Goal: Task Accomplishment & Management: Manage account settings

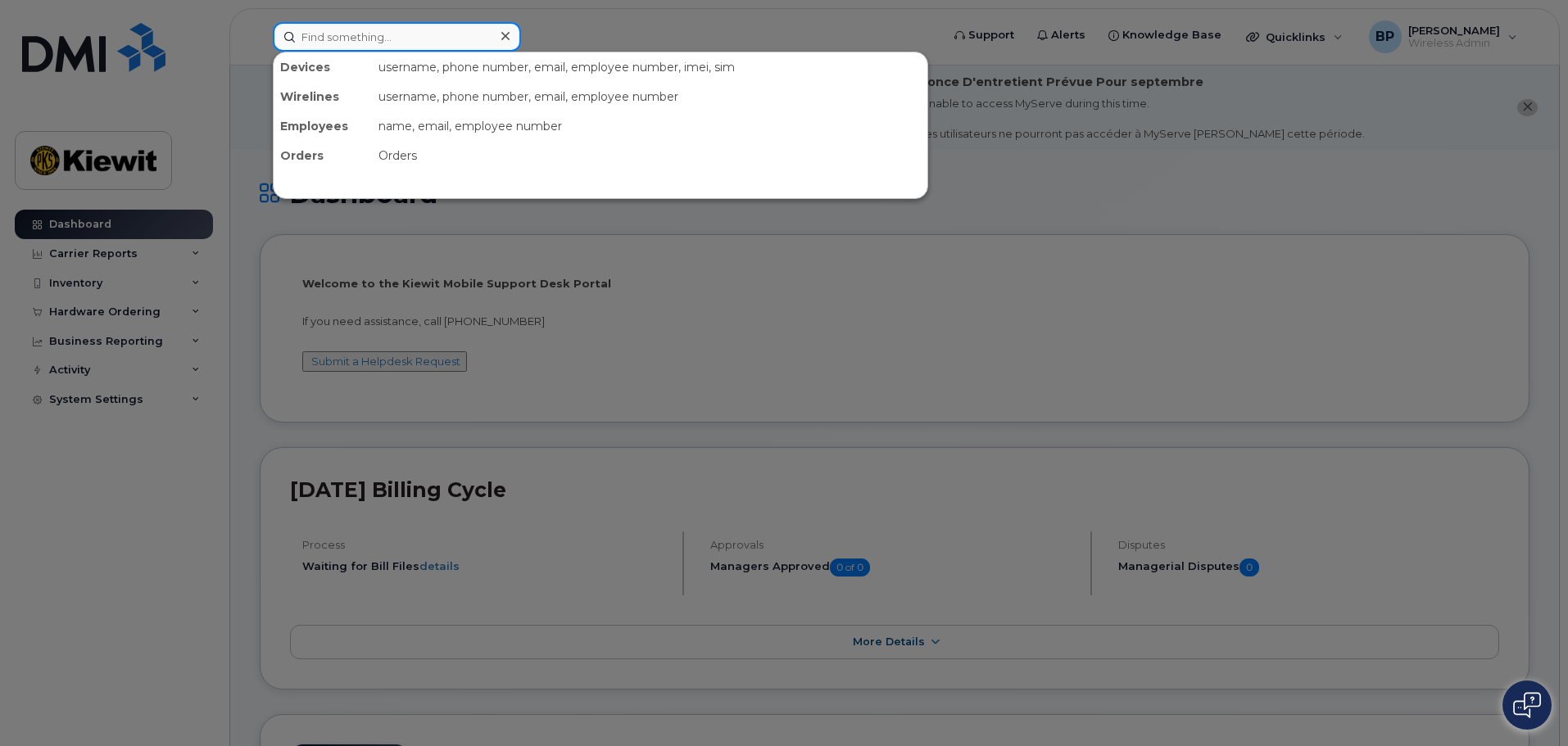
click at [412, 38] on input at bounding box center [397, 37] width 248 height 30
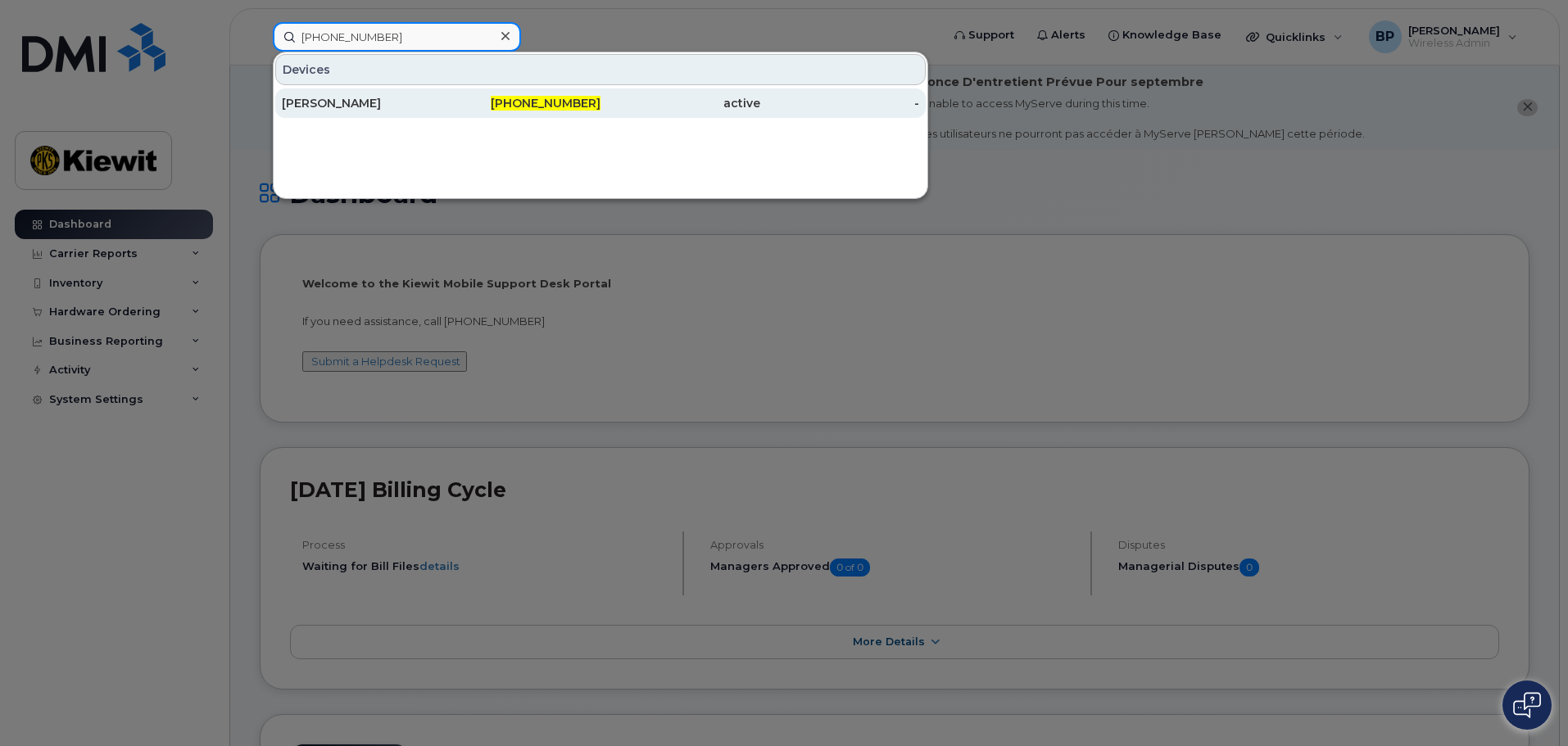
type input "361-222-7724"
click at [359, 105] on div "[PERSON_NAME]" at bounding box center [362, 103] width 160 height 16
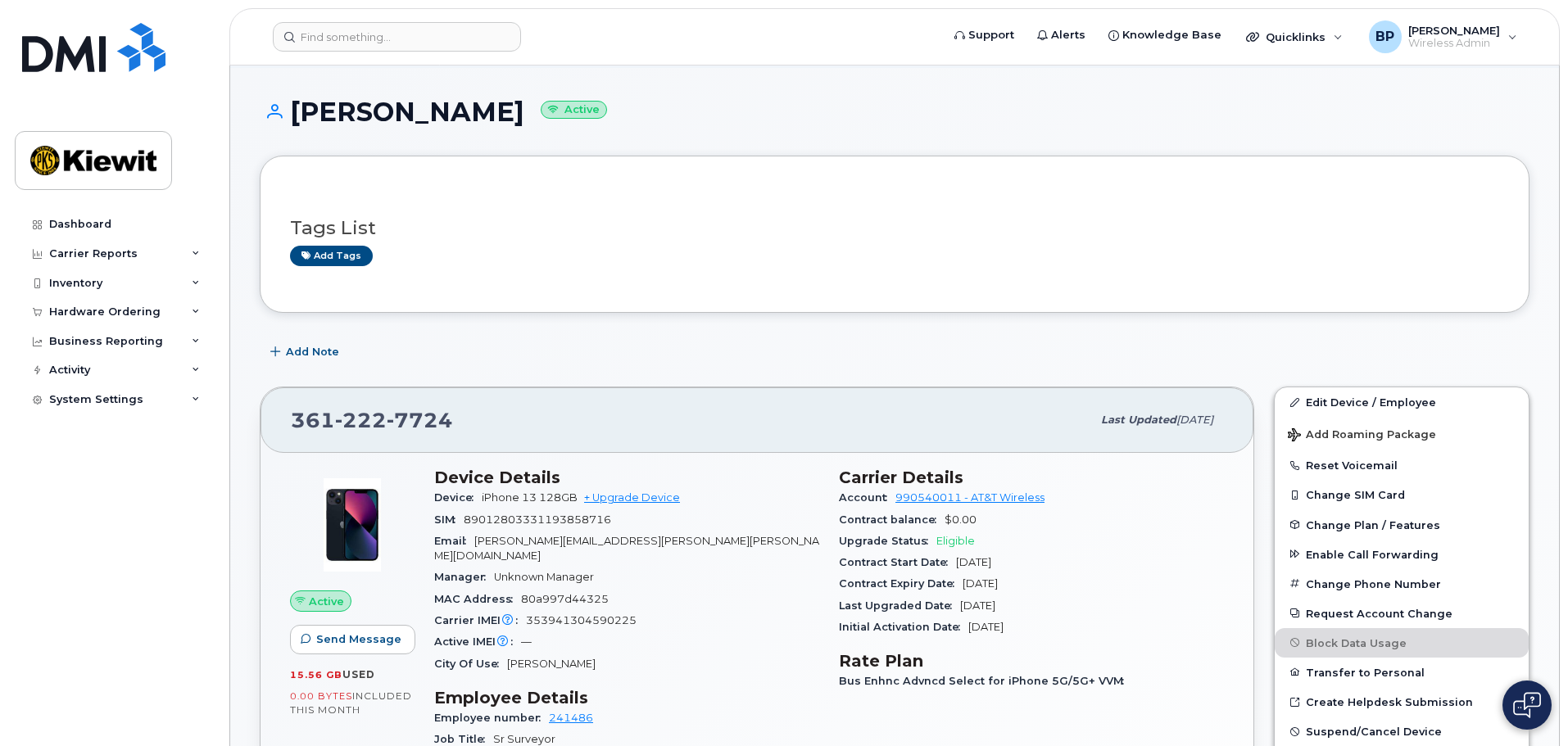
scroll to position [164, 0]
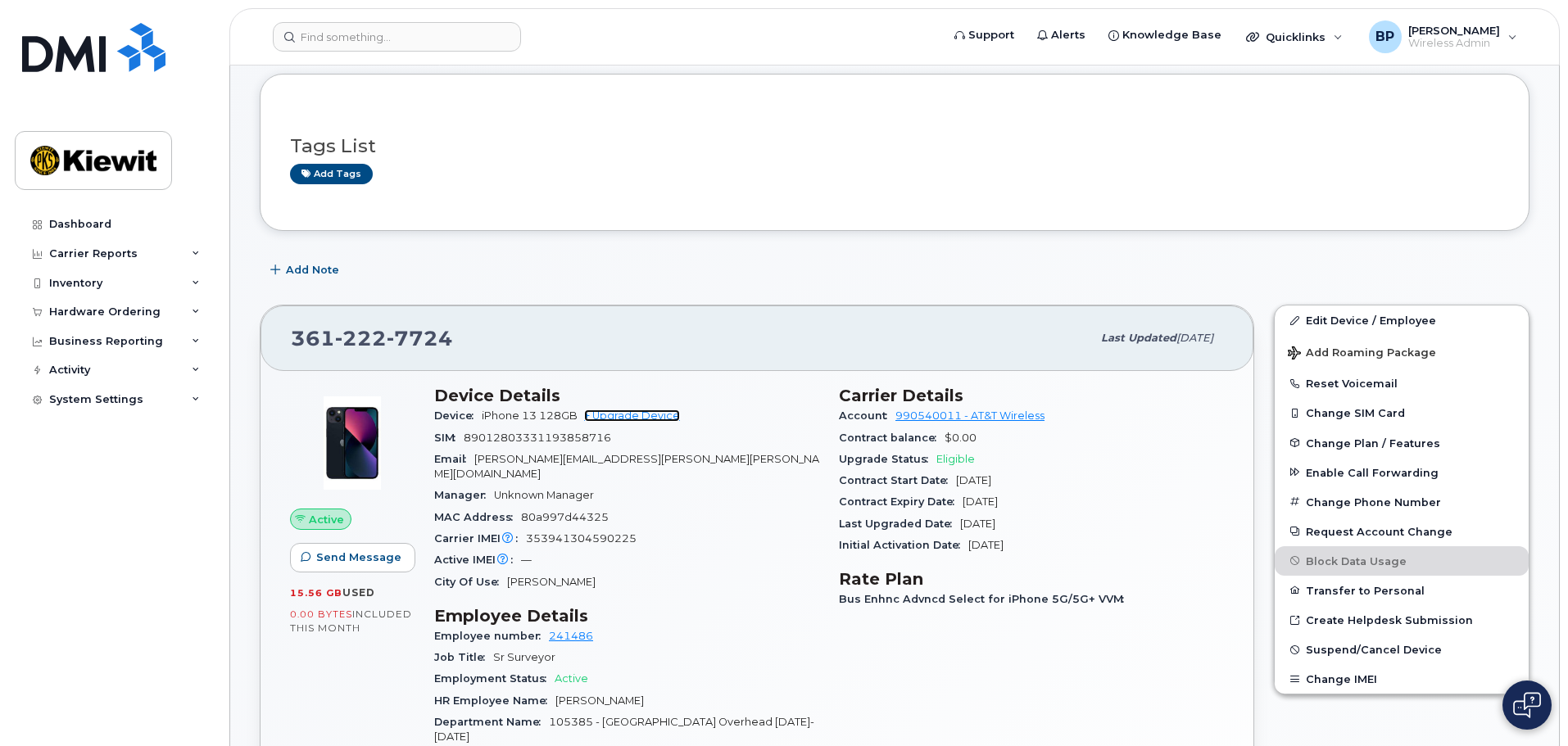
click at [656, 415] on link "+ Upgrade Device" at bounding box center [632, 416] width 96 height 13
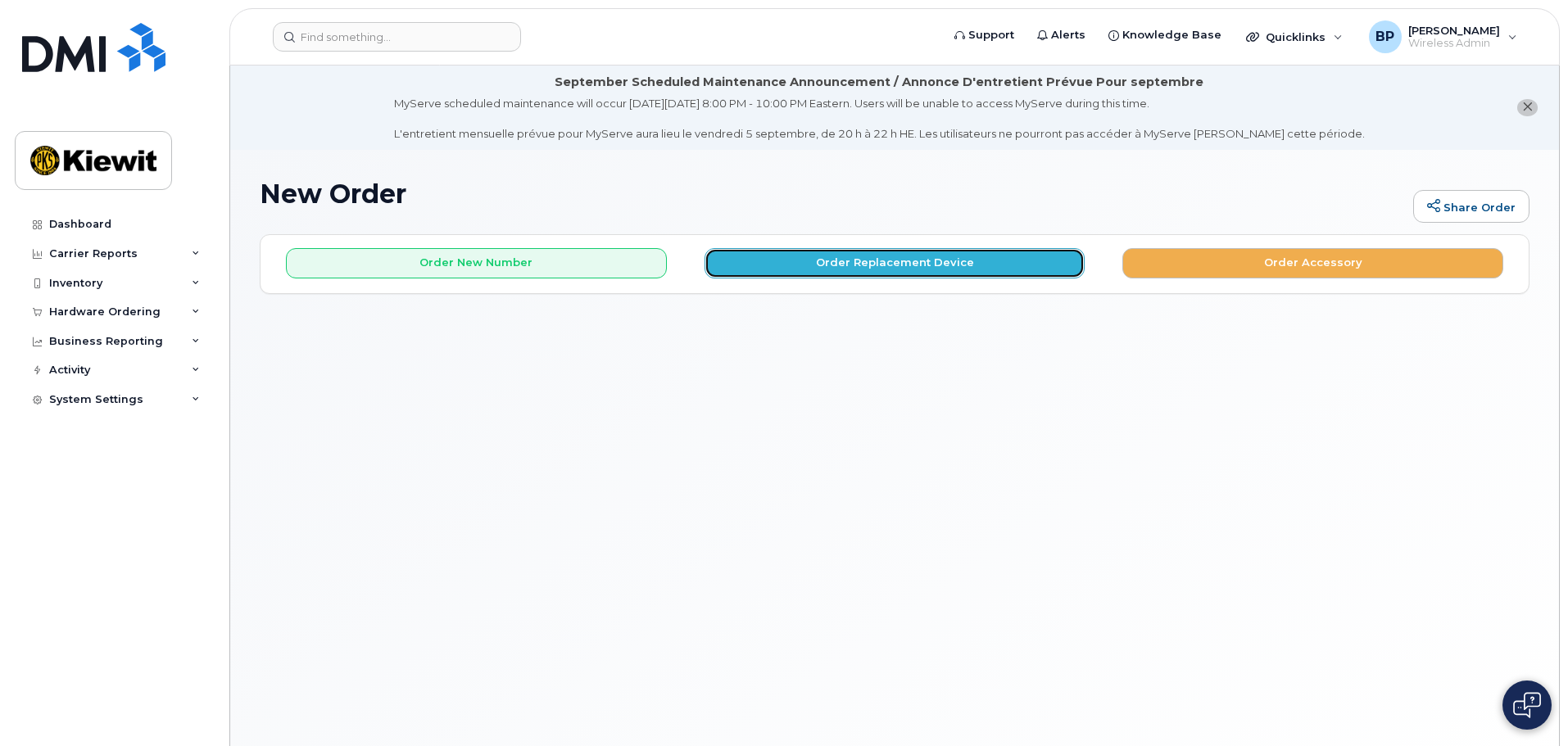
click at [787, 267] on button "Order Replacement Device" at bounding box center [895, 263] width 381 height 31
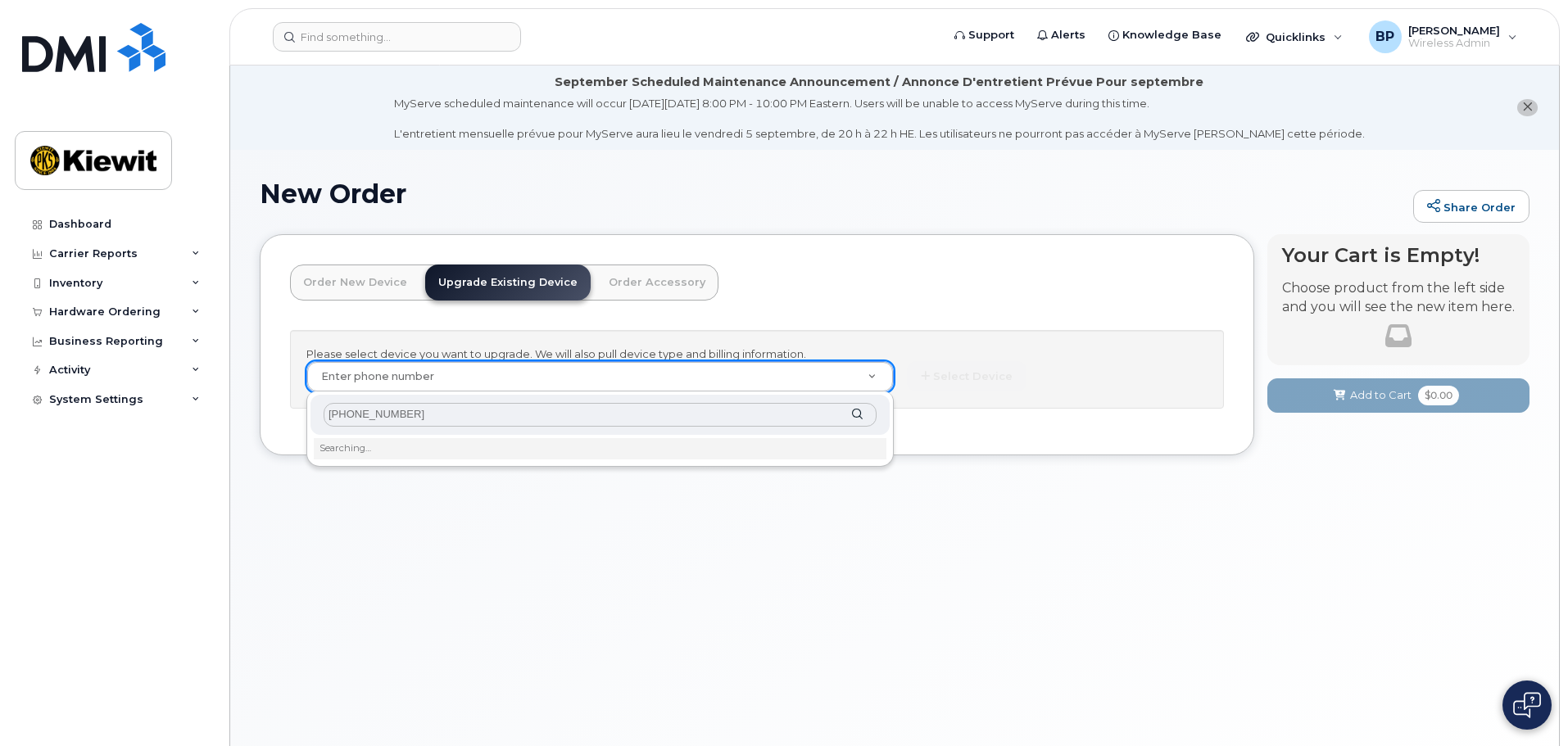
type input "[PHONE_NUMBER]"
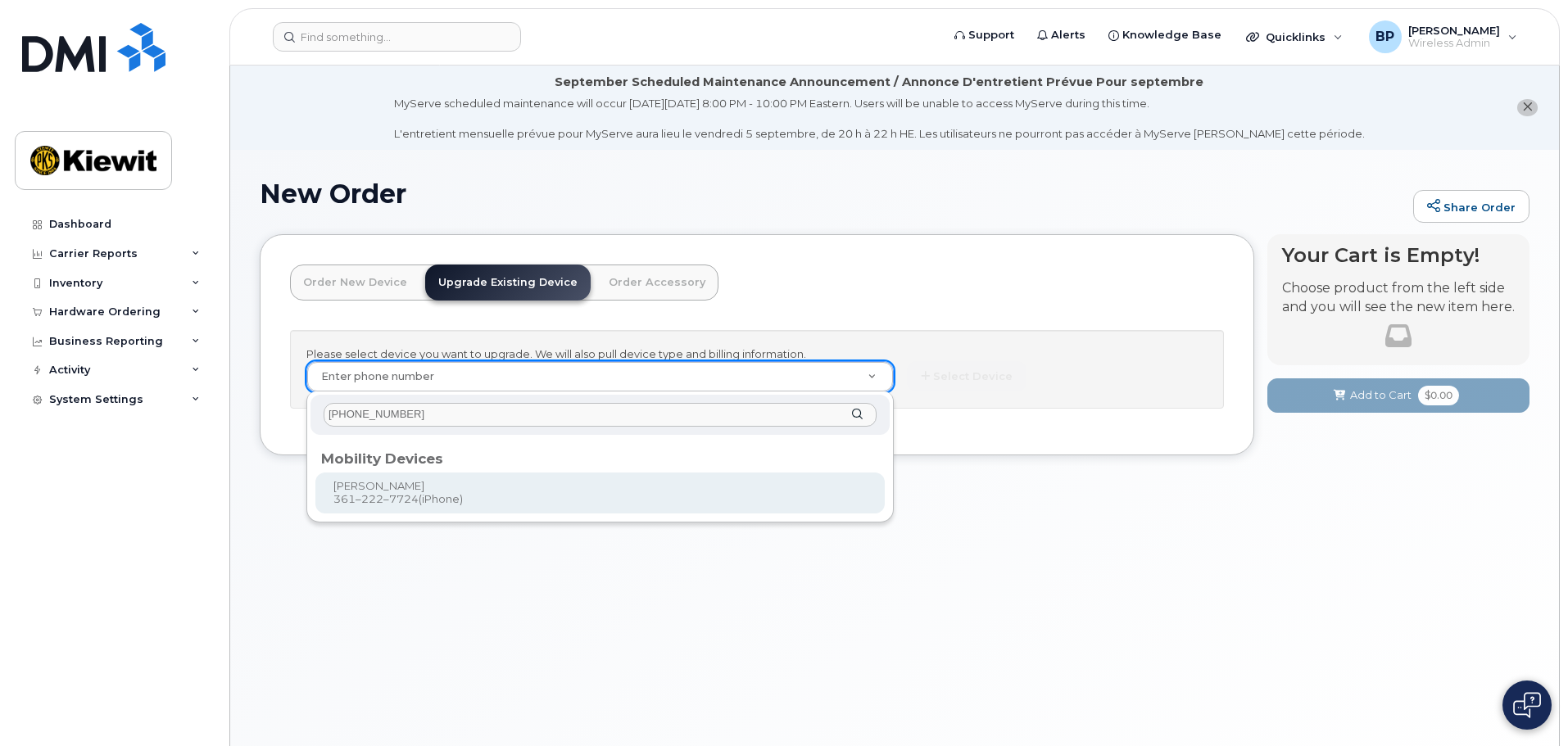
type input "1119404"
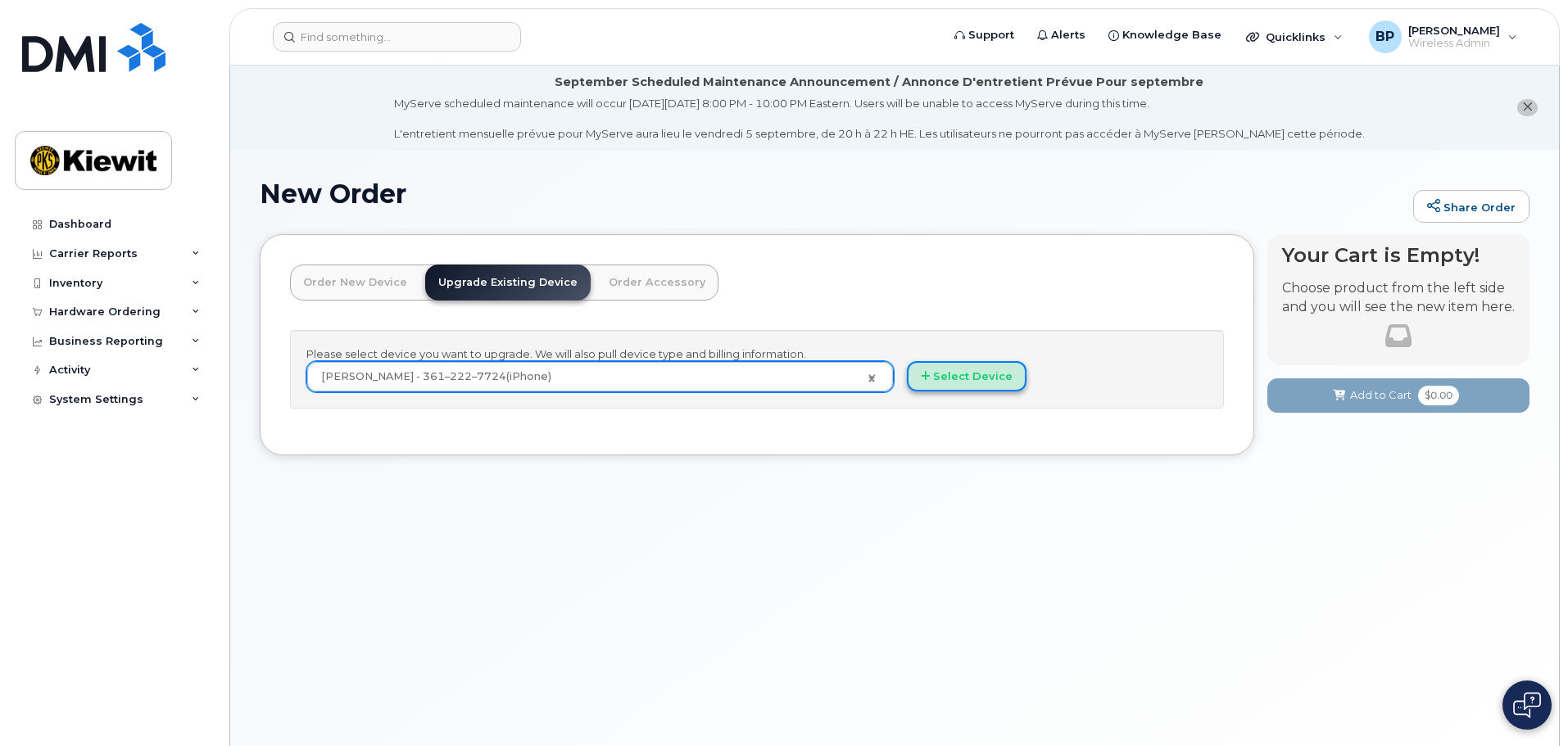
click at [968, 375] on button "Select Device" at bounding box center [966, 377] width 120 height 31
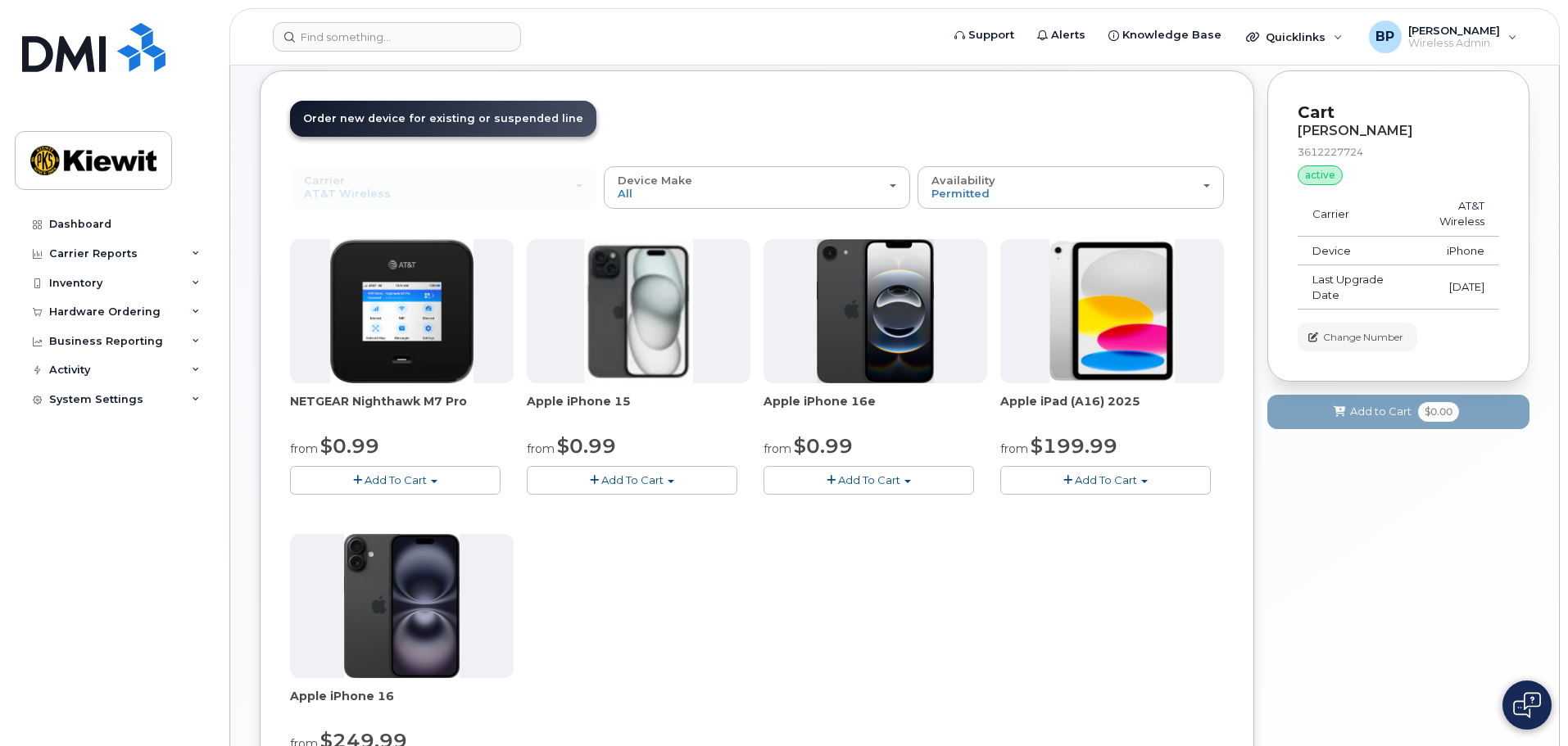
scroll to position [245, 0]
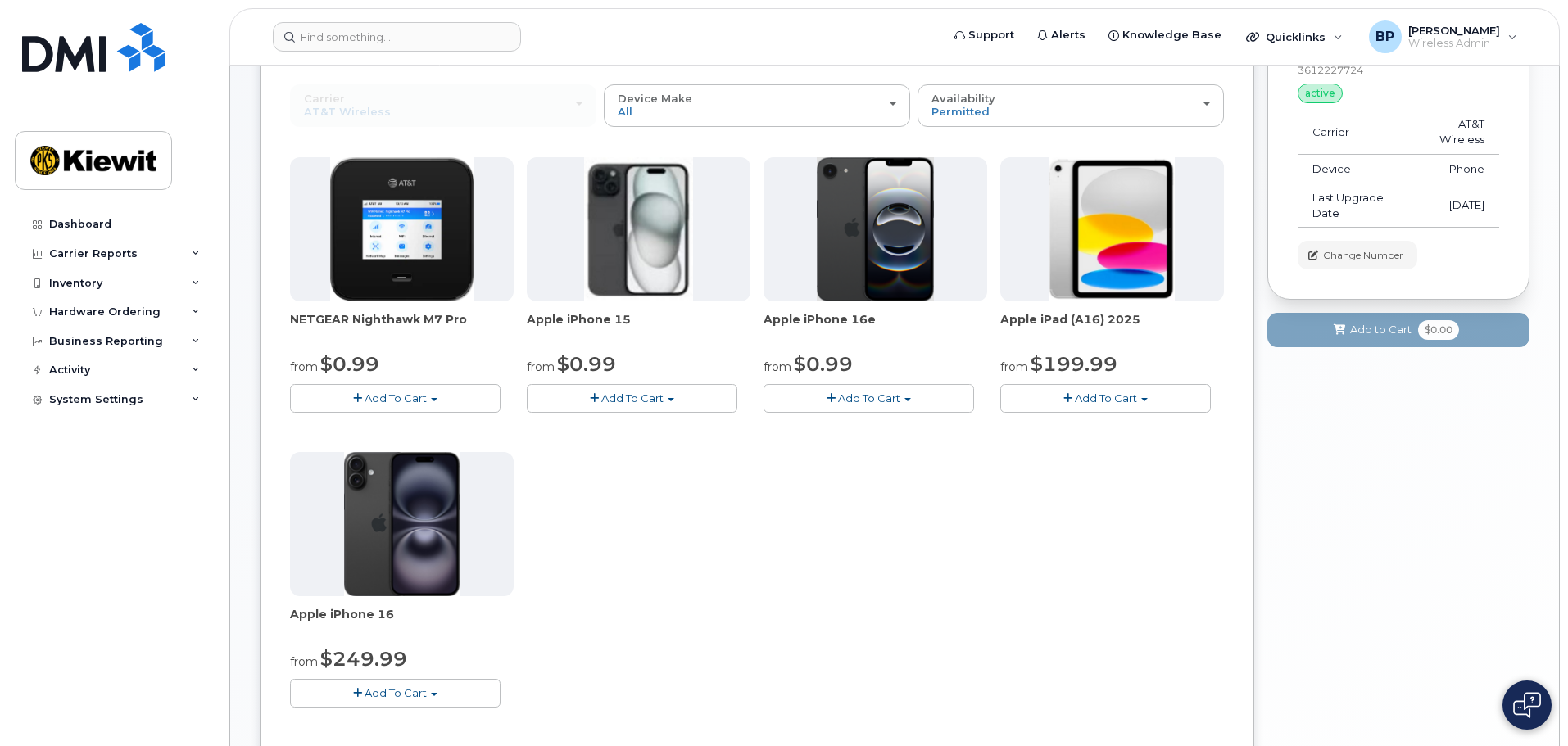
click at [621, 395] on span "Add To Cart" at bounding box center [632, 398] width 62 height 13
click at [616, 427] on link "$0.99 - 2 Year Upgrade (128GB)" at bounding box center [633, 429] width 206 height 21
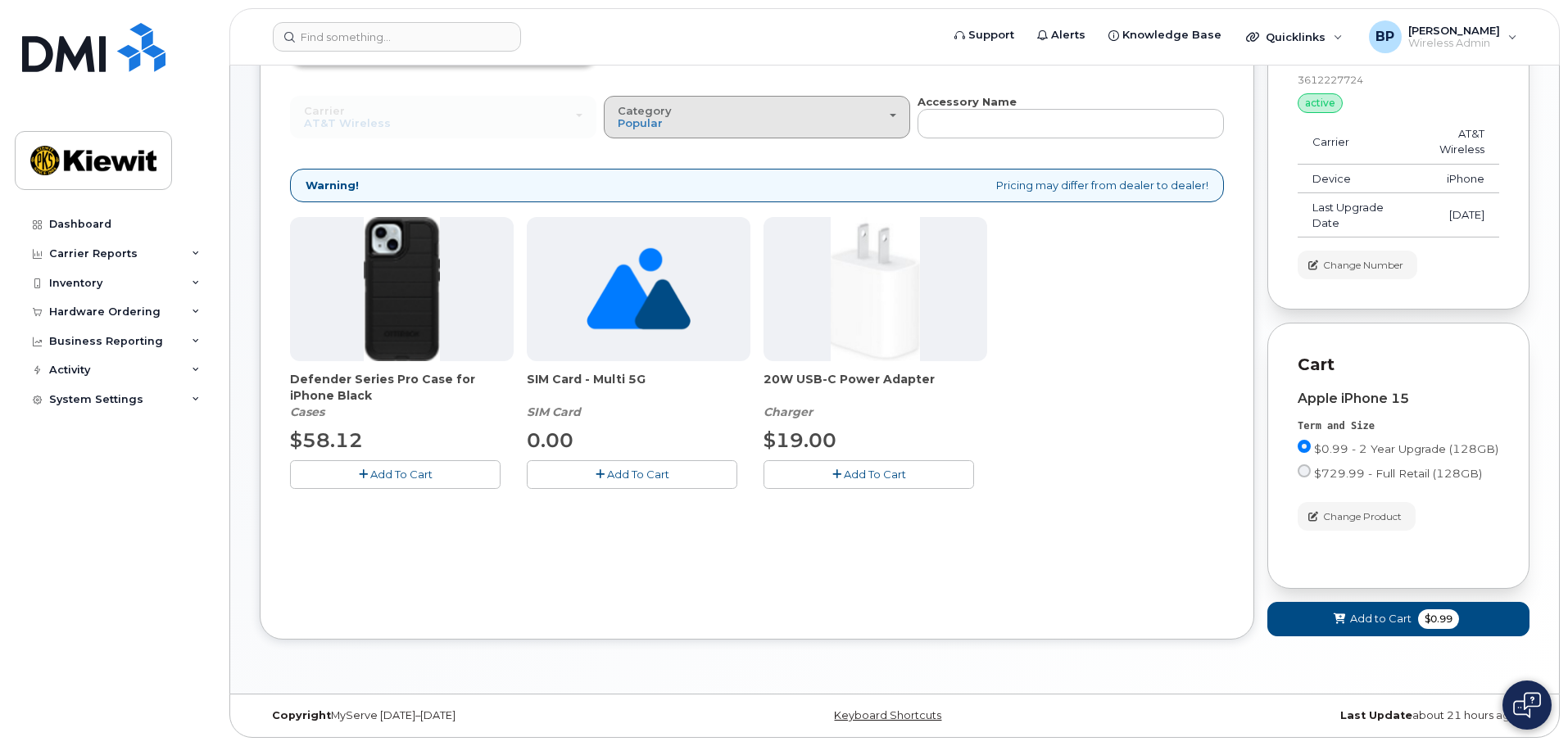
click at [893, 117] on span "button" at bounding box center [892, 116] width 6 height 4
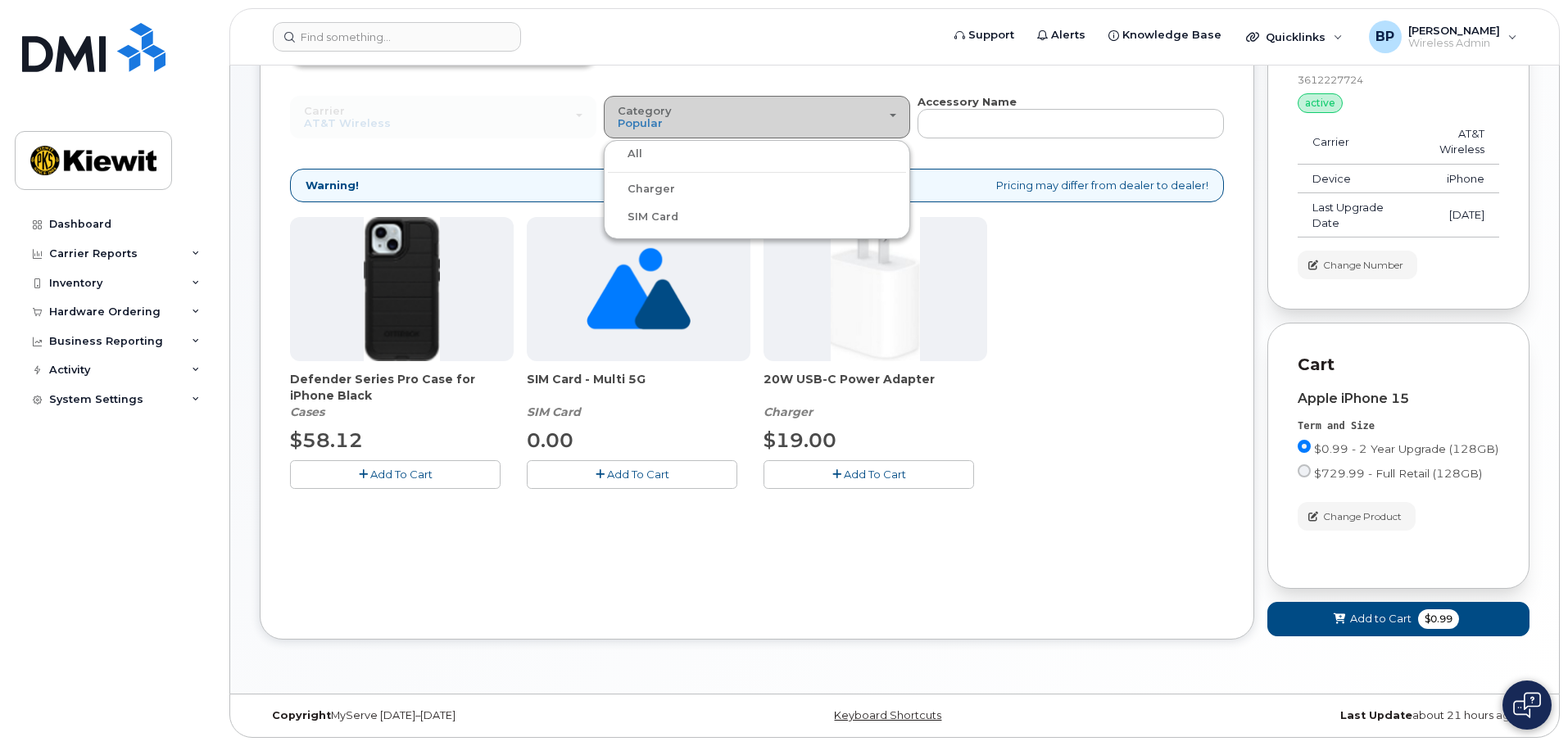
click at [893, 117] on span "button" at bounding box center [892, 116] width 6 height 4
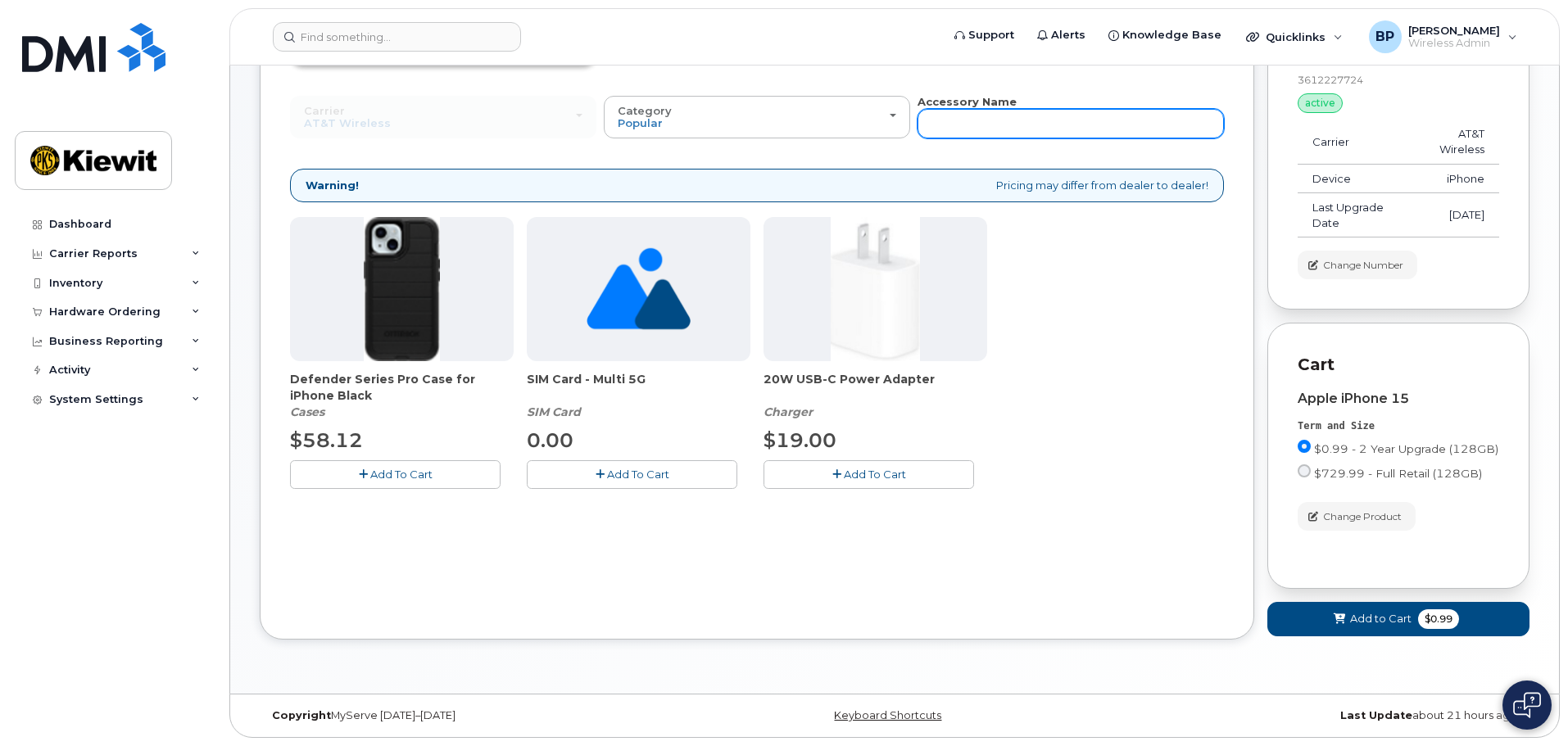
click at [962, 119] on input "text" at bounding box center [1070, 123] width 306 height 30
click at [389, 301] on img at bounding box center [403, 289] width 77 height 144
click at [334, 378] on span "Defender Series Pro Case for iPhone Black" at bounding box center [402, 387] width 224 height 32
click at [1382, 616] on span "Add to Cart" at bounding box center [1380, 618] width 61 height 15
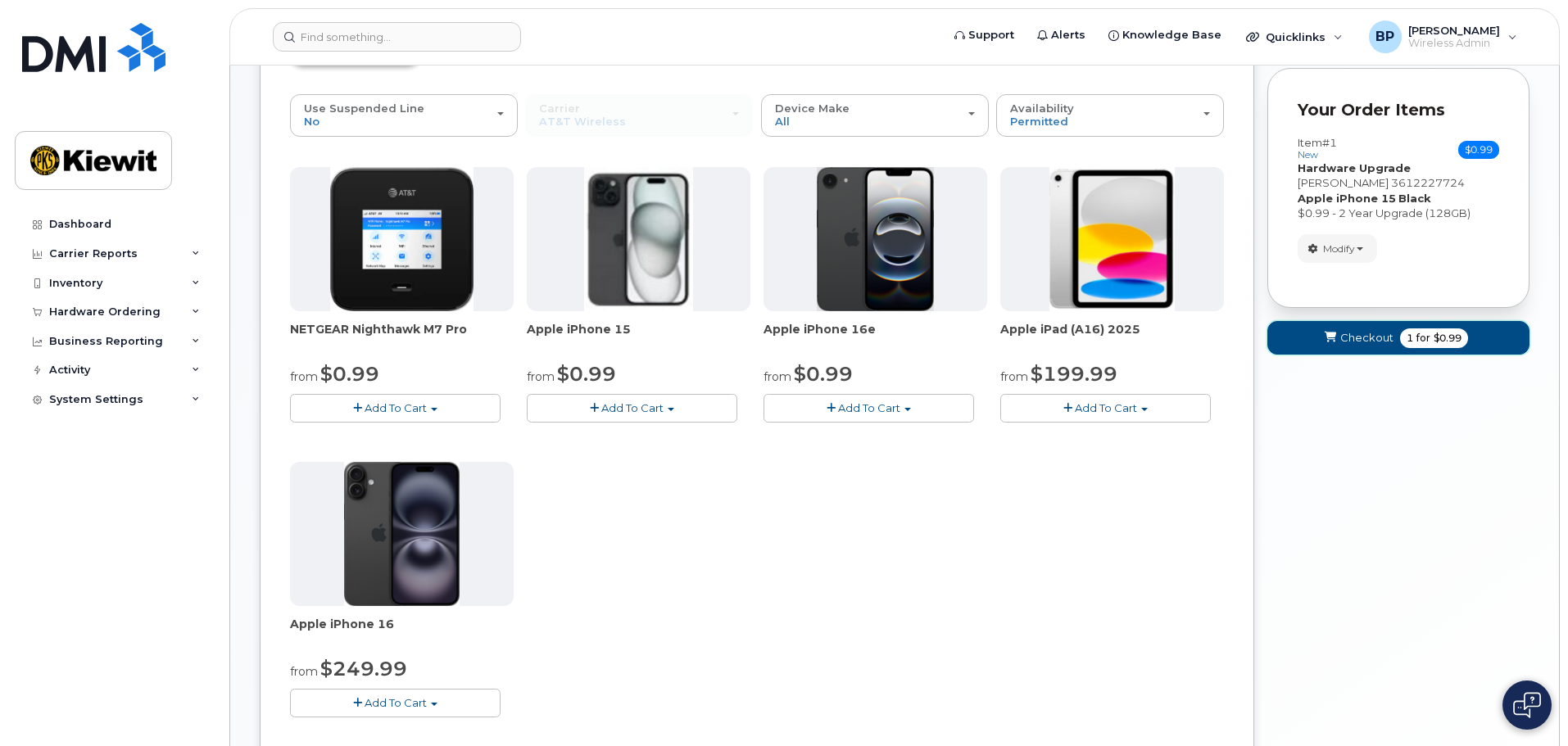
click at [1390, 343] on span "Checkout" at bounding box center [1366, 337] width 53 height 15
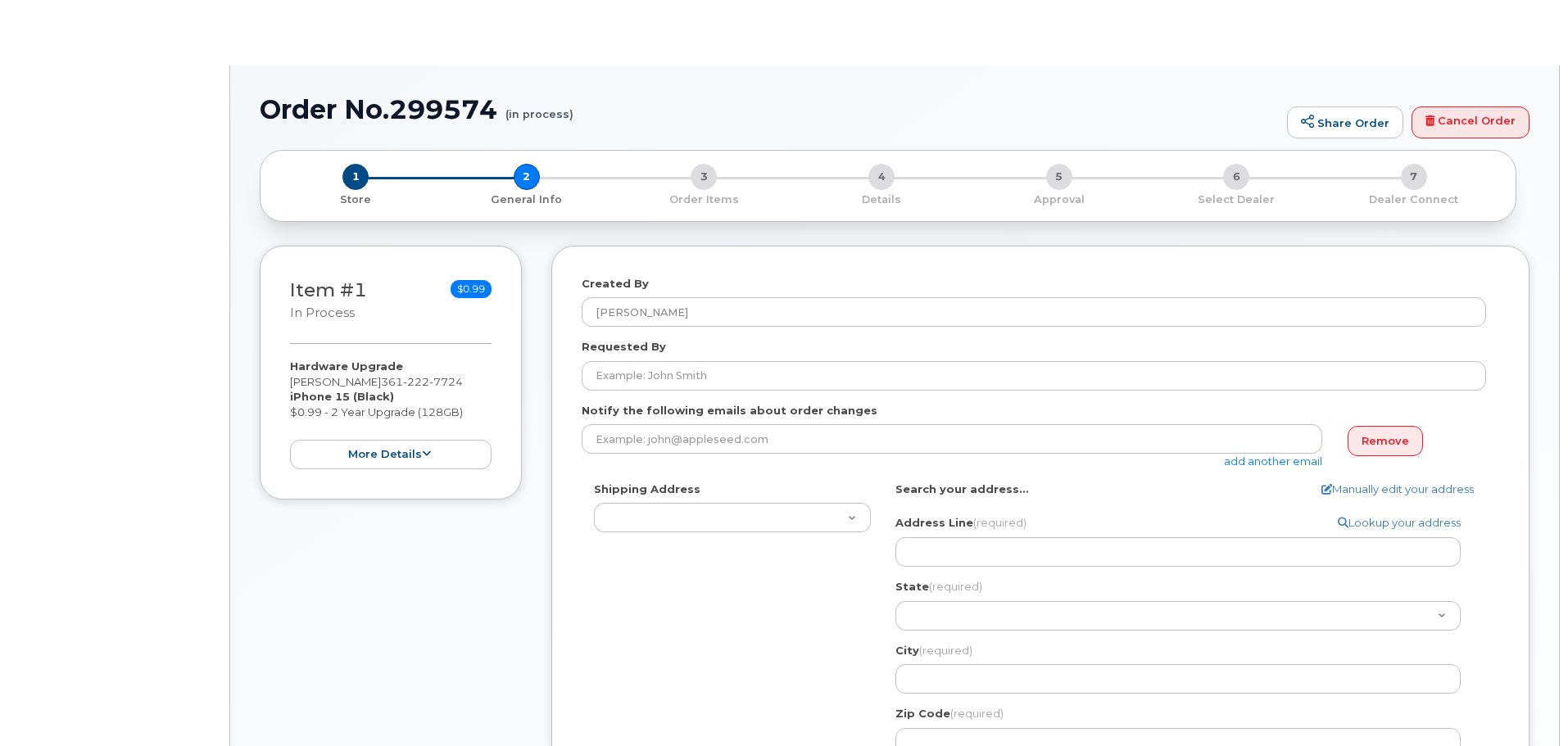
select select
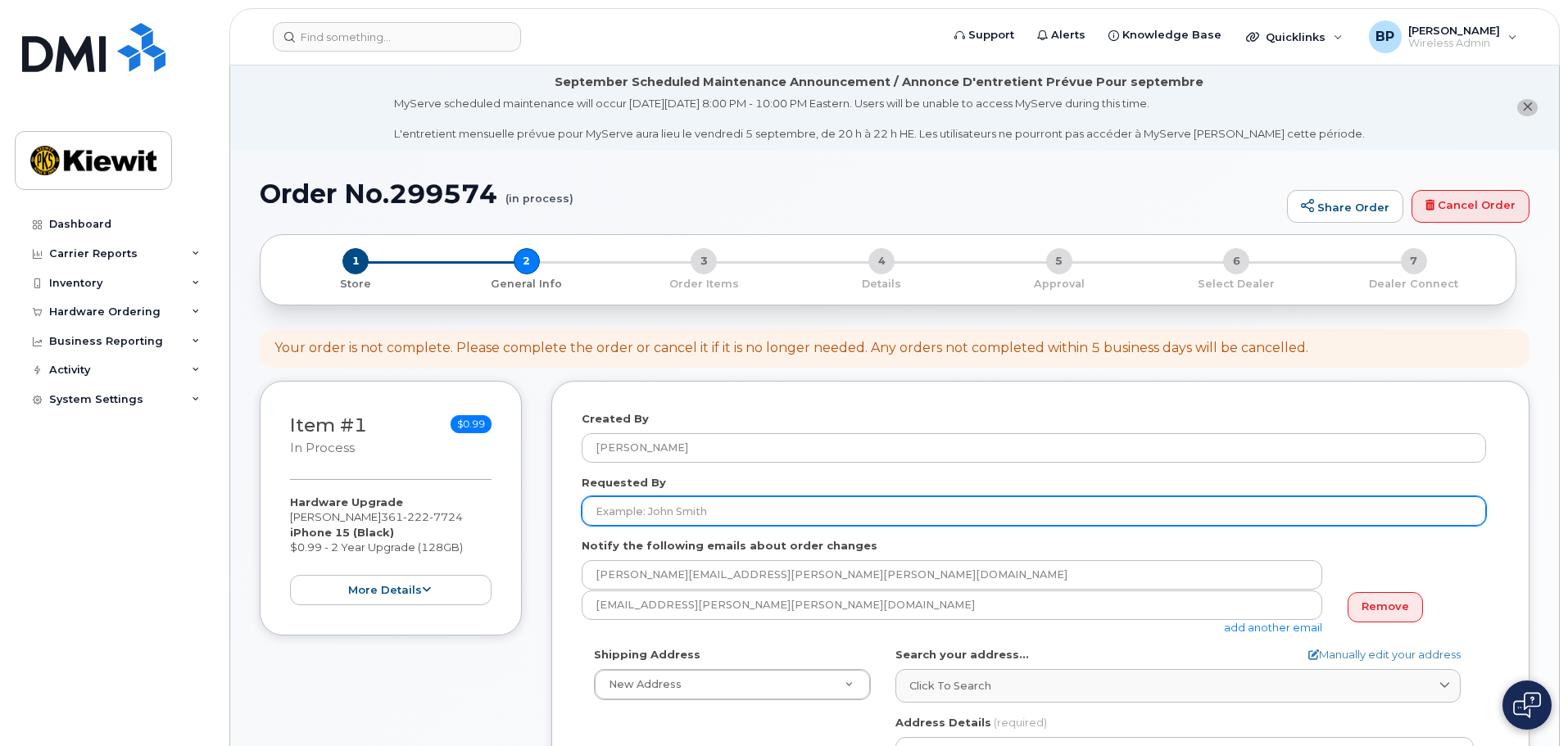
click at [695, 508] on input "Requested By" at bounding box center [1033, 511] width 904 height 30
type input "[PERSON_NAME]"
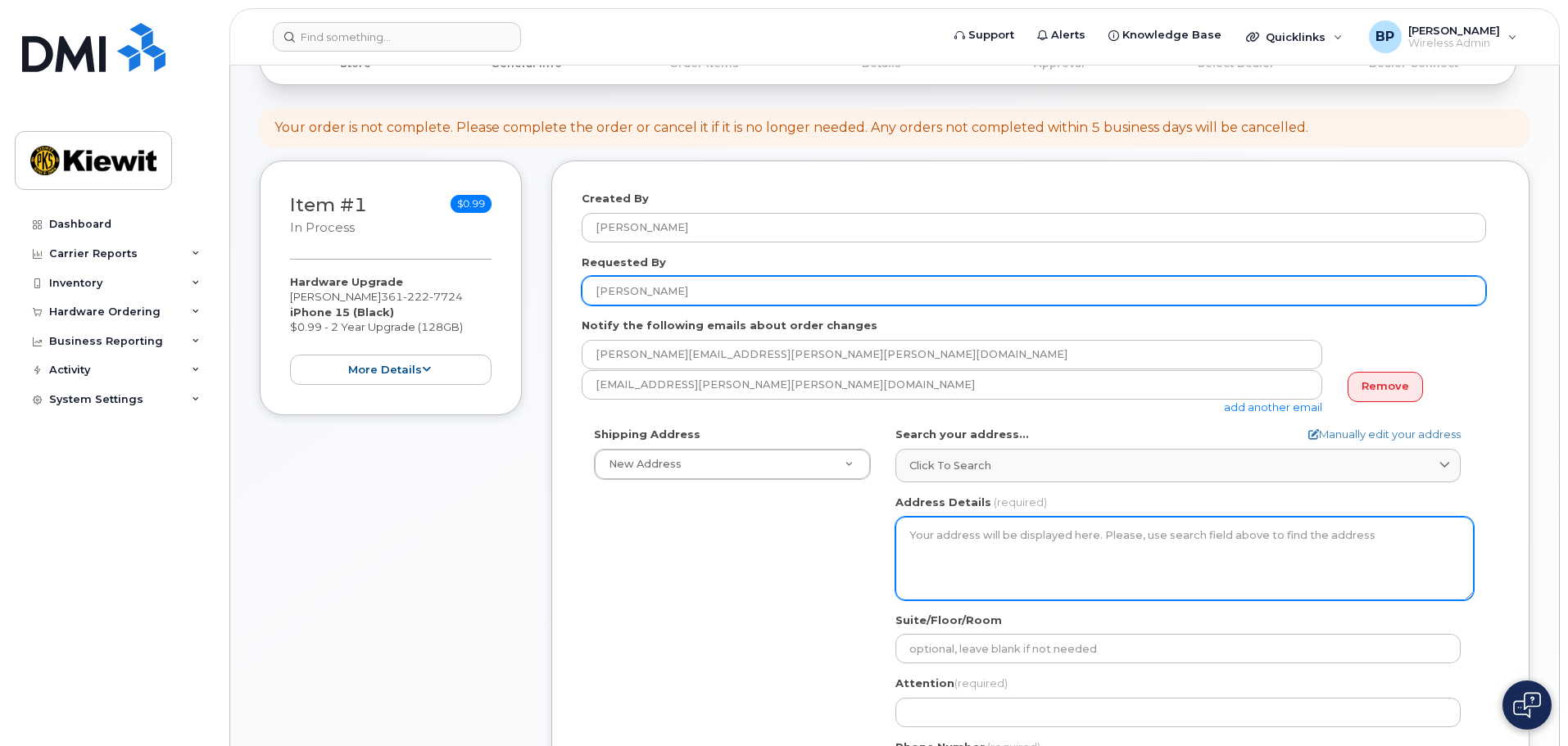
scroll to position [245, 0]
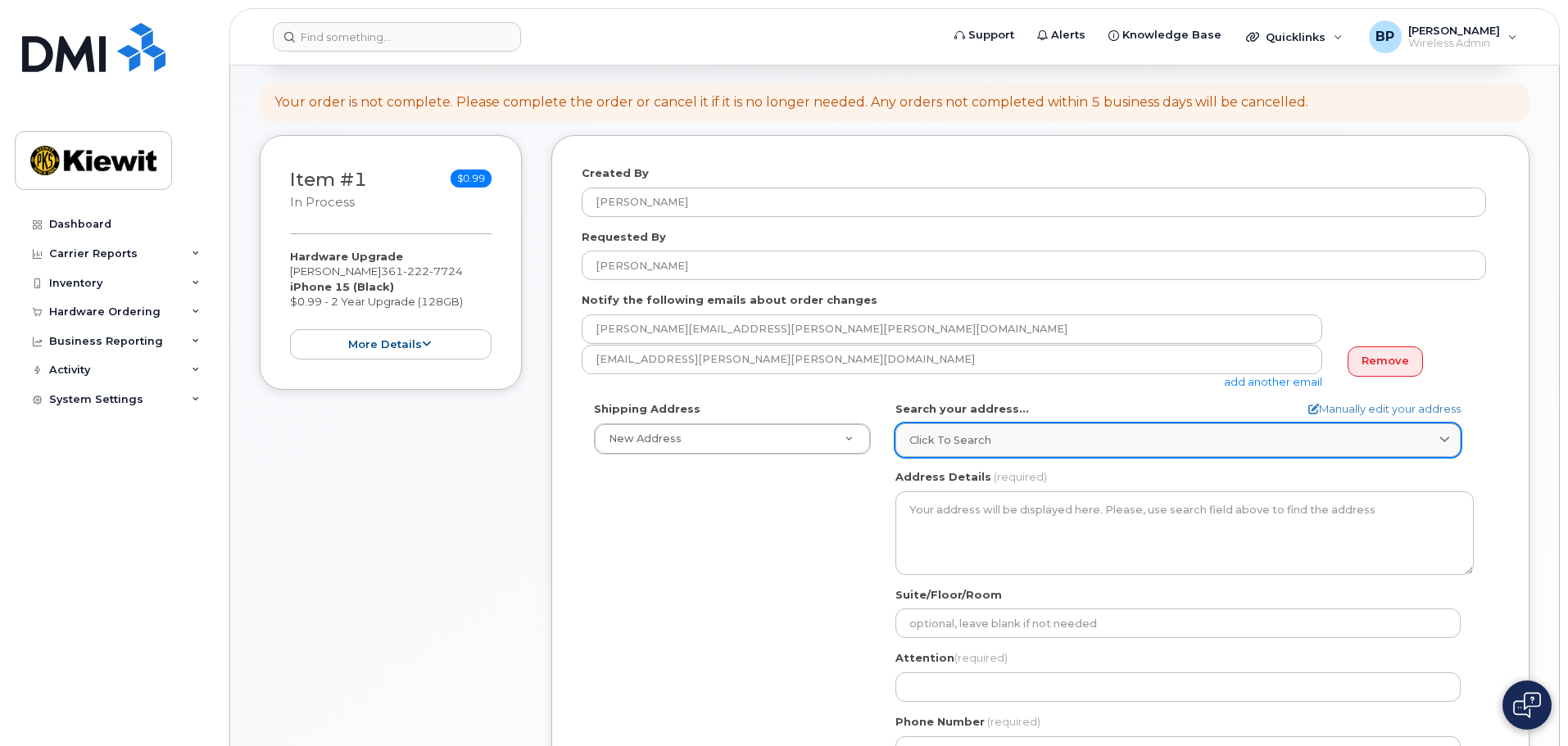
click at [933, 446] on span "Click to search" at bounding box center [950, 440] width 82 height 15
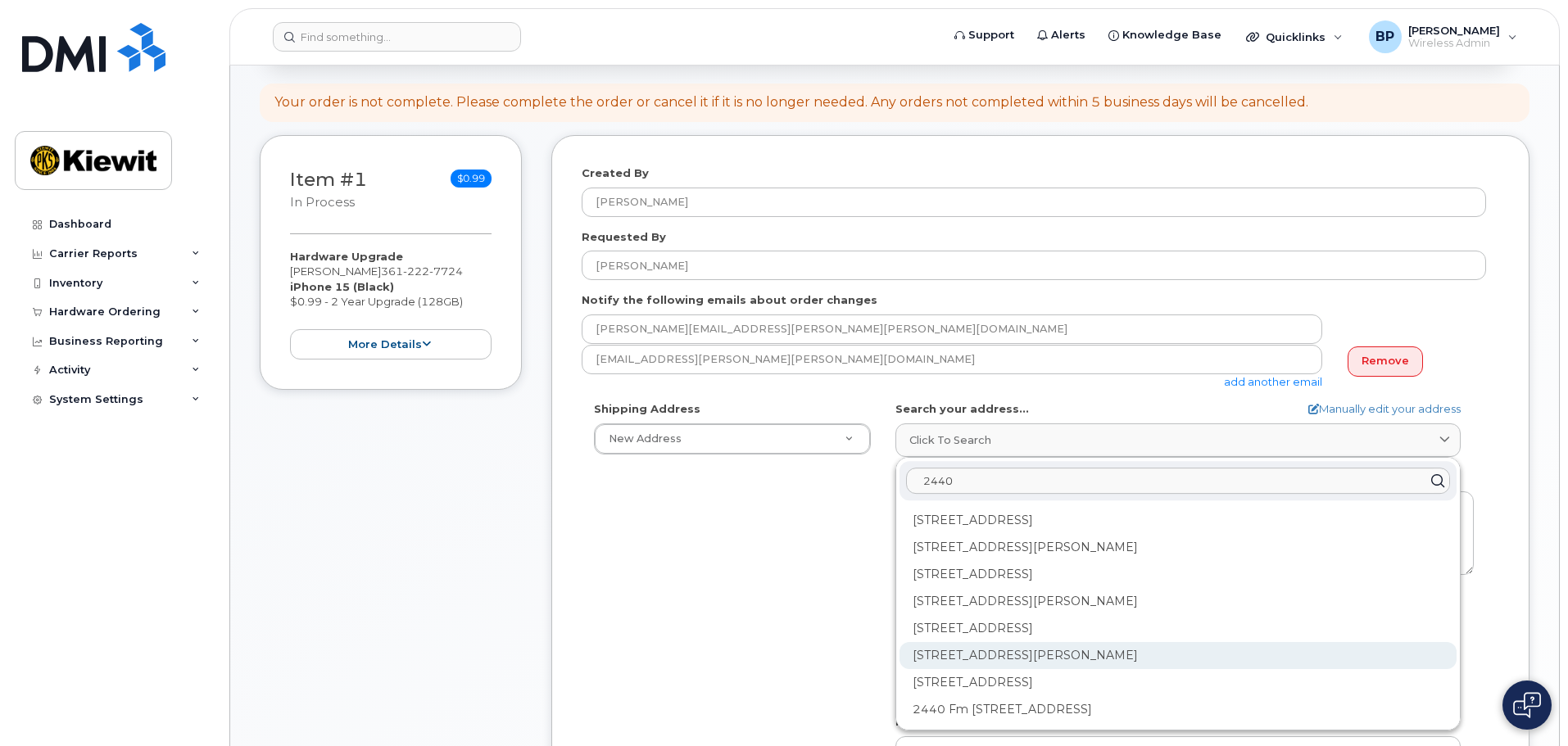
type input "2440"
click at [959, 697] on div "2440 Kiewit Rd Ingleside TX 78362-5100" at bounding box center [1178, 710] width 557 height 27
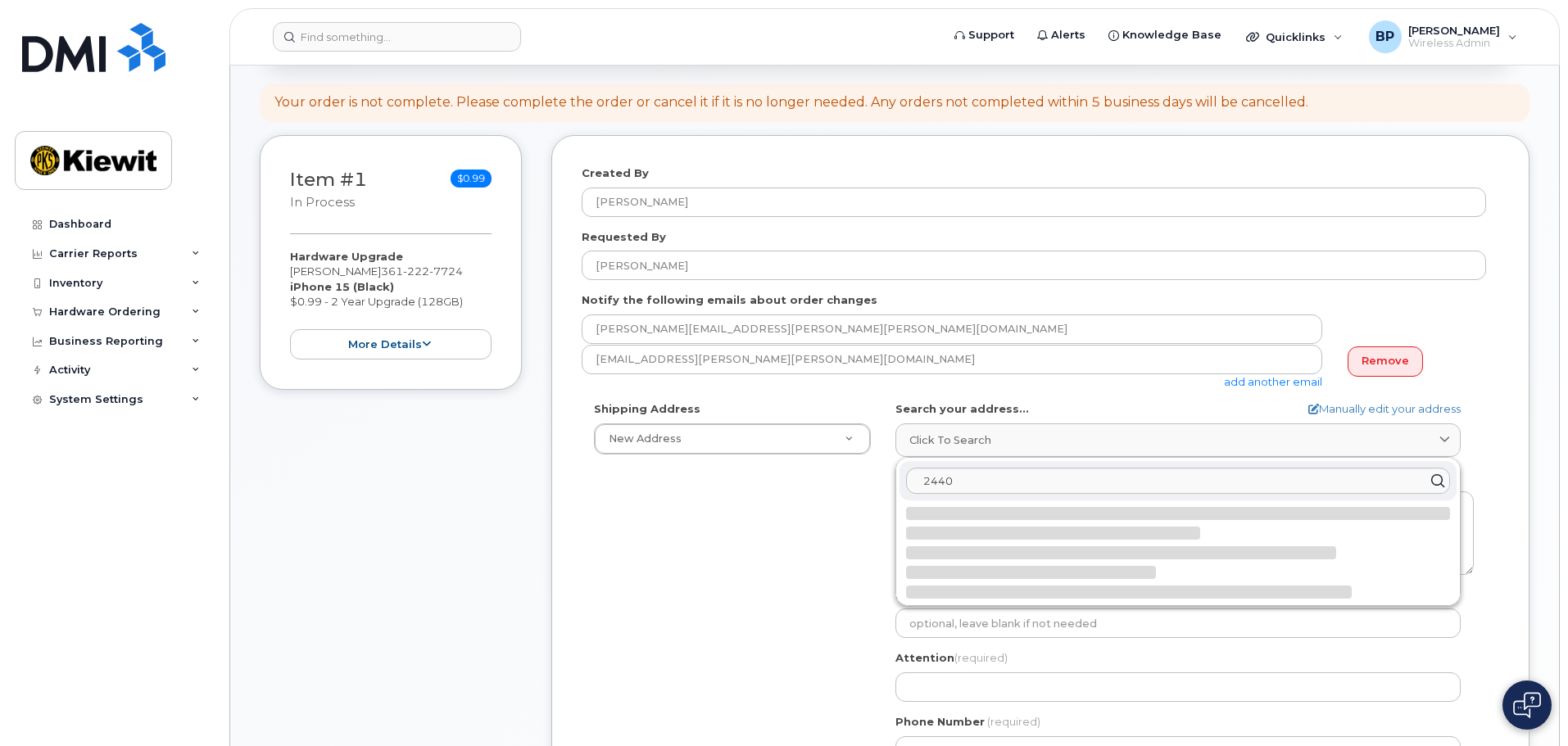
select select
type textarea "2440 Kiewit Rd INGLESIDE TX 78362-5100 UNITED STATES"
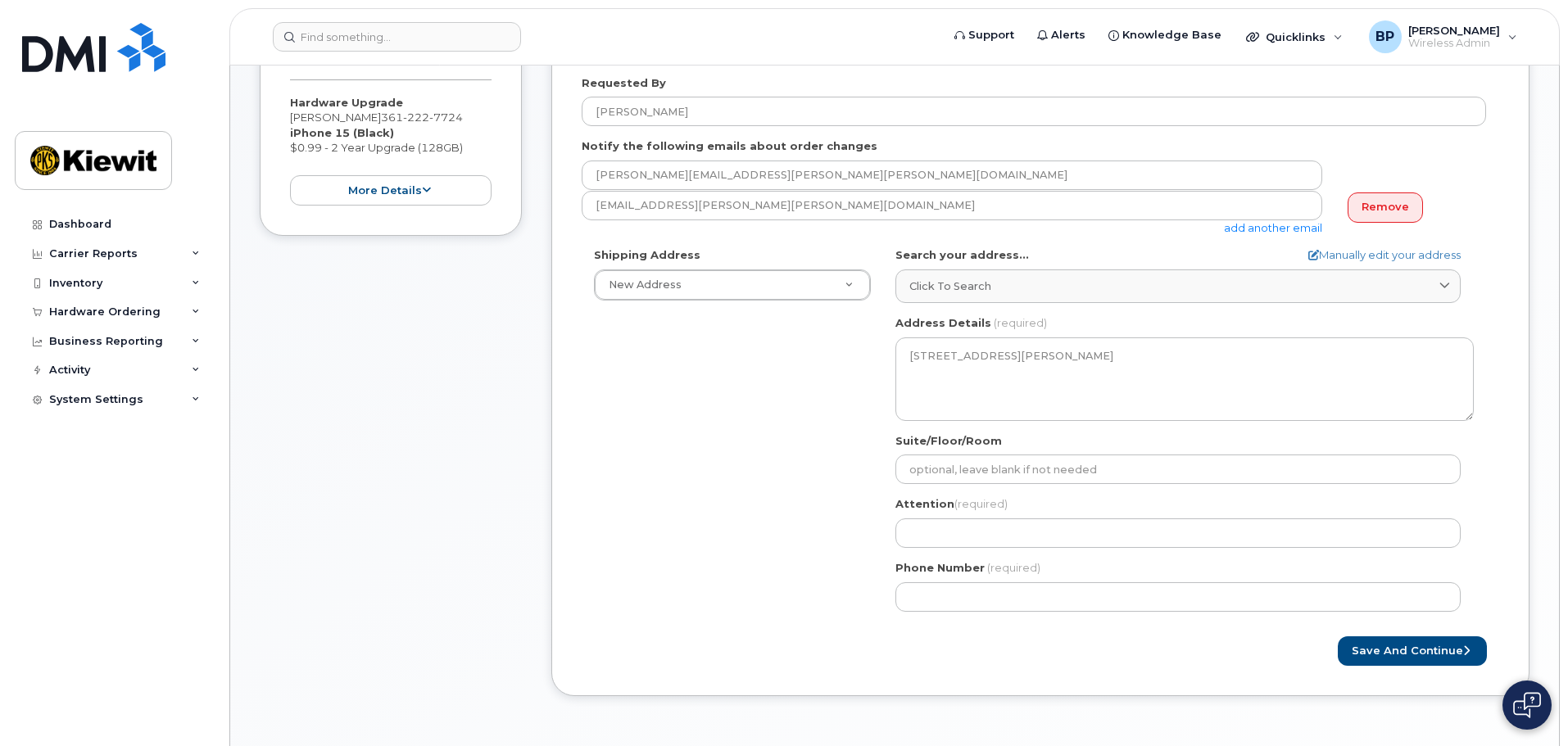
scroll to position [410, 0]
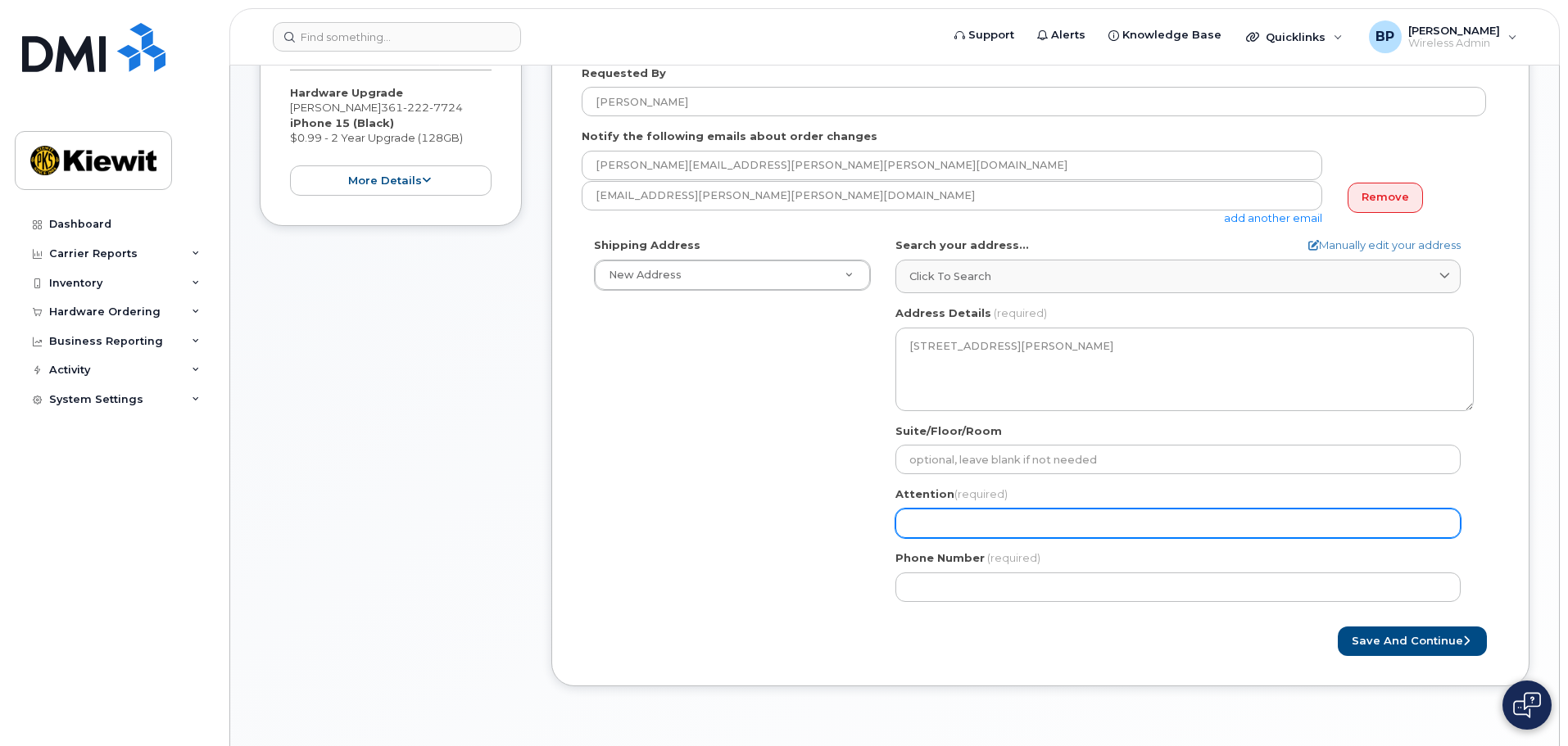
click at [955, 523] on input "Attention (required)" at bounding box center [1177, 523] width 565 height 30
type input "Attn: Belen Pena / J.Granados"
select select
type input "Attn: Belen Pena / J.Granado"
select select
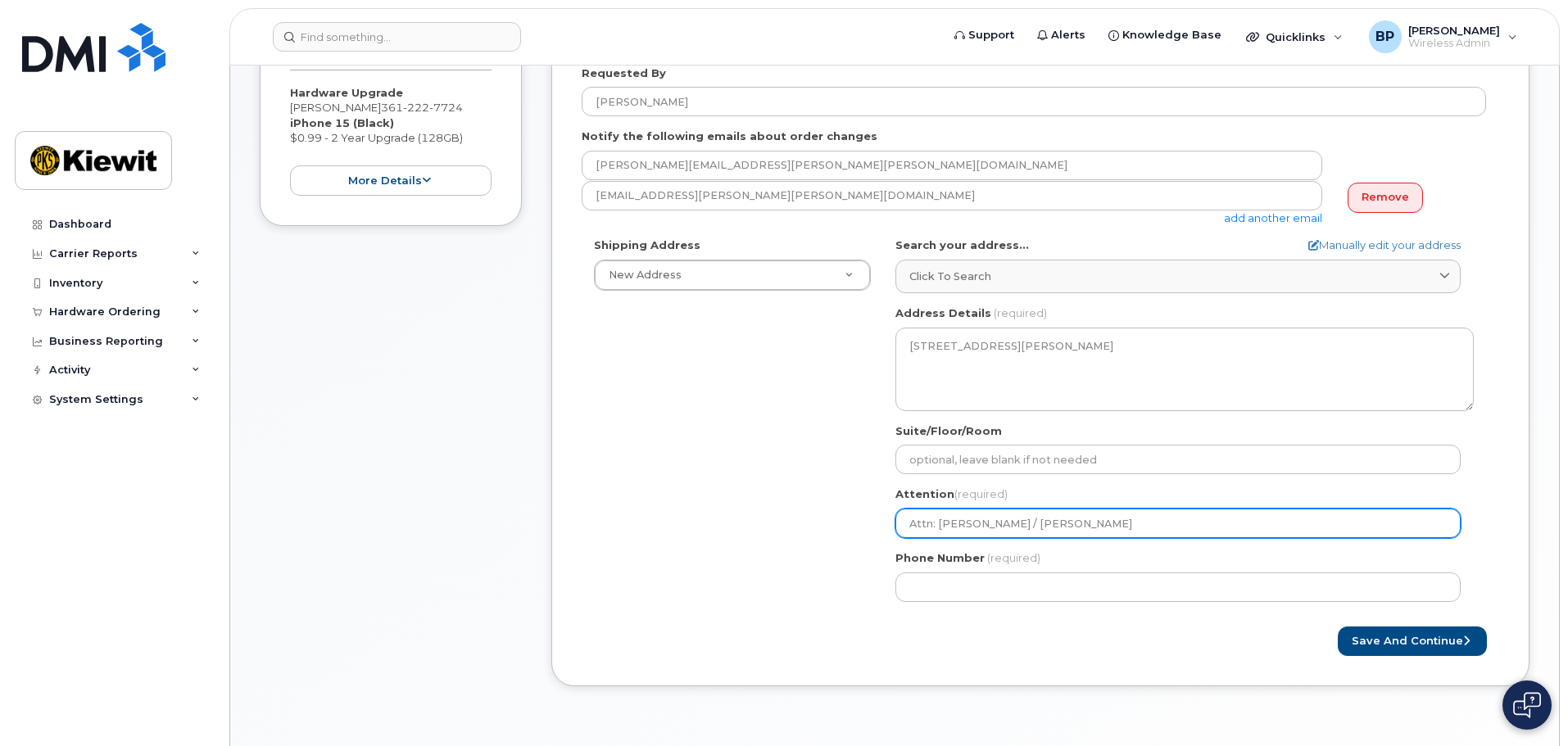
type input "Attn: Belen Pena / J.Granad"
select select
type input "Attn: Belen Pena / J.Grana"
select select
type input "Attn: Belen Pena / J.Gran"
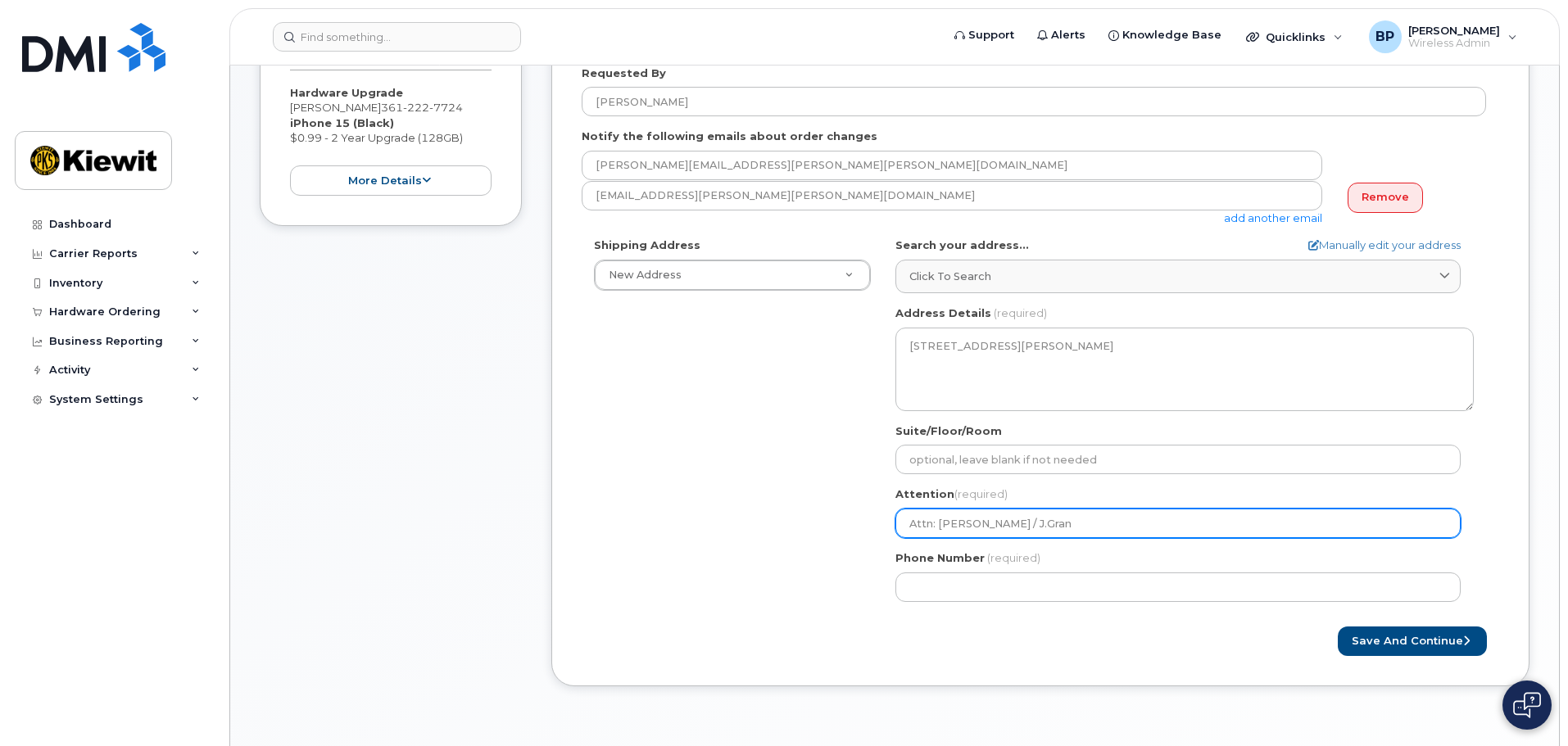
select select
type input "Attn: Belen Pena / J.Gra"
select select
type input "Attn: Belen Pena / J.Gr"
select select
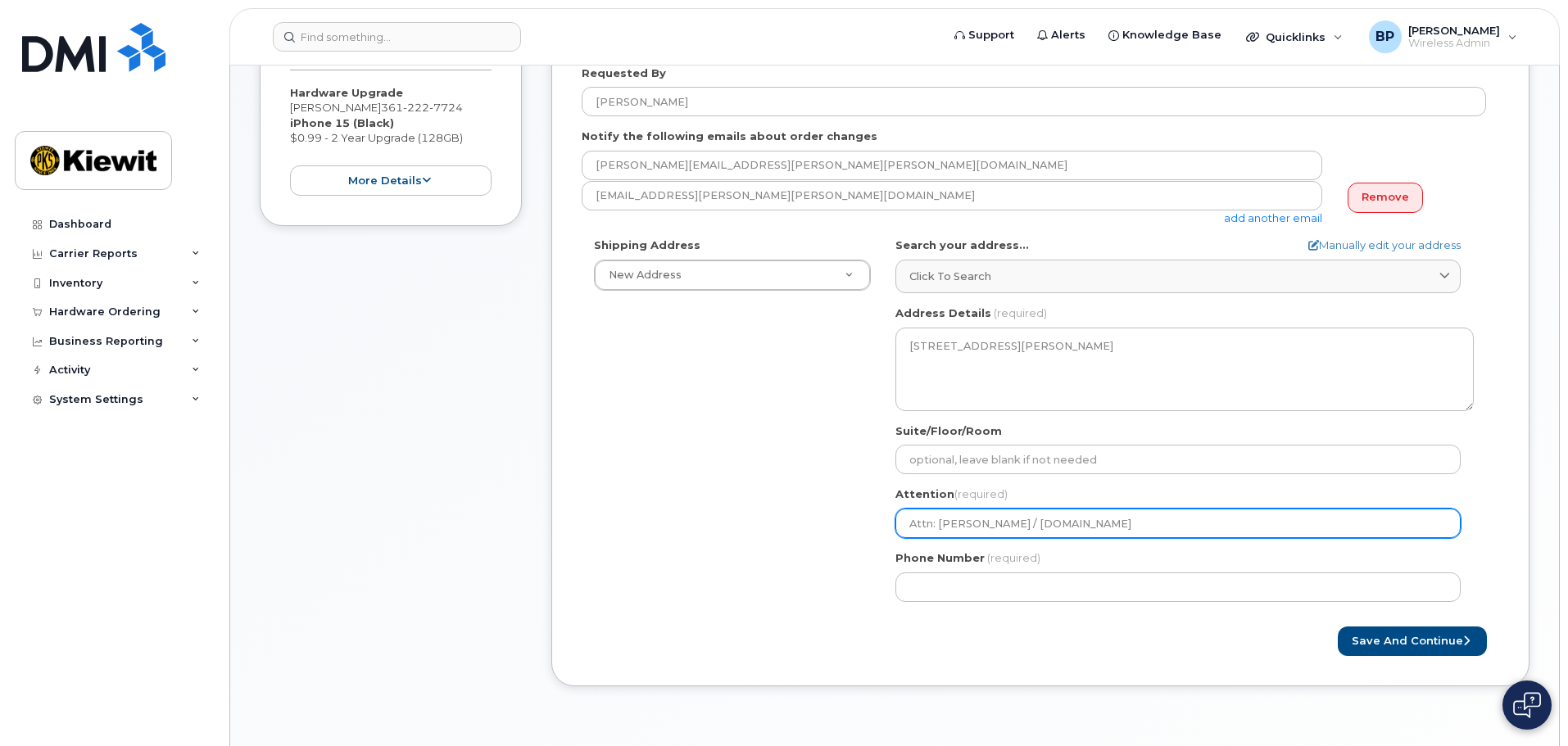
type input "Attn: Belen Pena / J.G"
select select
type input "Attn: Belen Pena / J."
select select
type input "Attn: Belen Pena / J"
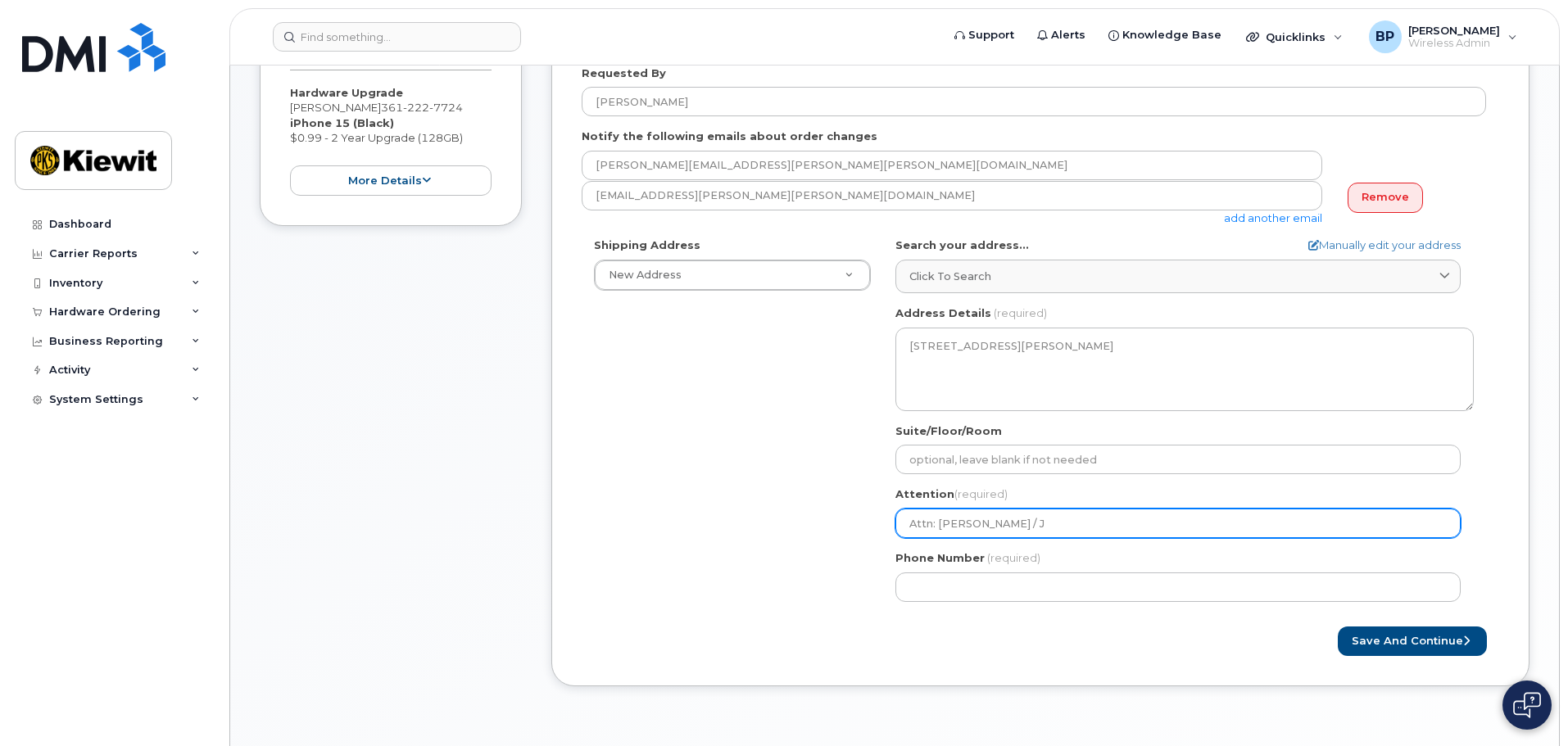
select select
type input "Attn: Belen Pena /"
select select
type input "Attn: Belen Pena / M"
select select
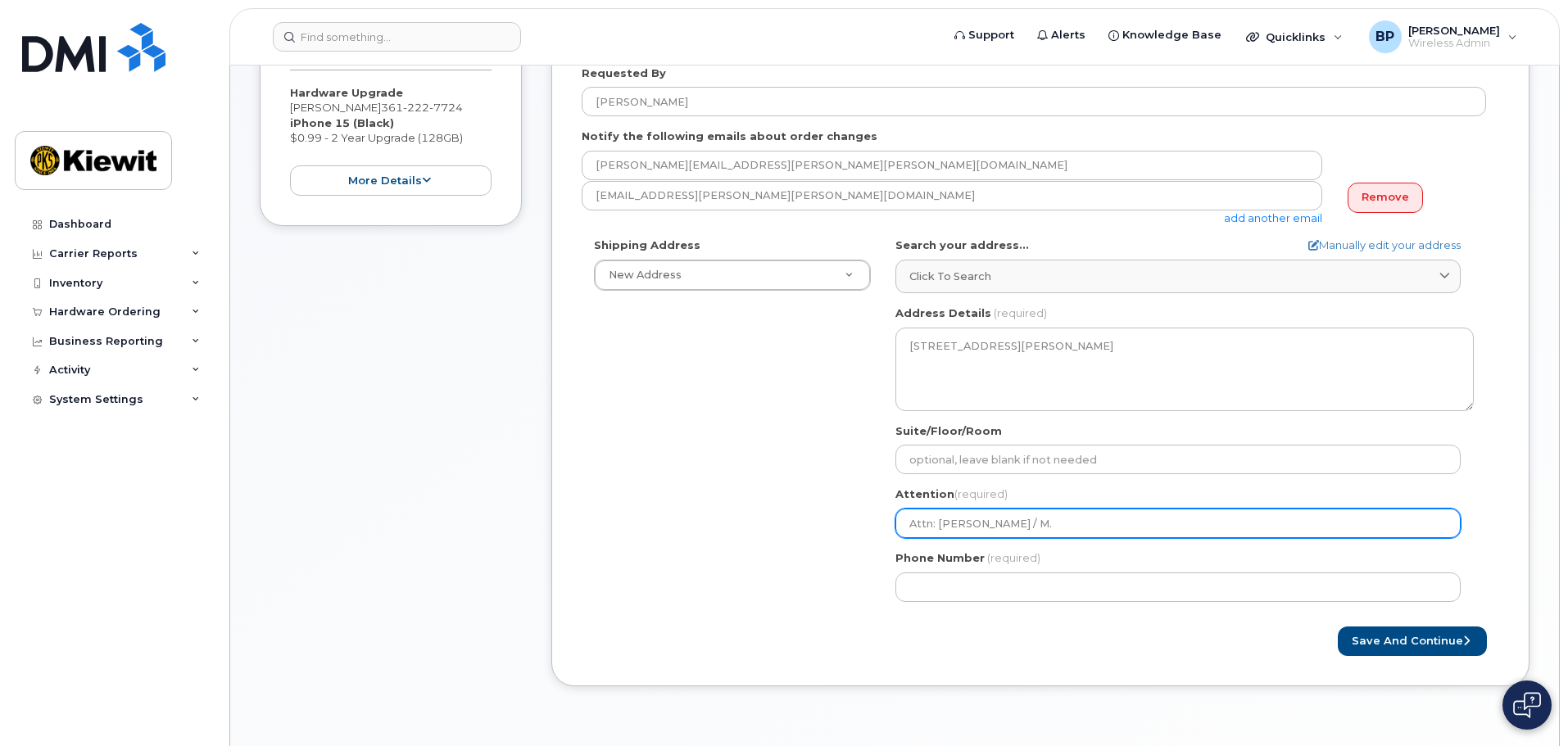
type input "Attn: Belen Pena / M."
select select
type input "Attn: Belen Pena / M. O"
select select
type input "Attn: Belen Pena / M. Or"
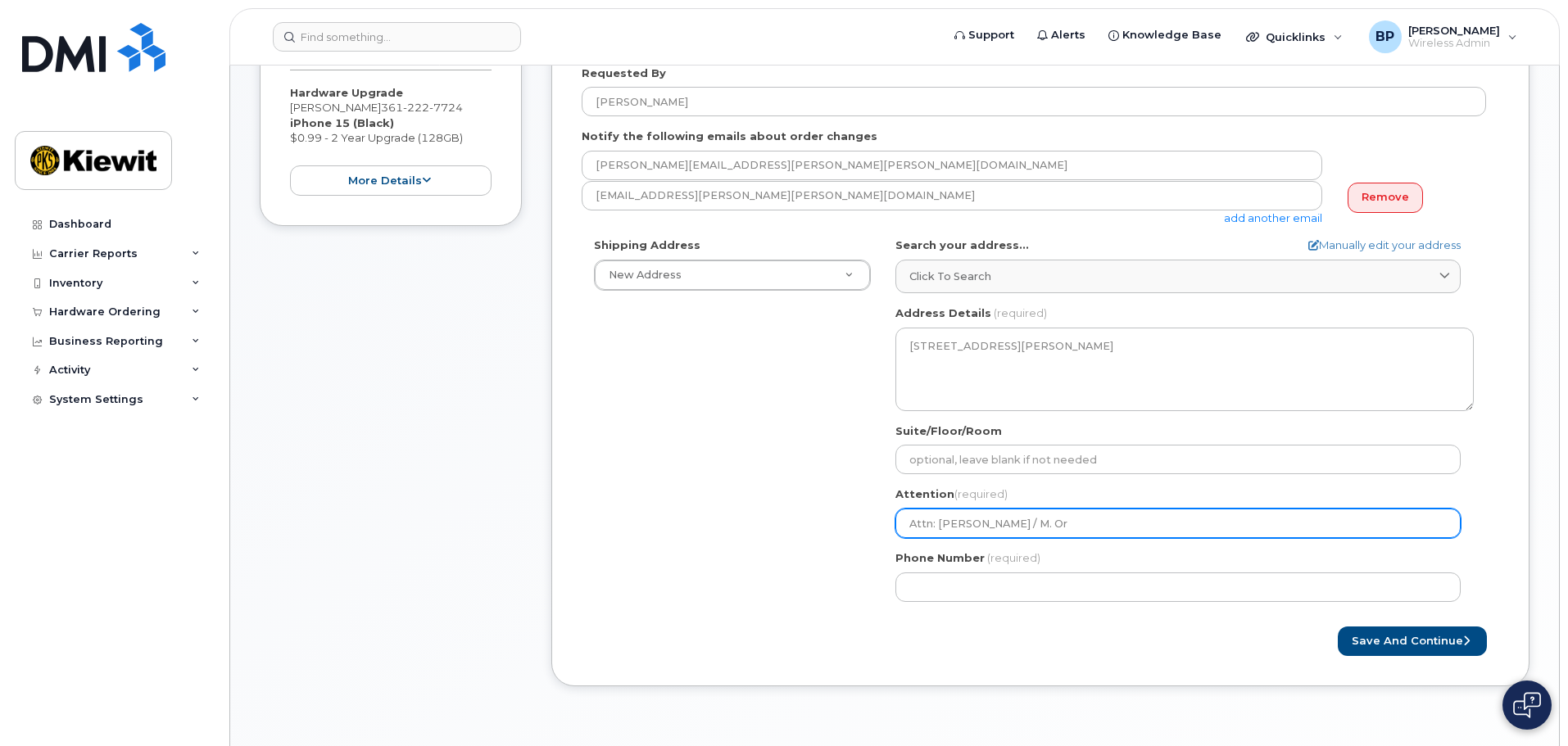
select select
type input "Attn: Belen Pena / M. Ort"
select select
type input "Attn: Belen Pena / M. Orte"
select select
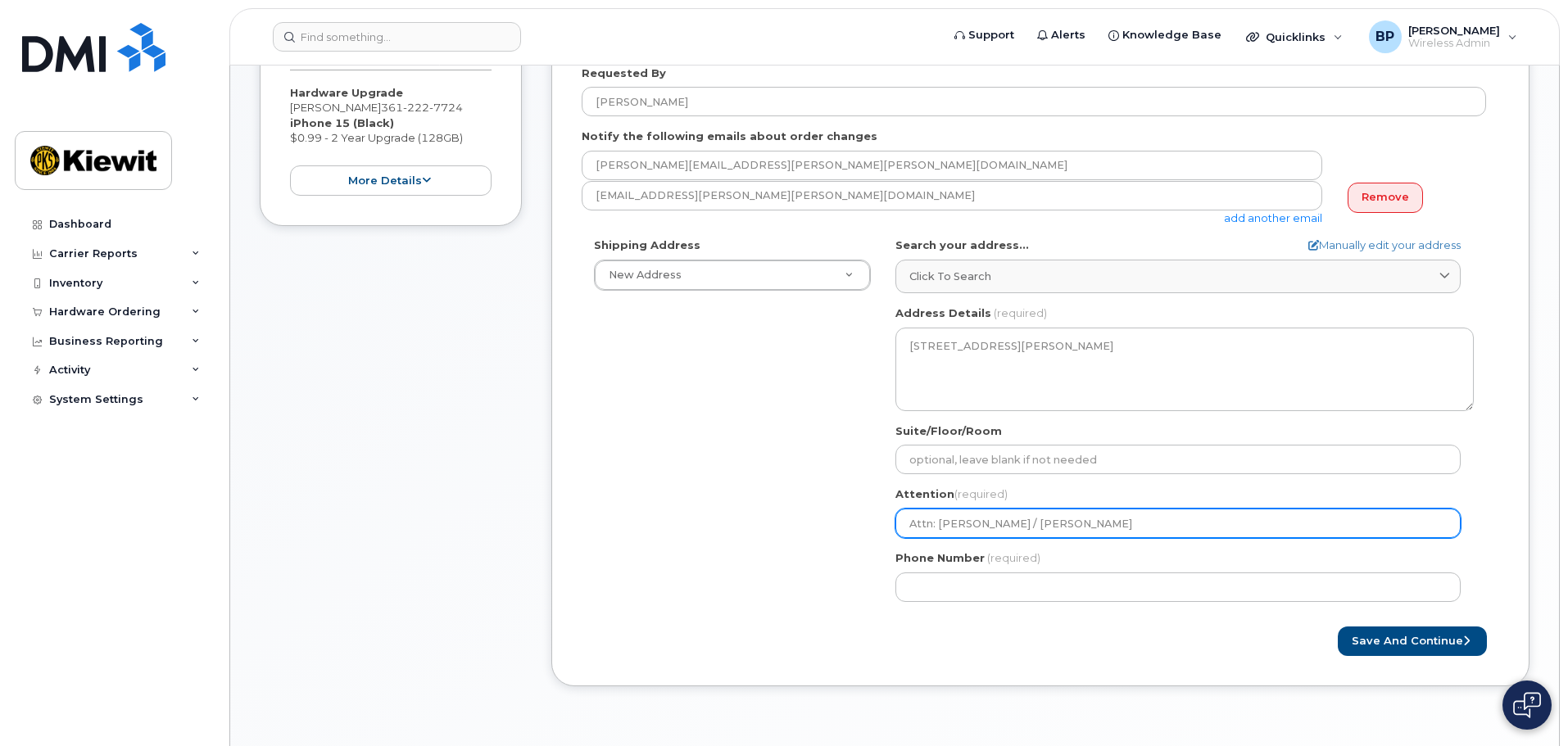
type input "Attn: Belen Pena / M. Orteg"
select select
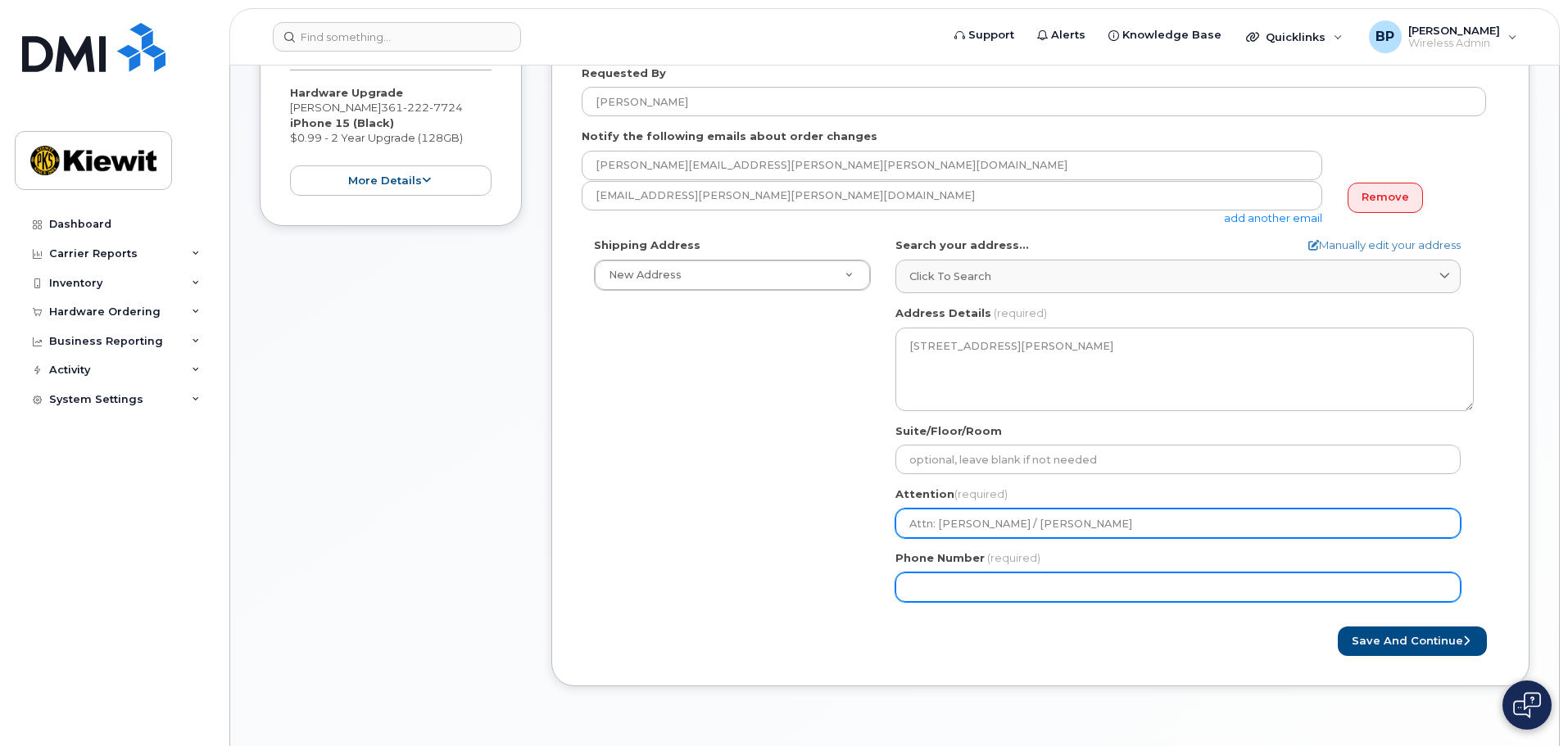
type input "Attn: [PERSON_NAME] / [PERSON_NAME]"
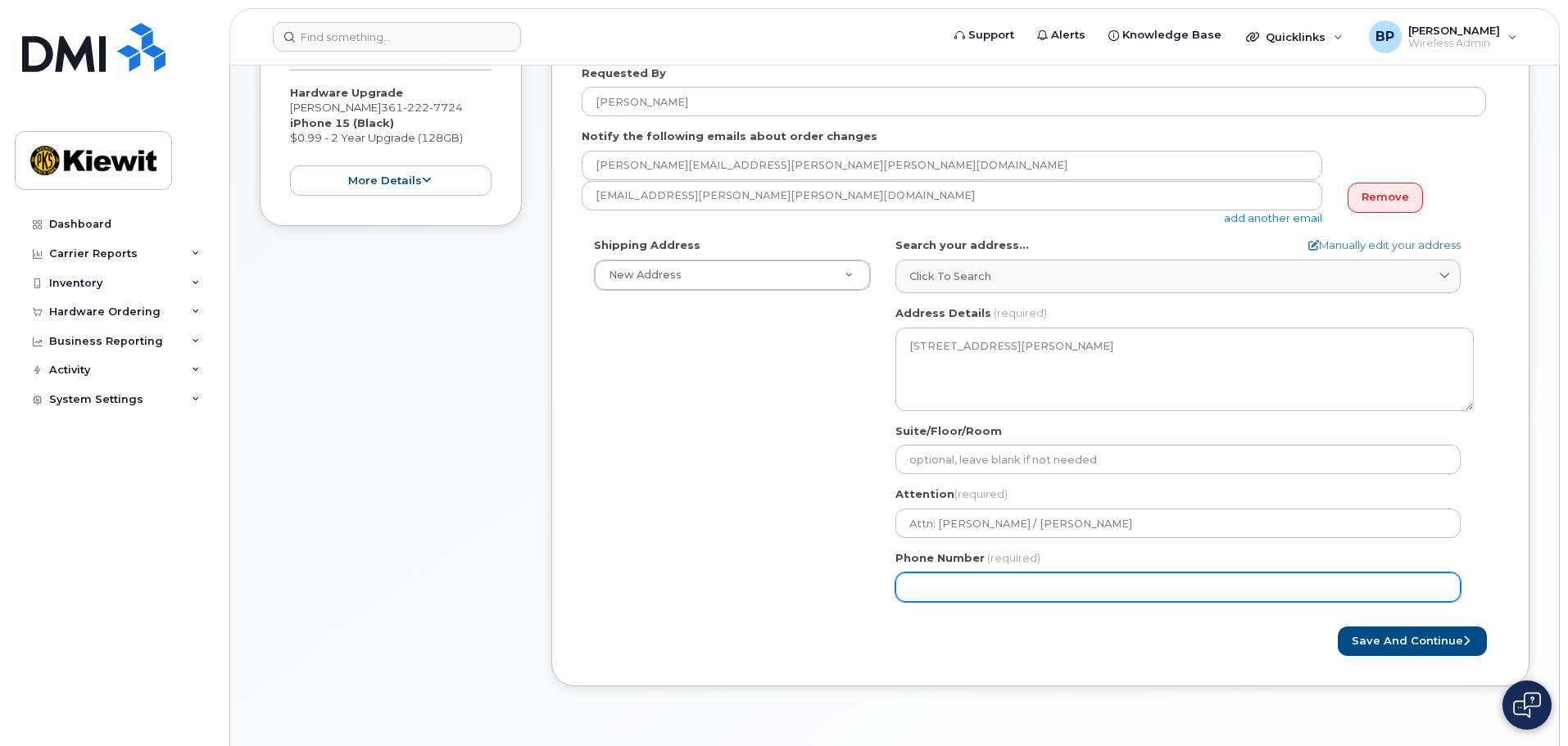
click at [968, 592] on input "Phone Number" at bounding box center [1177, 587] width 565 height 30
type input "361"
type input "3"
type input "361"
click at [1338, 626] on button "Save and Continue" at bounding box center [1413, 642] width 149 height 31
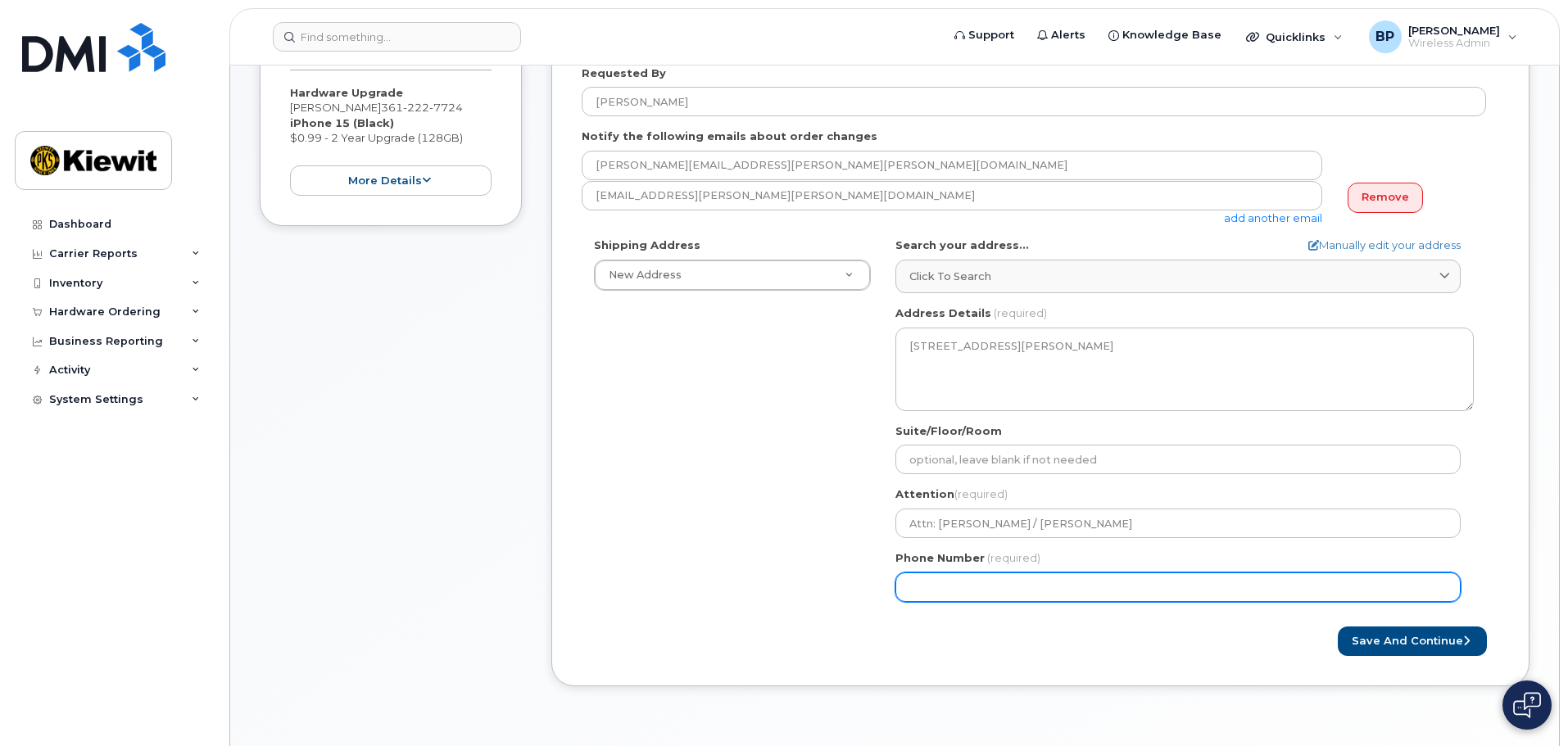
click at [1001, 587] on input "Phone Number" at bounding box center [1177, 587] width 565 height 30
drag, startPoint x: 995, startPoint y: 584, endPoint x: 864, endPoint y: 585, distance: 131.0
click at [866, 585] on div "Shipping Address New Address New Address 2440 Kiewit Rd TX Ingleside Search you…" at bounding box center [1033, 425] width 904 height 376
type input "361222772"
select select
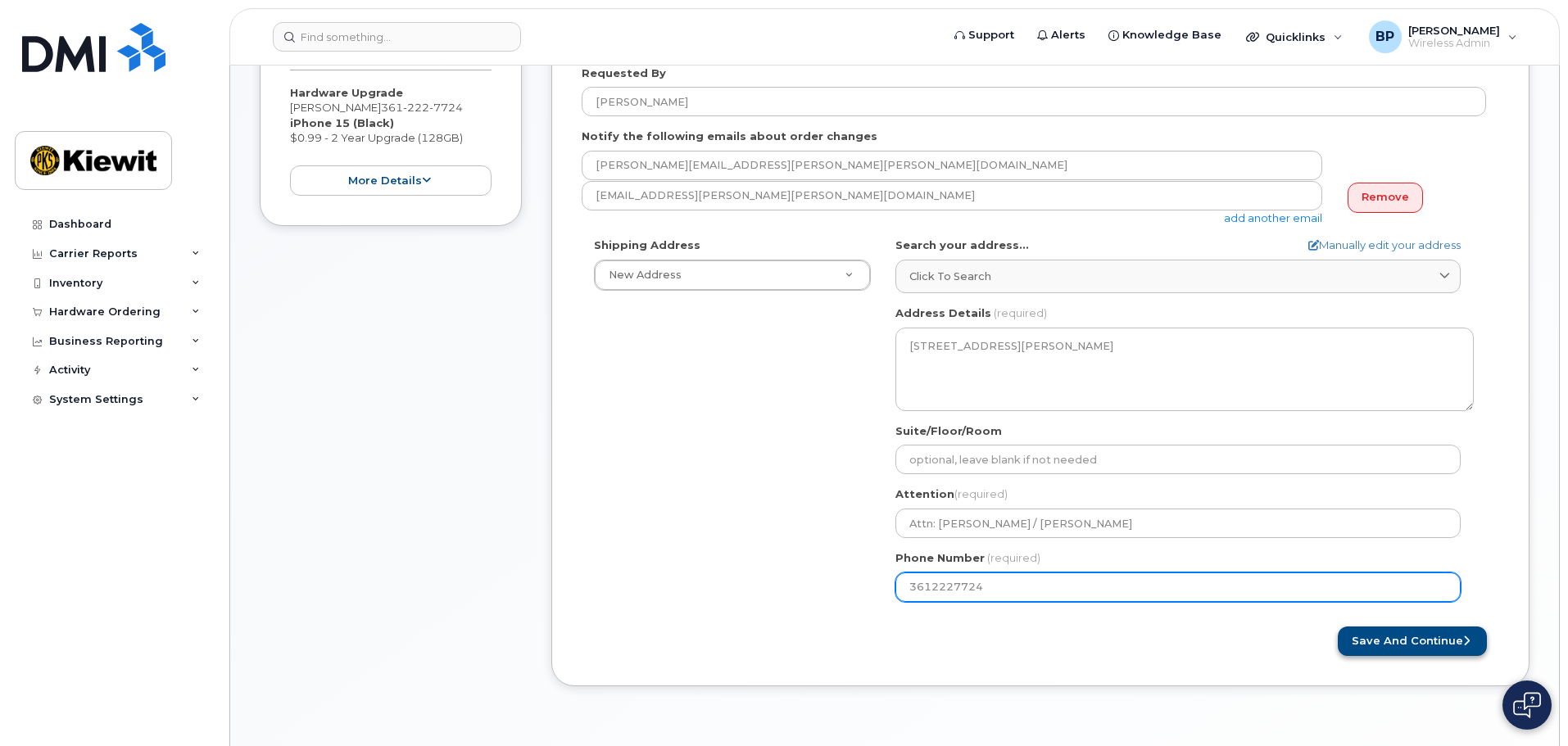
type input "3612227724"
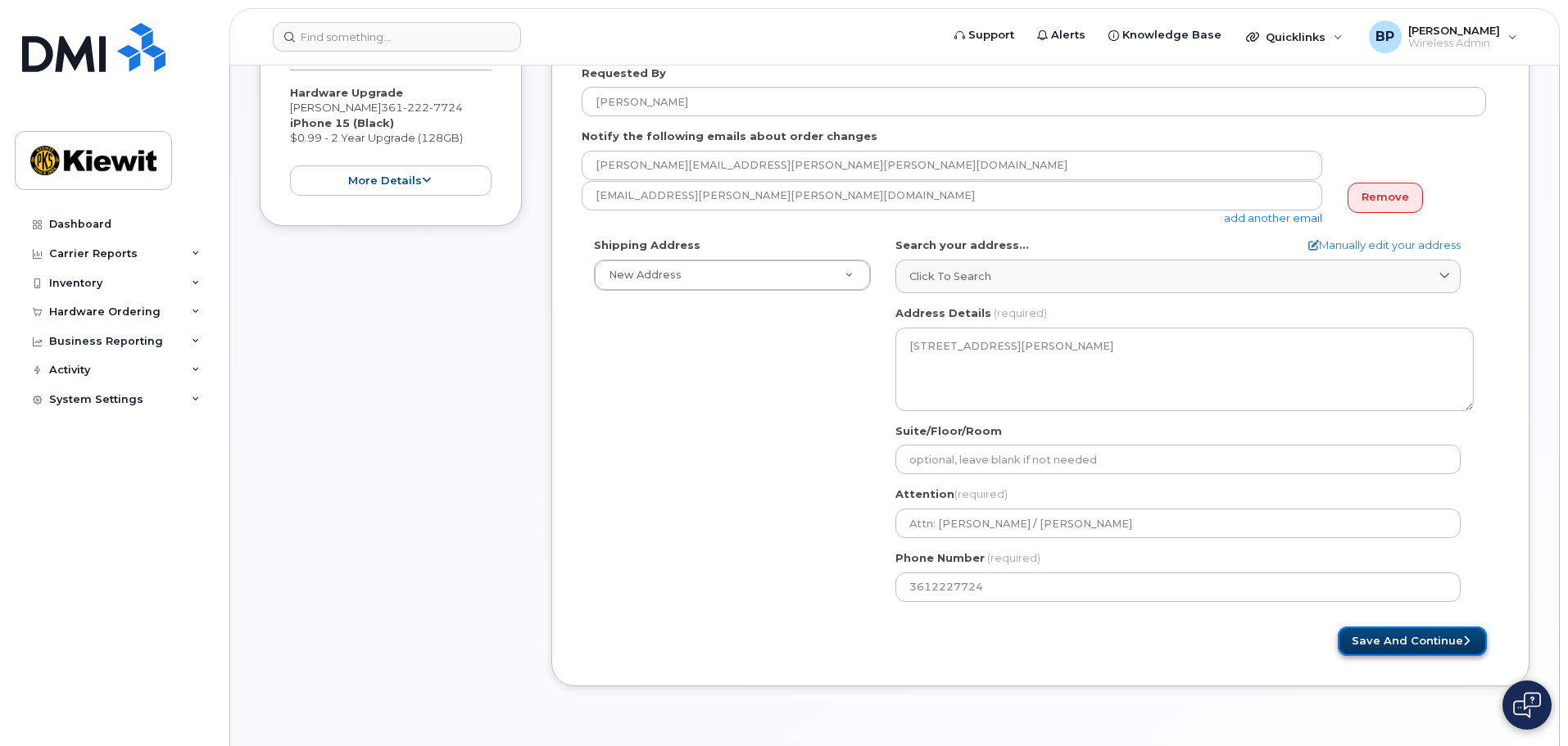
click at [1422, 643] on button "Save and Continue" at bounding box center [1413, 642] width 149 height 31
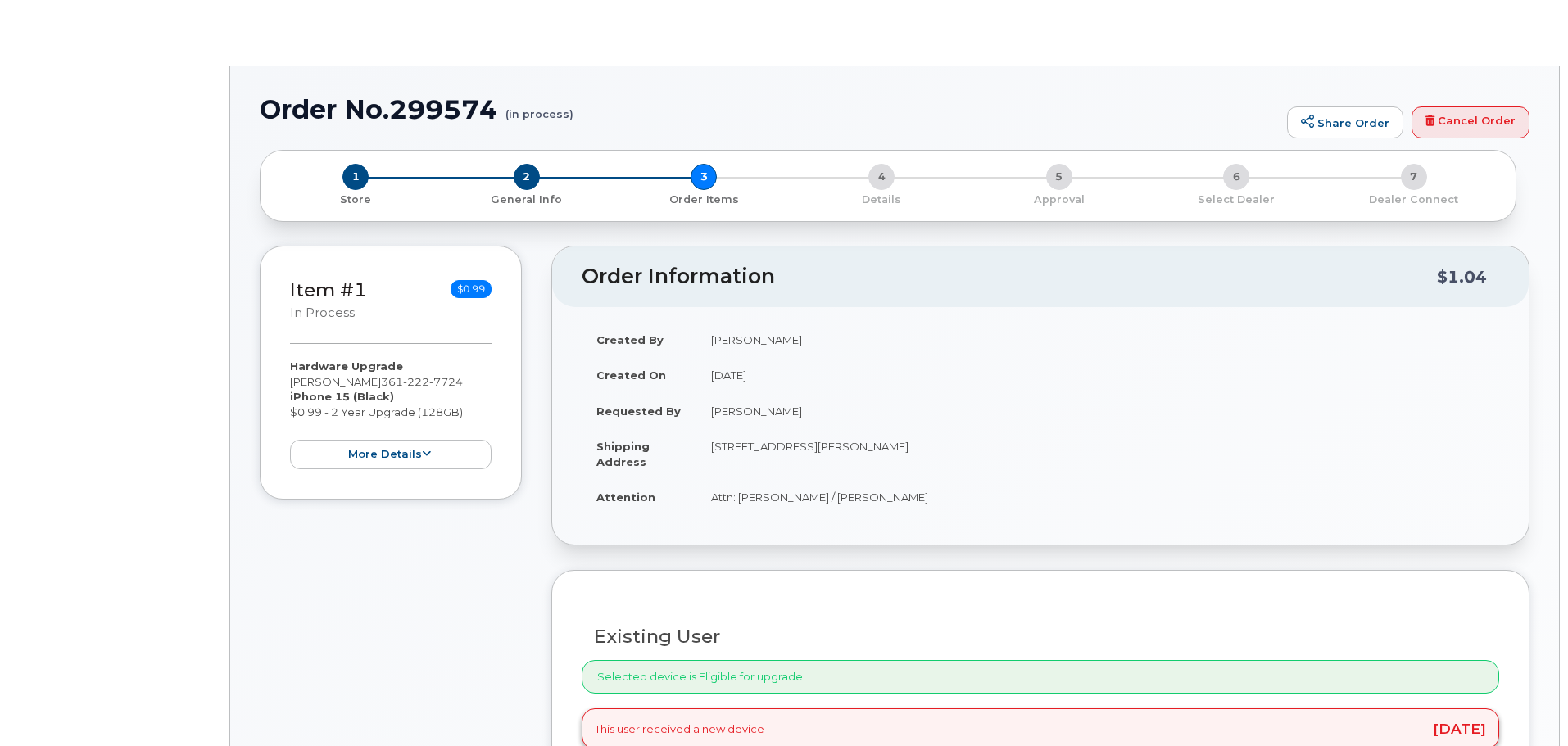
type input "[PERSON_NAME]"
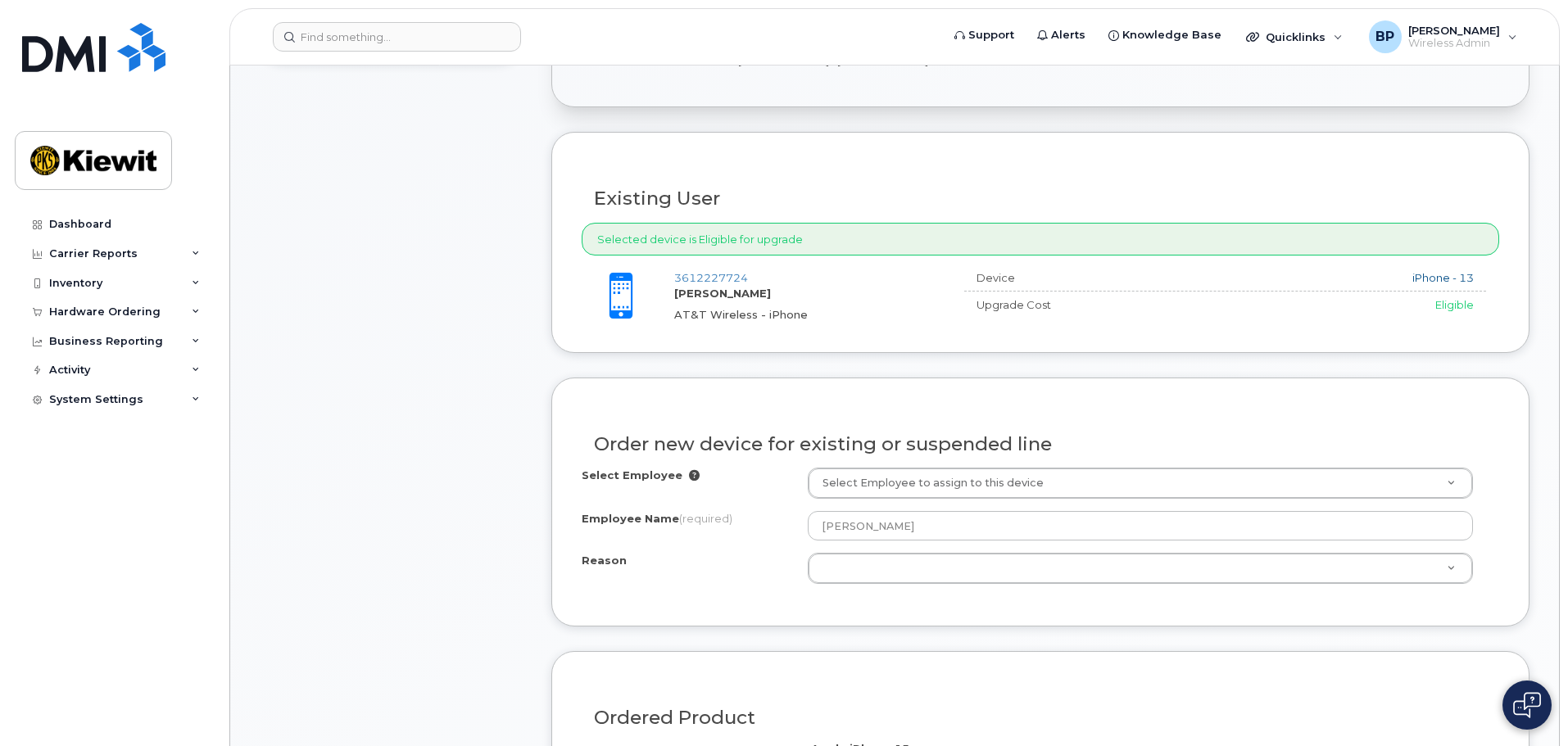
scroll to position [655, 0]
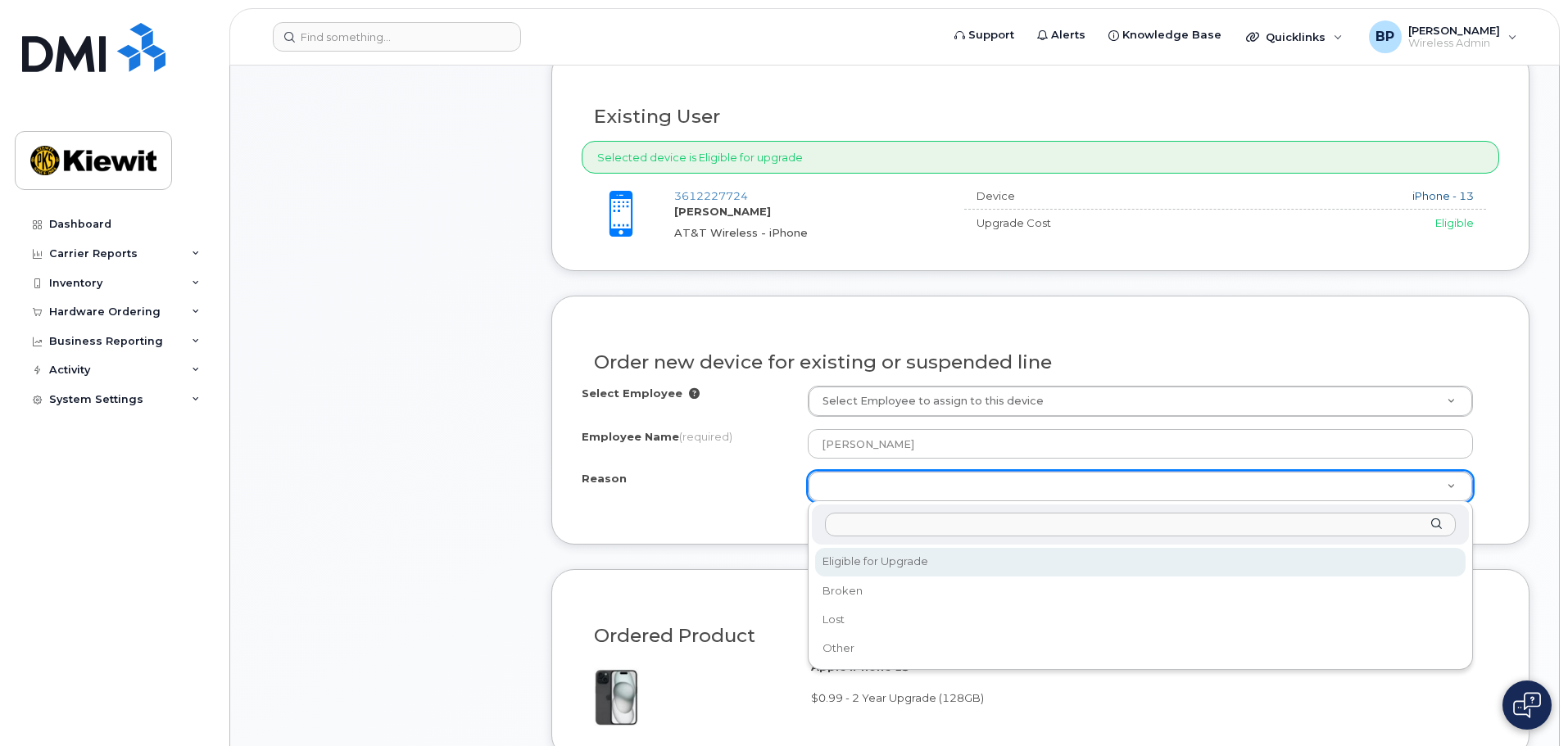
select select "eligible_for_upgrade"
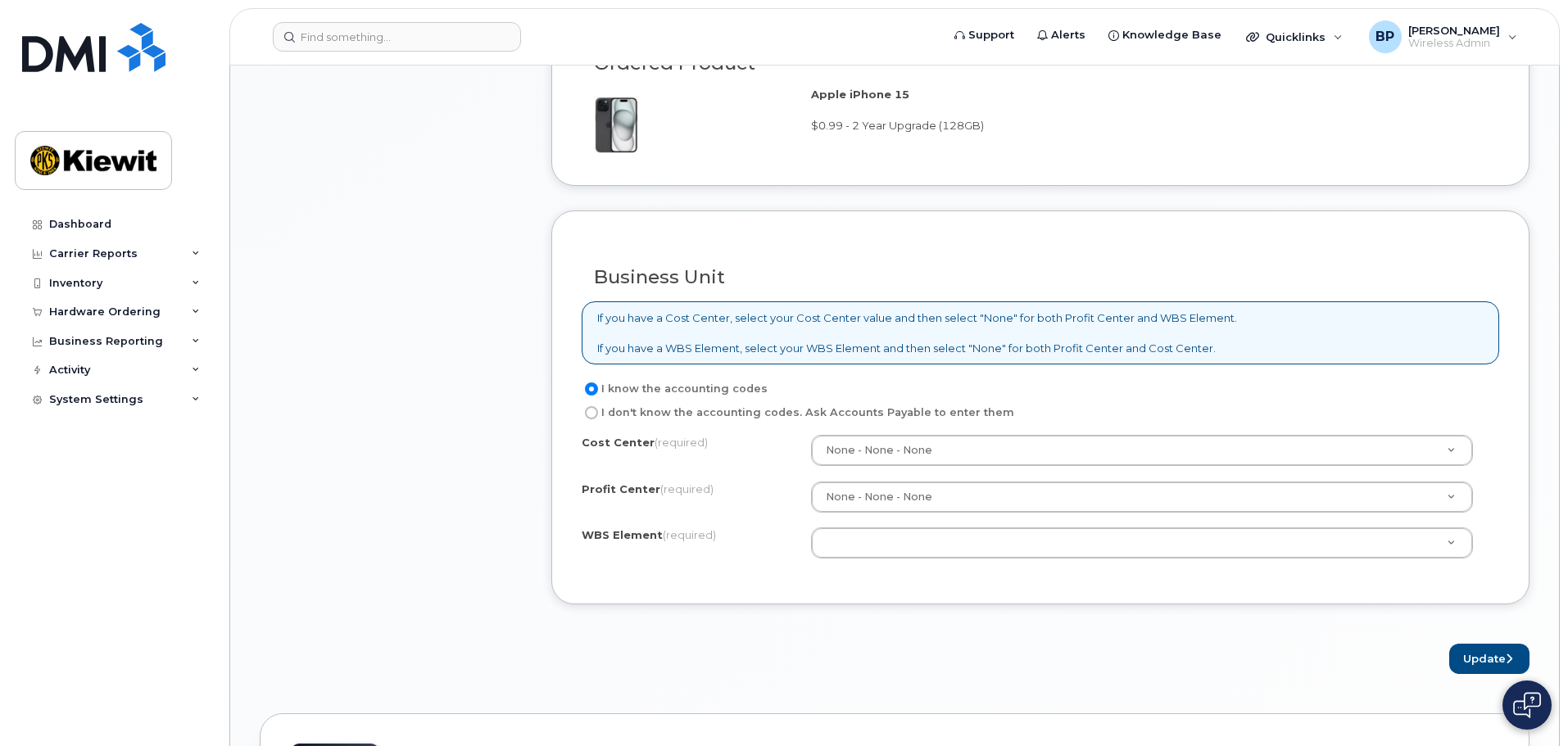
scroll to position [1229, 0]
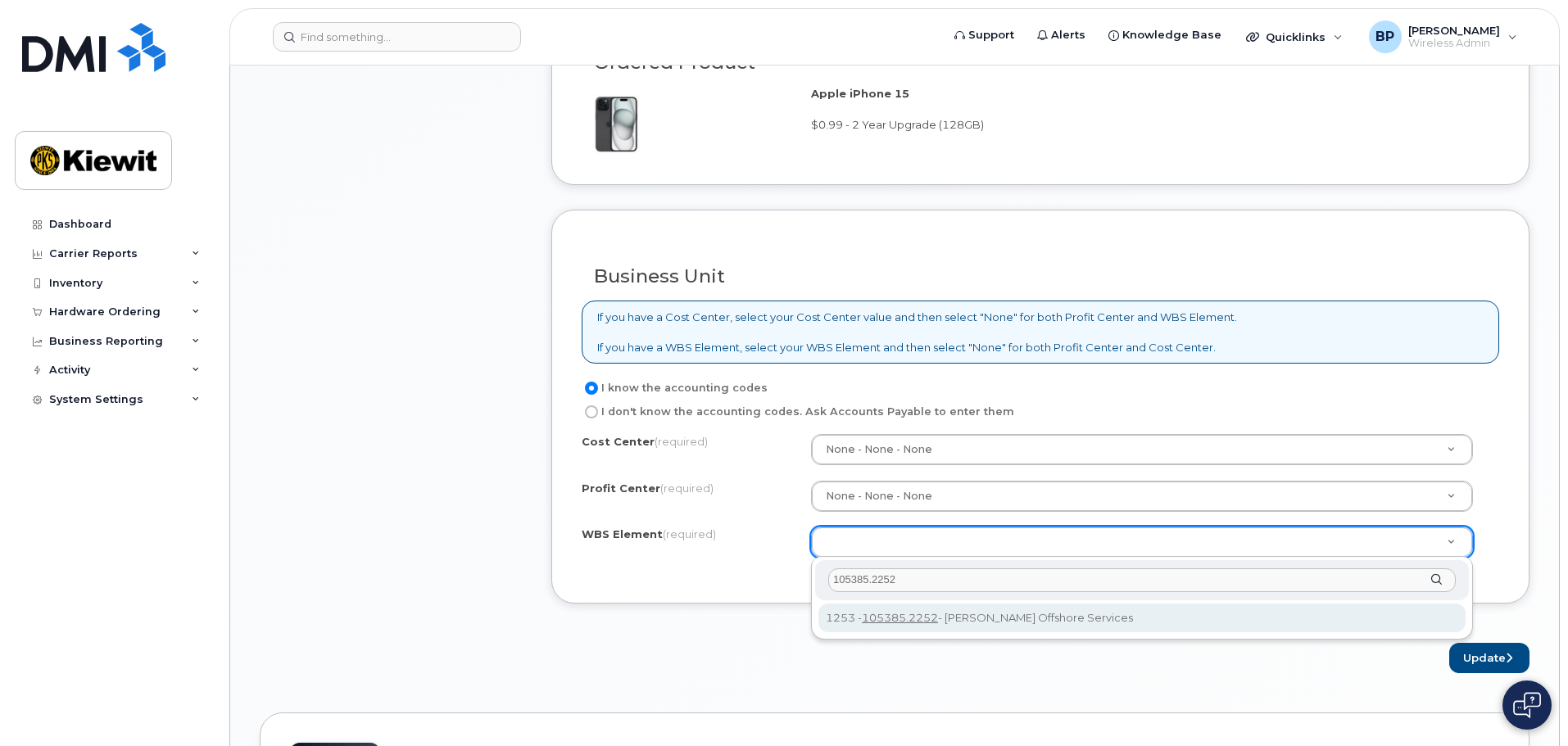
type input "105385.2252"
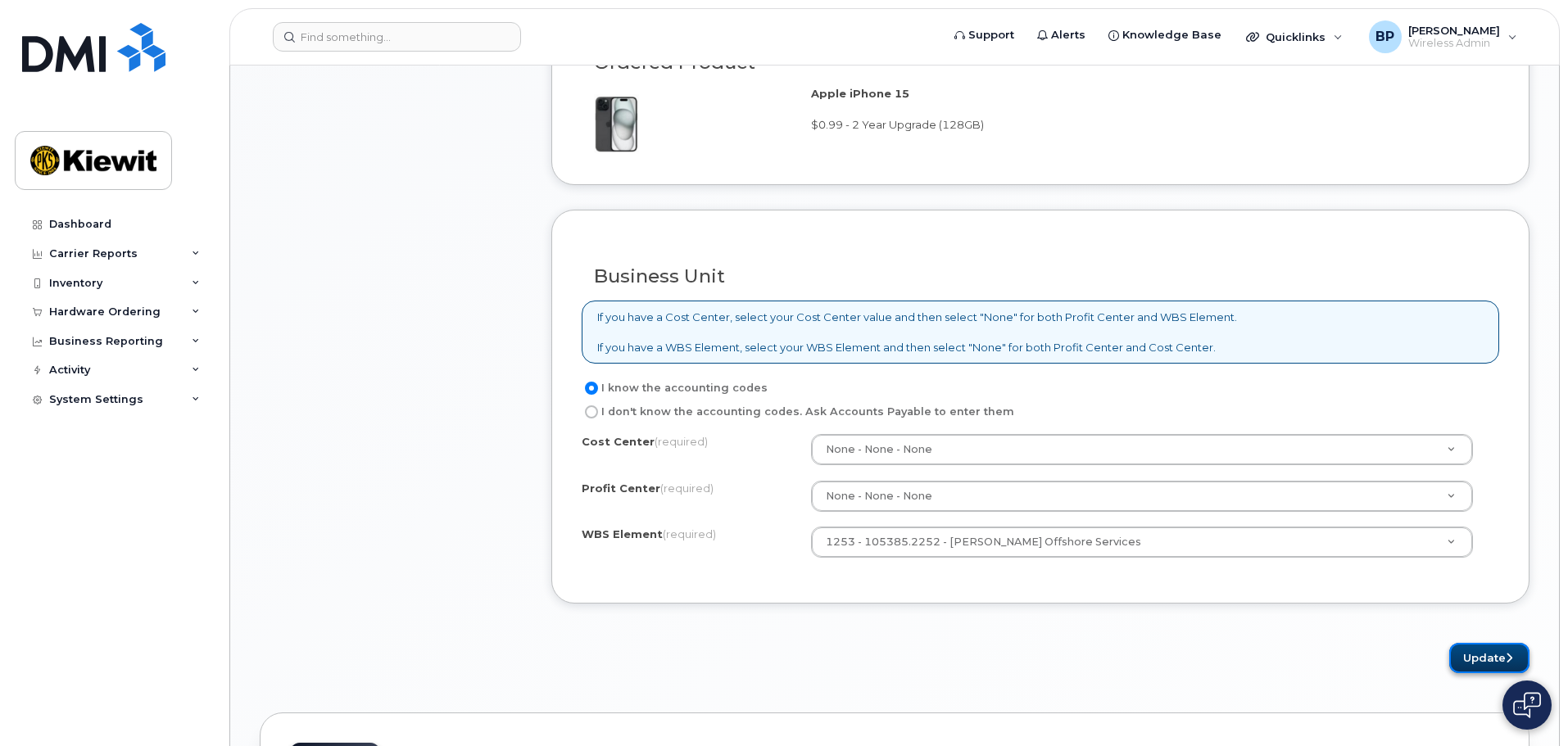
click at [1475, 661] on button "Update" at bounding box center [1489, 659] width 80 height 31
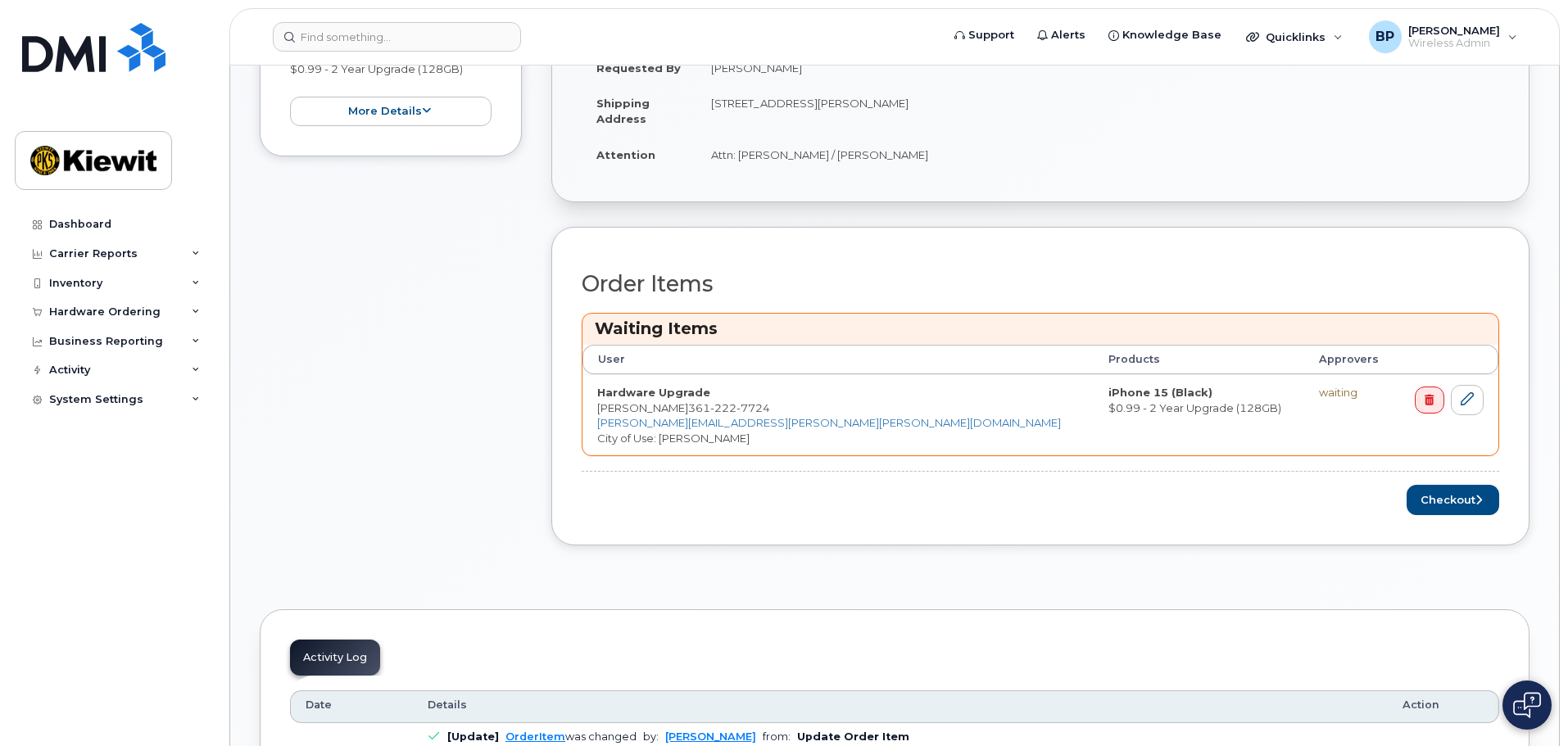
scroll to position [573, 0]
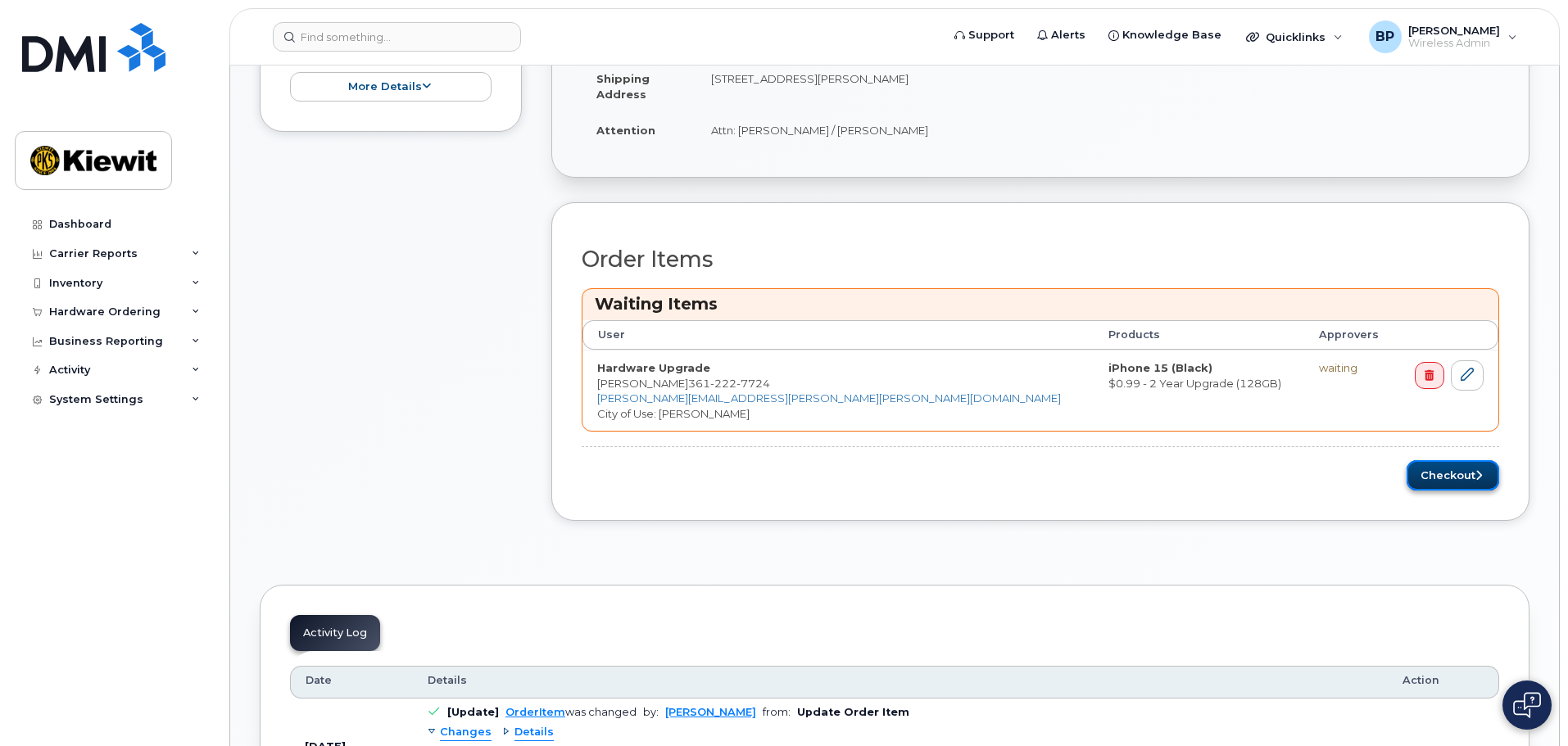
click at [1441, 478] on button "Checkout" at bounding box center [1452, 475] width 93 height 31
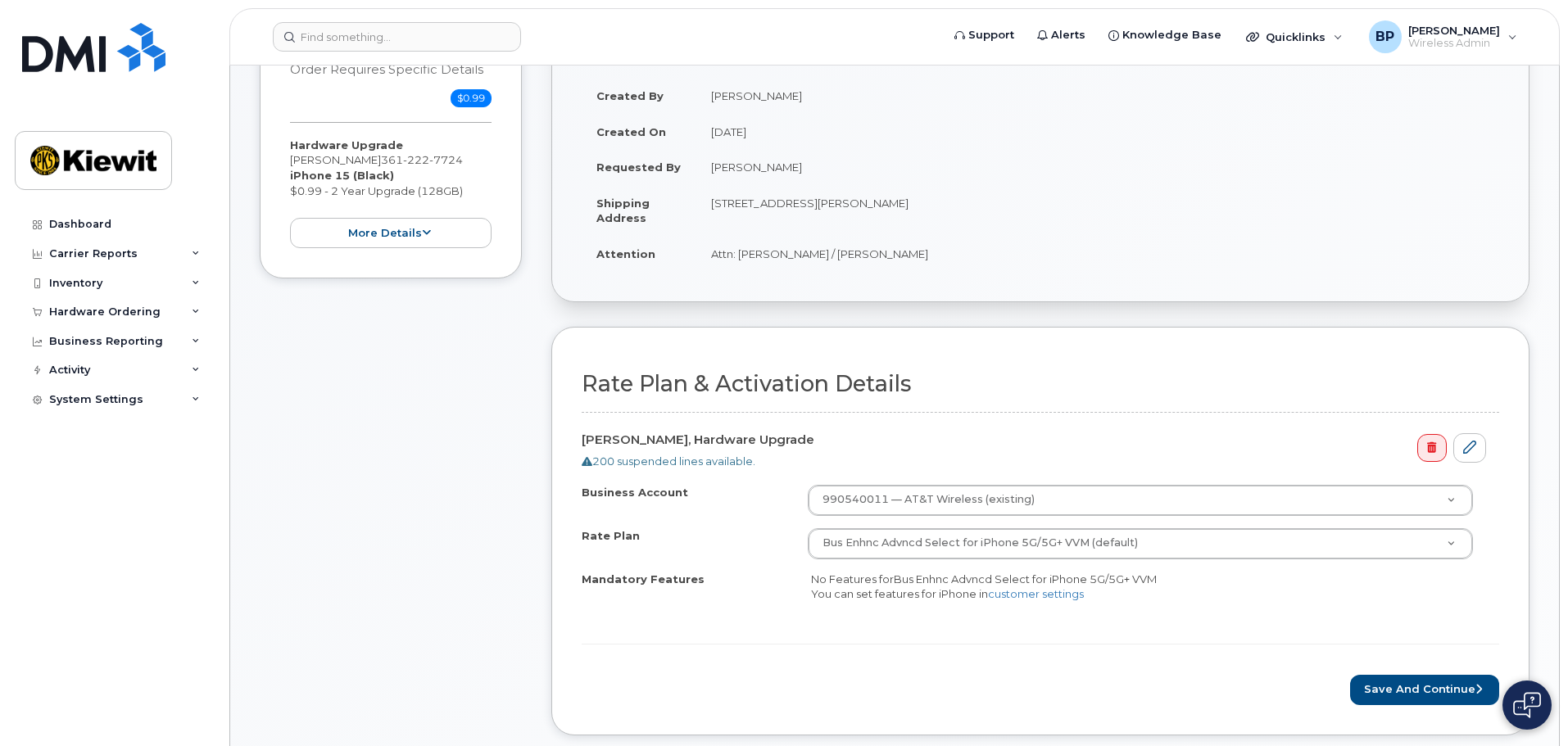
scroll to position [410, 0]
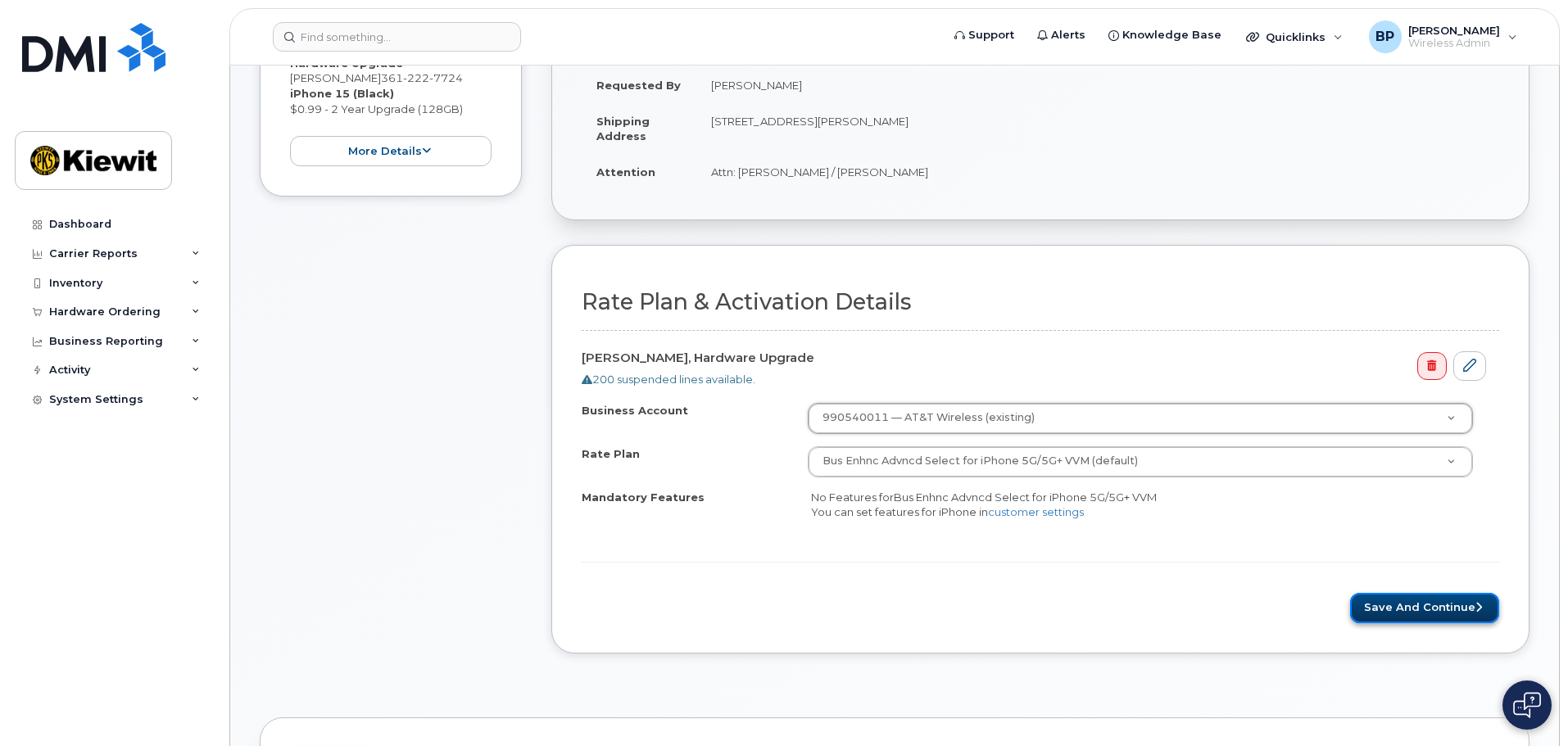
click at [1431, 605] on button "Save and Continue" at bounding box center [1424, 608] width 149 height 31
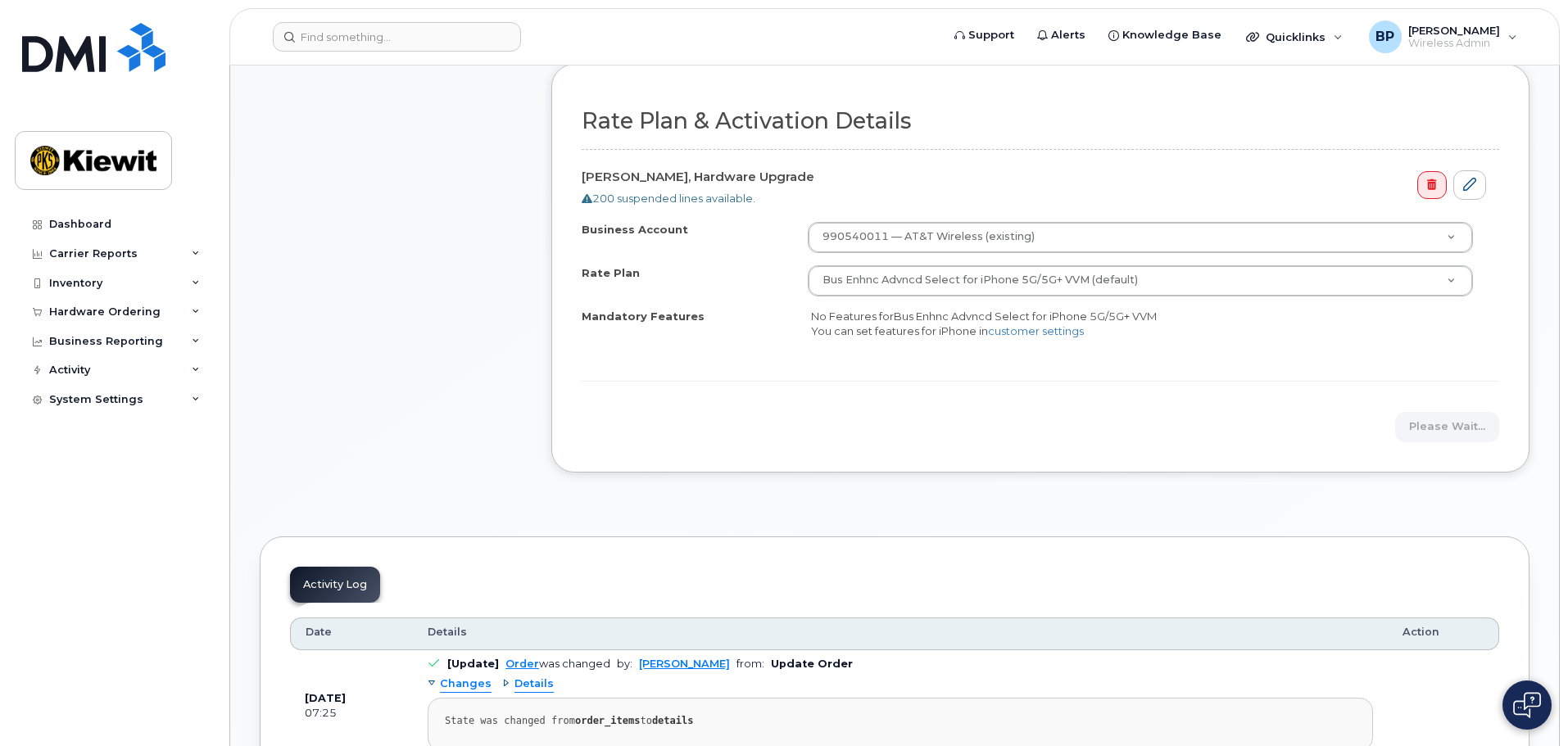
scroll to position [737, 0]
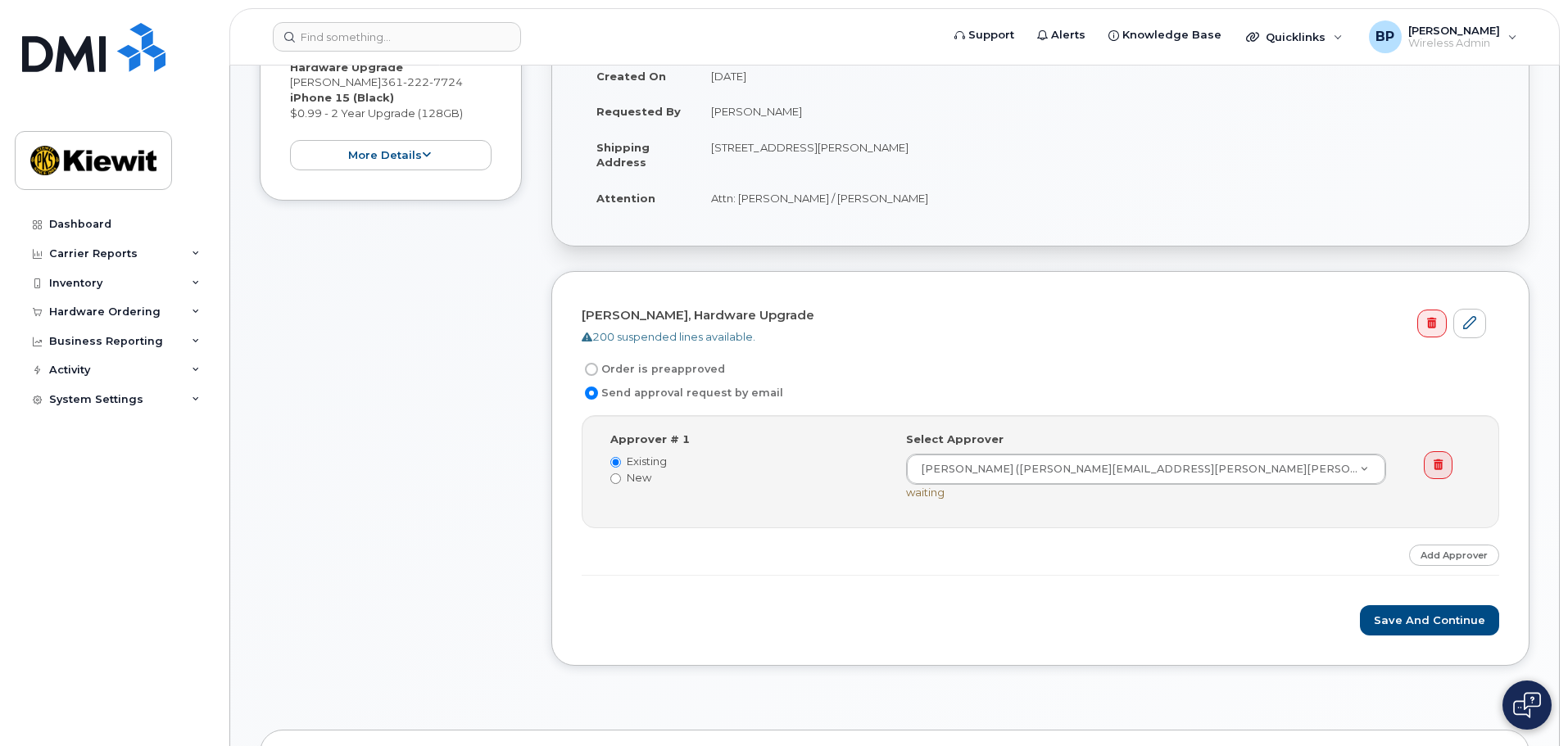
scroll to position [410, 0]
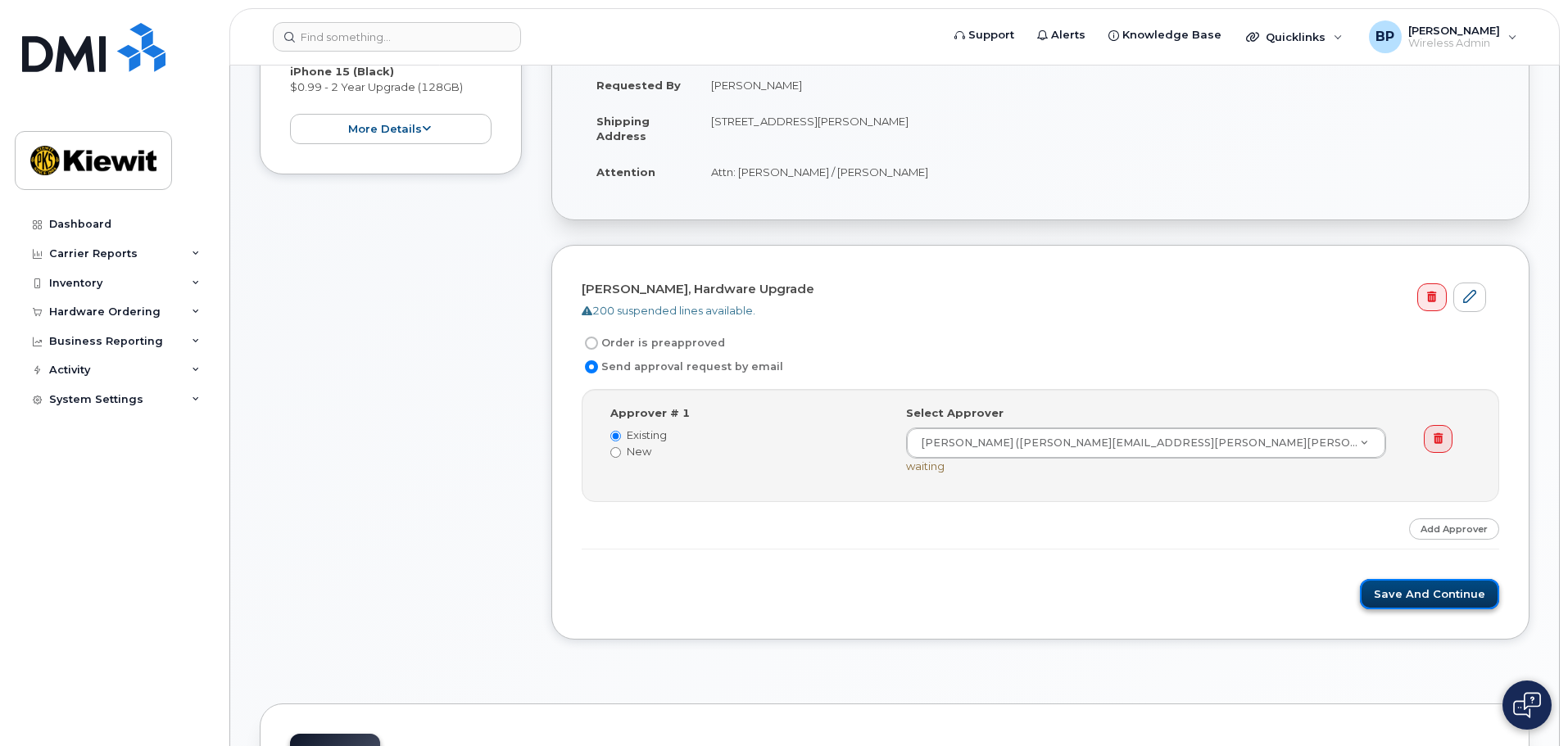
click at [1453, 591] on button "Save and Continue" at bounding box center [1429, 594] width 139 height 31
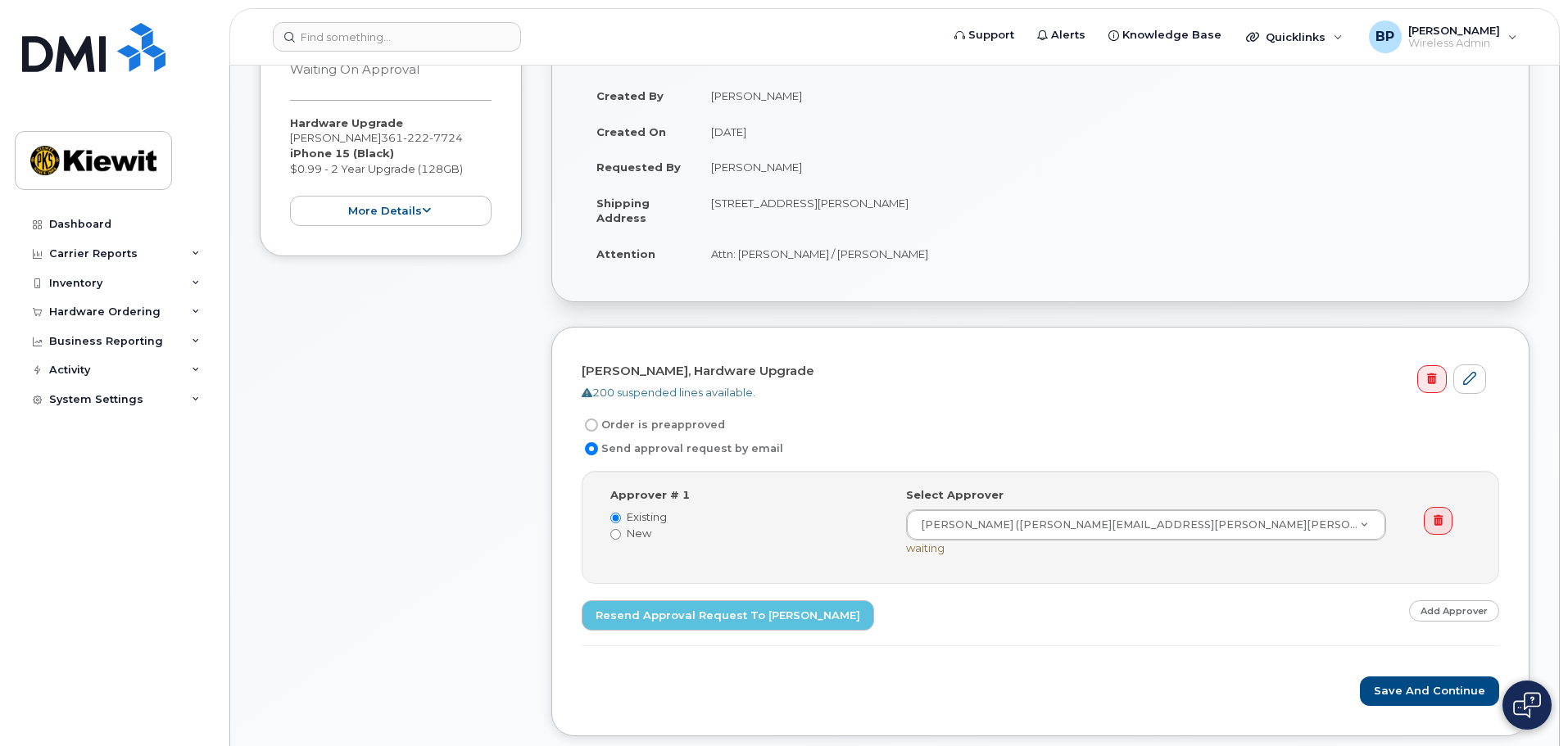
scroll to position [410, 0]
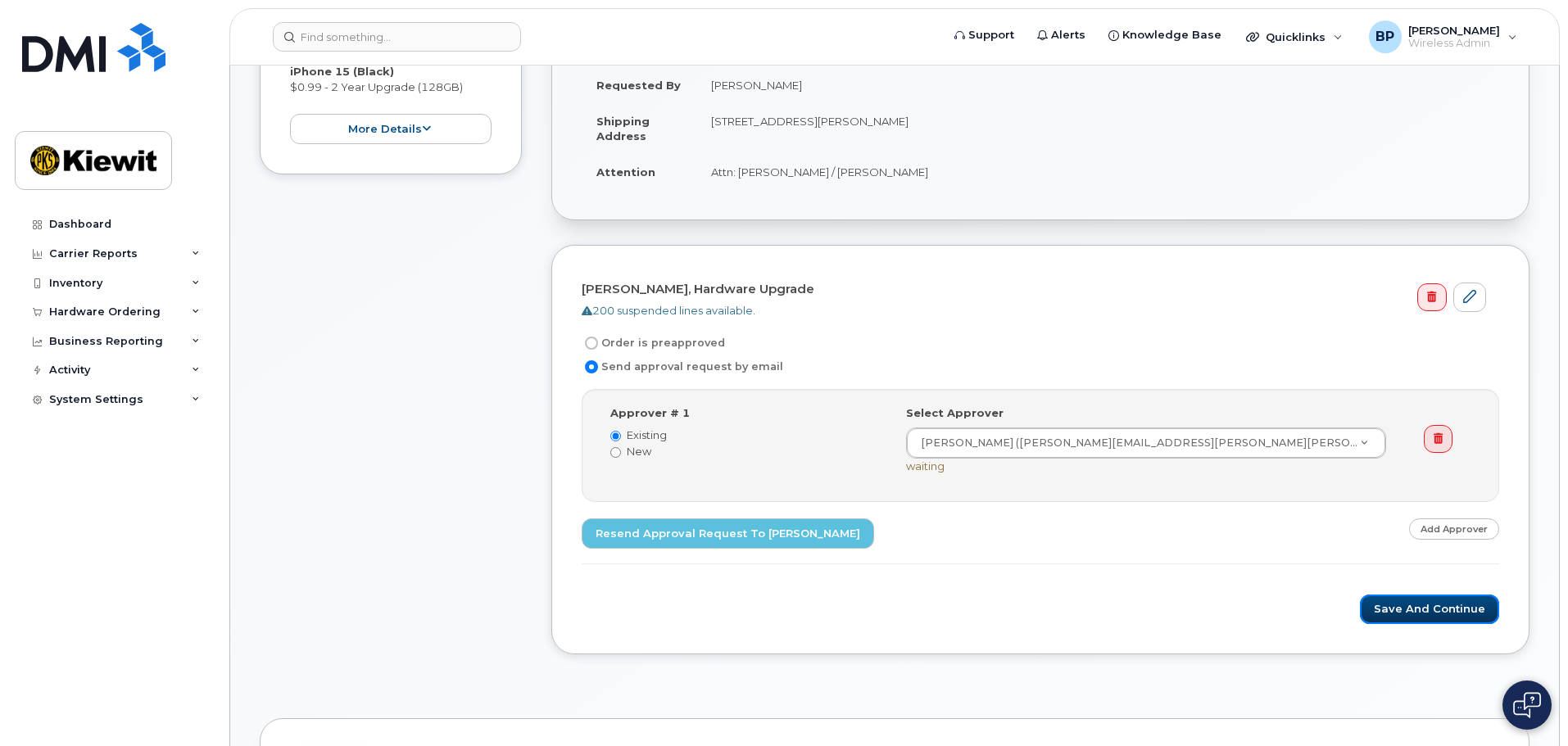
drag, startPoint x: 1467, startPoint y: 607, endPoint x: 1445, endPoint y: 633, distance: 34.1
click at [1467, 607] on button "Save and Continue" at bounding box center [1429, 610] width 139 height 31
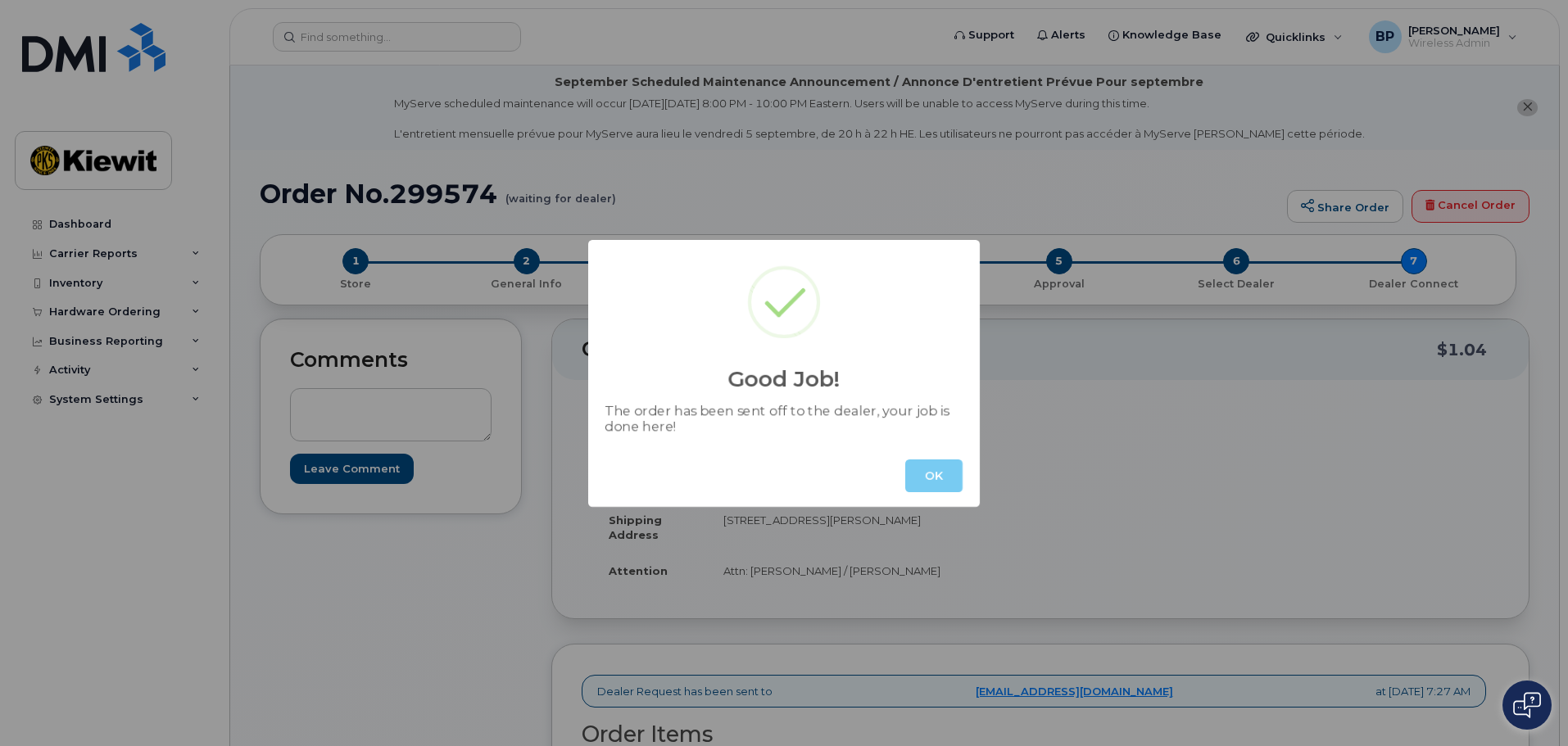
click at [927, 475] on button "OK" at bounding box center [934, 475] width 58 height 32
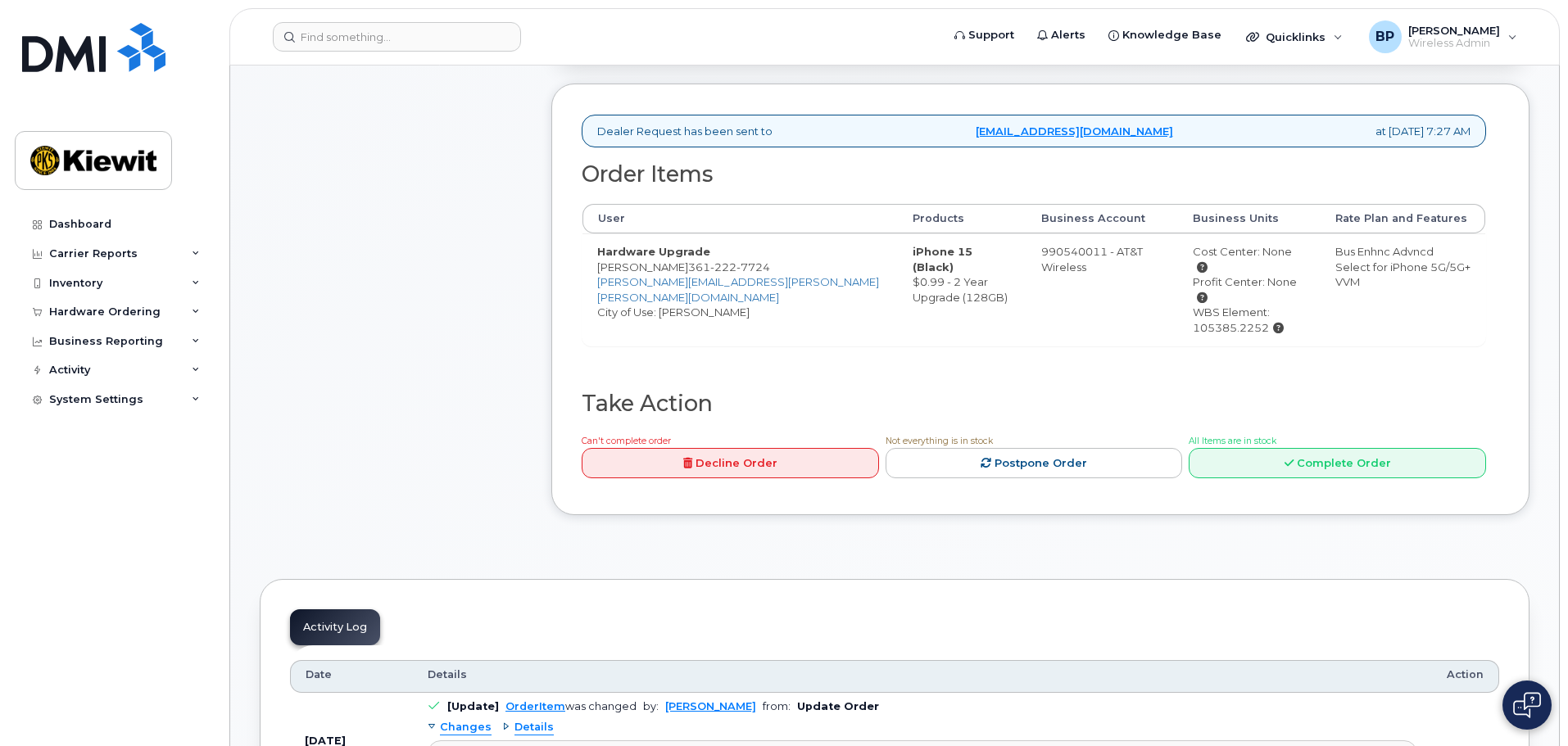
scroll to position [573, 0]
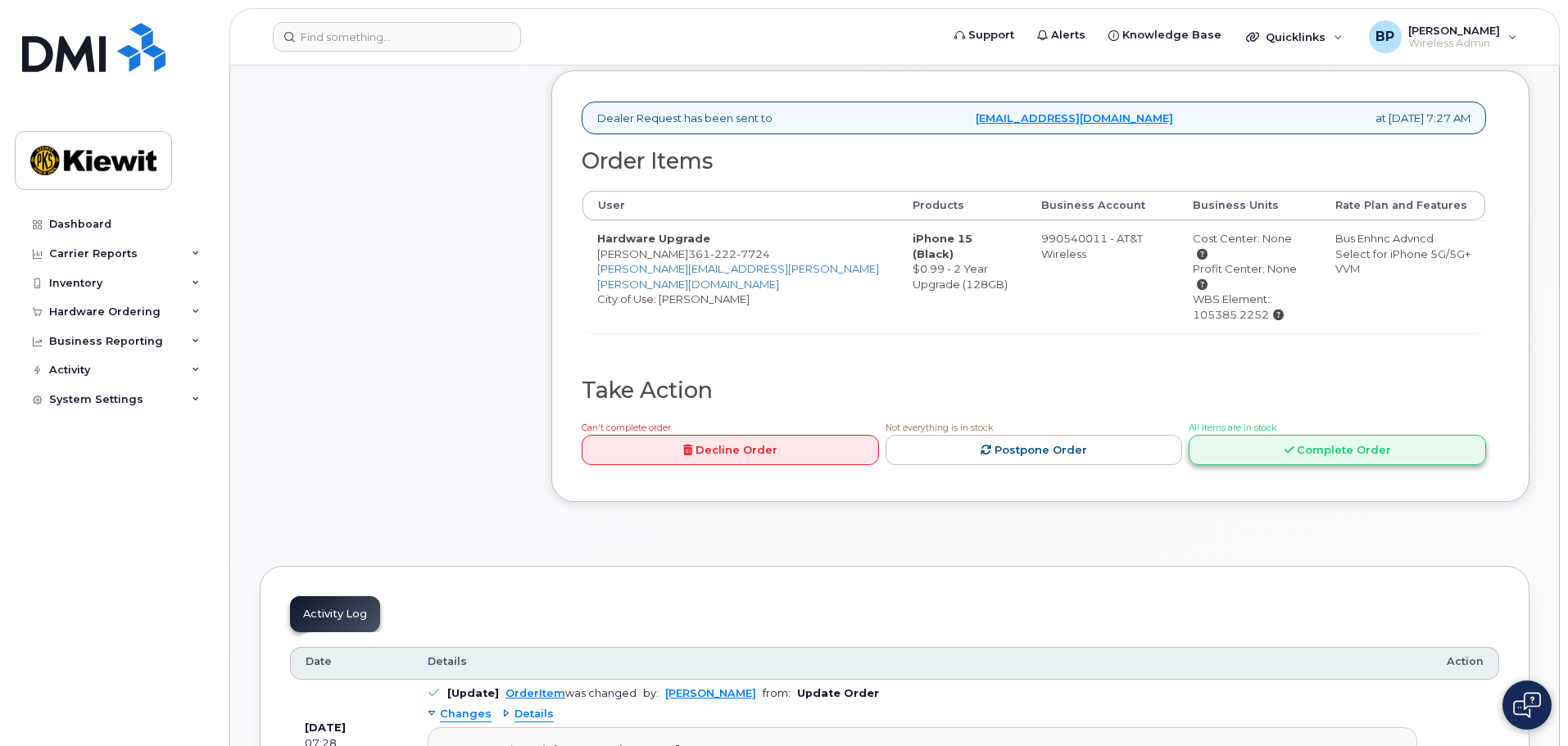
click at [1255, 435] on link "Complete Order" at bounding box center [1337, 450] width 297 height 31
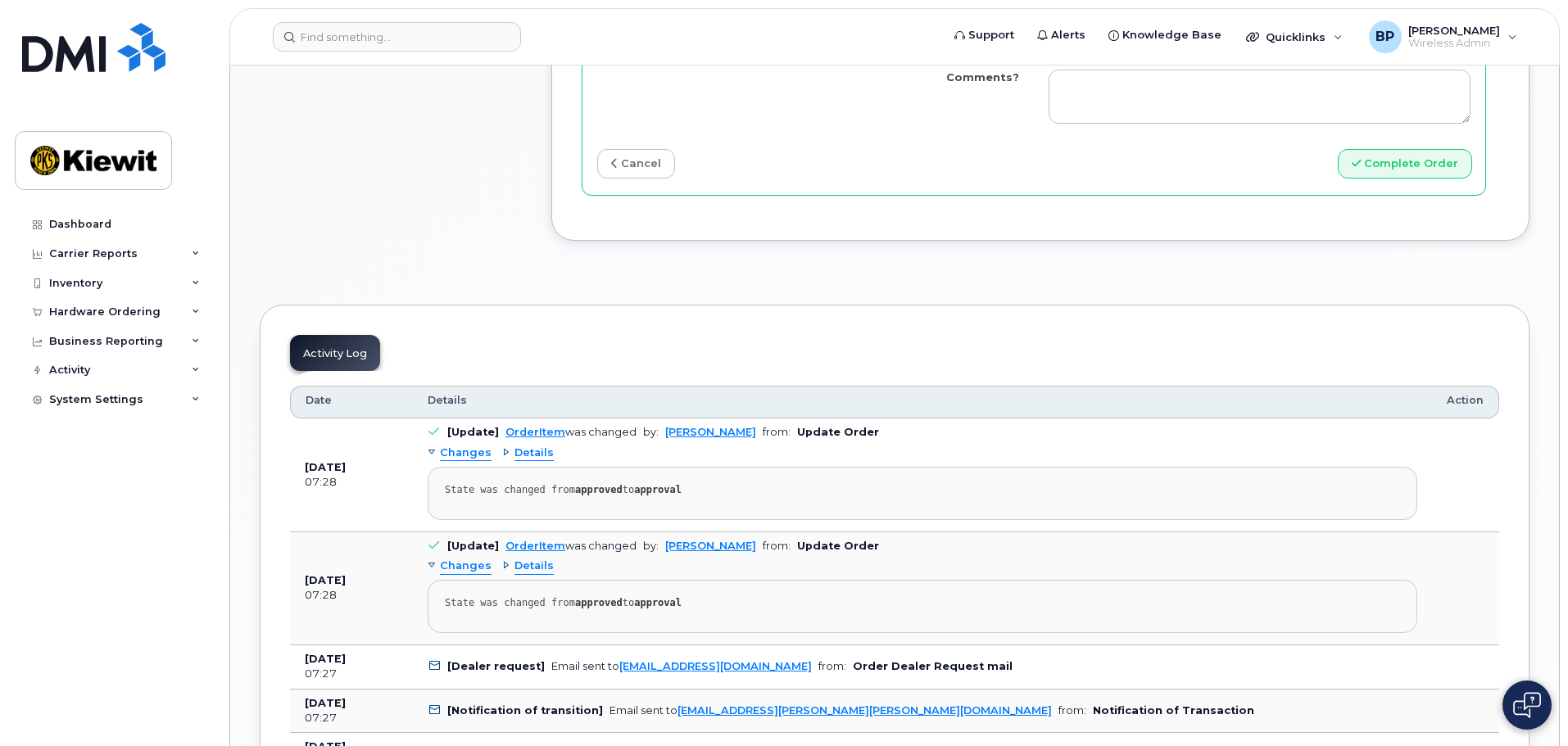
scroll to position [2048, 0]
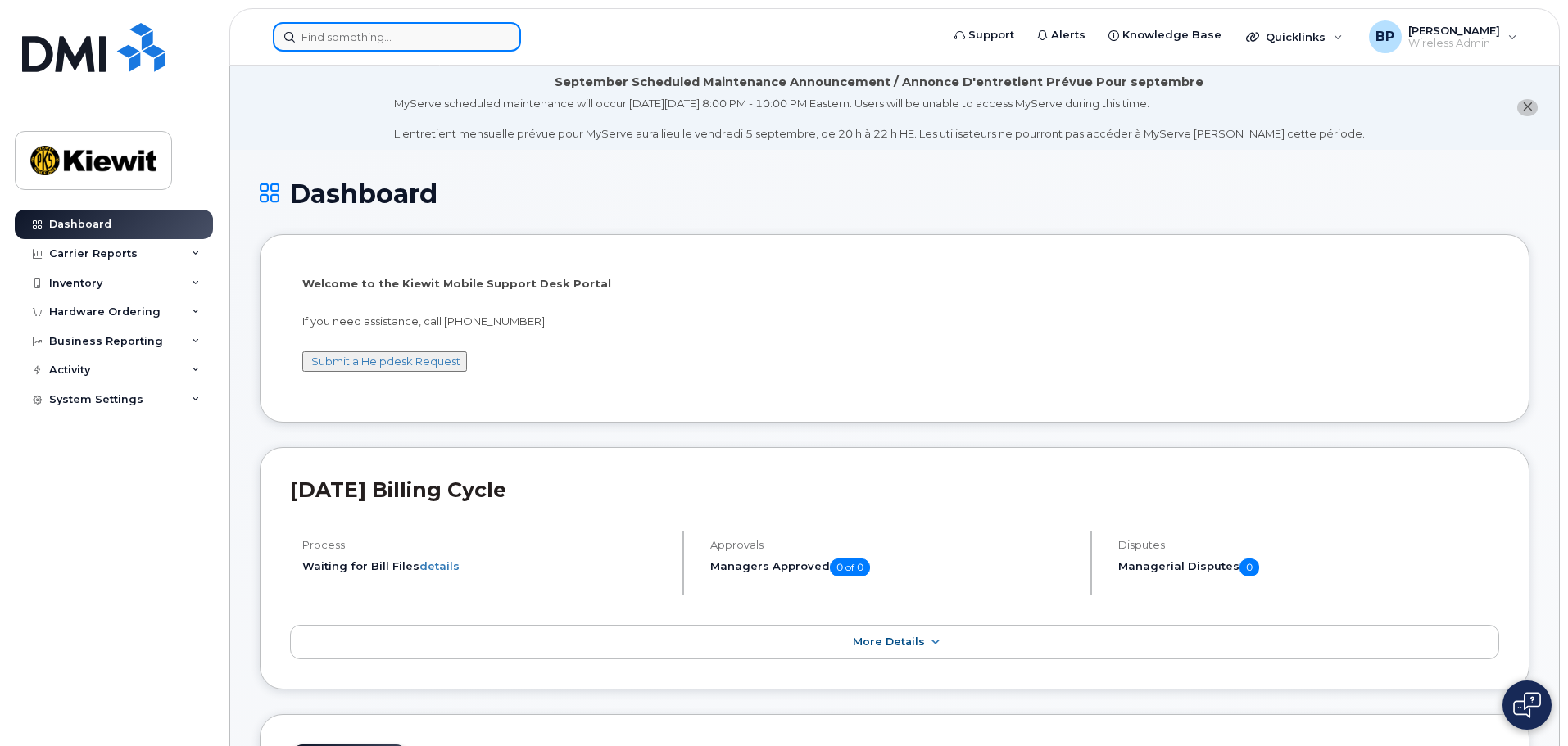
click at [352, 38] on input at bounding box center [397, 37] width 248 height 30
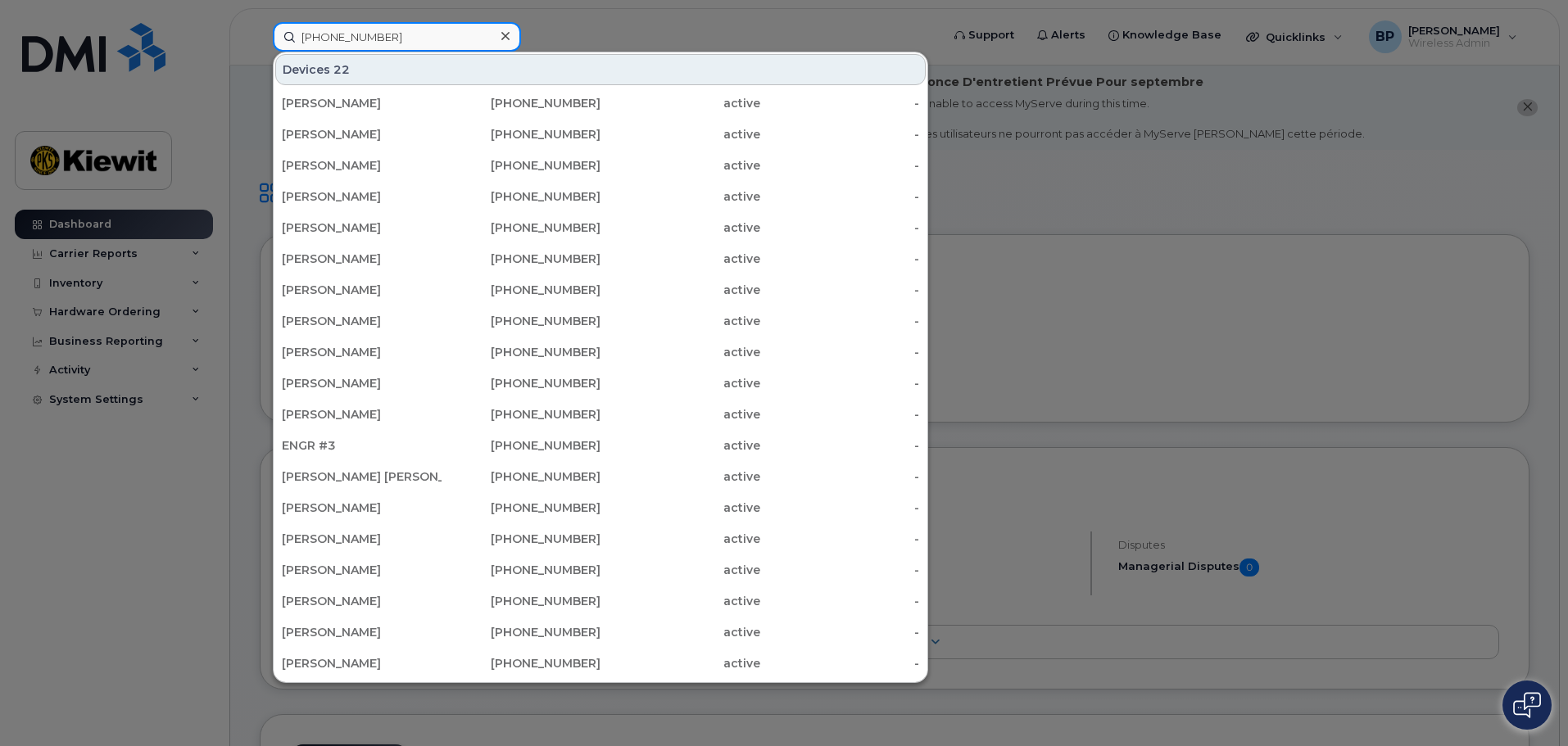
type input "361-484-1608"
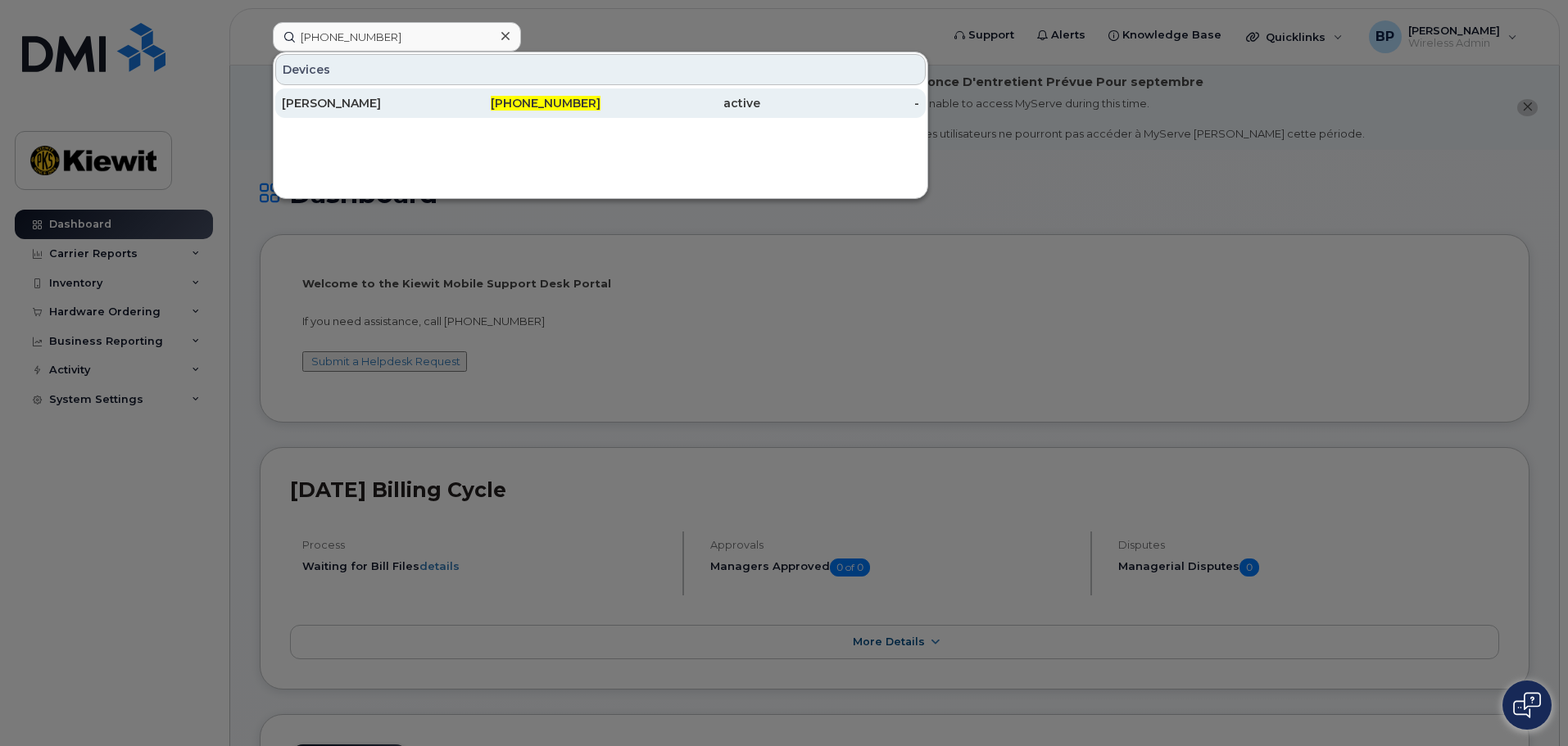
click at [326, 101] on div "ANDREW BEATTIE" at bounding box center [362, 103] width 160 height 16
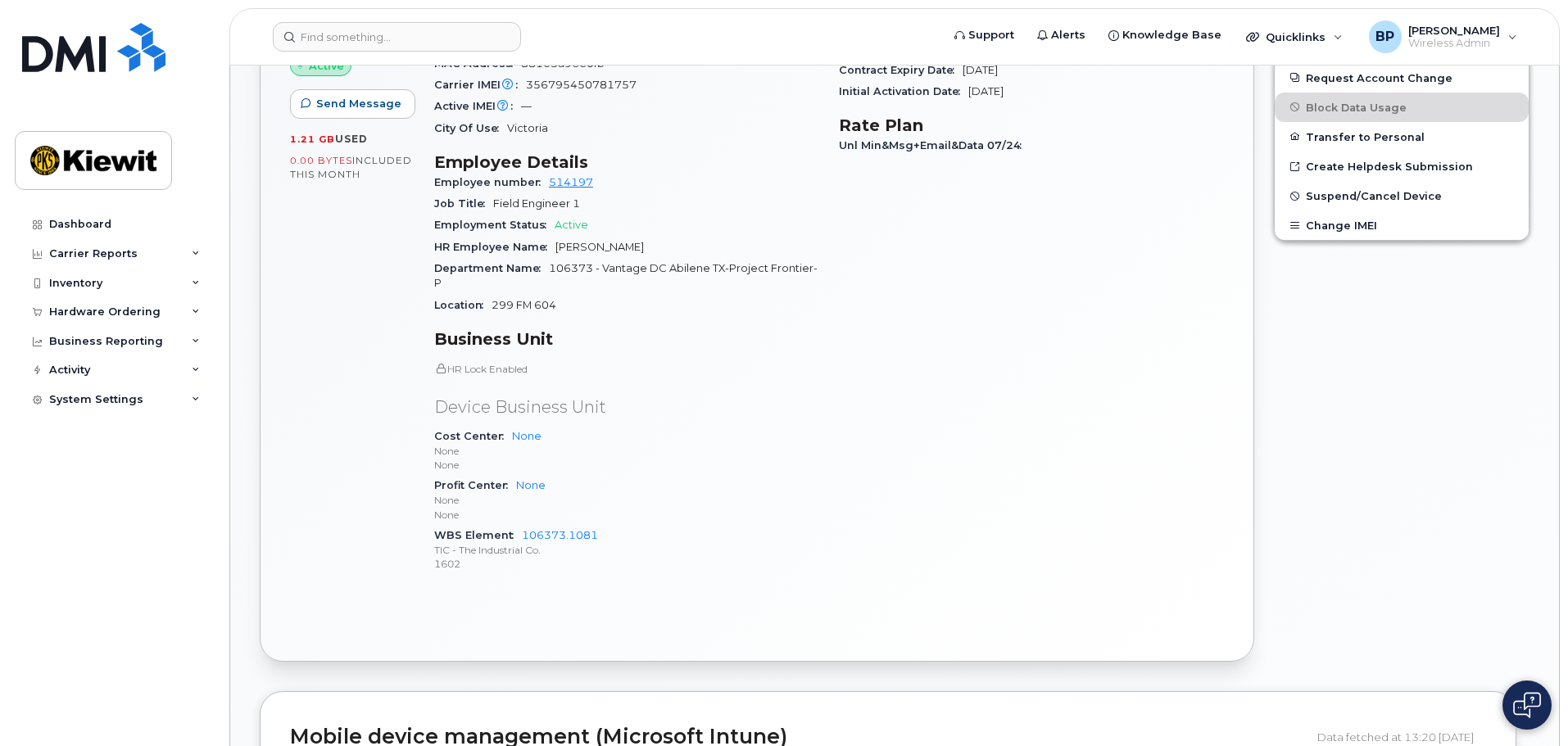
scroll to position [655, 0]
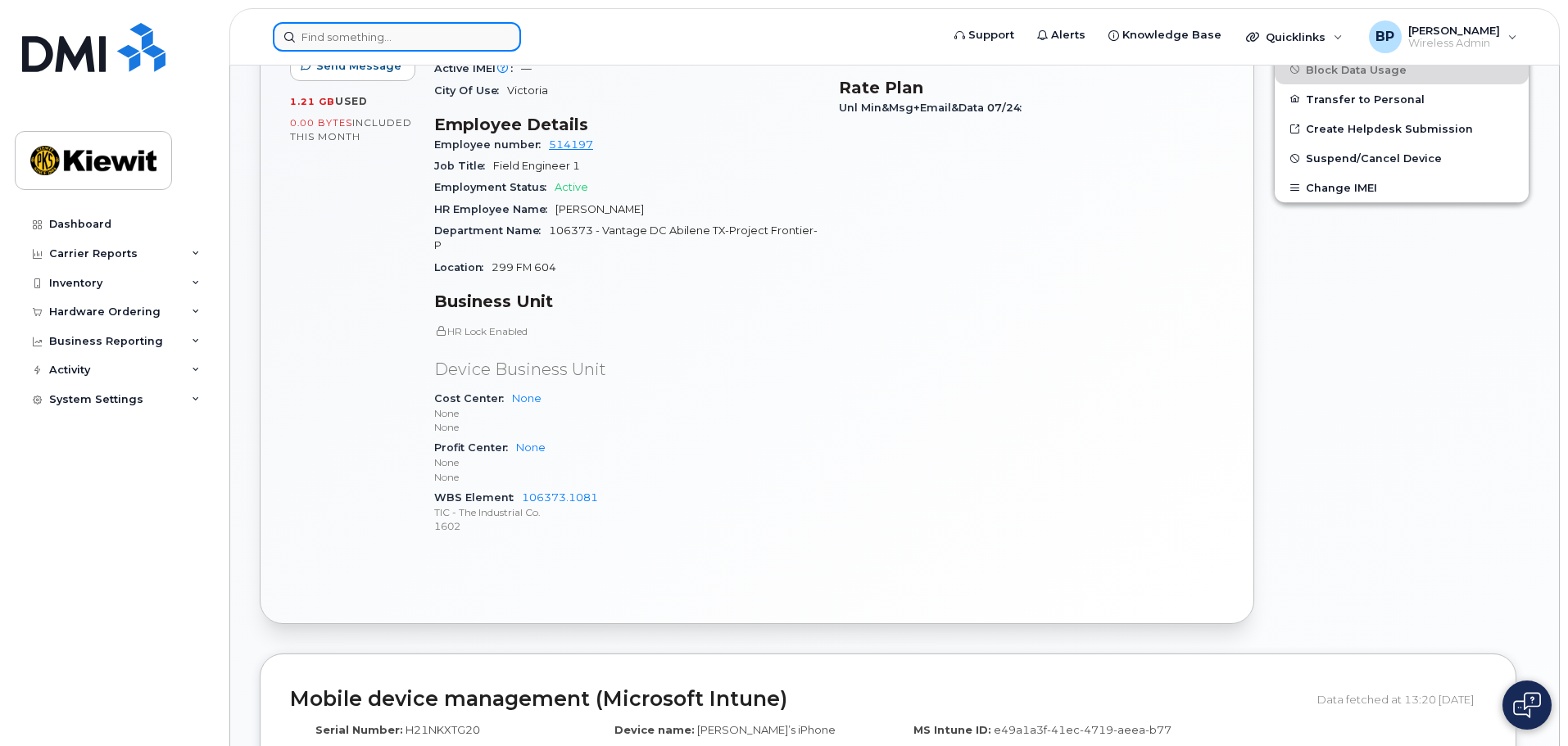
click at [366, 33] on input at bounding box center [397, 37] width 248 height 30
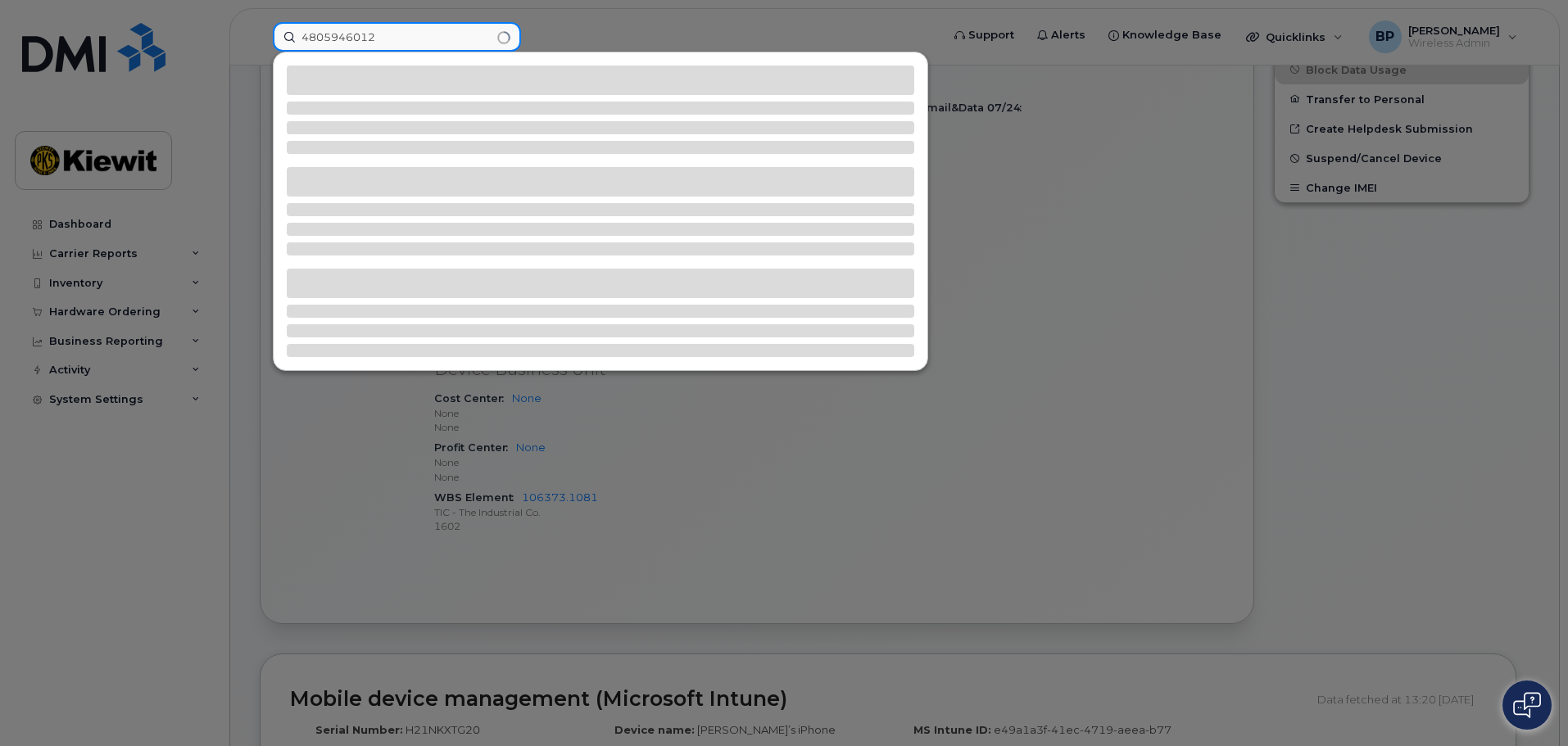
type input "4805946012"
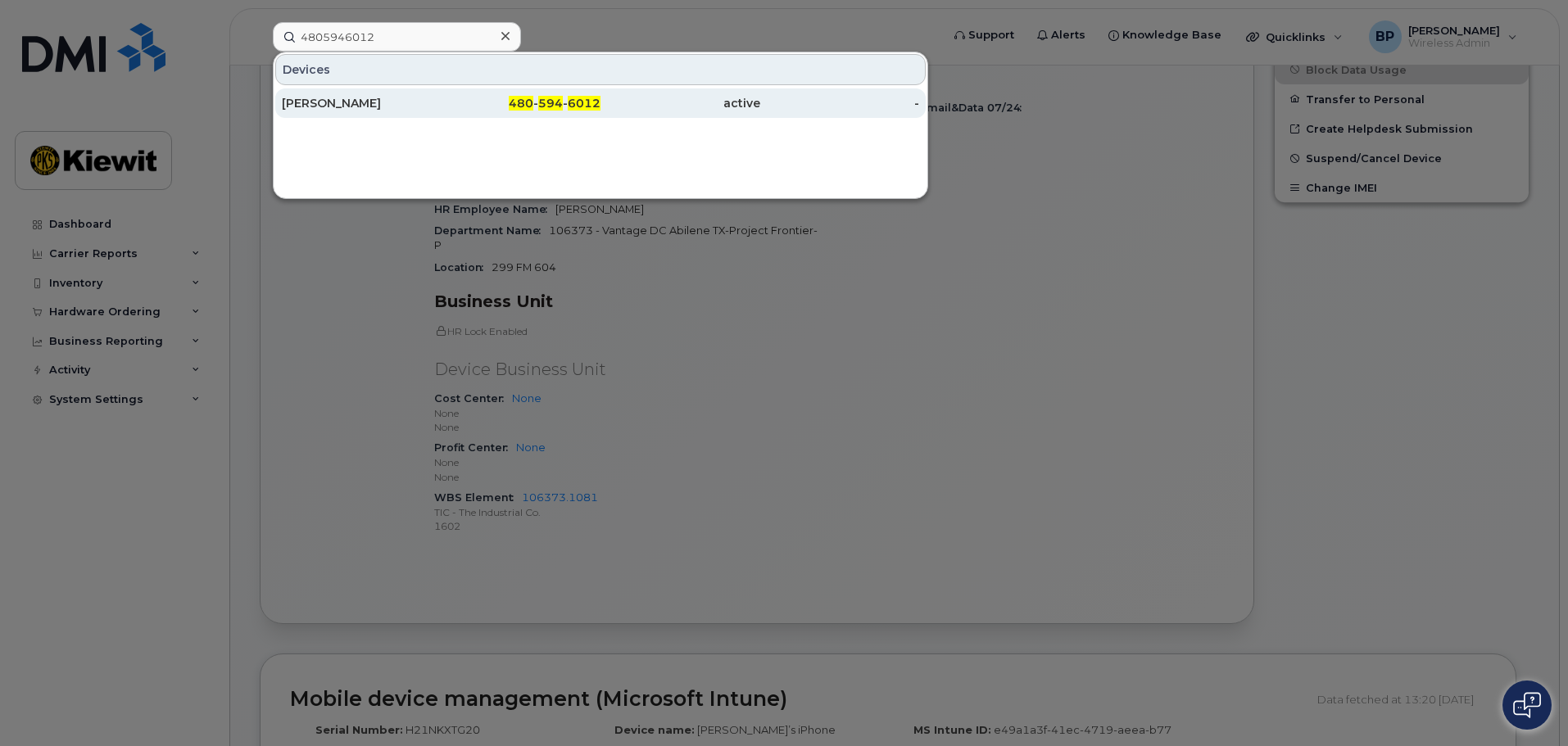
click at [333, 102] on div "[PERSON_NAME]" at bounding box center [362, 103] width 160 height 16
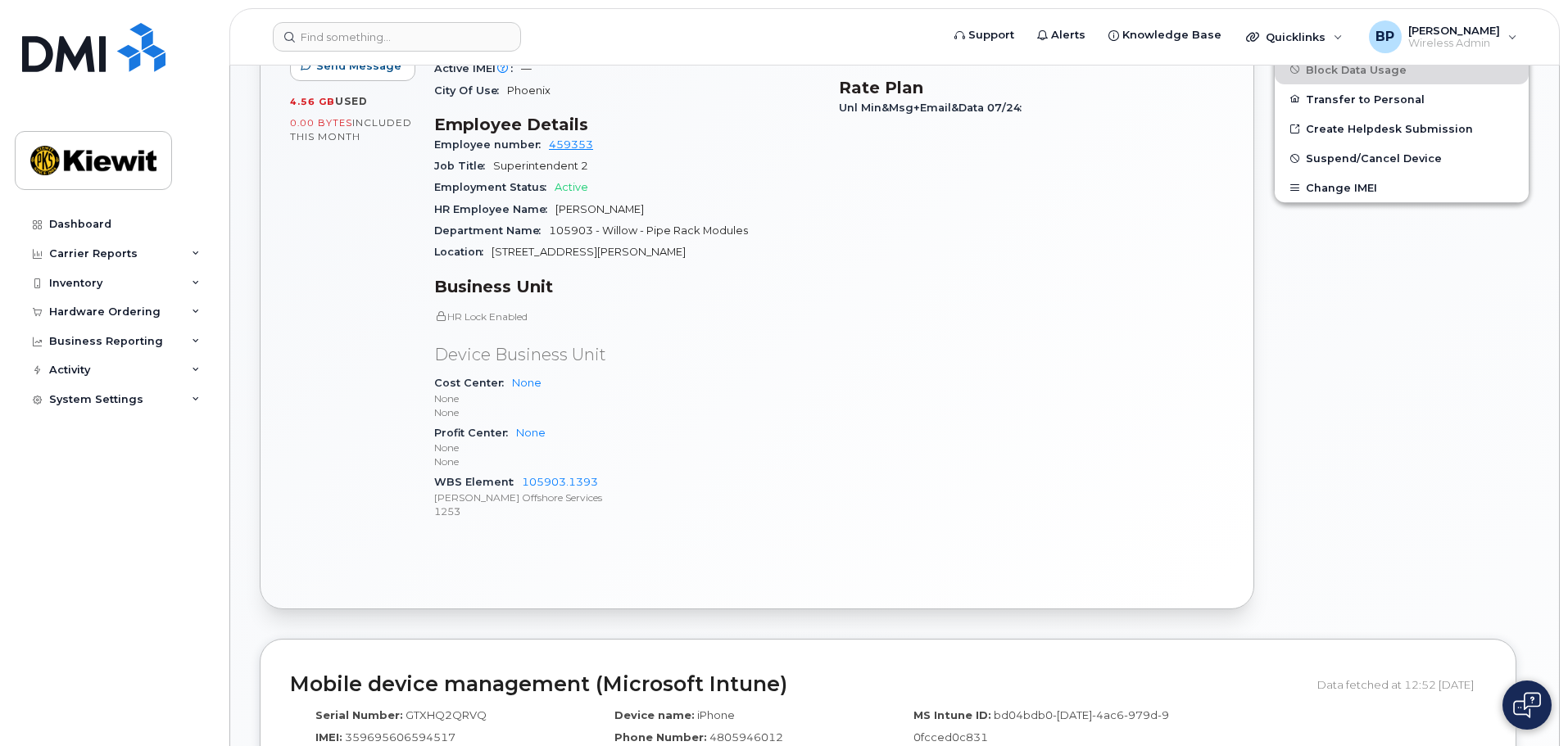
scroll to position [573, 0]
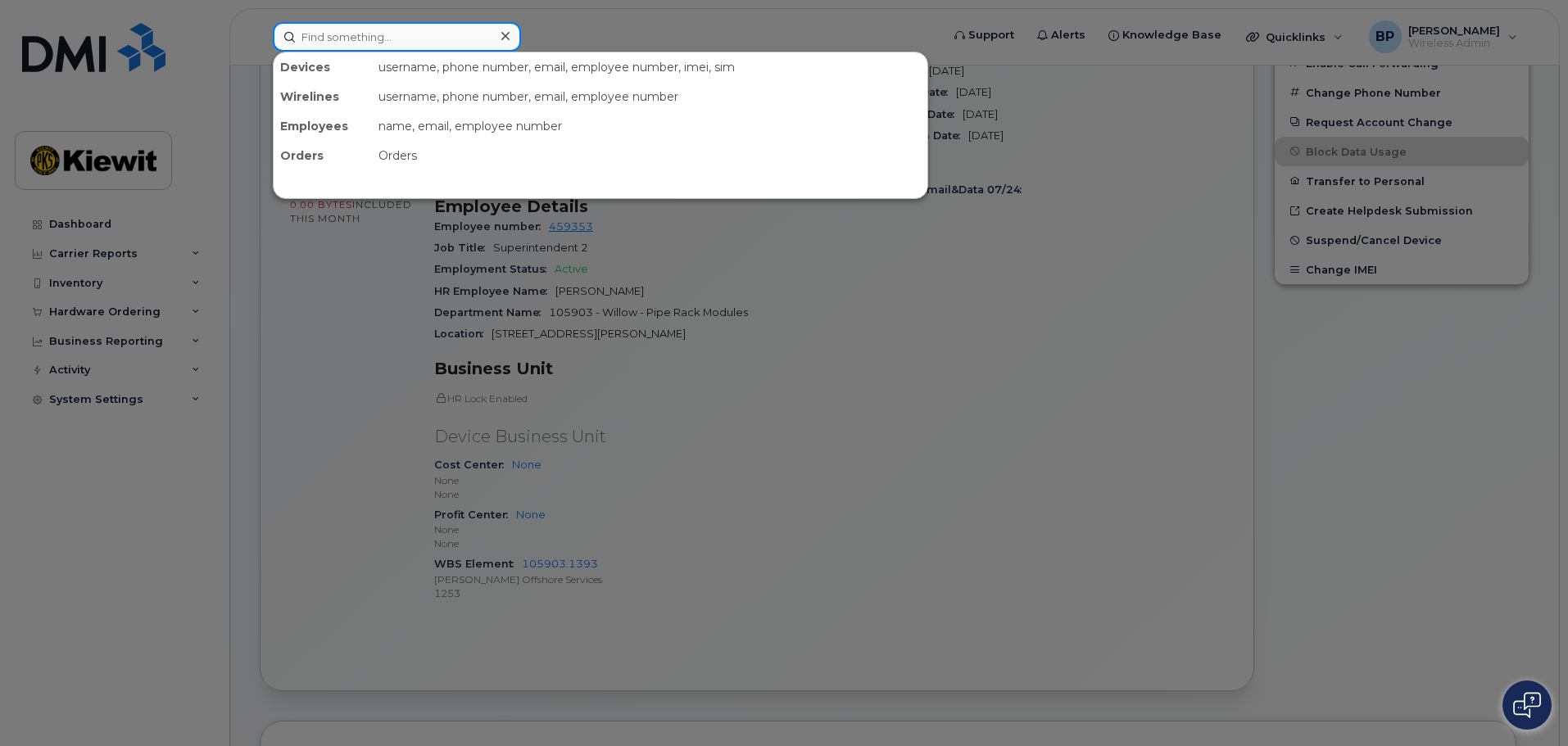
click at [401, 40] on input at bounding box center [397, 37] width 248 height 30
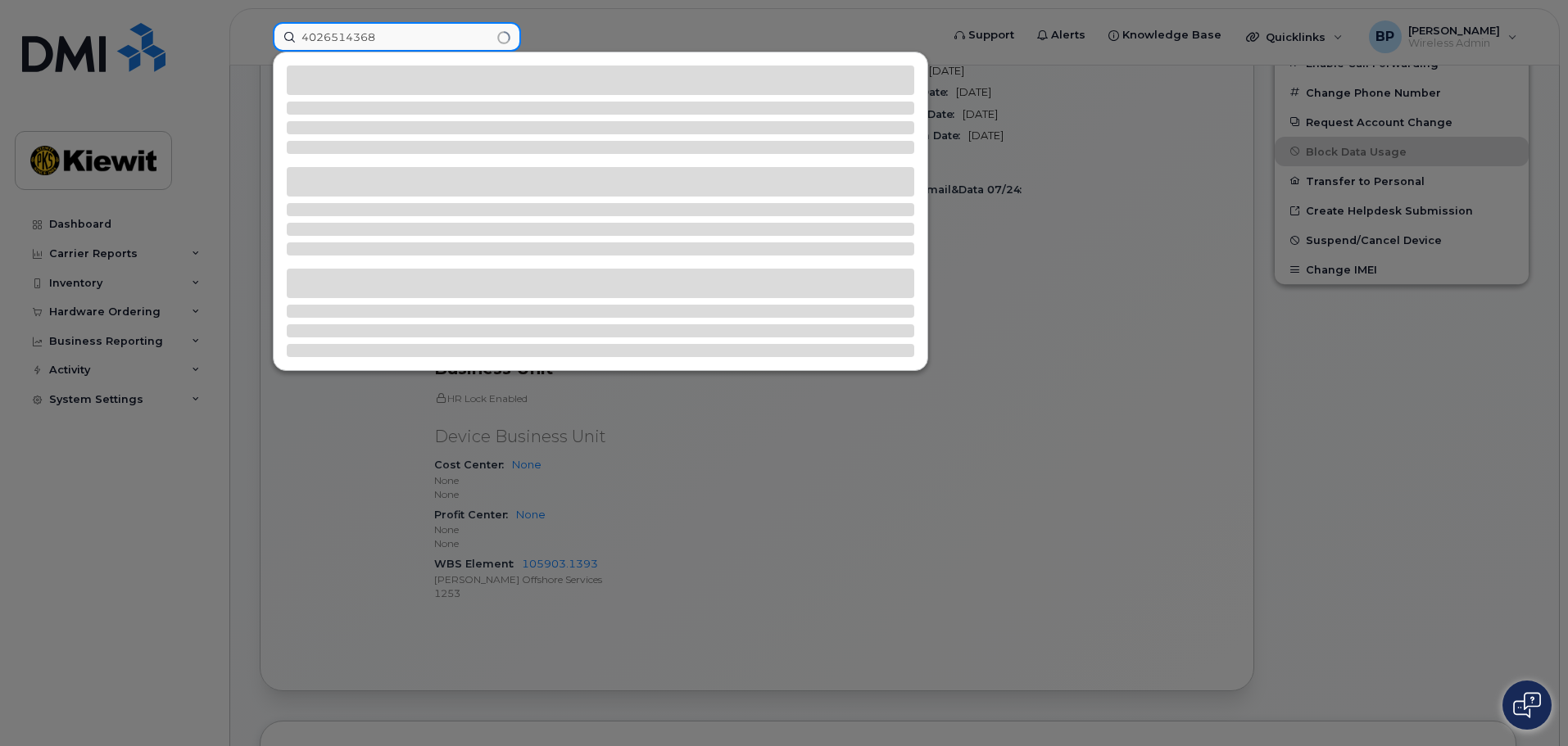
type input "4026514368"
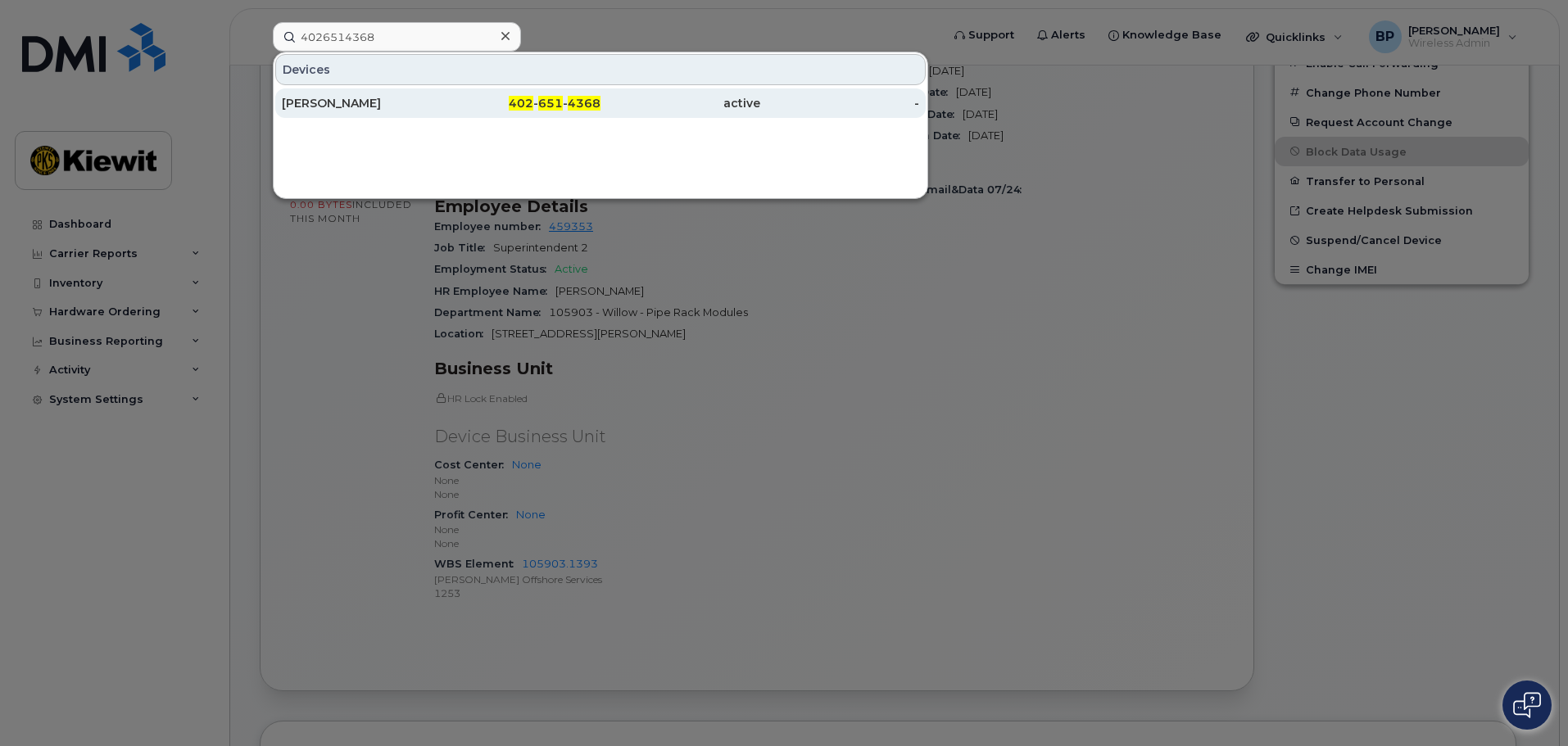
click at [332, 103] on div "Tom Kinsella" at bounding box center [362, 103] width 160 height 16
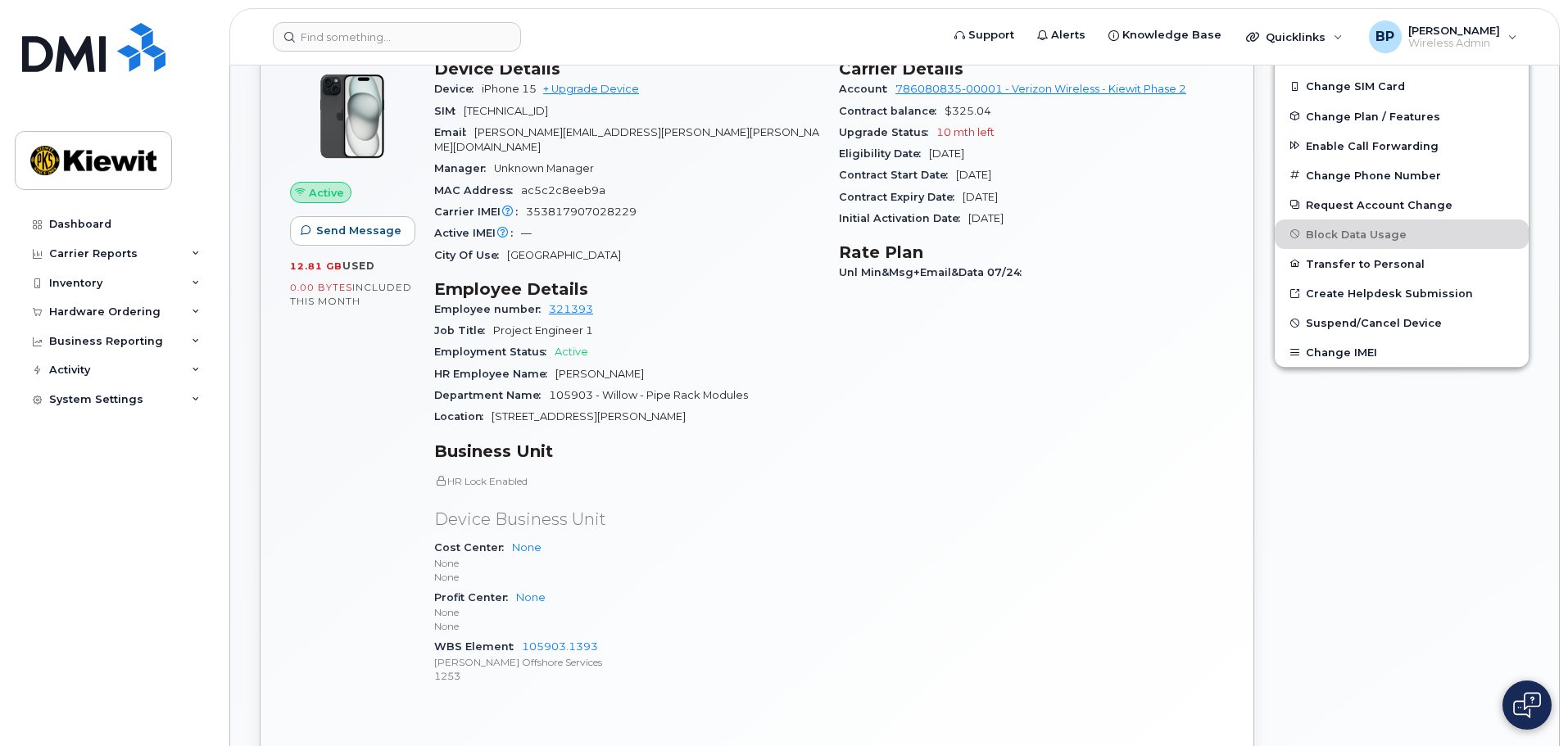
scroll to position [492, 0]
click at [322, 41] on input at bounding box center [397, 37] width 248 height 30
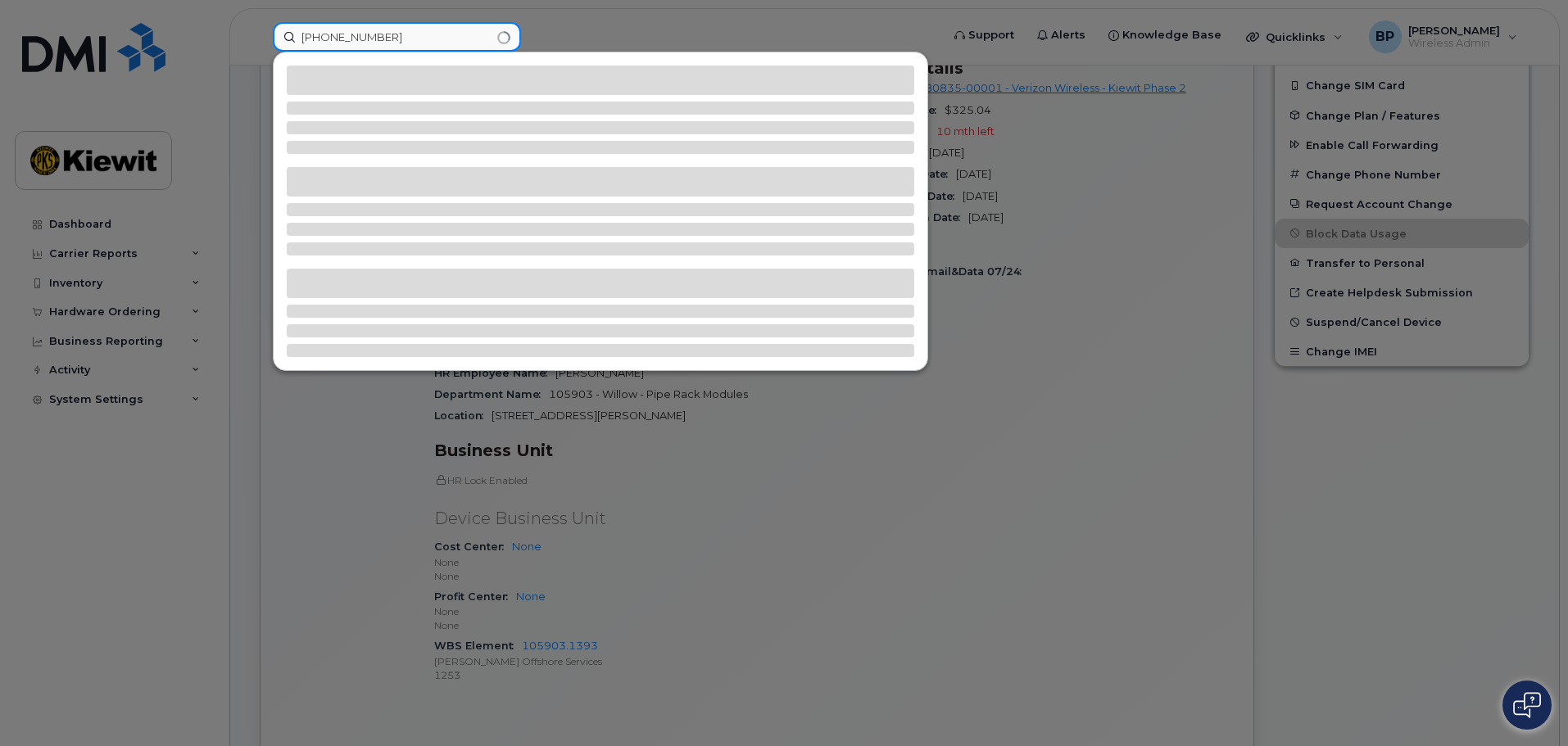
type input "361-238-3941"
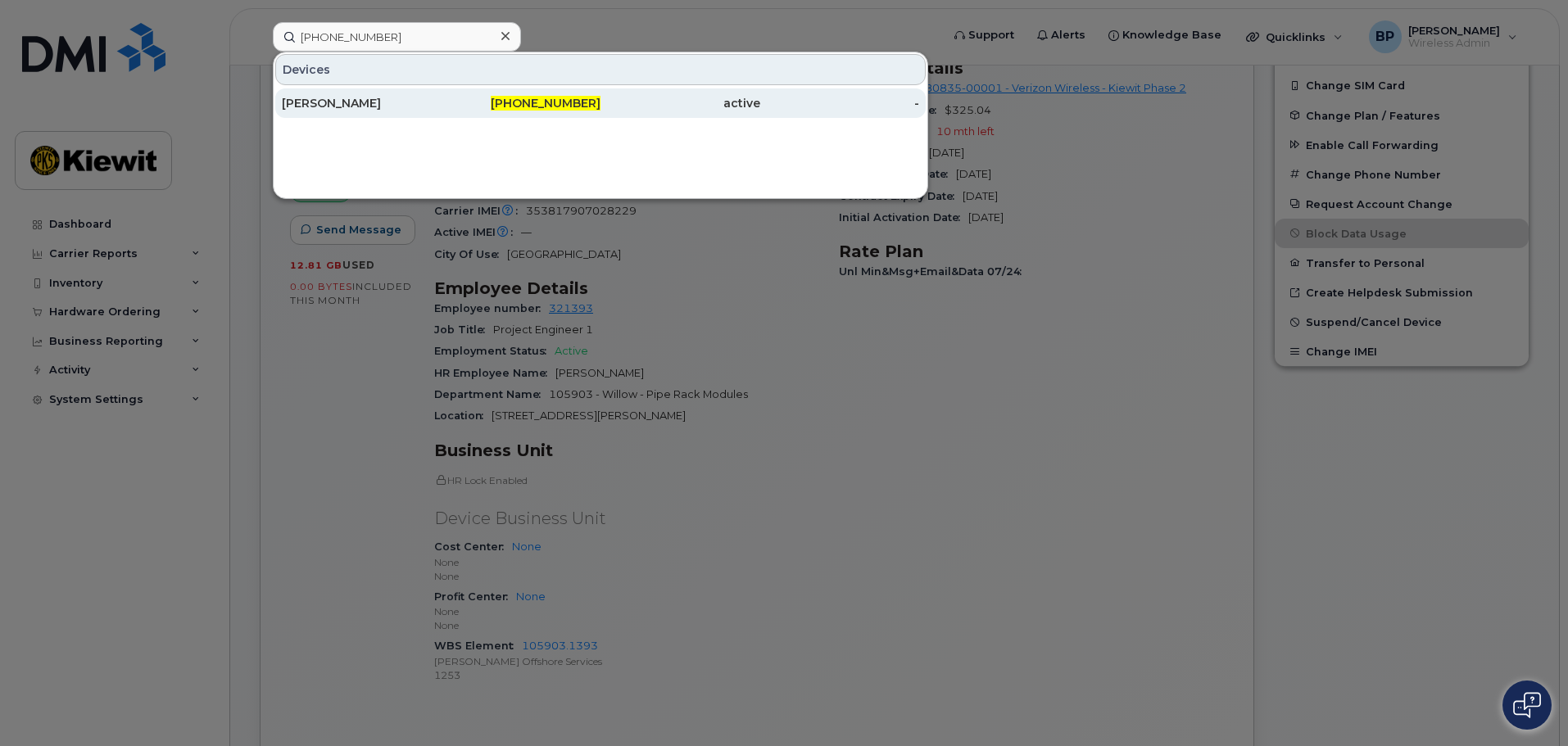
click at [322, 102] on div "[PERSON_NAME]" at bounding box center [362, 103] width 160 height 16
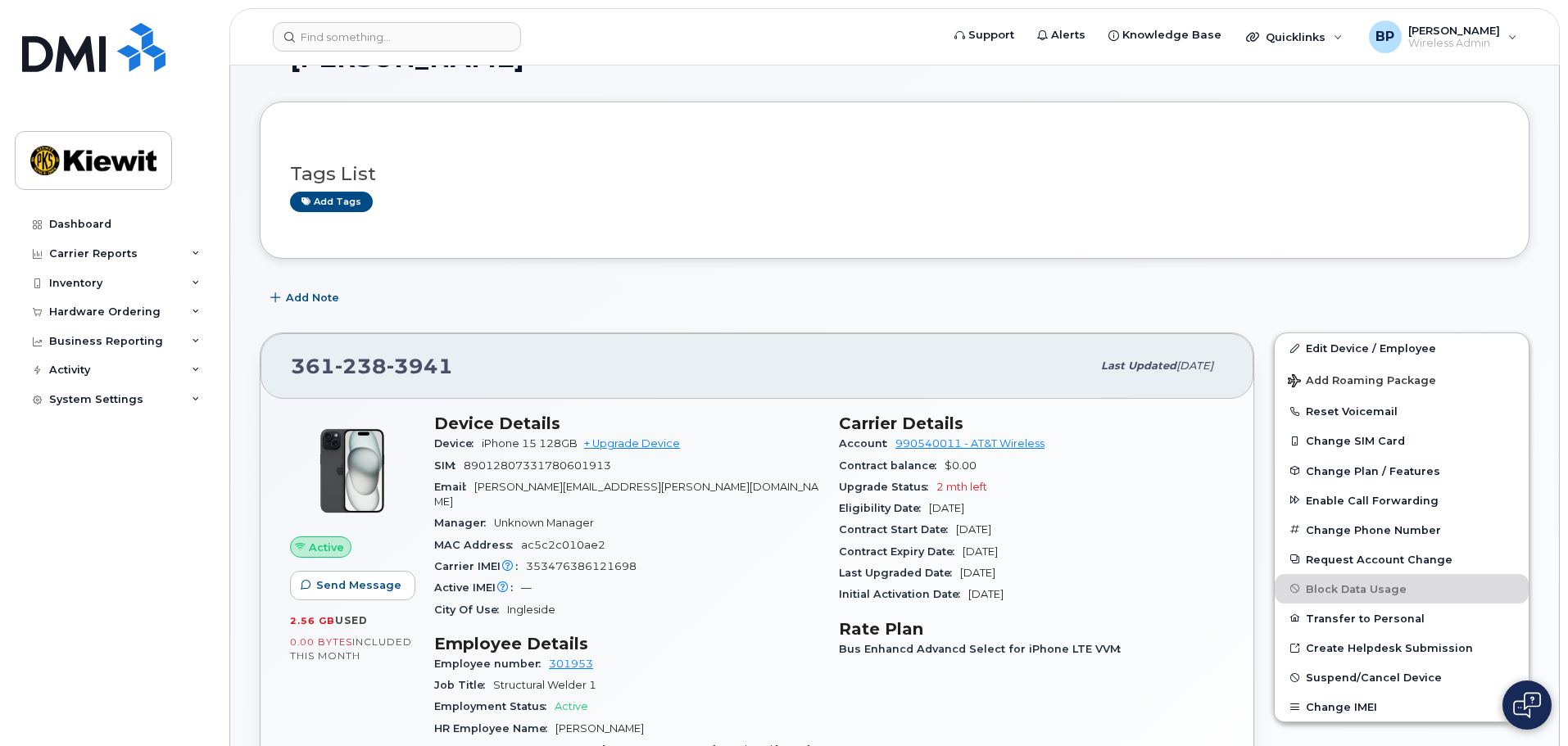
scroll to position [164, 0]
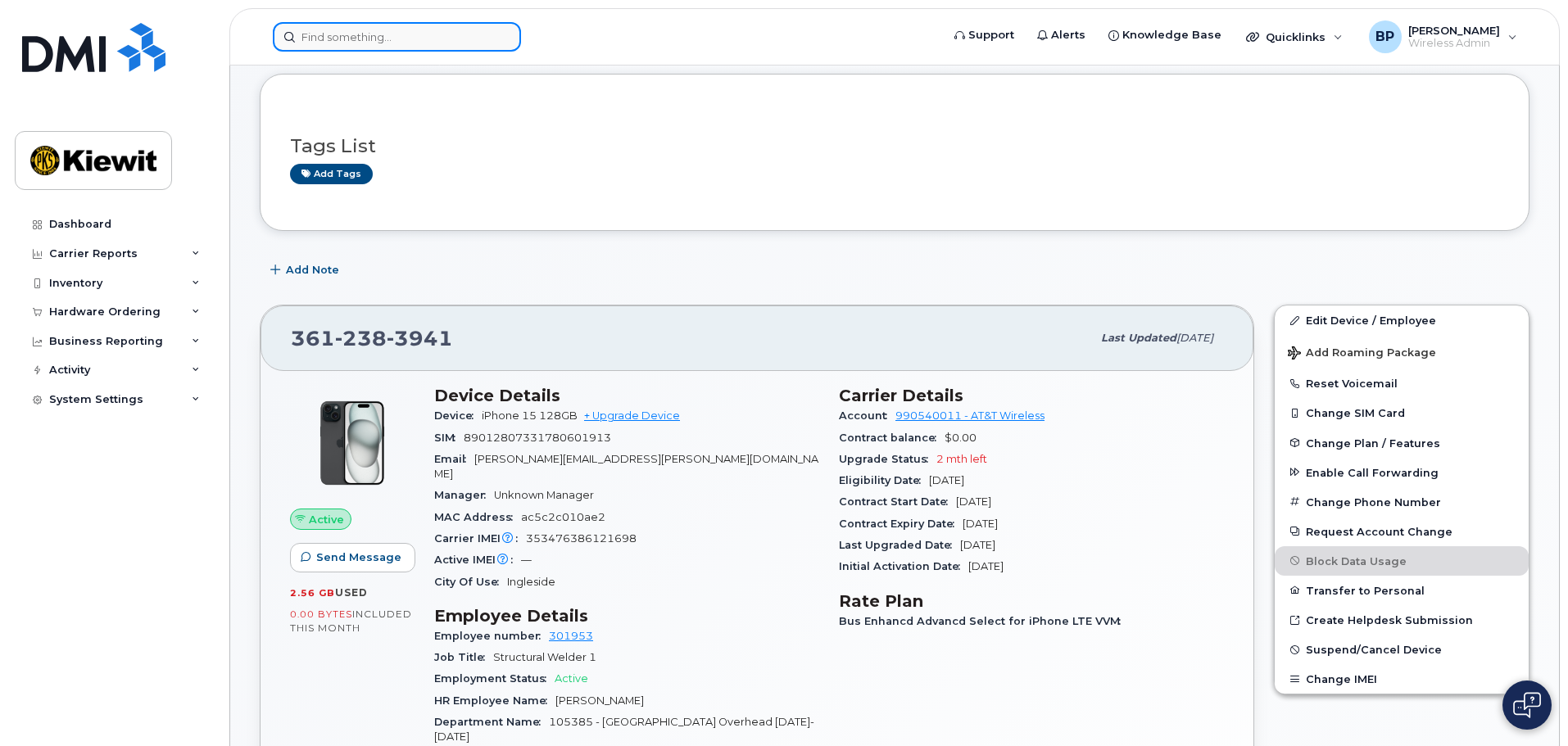
click at [368, 37] on input at bounding box center [397, 37] width 248 height 30
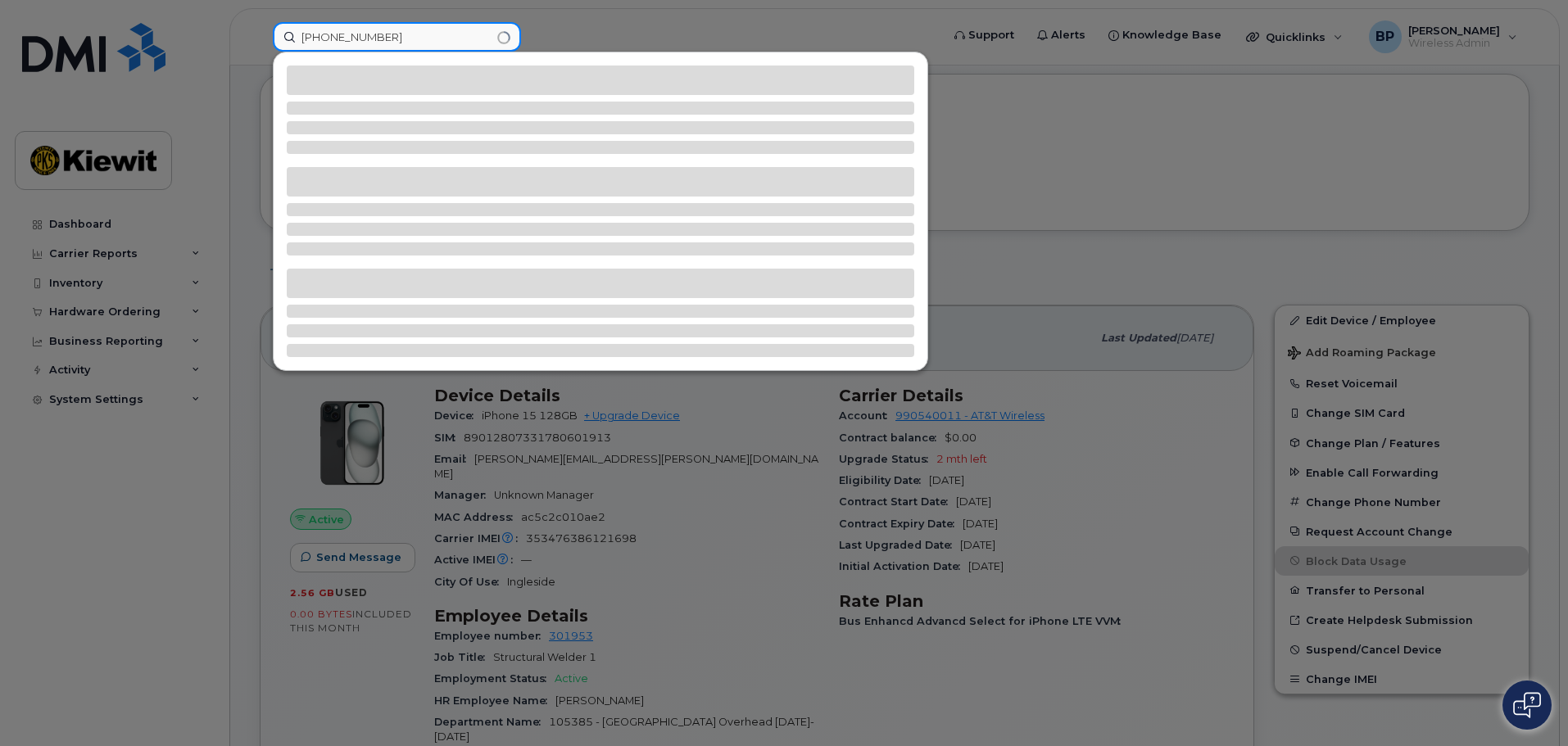
type input "[PHONE_NUMBER]"
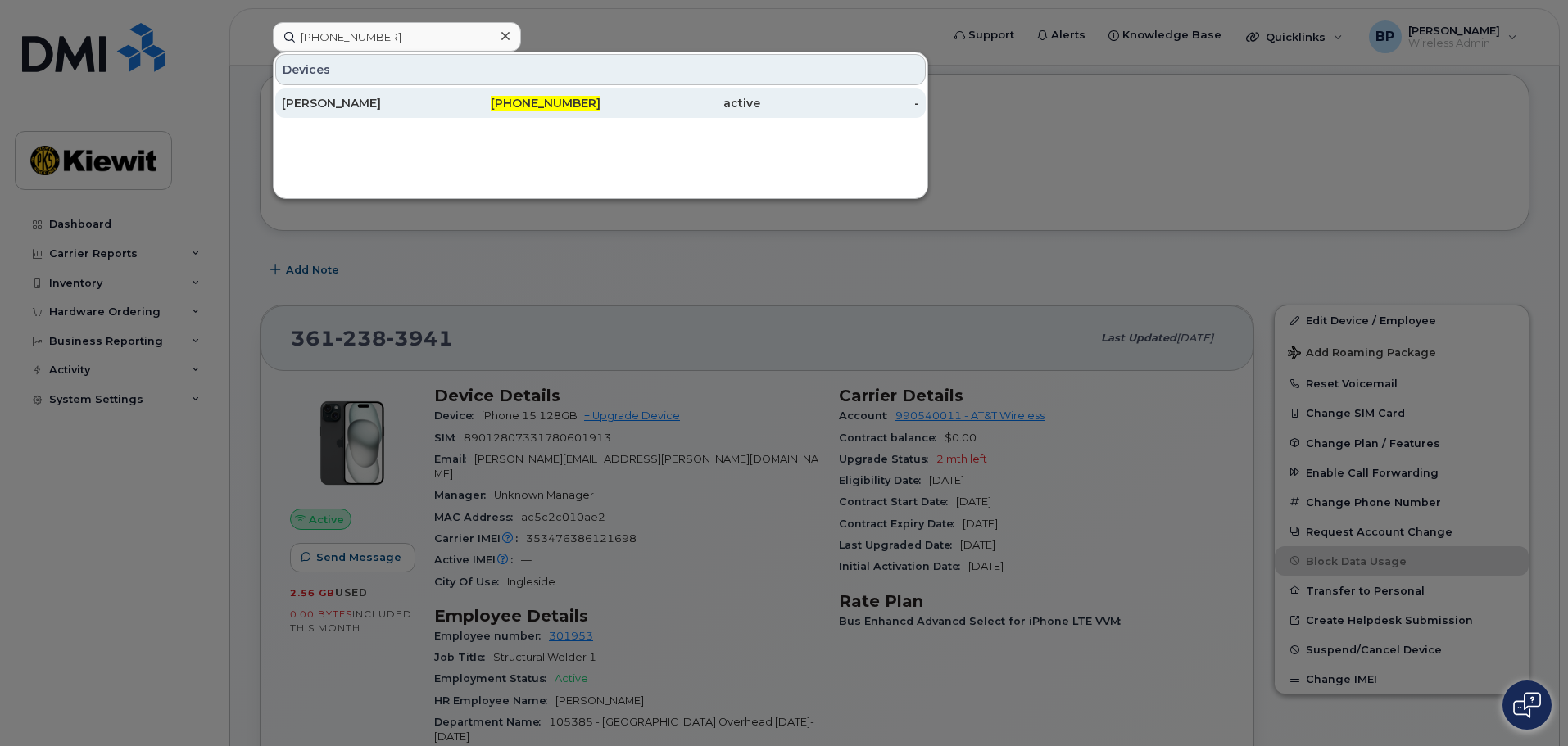
click at [316, 110] on div "SARA FARAHNAKIAN" at bounding box center [362, 103] width 160 height 16
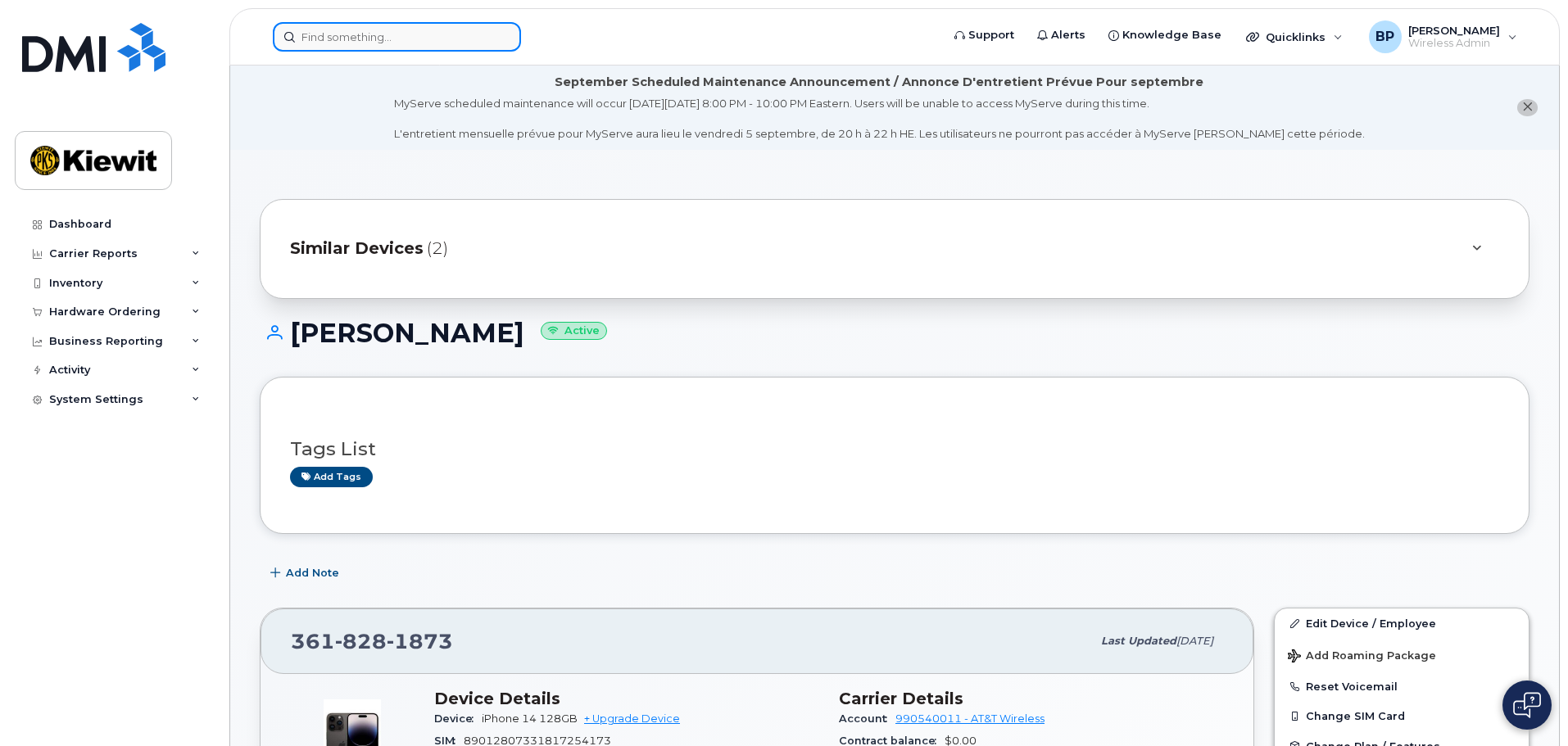
click at [368, 43] on input at bounding box center [397, 37] width 248 height 30
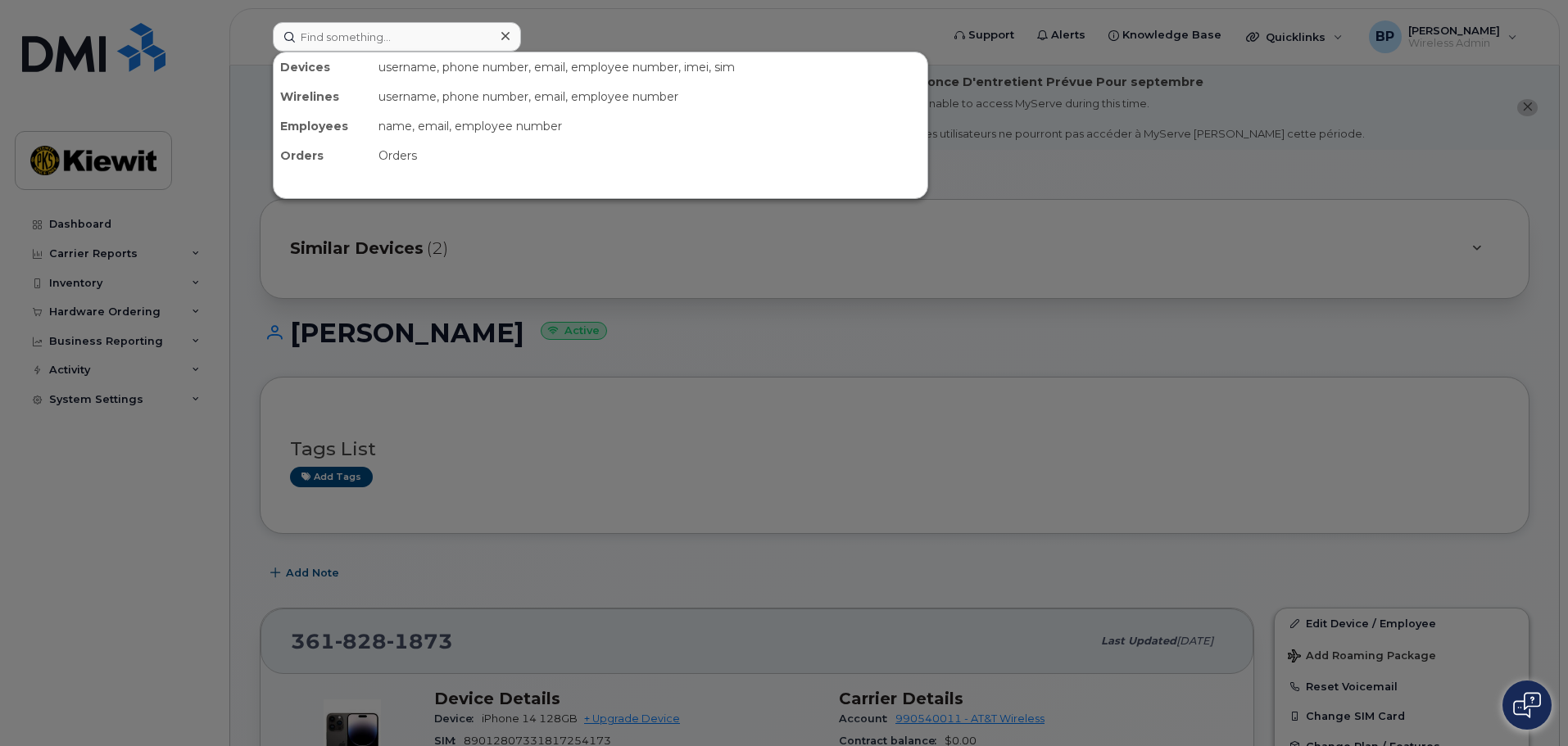
click at [369, 231] on div at bounding box center [784, 373] width 1568 height 746
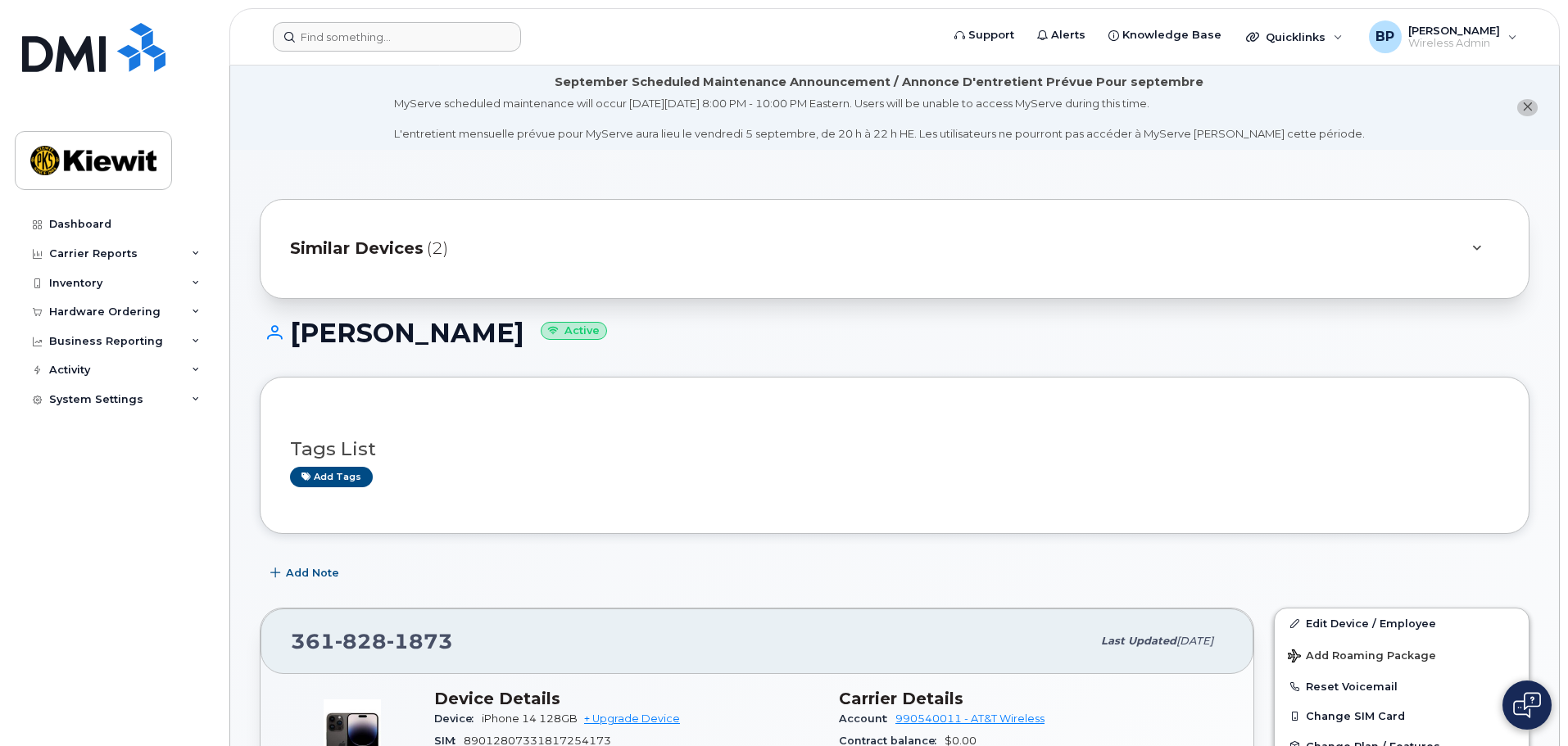
click at [373, 236] on span "Similar Devices" at bounding box center [357, 248] width 134 height 23
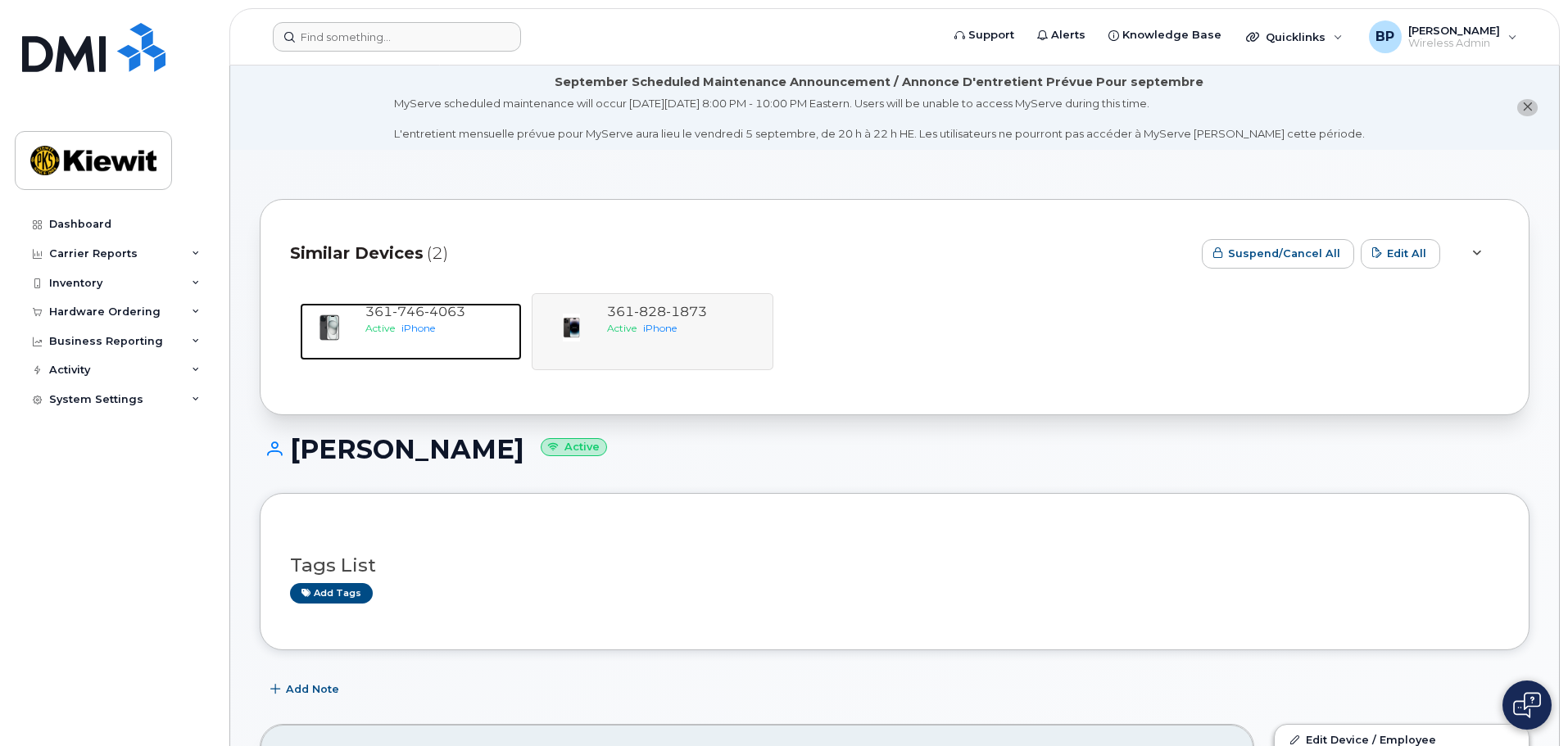
drag, startPoint x: 407, startPoint y: 314, endPoint x: 463, endPoint y: 379, distance: 85.8
click at [424, 314] on span "746" at bounding box center [445, 311] width 41 height 15
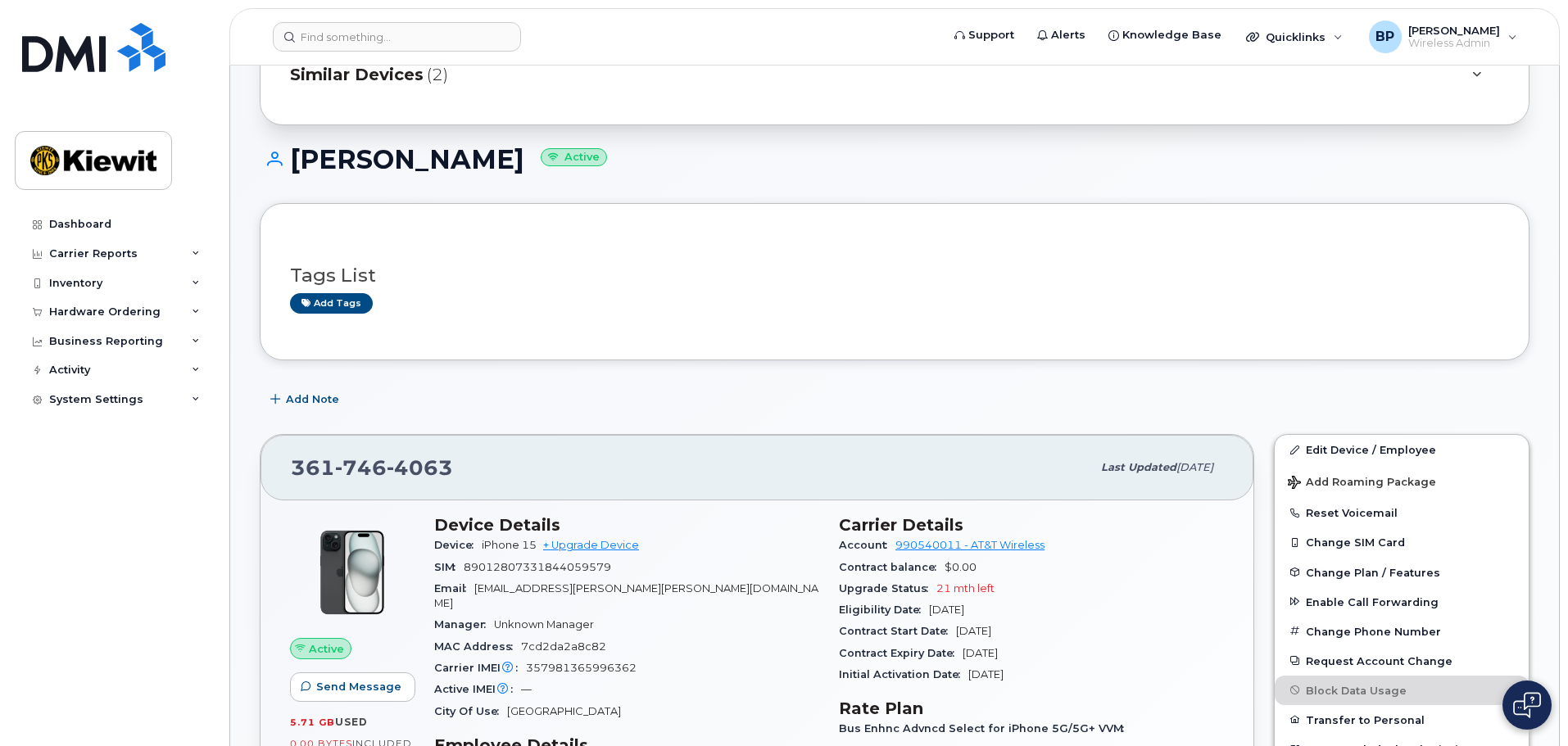
scroll to position [82, 0]
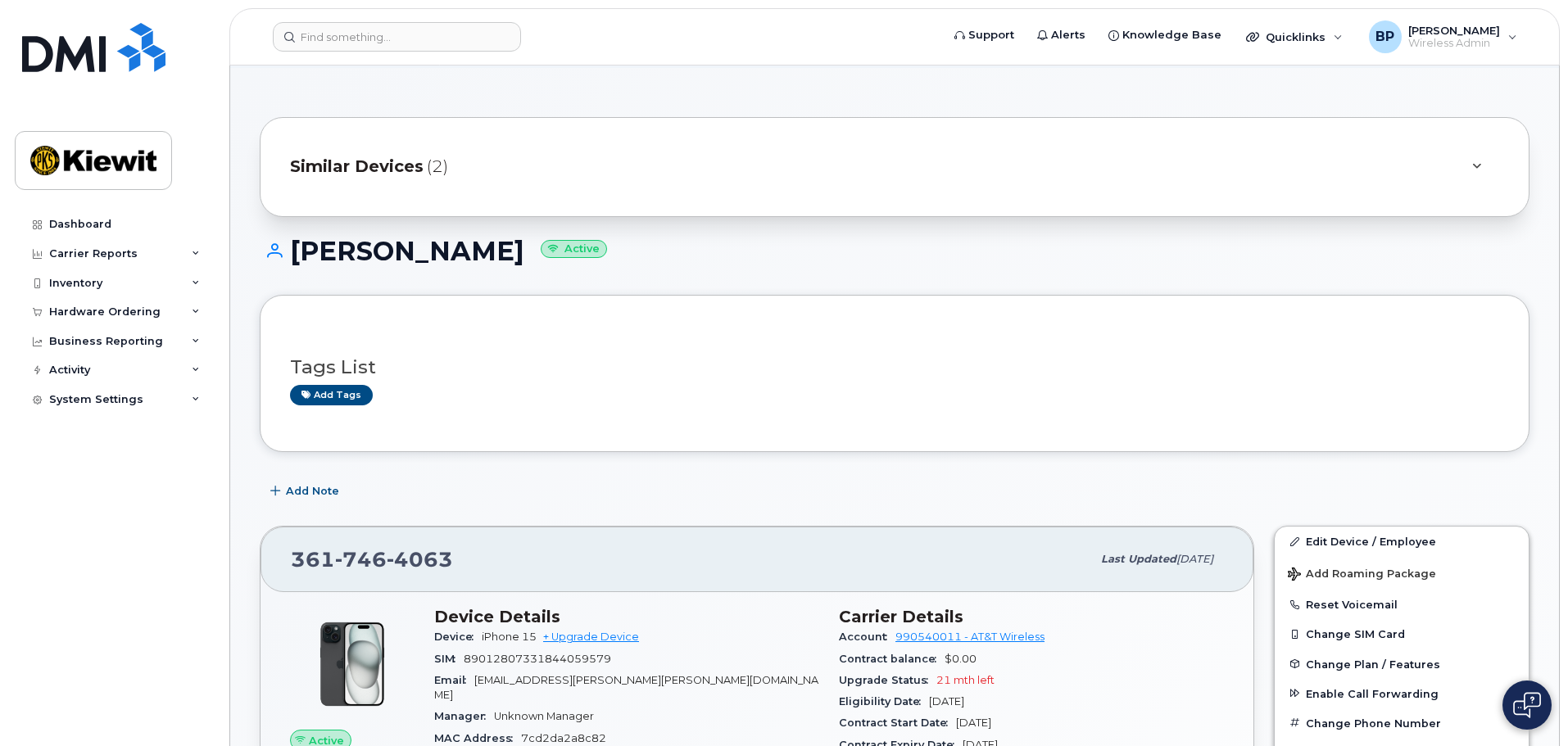
click at [399, 166] on span "Similar Devices" at bounding box center [357, 166] width 134 height 23
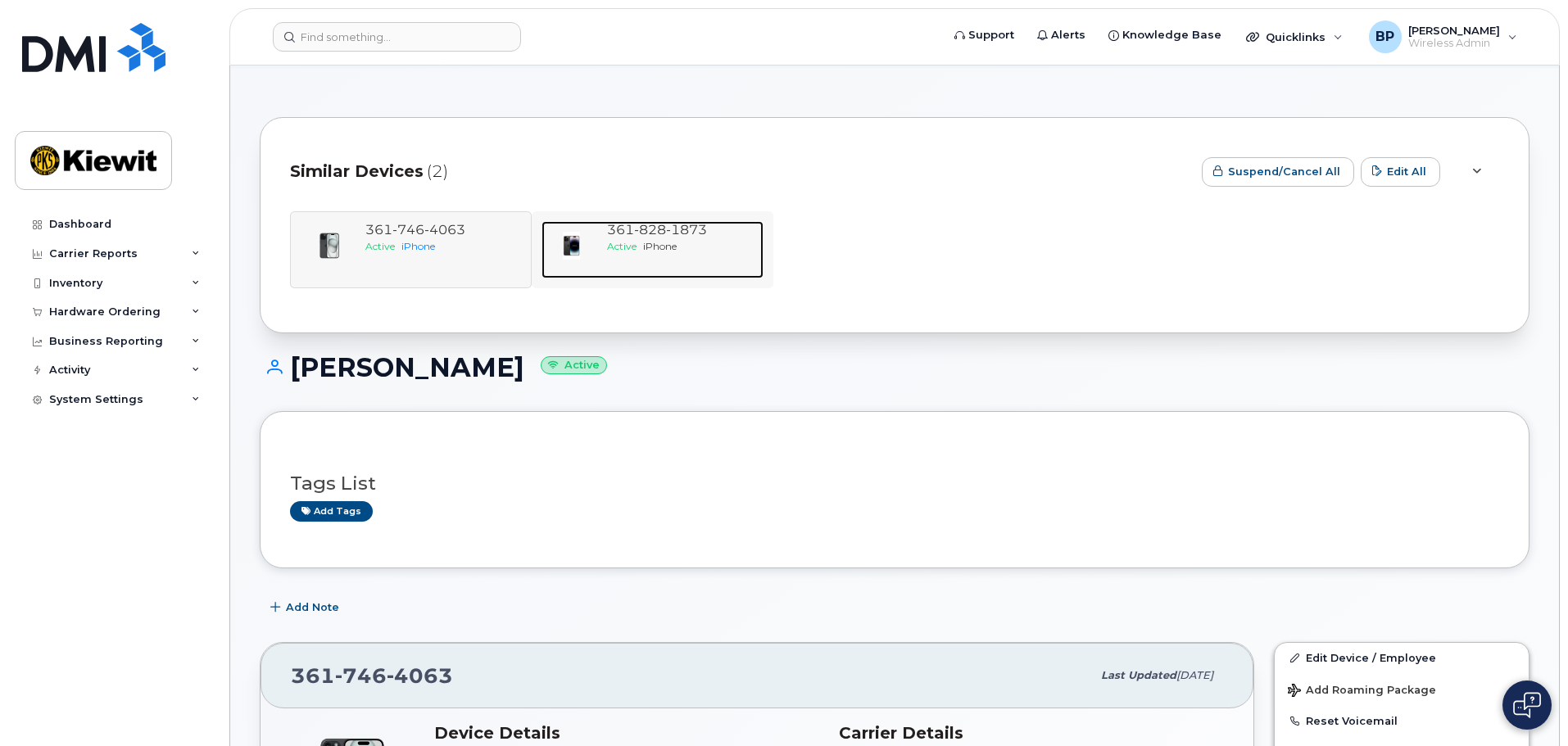
click at [666, 226] on span "828" at bounding box center [687, 229] width 41 height 15
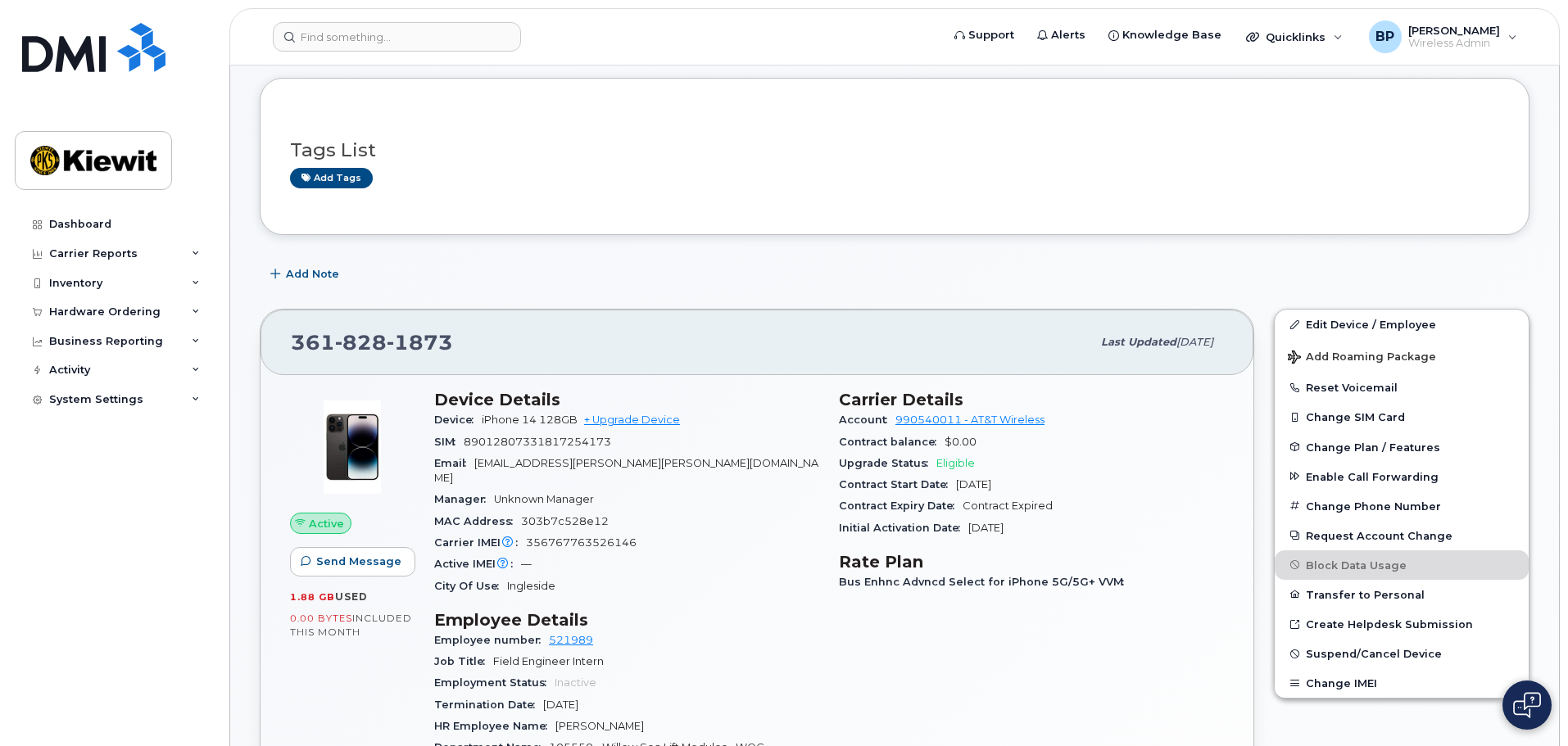
scroll to position [328, 0]
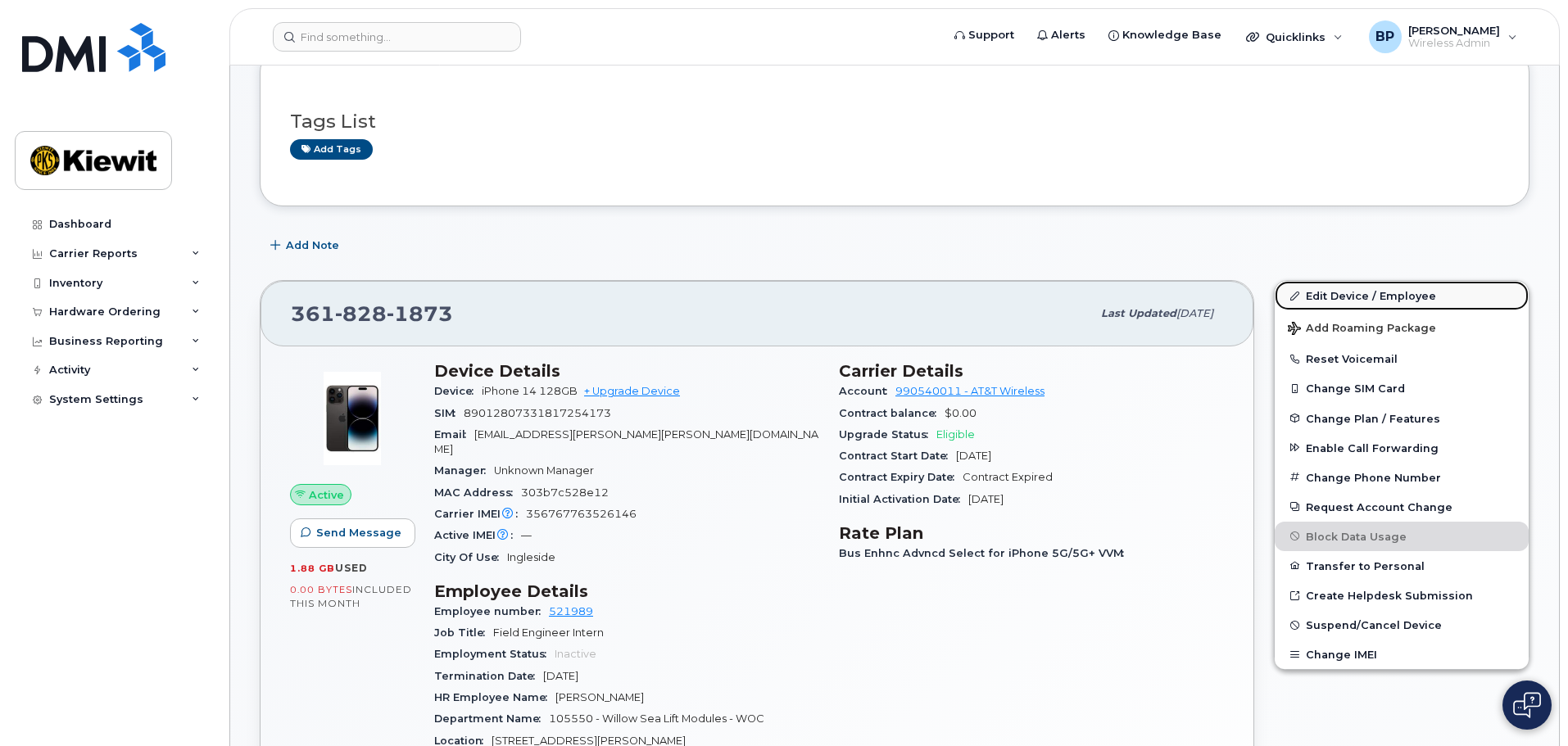
drag, startPoint x: 1346, startPoint y: 297, endPoint x: 1347, endPoint y: 305, distance: 8.1
click at [1346, 297] on link "Edit Device / Employee" at bounding box center [1401, 296] width 254 height 30
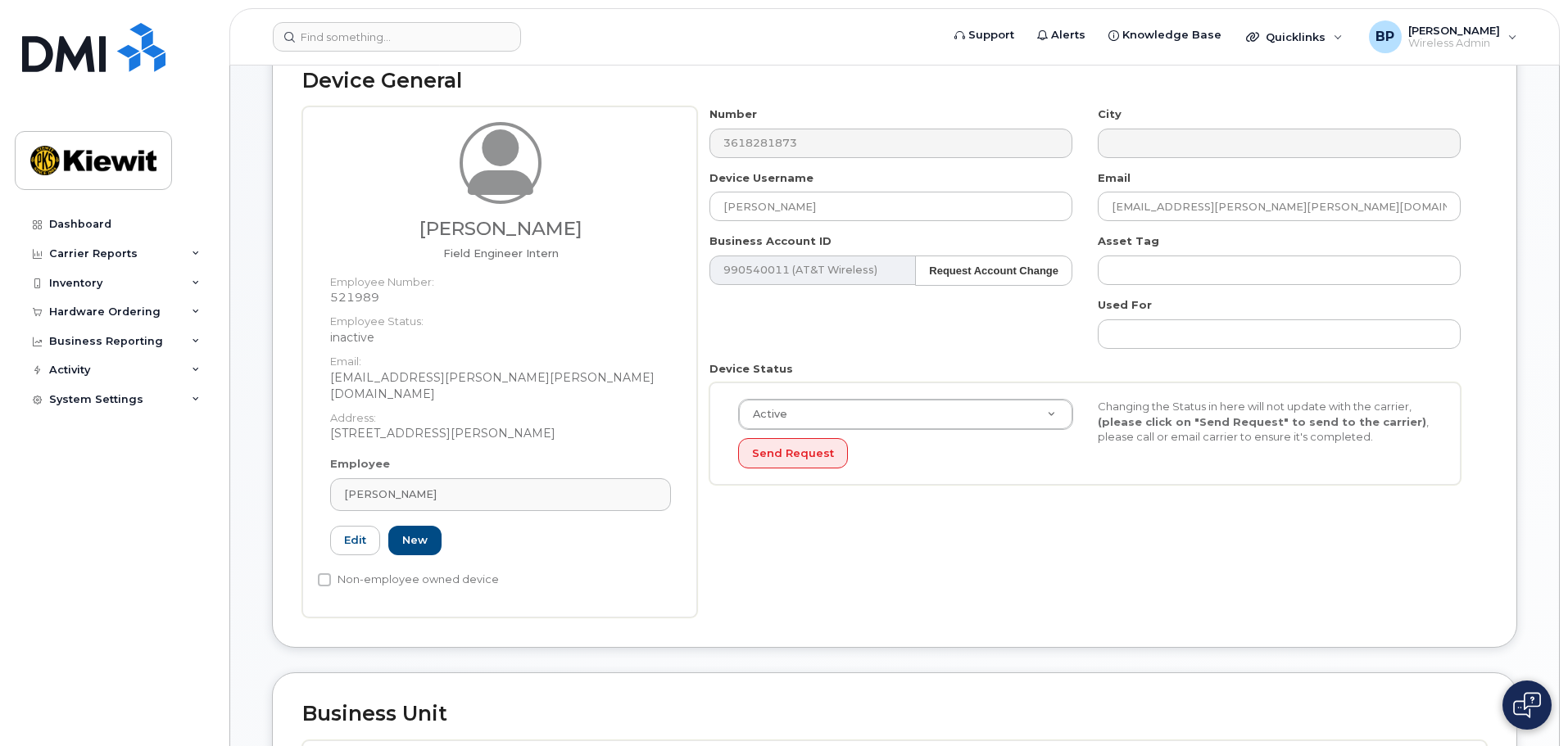
scroll to position [245, 0]
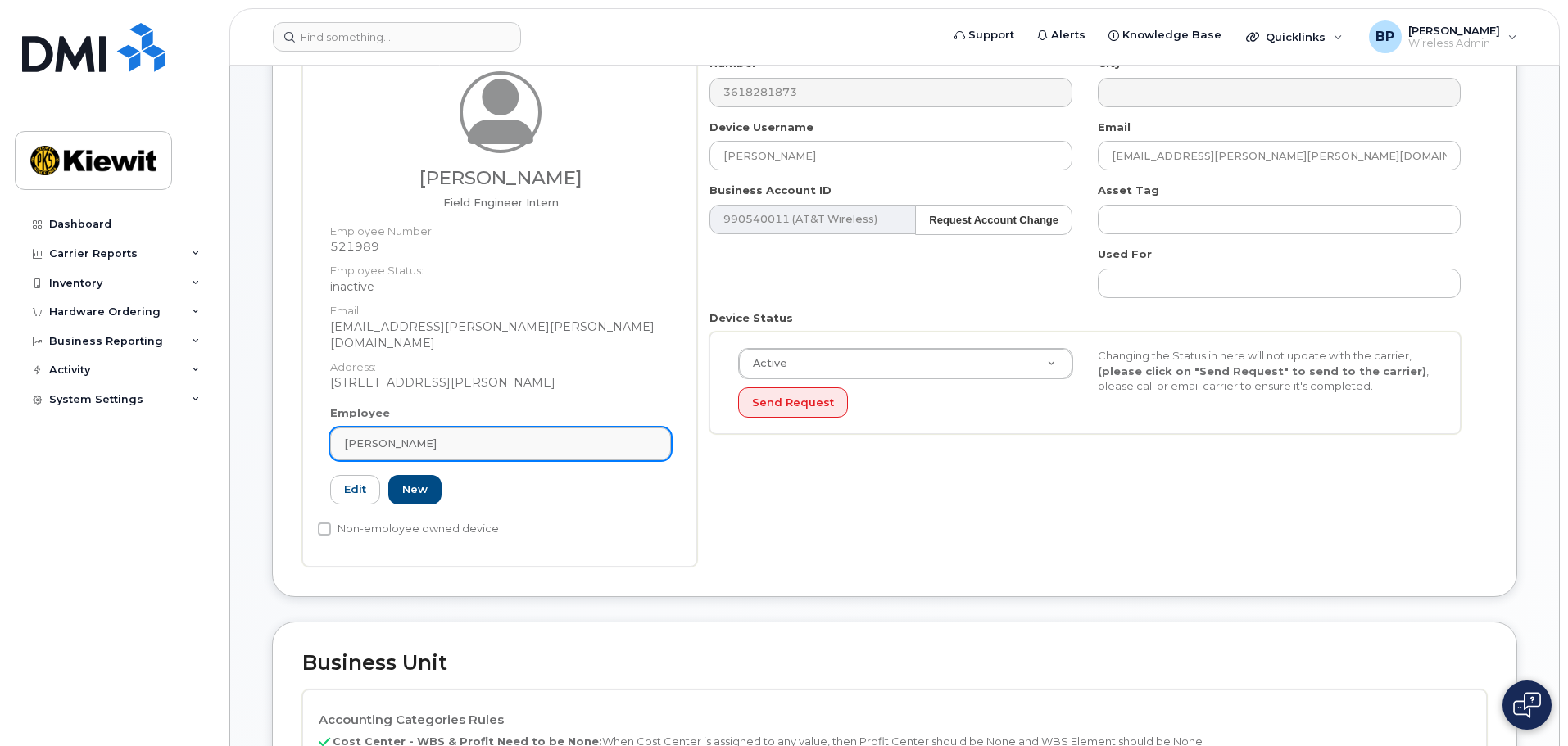
click at [432, 436] on div "[PERSON_NAME]" at bounding box center [501, 443] width 313 height 15
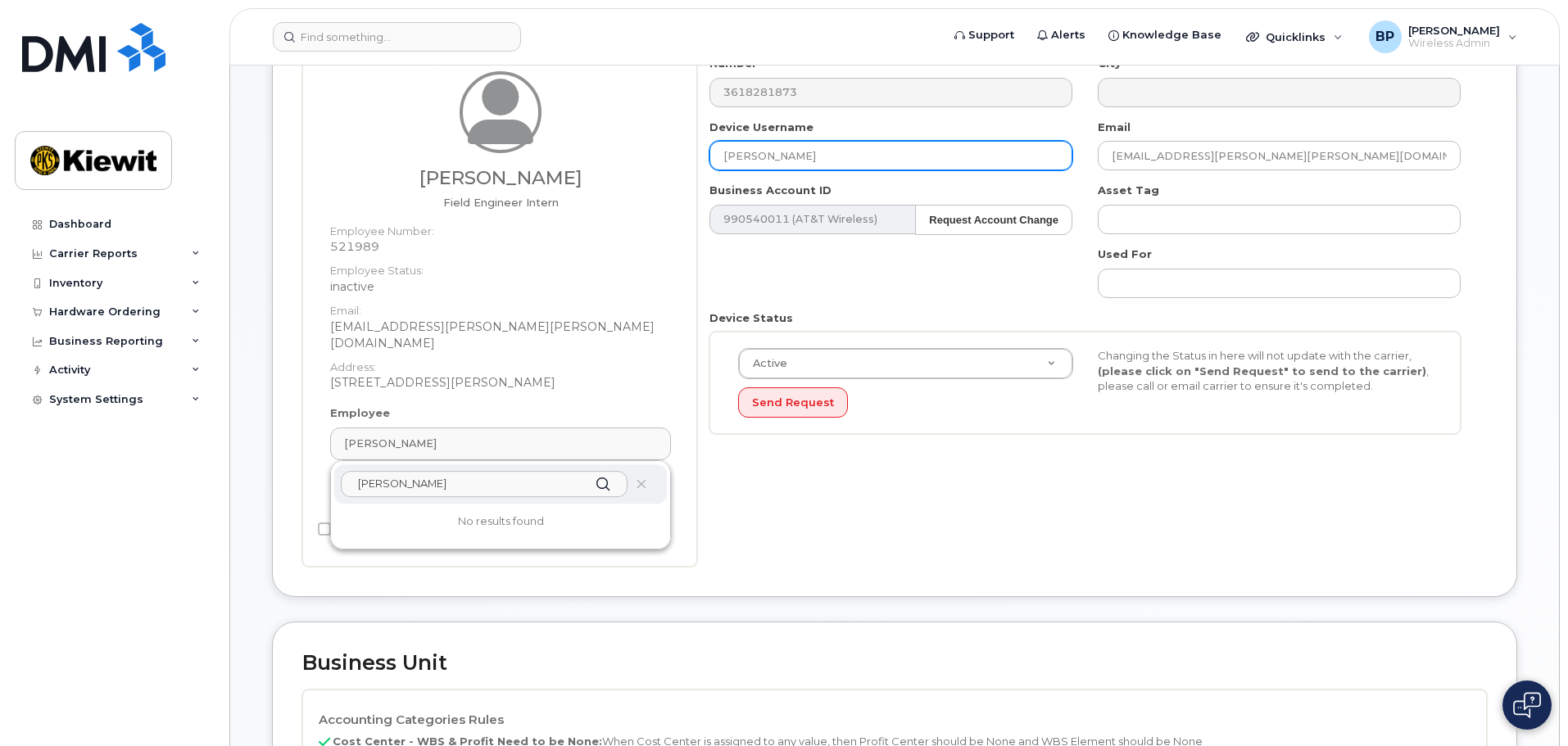
type input "sara farahnakian"
click at [846, 162] on input "SARA FARAHNAKIAN" at bounding box center [890, 155] width 363 height 30
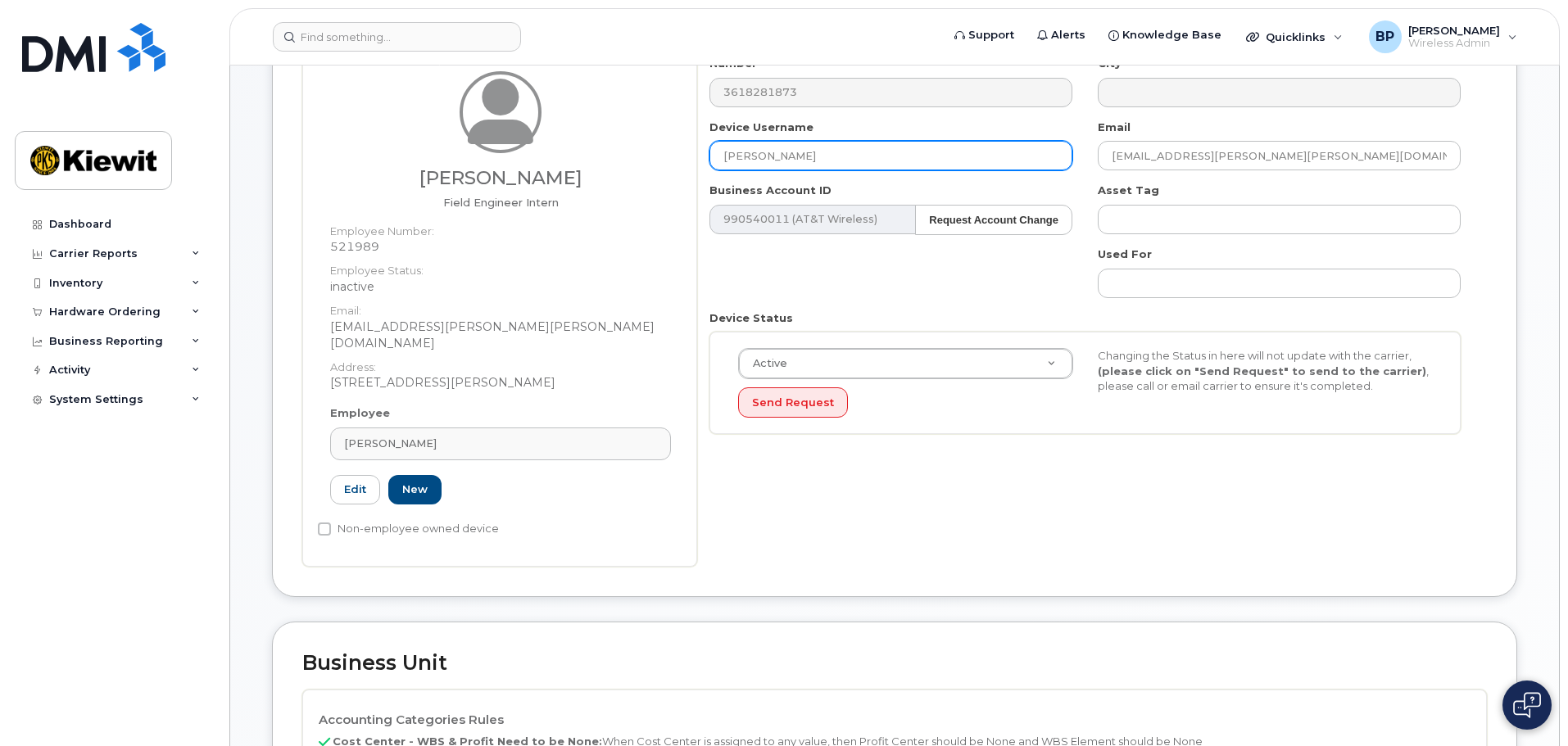
drag, startPoint x: 847, startPoint y: 157, endPoint x: 701, endPoint y: 156, distance: 146.0
click at [701, 156] on div "Device Username SARA FARAHNAKIAN" at bounding box center [891, 145] width 388 height 51
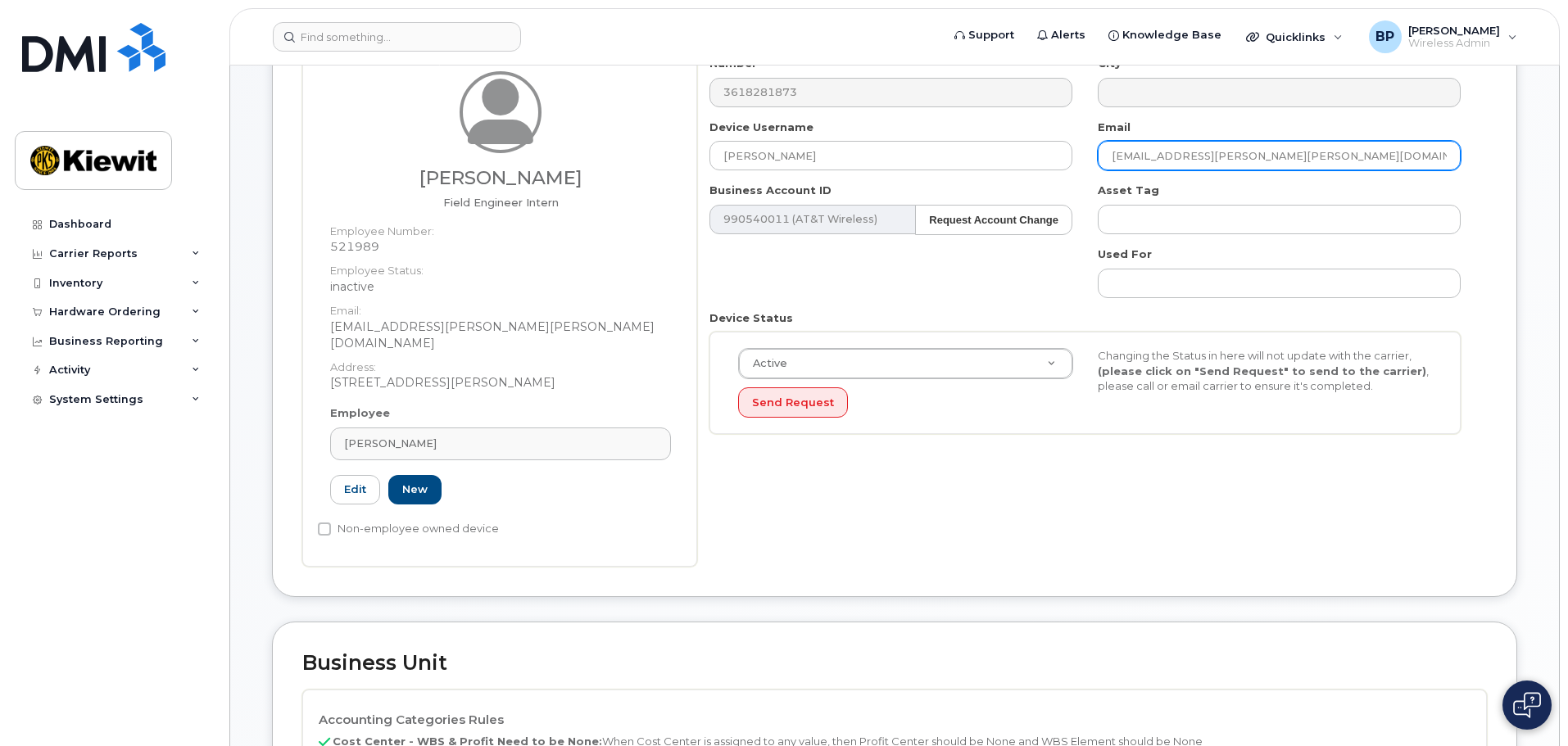
drag, startPoint x: 1280, startPoint y: 158, endPoint x: 1075, endPoint y: 154, distance: 205.0
click at [1075, 154] on div "Number 3618281873 City Device Username SARA FARAHNAKIAN Email HAYLIE.SALCE@KIEW…" at bounding box center [1085, 251] width 776 height 391
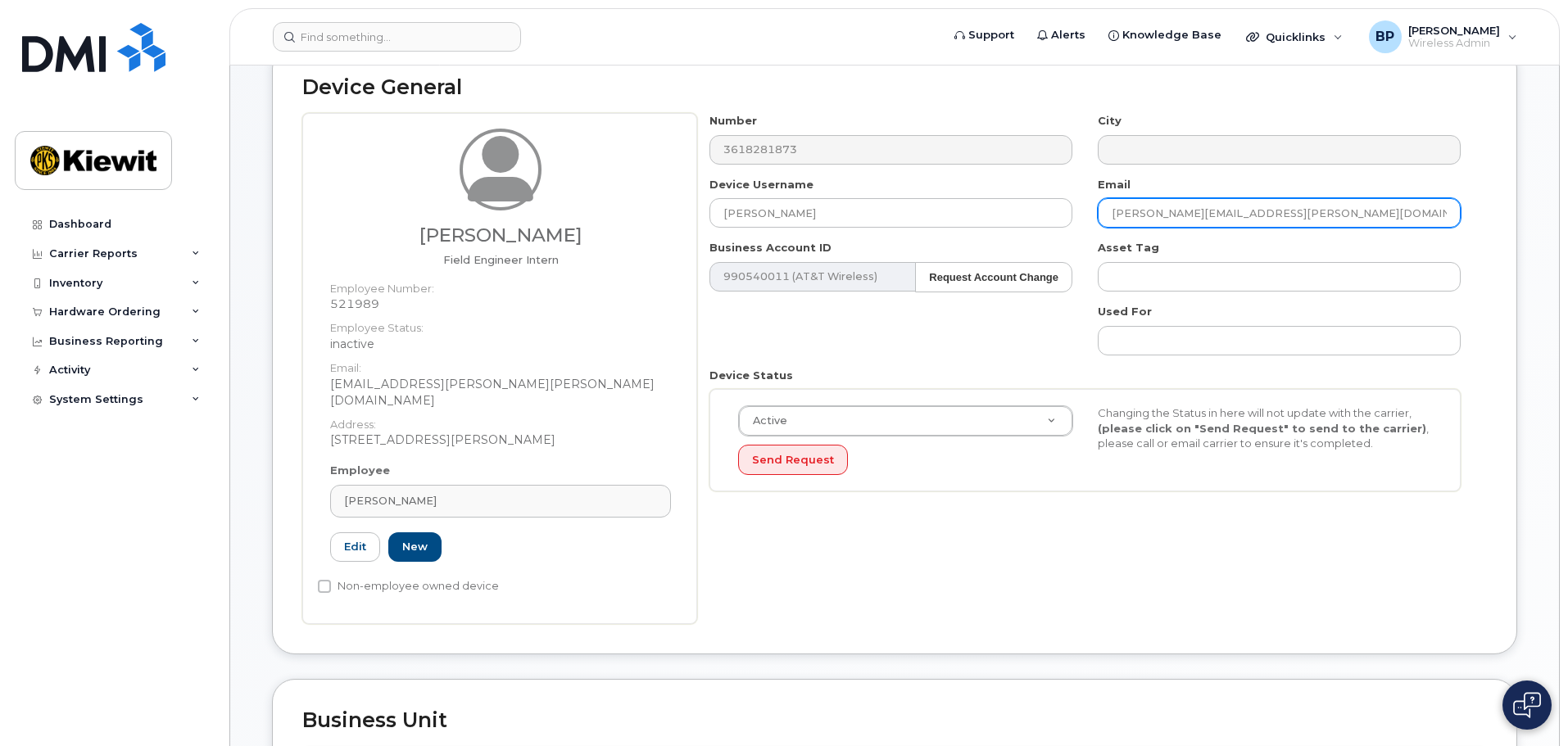
scroll to position [164, 0]
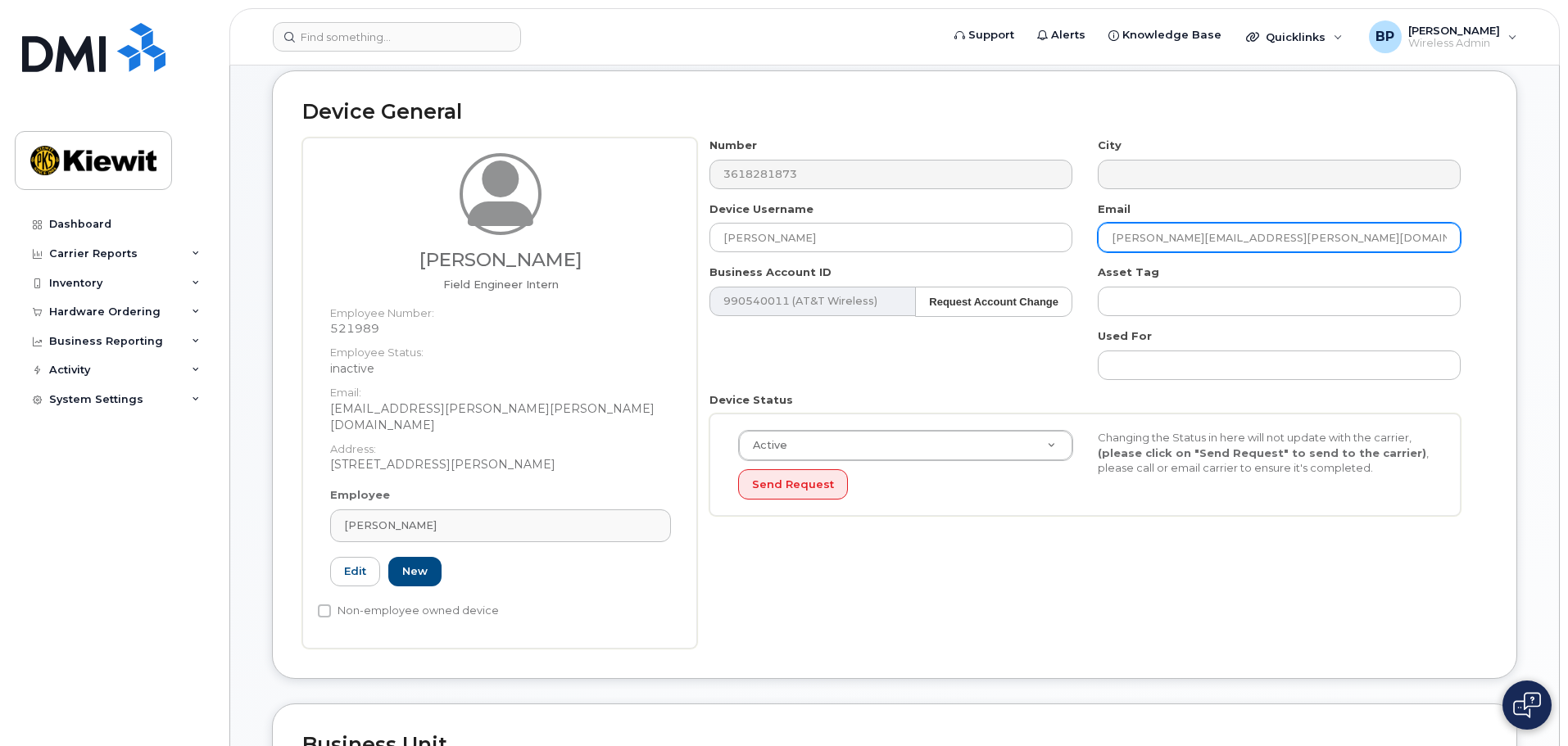
type input "sara.farahnakian@kiewit.com"
click at [1112, 502] on div "Active Active Suspended Cancelled Send Request Changing the Status in here will…" at bounding box center [1085, 465] width 751 height 102
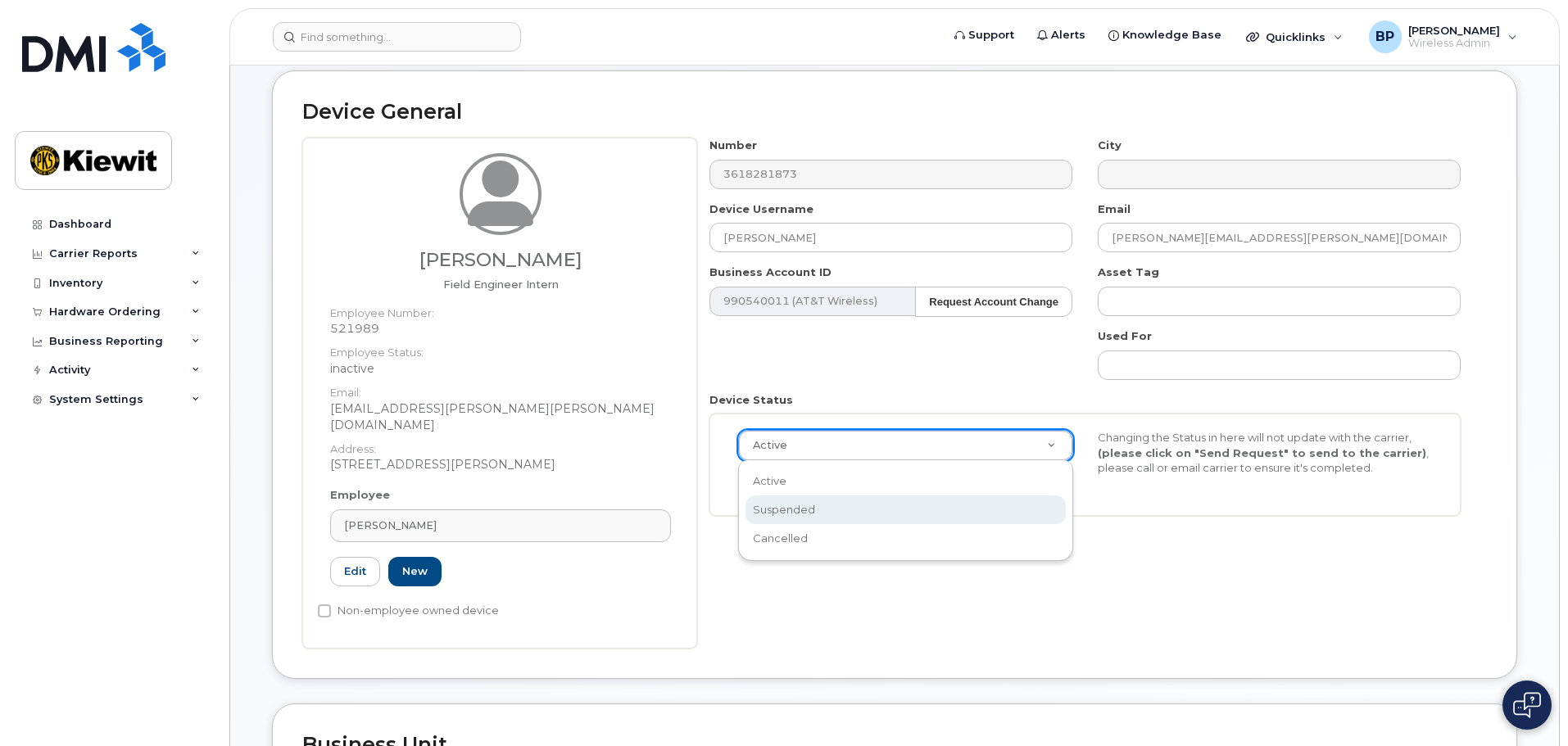
scroll to position [0, 4]
select select "suspended"
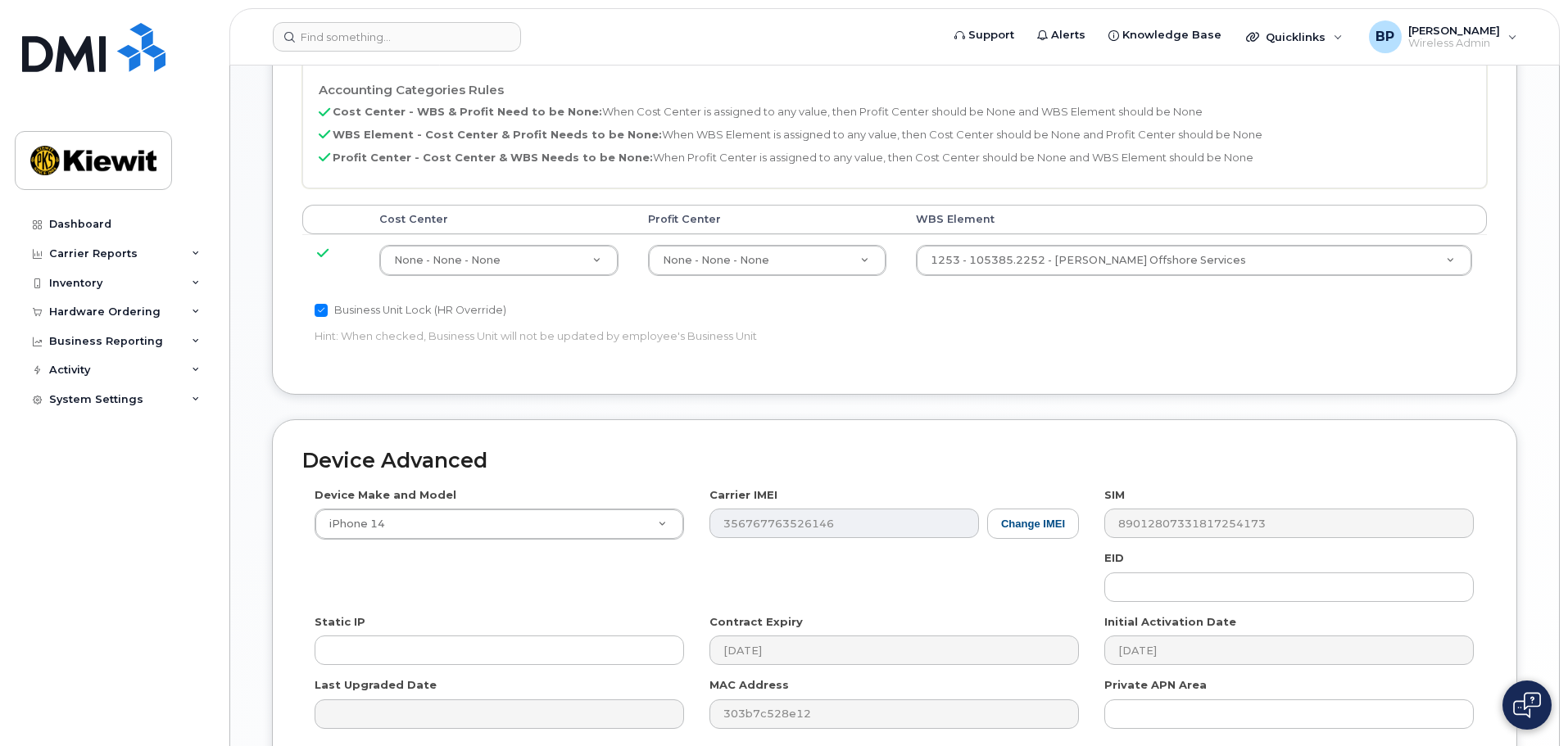
scroll to position [1022, 0]
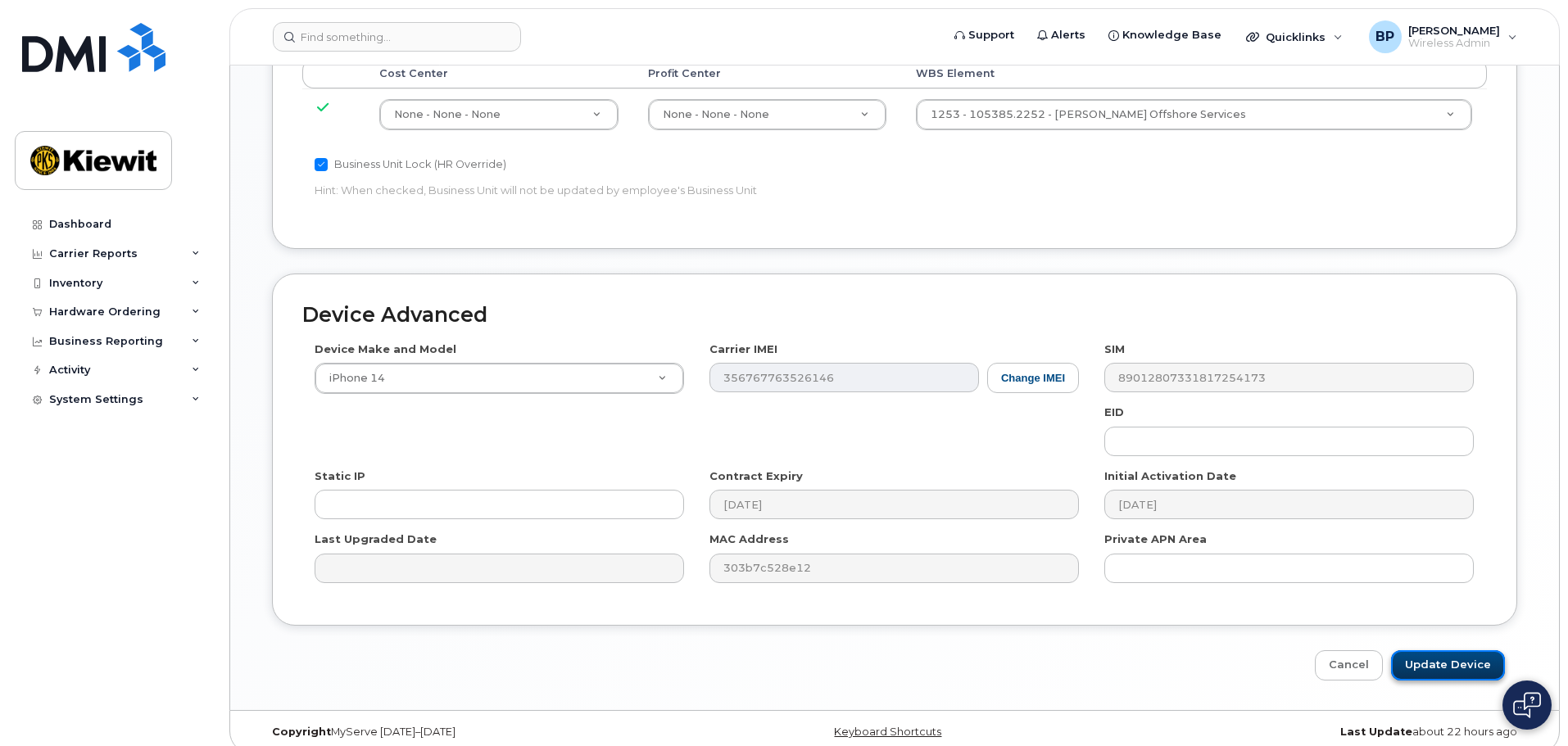
click at [1428, 651] on input "Update Device" at bounding box center [1448, 666] width 114 height 31
type input "Saving..."
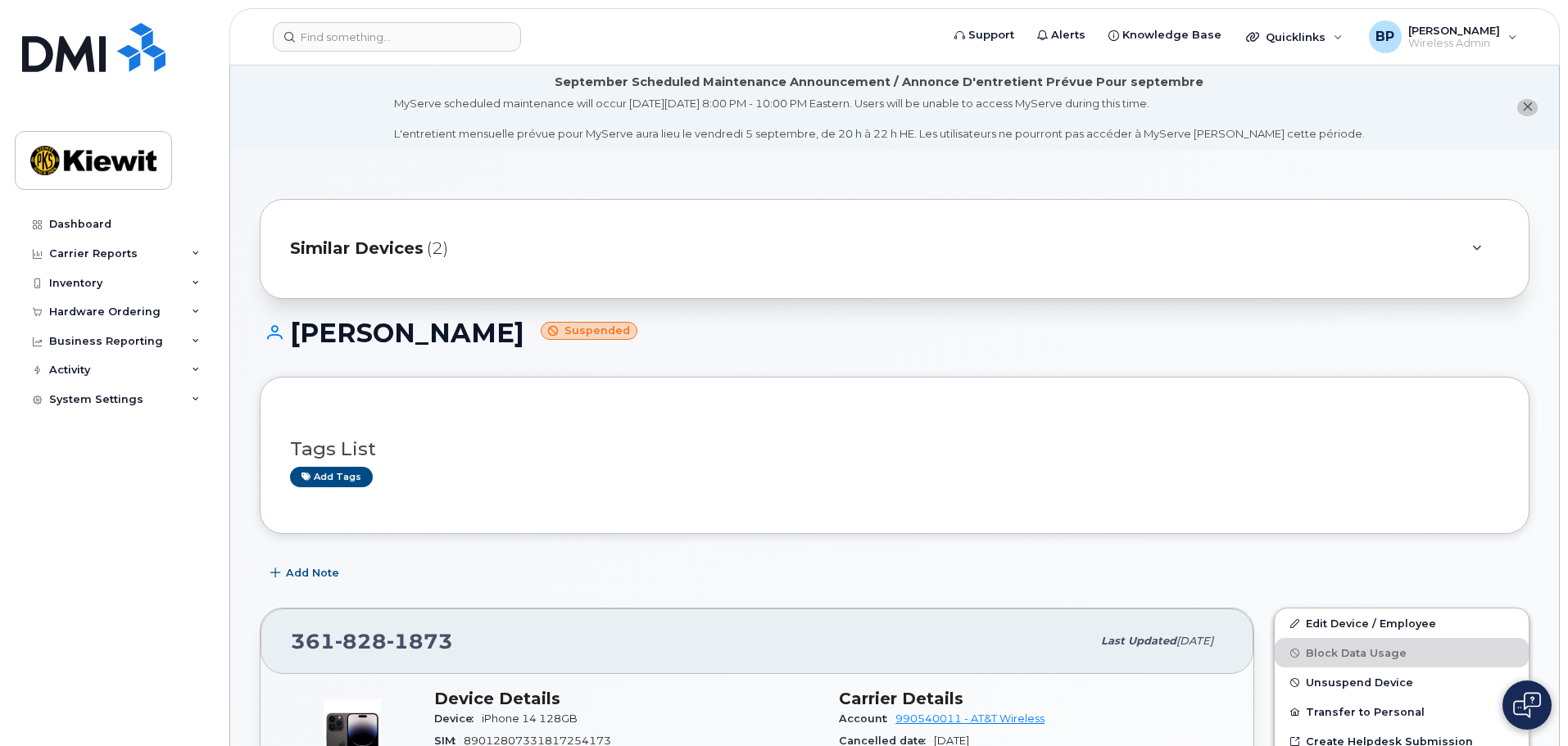
click at [403, 250] on span "Similar Devices" at bounding box center [357, 248] width 134 height 23
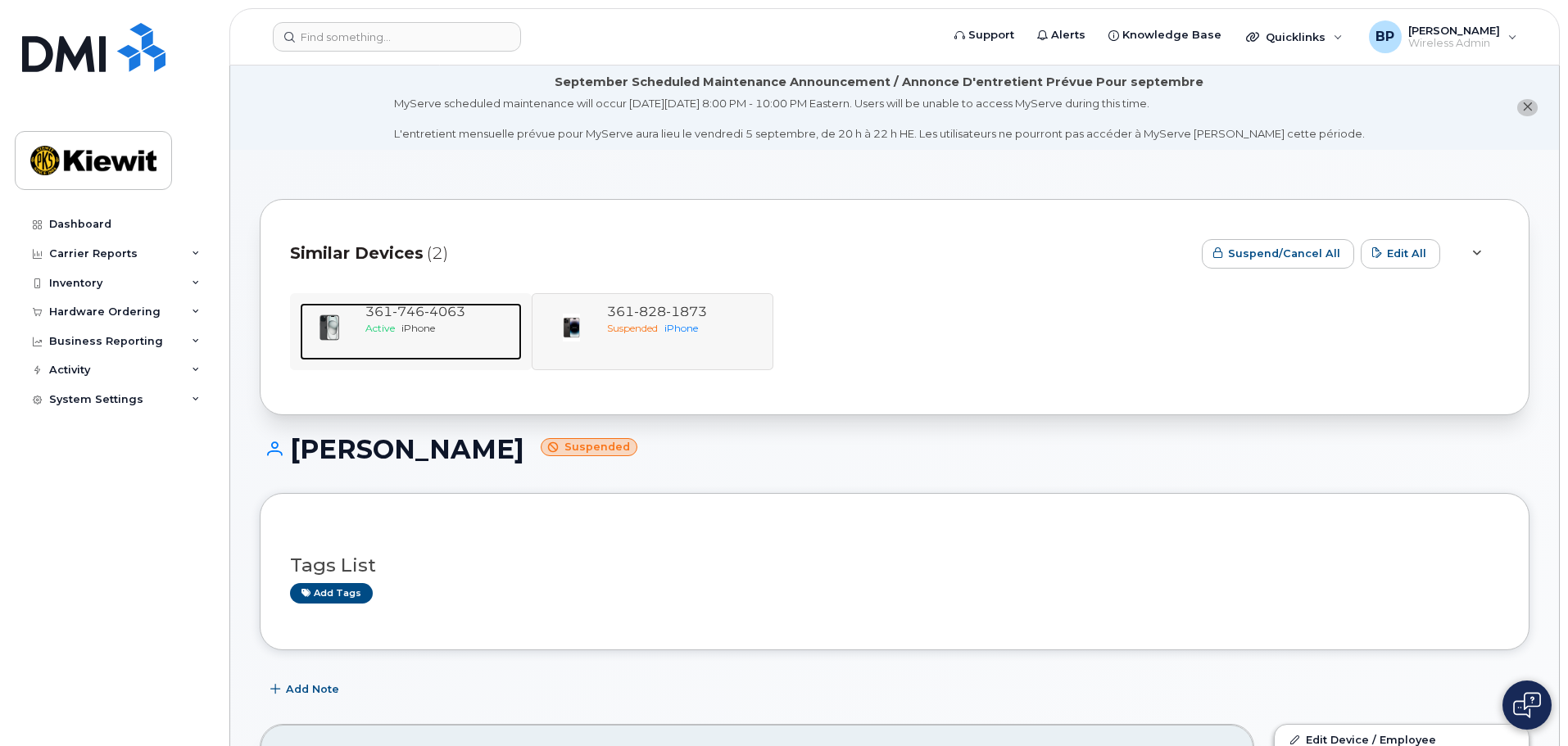
click at [424, 315] on span "746" at bounding box center [445, 311] width 41 height 15
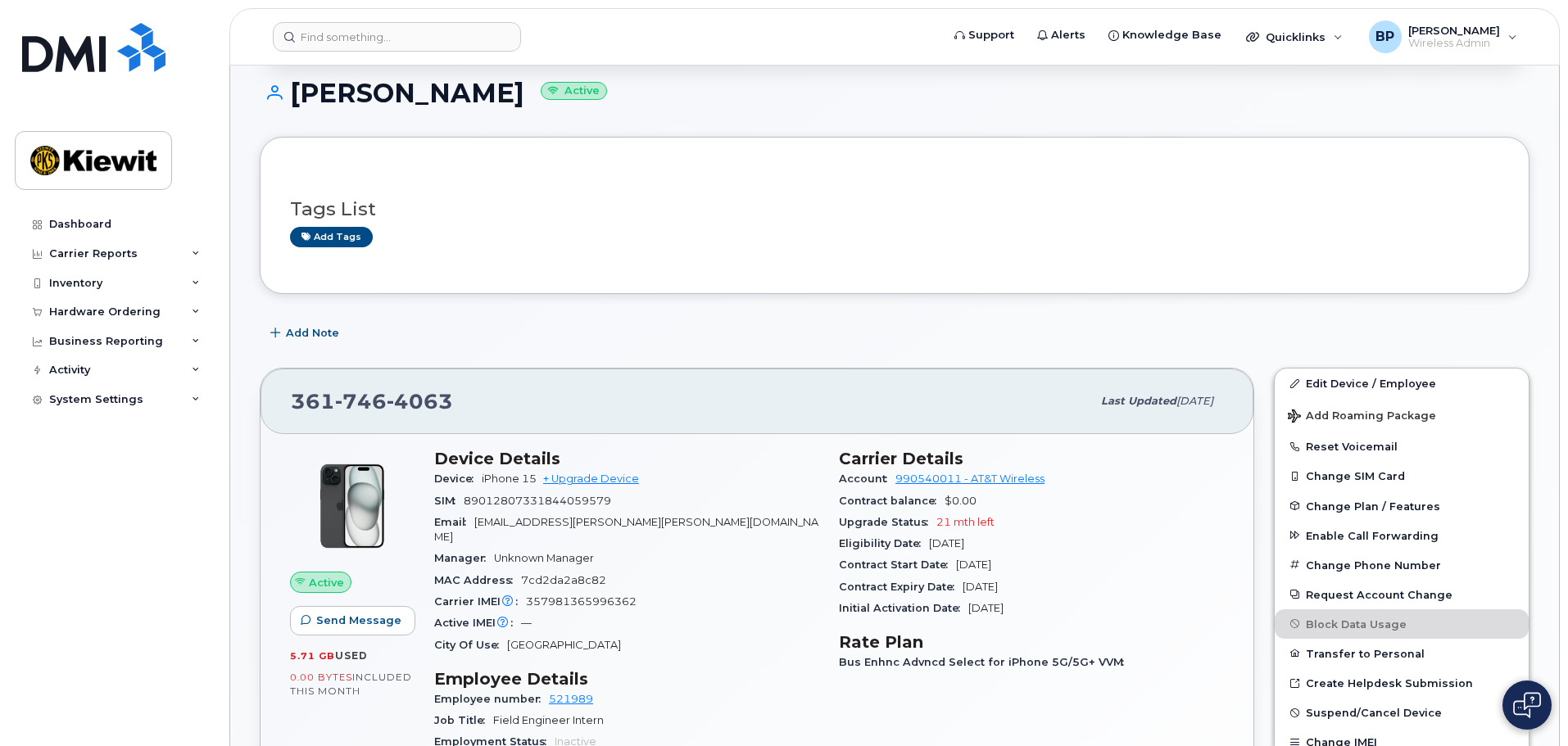
scroll to position [328, 0]
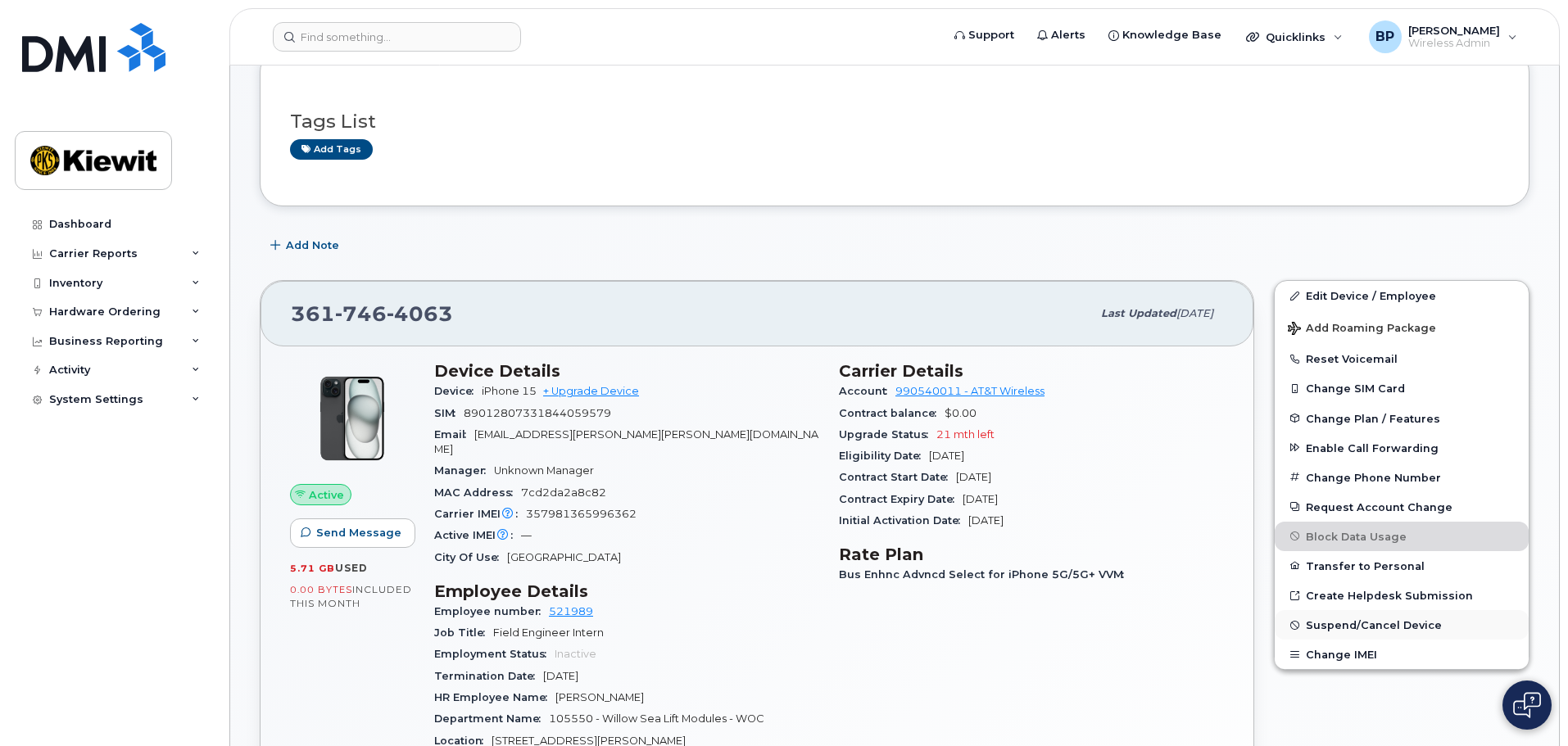
click at [1327, 626] on span "Suspend/Cancel Device" at bounding box center [1373, 626] width 136 height 13
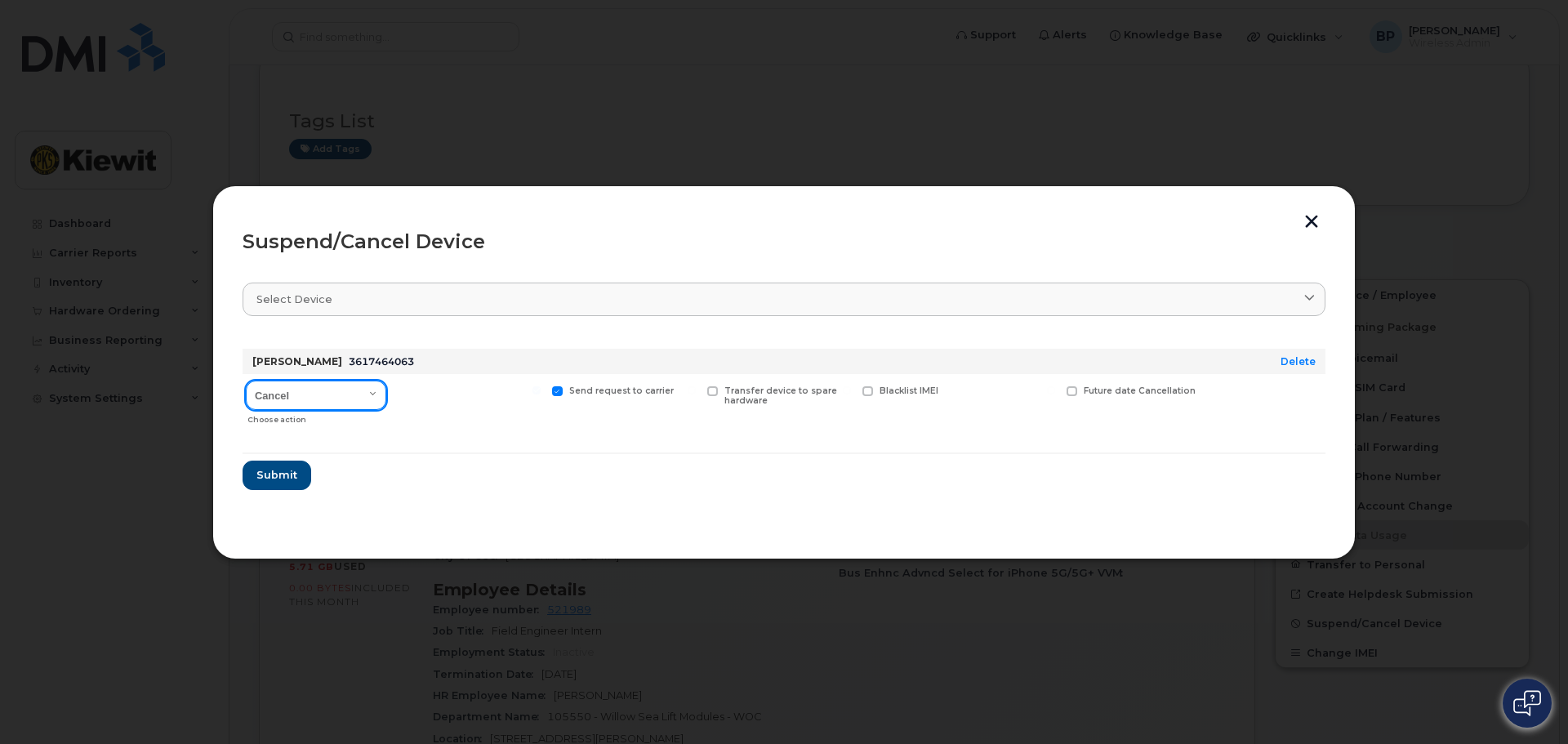
click at [372, 395] on select "Cancel Suspend - Reduced Rate Suspend - Full Rate Suspend - Lost Device/Stolen …" at bounding box center [315, 395] width 141 height 30
select select "[object Object]"
click at [246, 381] on select "Cancel Suspend - Reduced Rate Suspend - Full Rate Suspend - Lost Device/Stolen …" at bounding box center [315, 395] width 141 height 30
click at [402, 391] on span at bounding box center [402, 392] width 11 height 11
click at [385, 391] on input "Available for new activations/redeployments" at bounding box center [381, 390] width 8 height 8
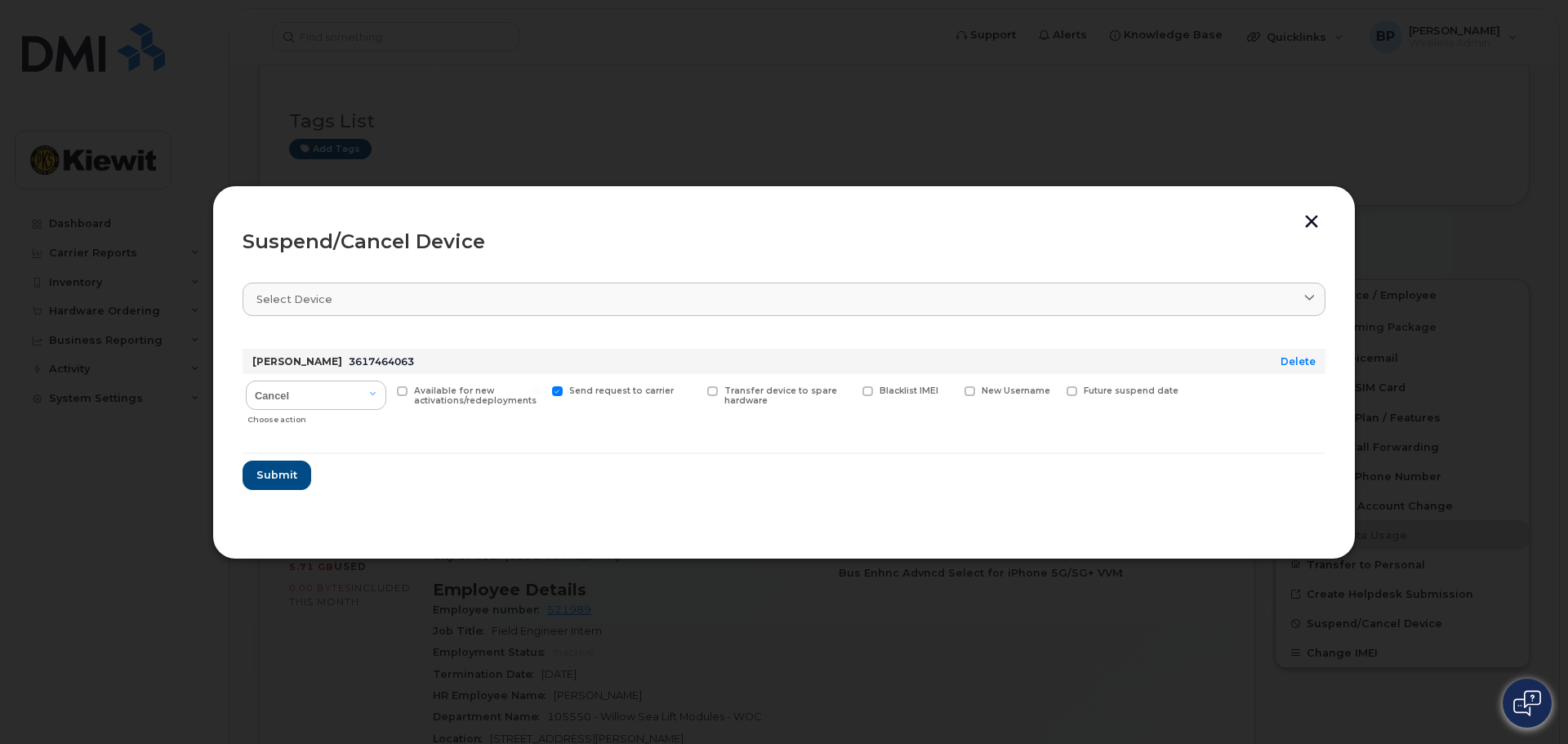
checkbox input "true"
click at [276, 472] on span "Submit" at bounding box center [276, 474] width 41 height 15
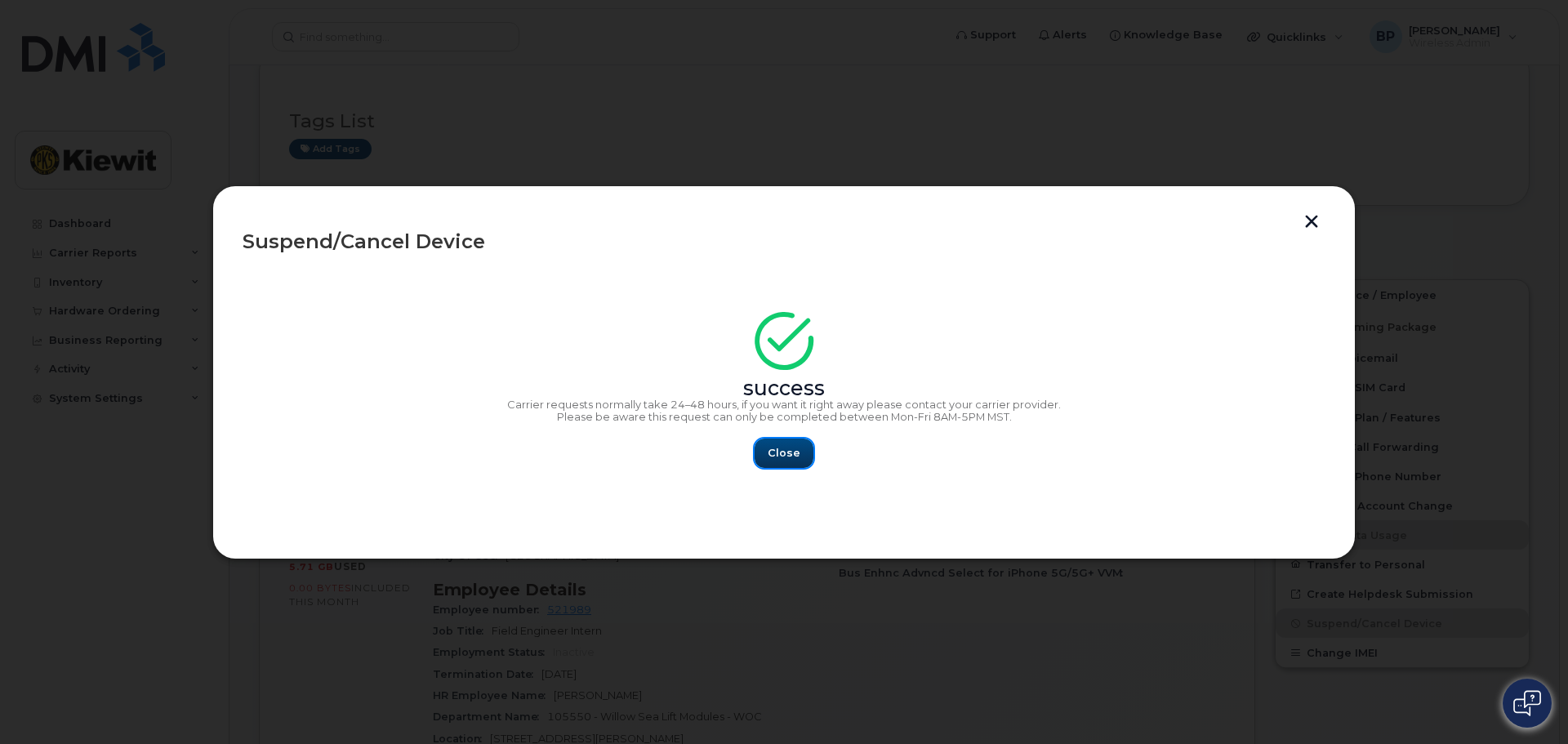
click at [780, 460] on span "Close" at bounding box center [784, 453] width 32 height 15
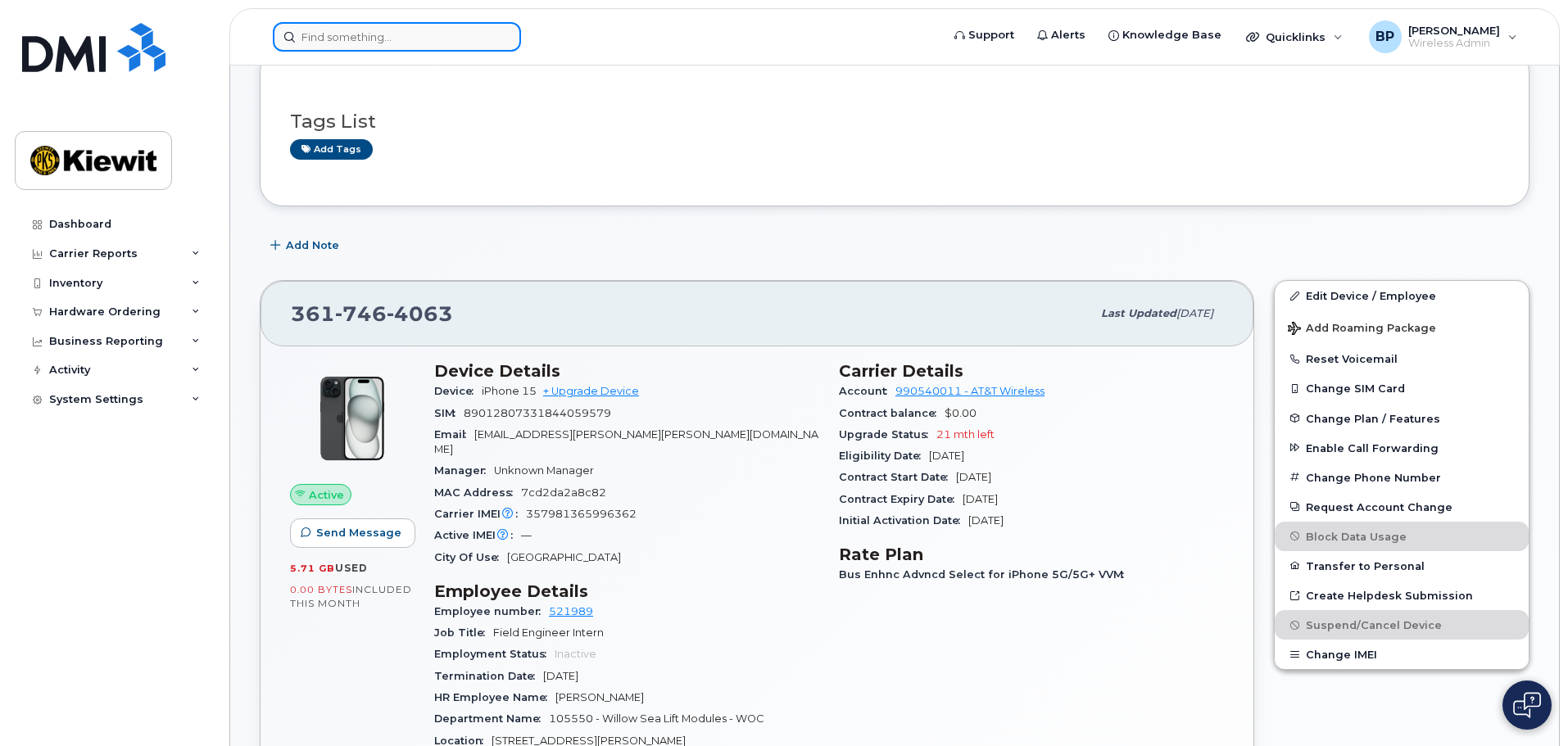
click at [386, 41] on input at bounding box center [397, 37] width 248 height 30
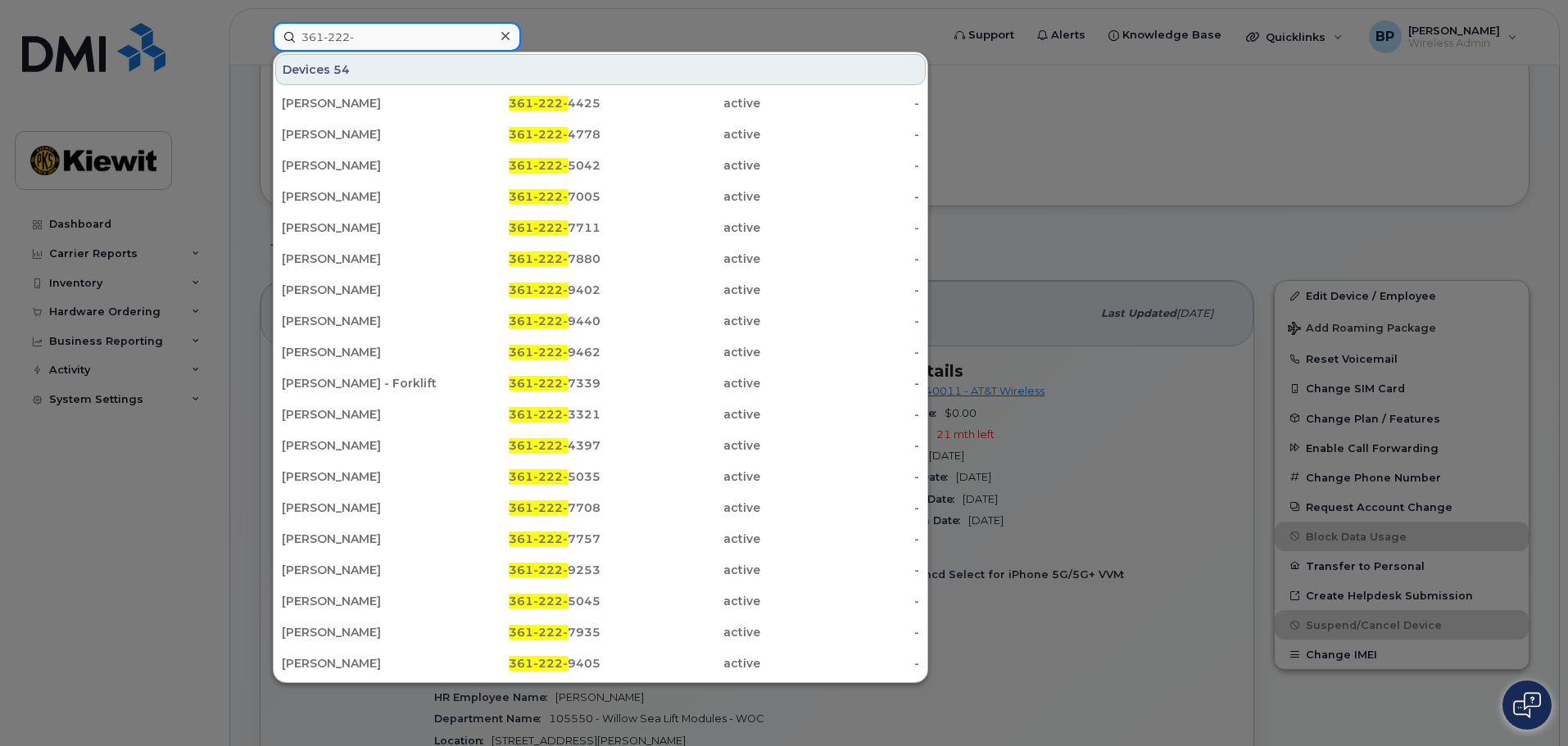
click at [381, 42] on input "361-222-" at bounding box center [397, 37] width 248 height 30
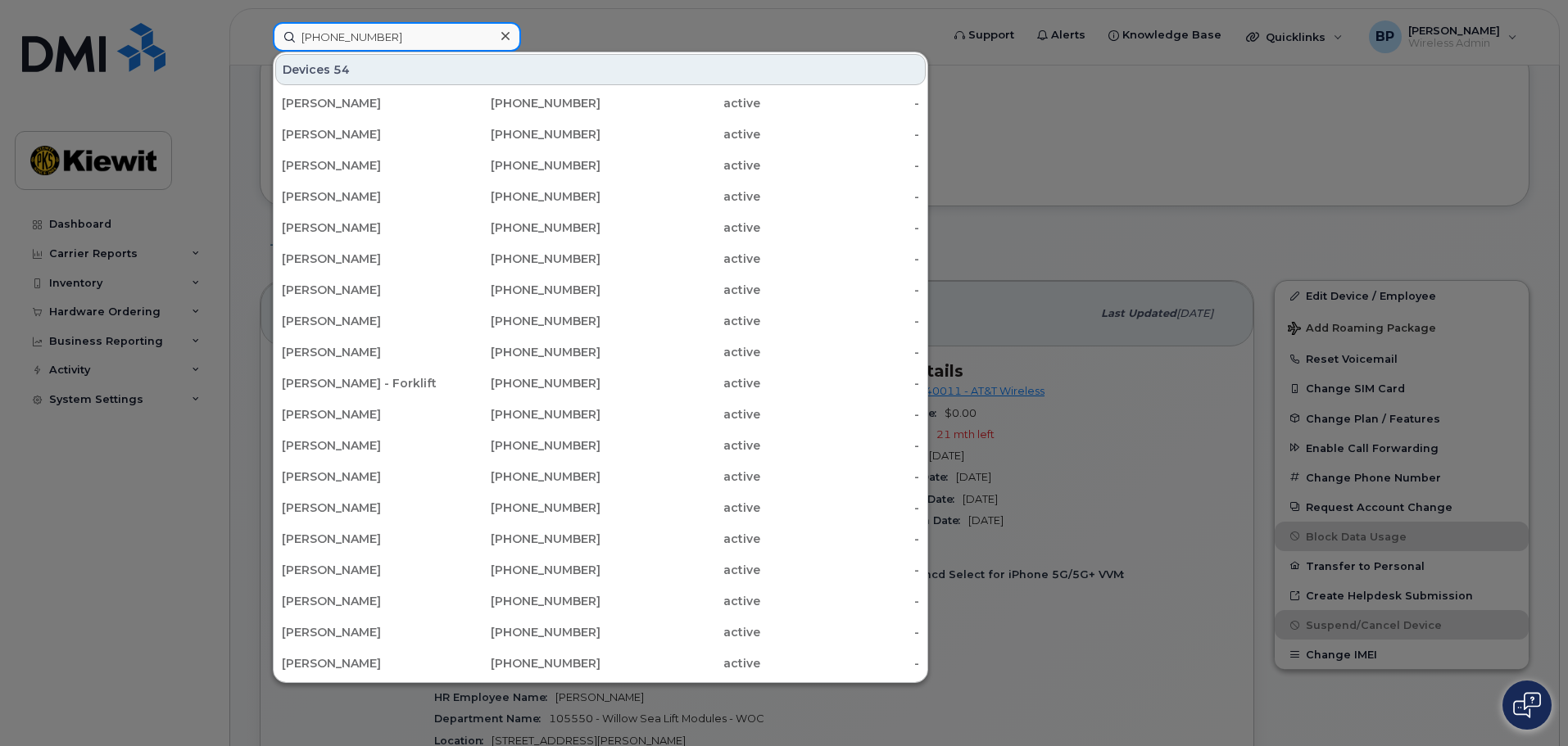
type input "361-222-7724"
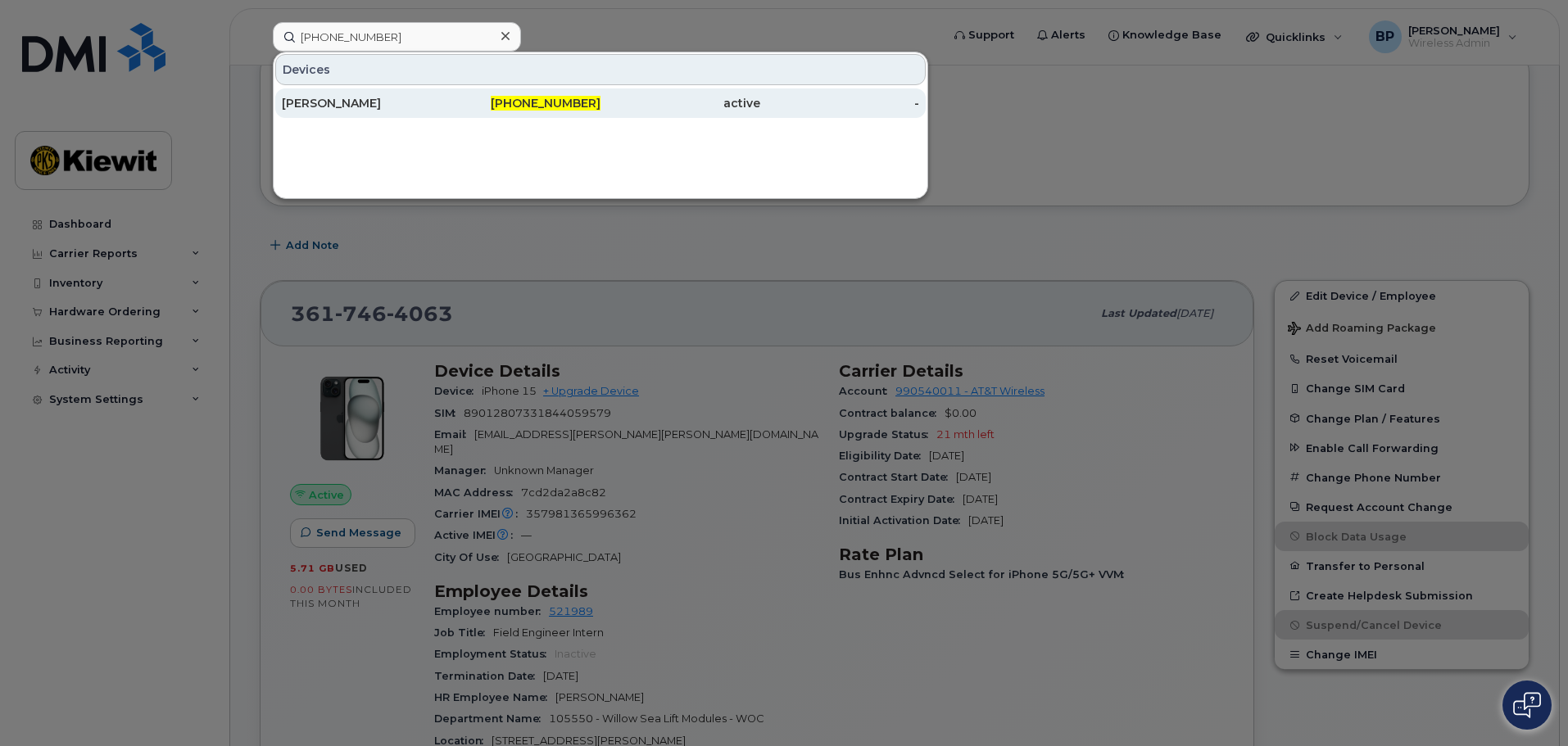
click at [384, 97] on div "MATTHEW ORTEGA" at bounding box center [362, 103] width 160 height 16
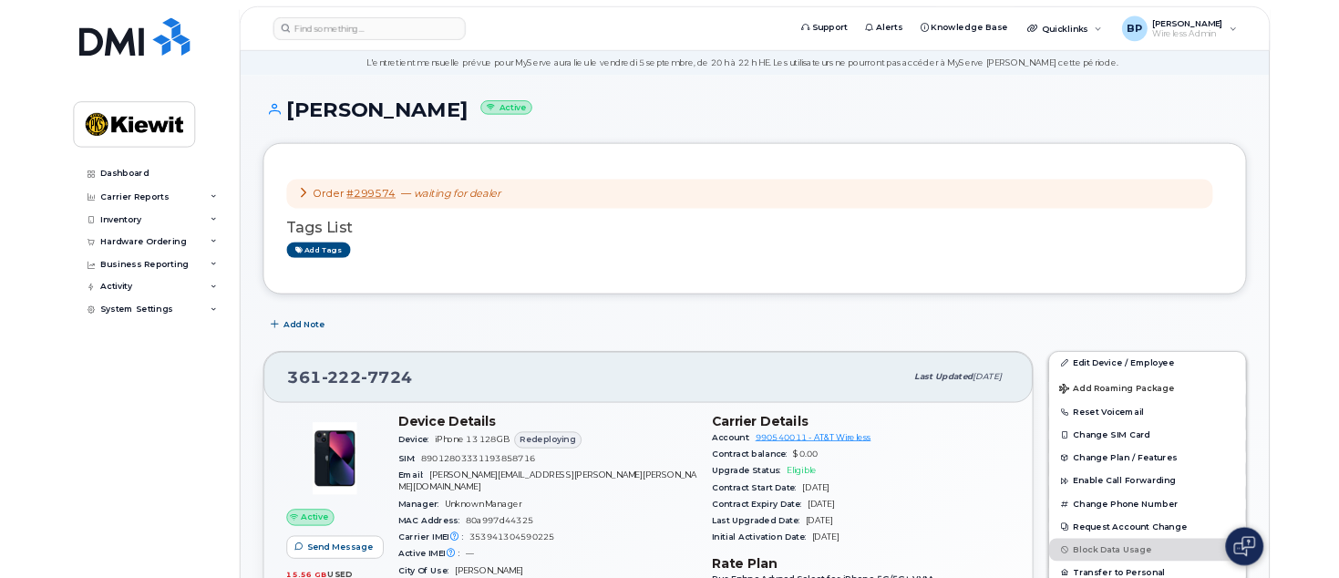
scroll to position [91, 0]
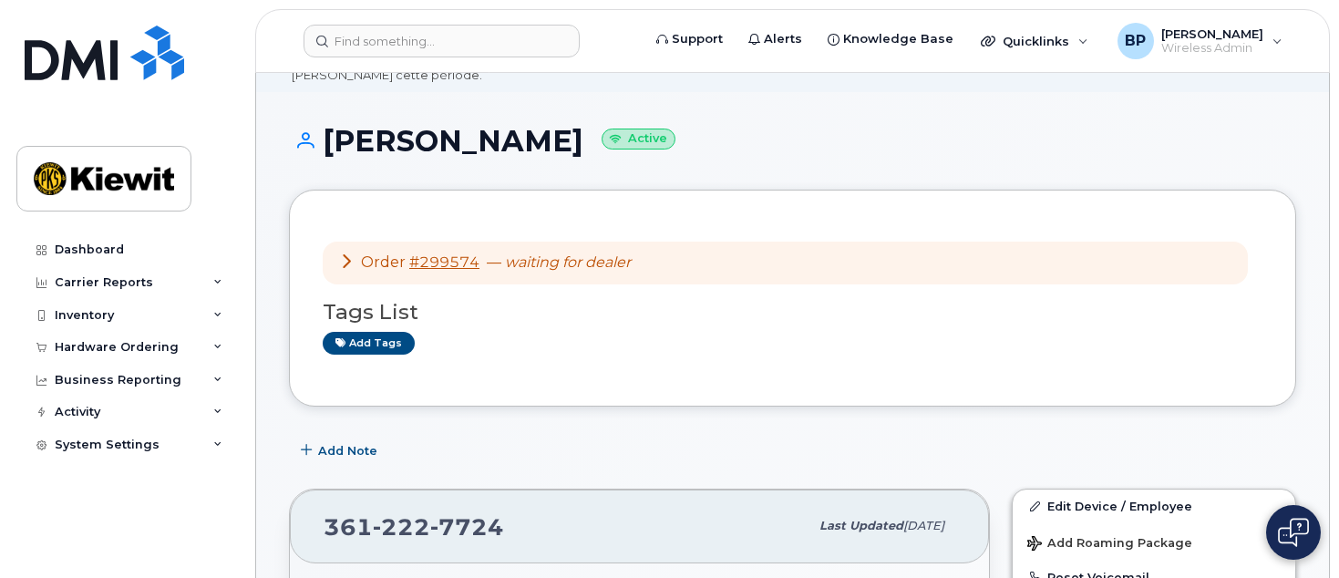
drag, startPoint x: 735, startPoint y: 328, endPoint x: 722, endPoint y: 325, distance: 13.1
click at [735, 328] on div "Tags List Add tags" at bounding box center [793, 319] width 940 height 70
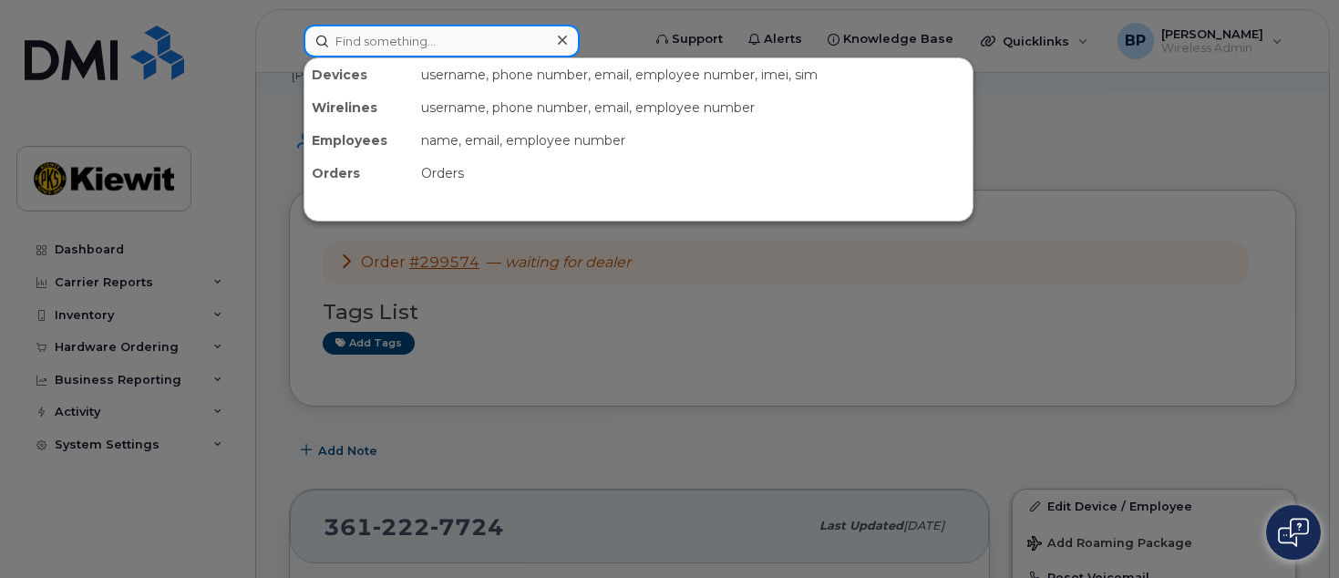
click at [477, 46] on input at bounding box center [442, 41] width 276 height 33
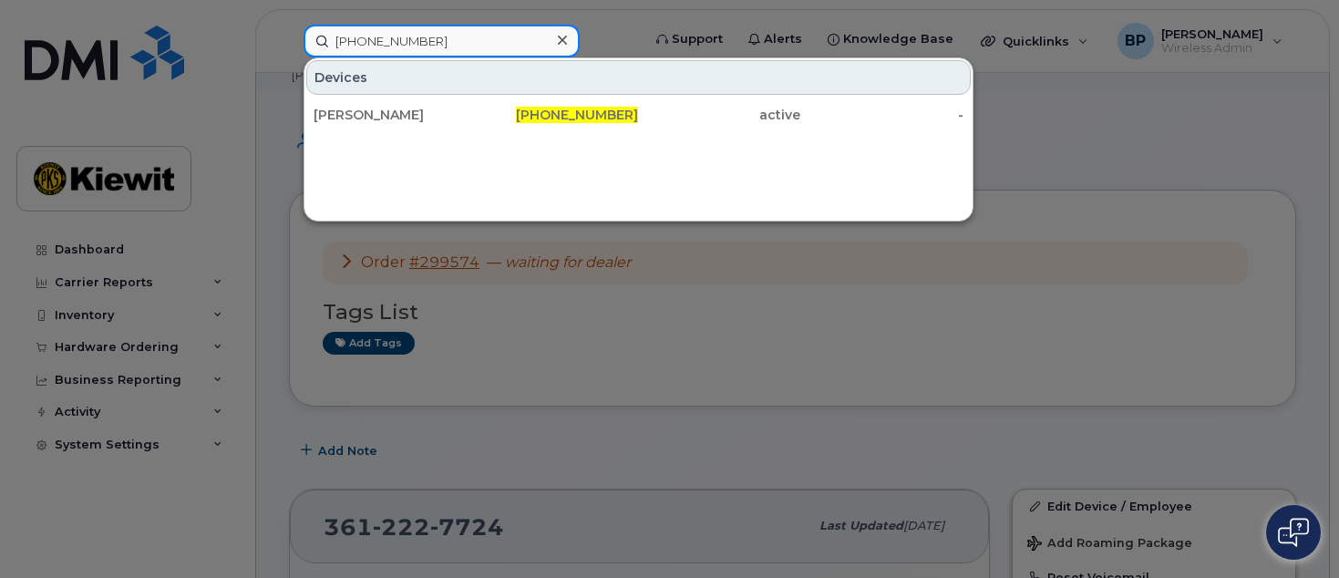
drag, startPoint x: 429, startPoint y: 42, endPoint x: 305, endPoint y: 33, distance: 124.3
click at [305, 33] on input "361-222-4061" at bounding box center [442, 41] width 276 height 33
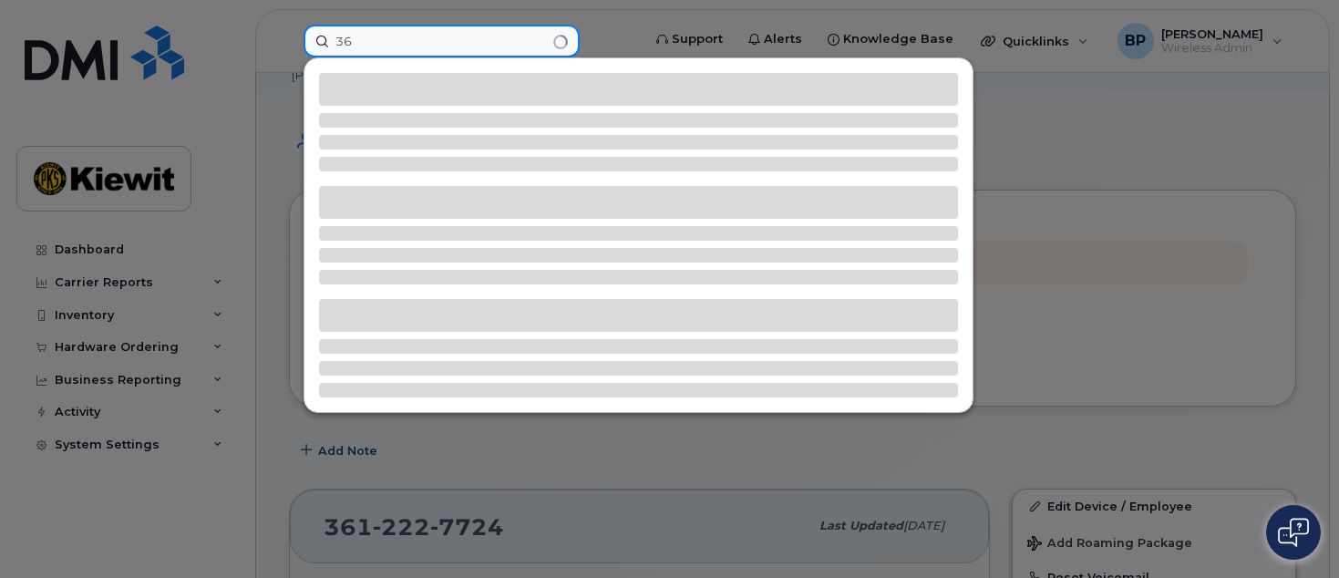
type input "3"
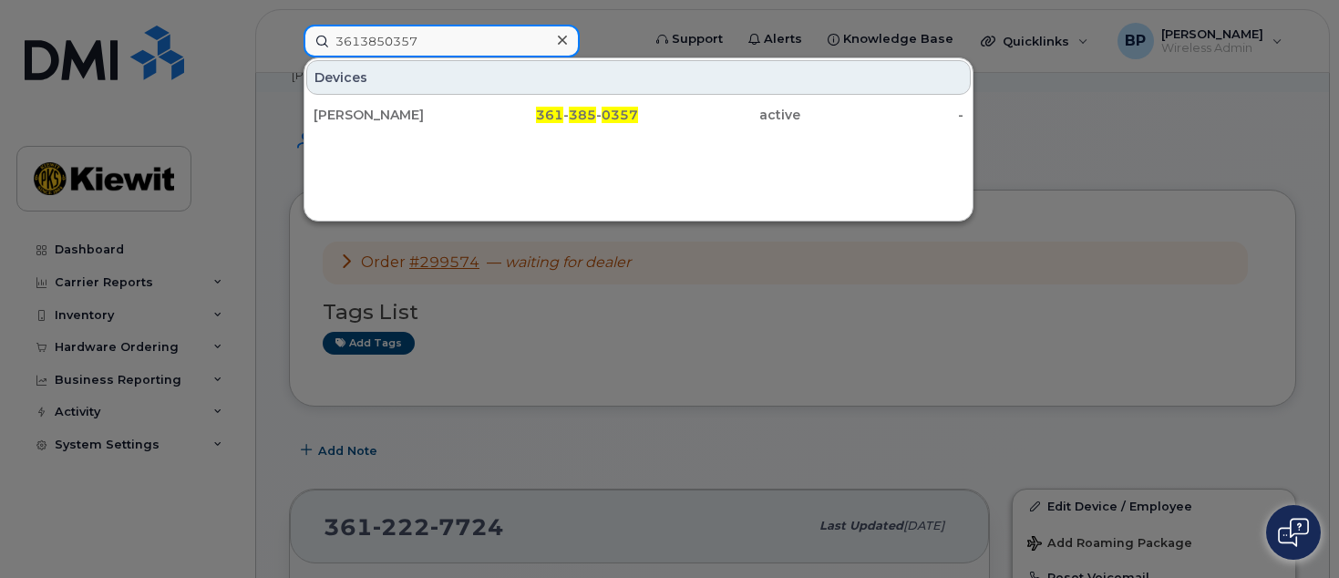
drag, startPoint x: 451, startPoint y: 41, endPoint x: 222, endPoint y: 7, distance: 231.3
click at [289, 25] on div "3613850357 Devices JESSE M HINOJOSA 361 - 385 - 0357 active -" at bounding box center [466, 41] width 355 height 33
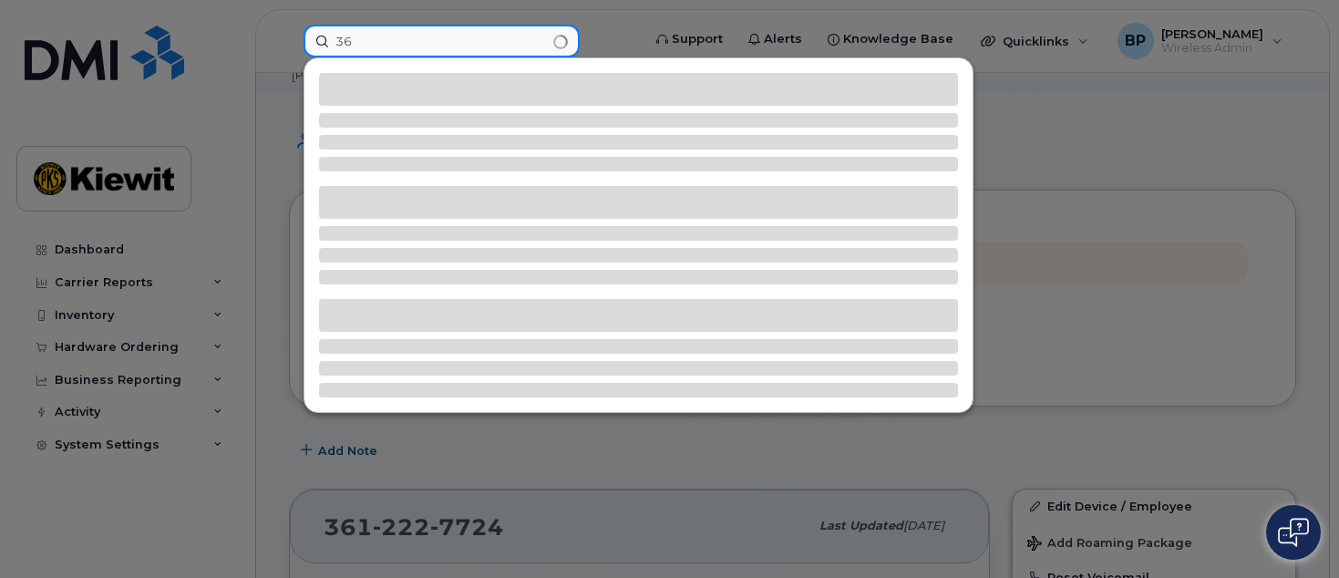
type input "3"
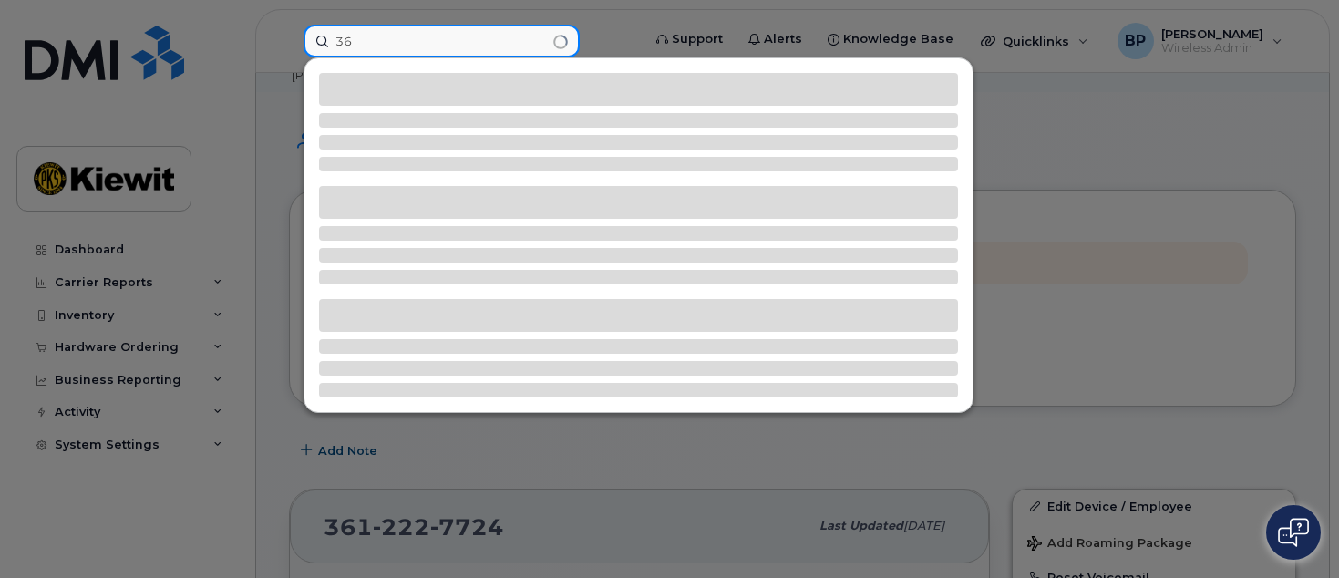
type input "3"
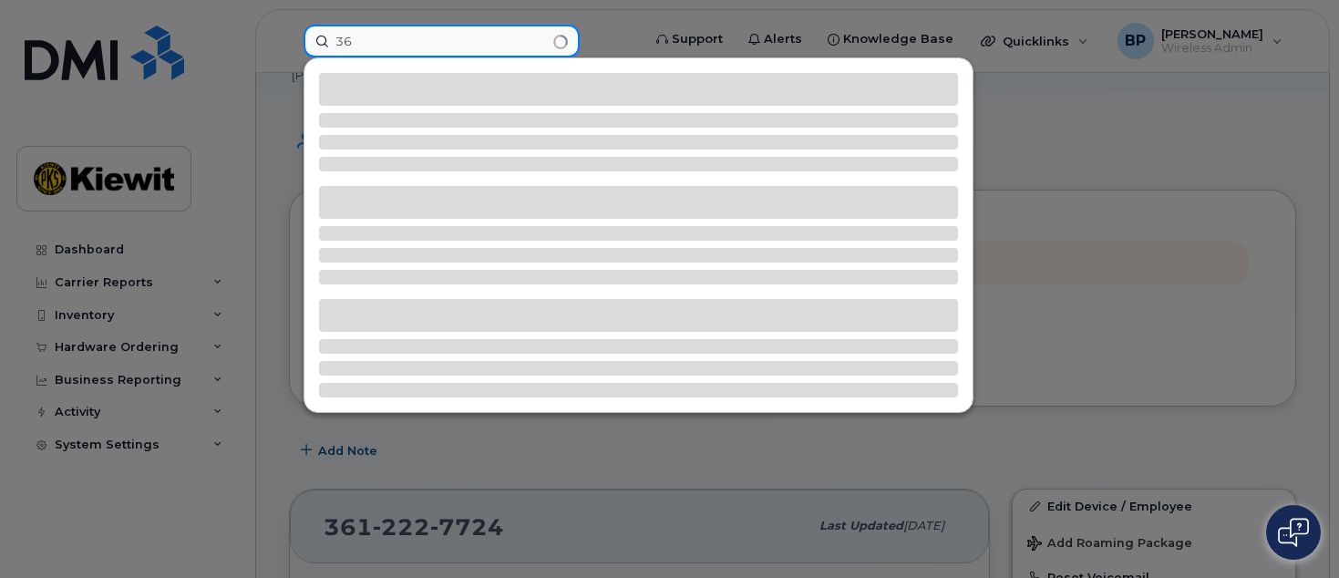
type input "3"
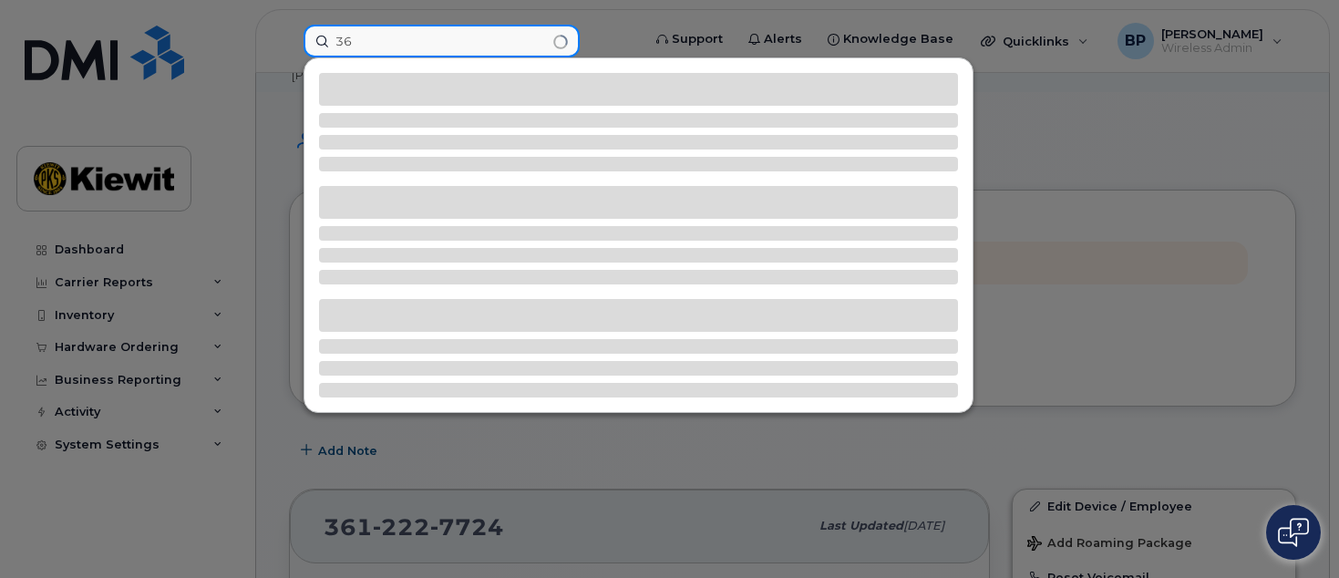
type input "3"
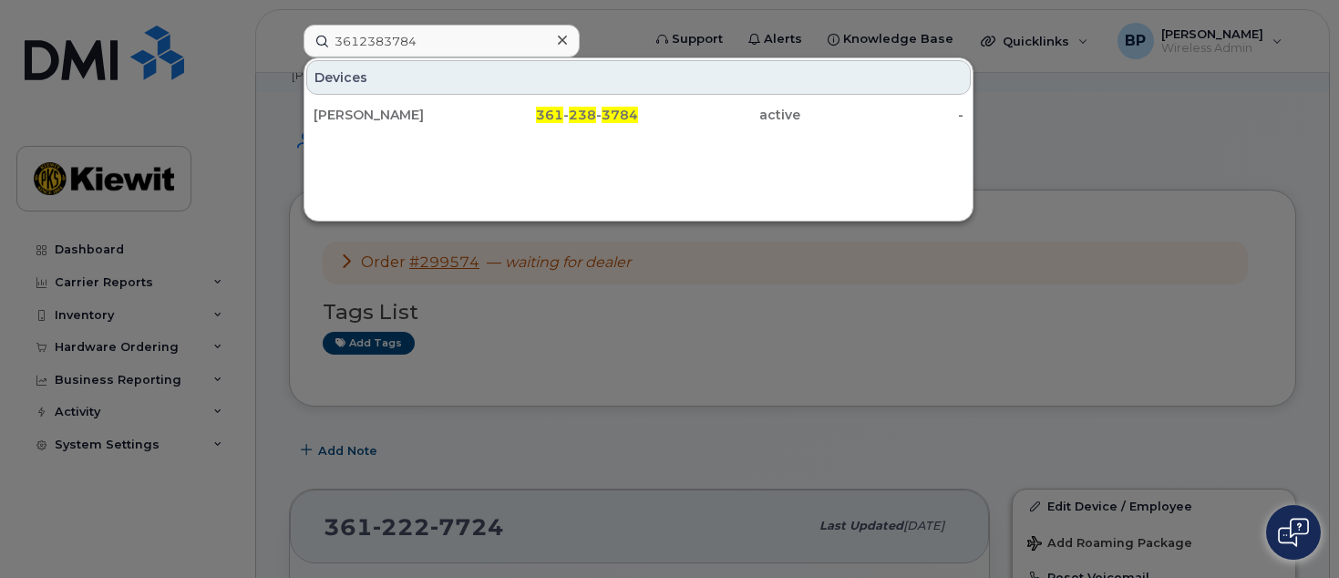
click at [1074, 128] on div at bounding box center [669, 289] width 1339 height 578
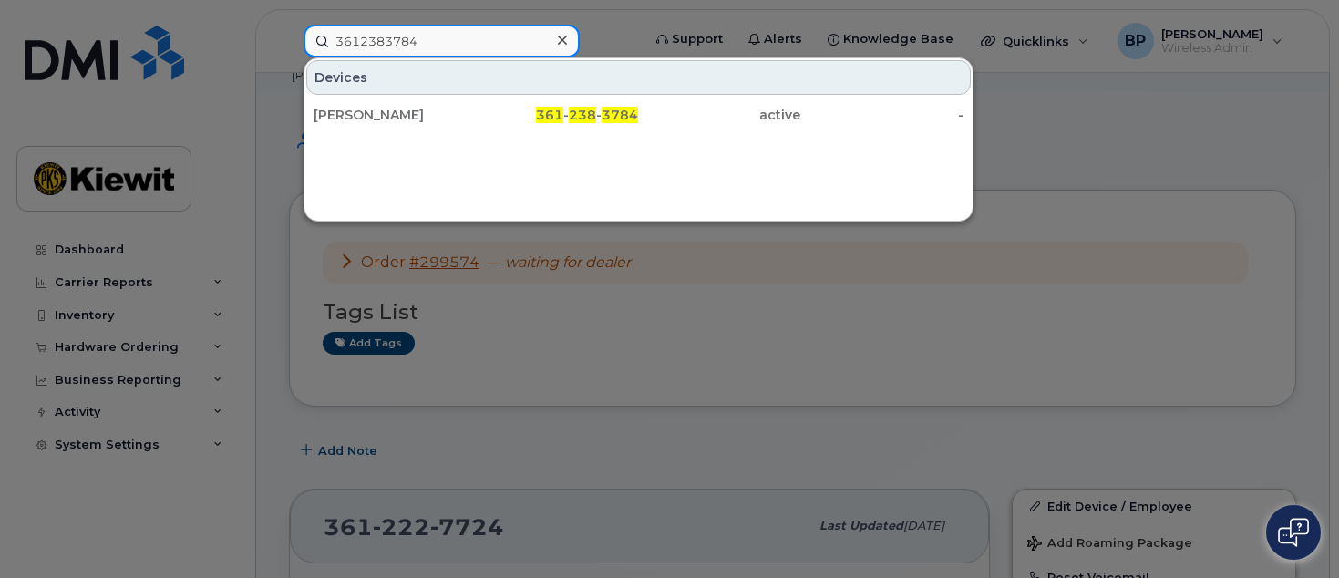
drag, startPoint x: 469, startPoint y: 45, endPoint x: 232, endPoint y: 19, distance: 238.4
click at [289, 25] on div "3612383784 Devices Nicholas Delima 361 - 238 - 3784 active -" at bounding box center [466, 41] width 355 height 33
drag, startPoint x: 450, startPoint y: 48, endPoint x: 206, endPoint y: 45, distance: 244.3
click at [289, 29] on div "361-484-1861 Devices ART MACKINNON 361-484-1861 active -" at bounding box center [466, 41] width 355 height 33
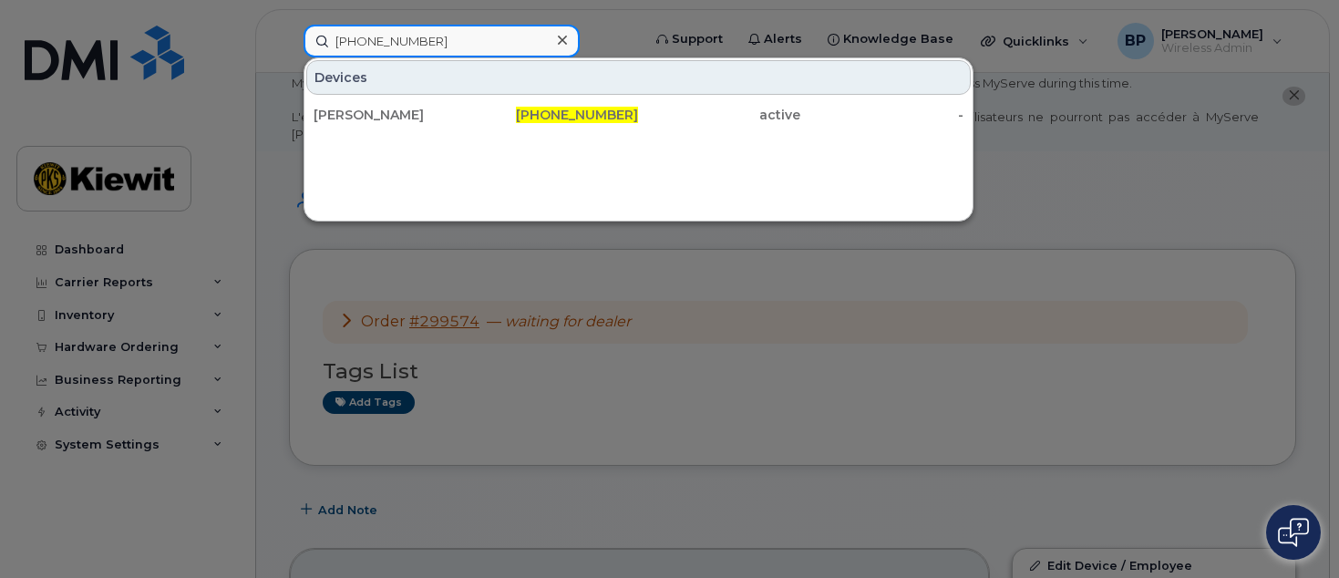
scroll to position [0, 0]
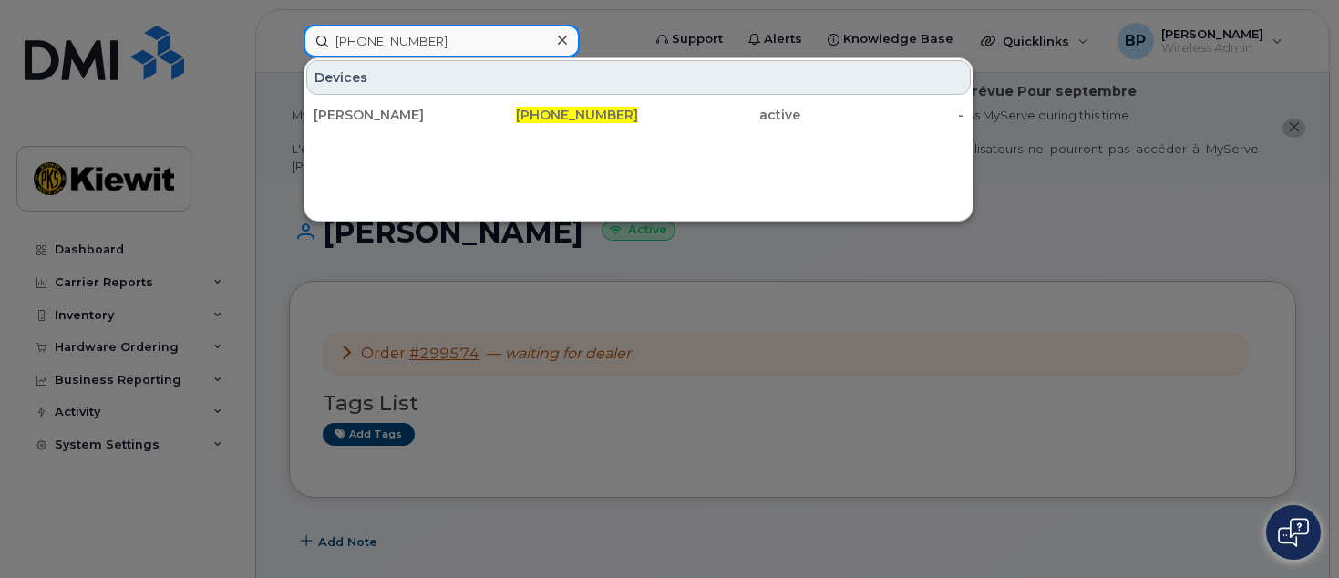
drag, startPoint x: 445, startPoint y: 42, endPoint x: 115, endPoint y: 2, distance: 332.4
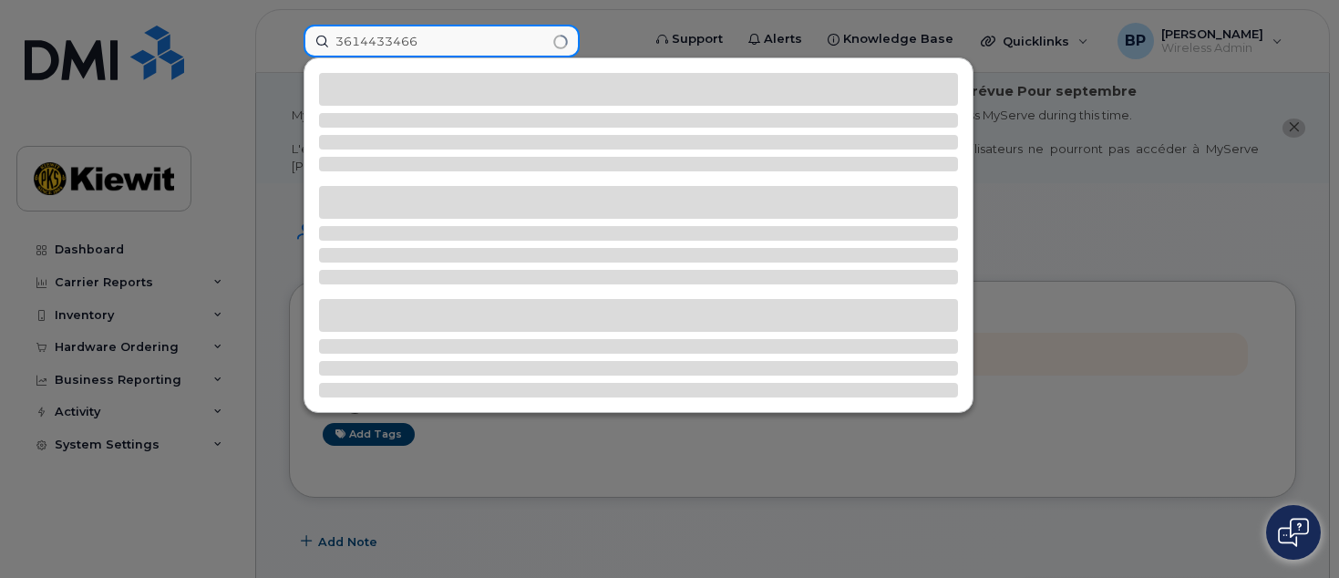
type input "3614433466"
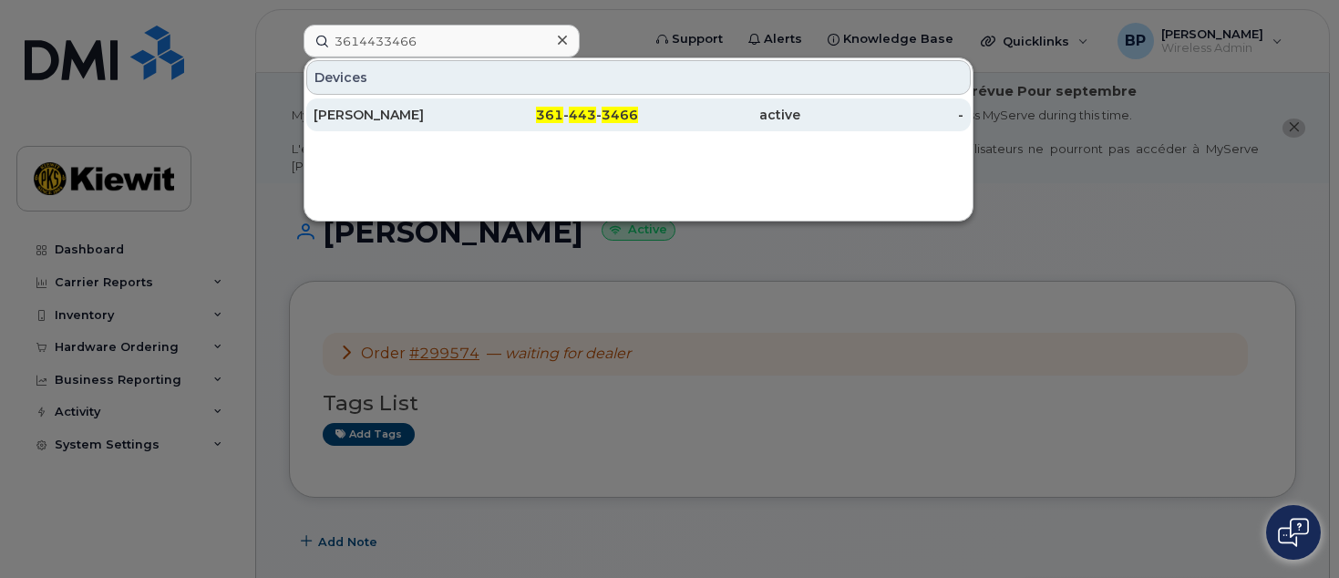
click at [345, 118] on div "JOE GARZA" at bounding box center [395, 115] width 162 height 18
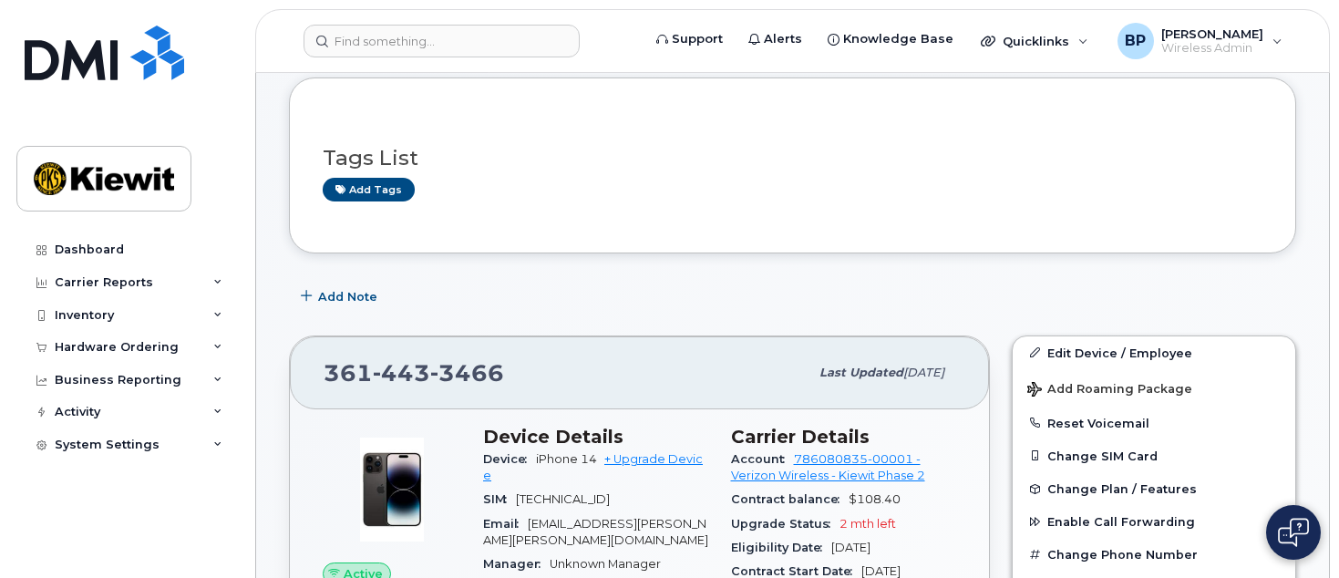
scroll to position [273, 0]
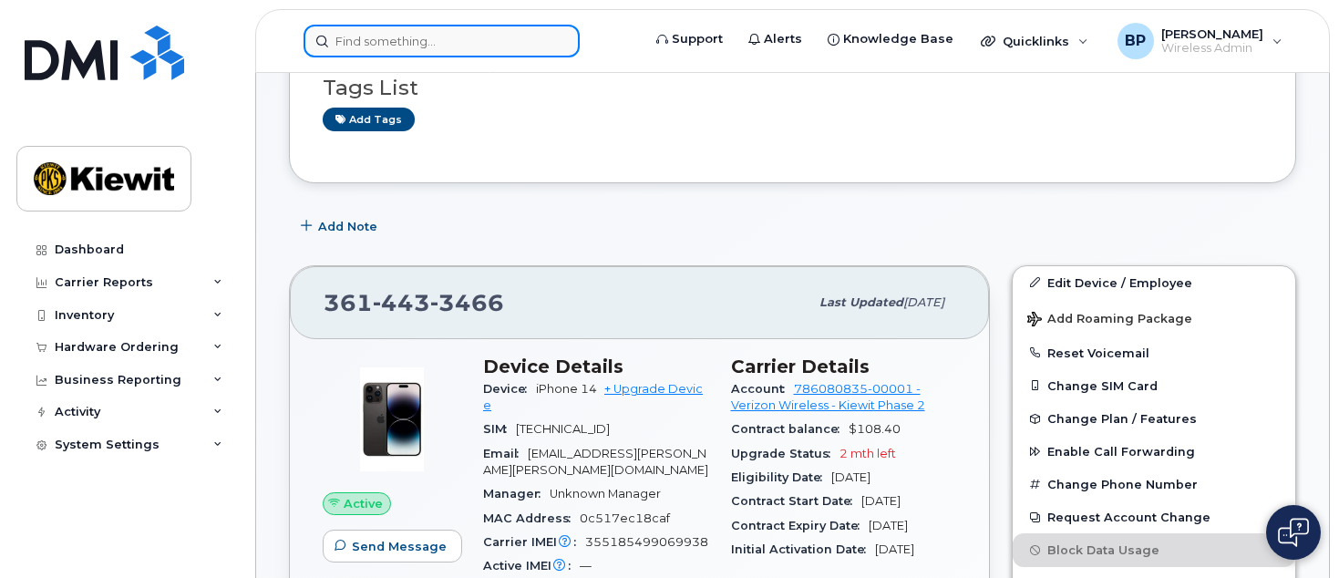
click at [483, 44] on input at bounding box center [442, 41] width 276 height 33
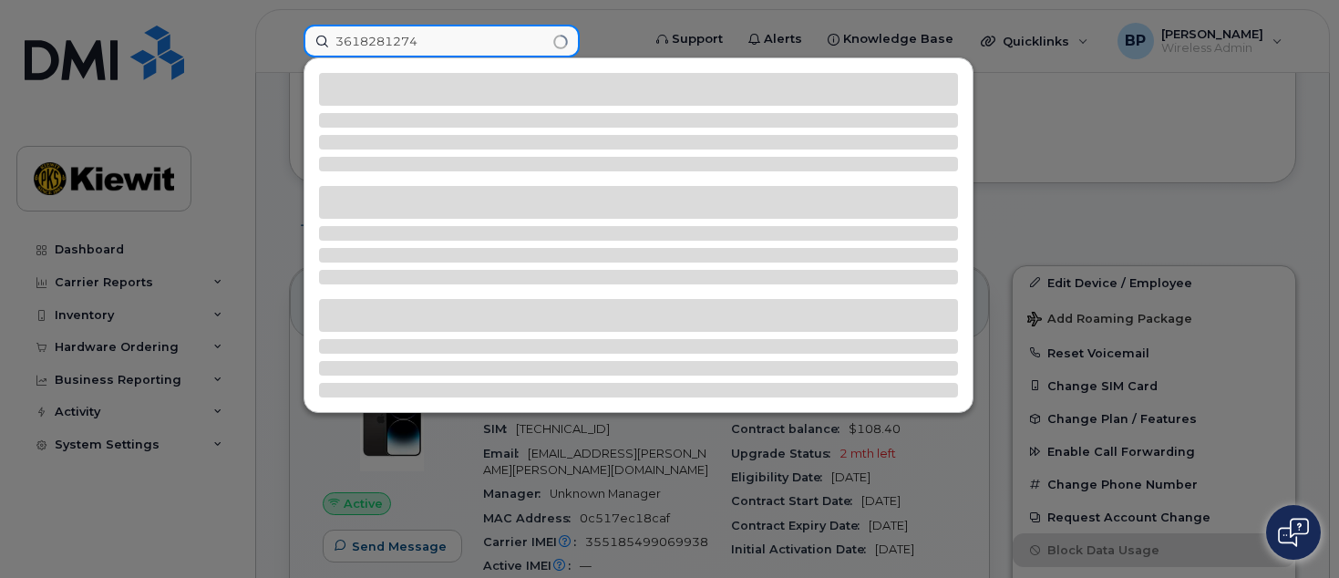
type input "3618281274"
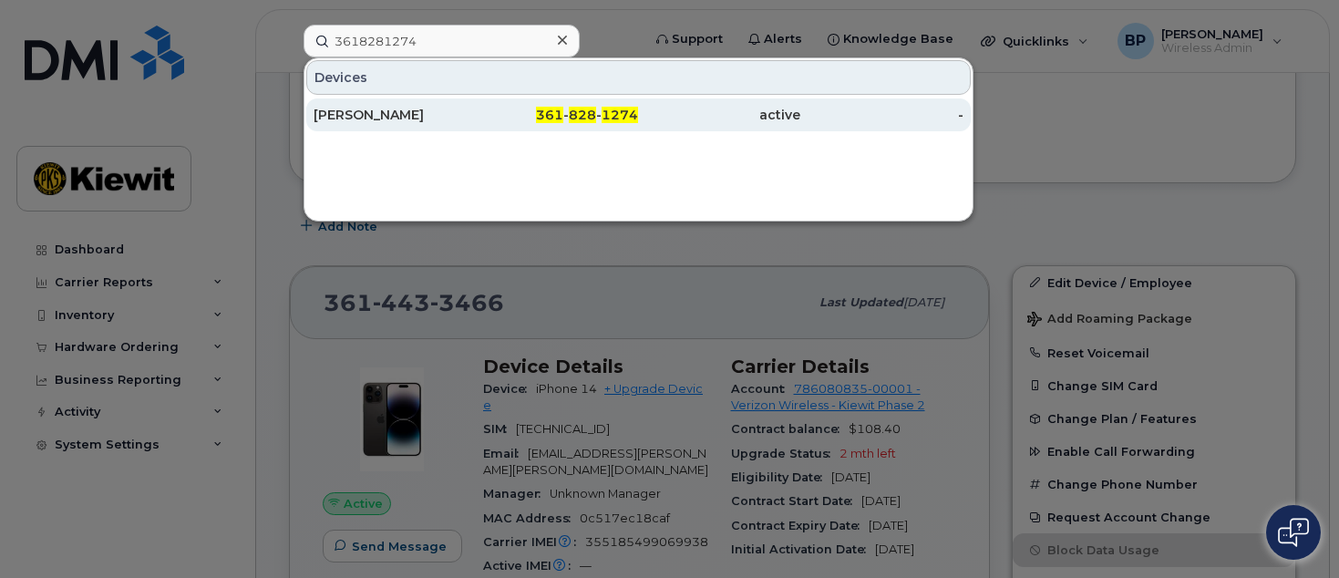
click at [423, 117] on div "[PERSON_NAME]" at bounding box center [395, 115] width 162 height 18
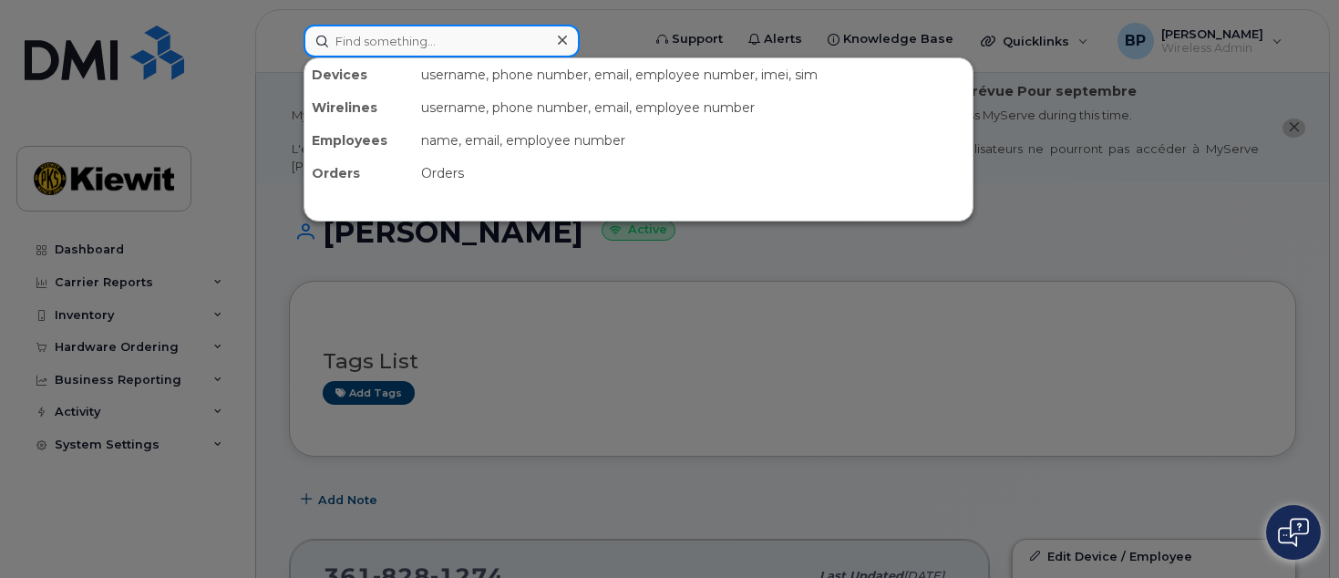
click at [411, 28] on input at bounding box center [442, 41] width 276 height 33
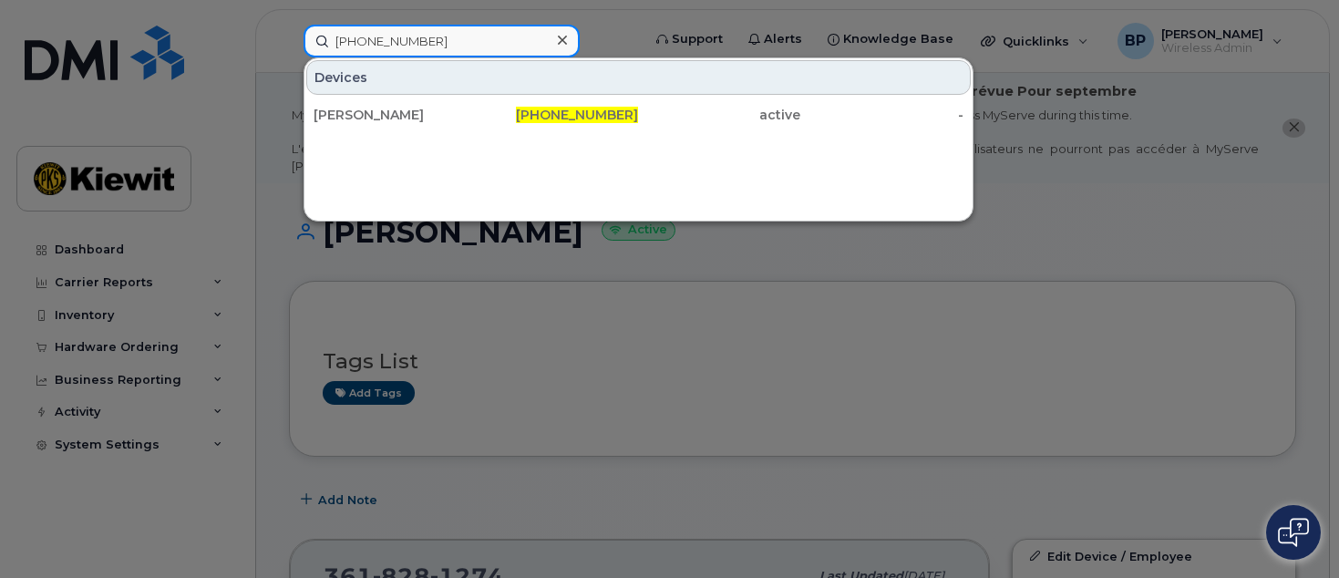
click at [428, 44] on input "[PHONE_NUMBER]" at bounding box center [442, 41] width 276 height 33
drag, startPoint x: 432, startPoint y: 44, endPoint x: 157, endPoint y: 24, distance: 276.0
click at [289, 26] on div "[PHONE_NUMBER] Devices [PERSON_NAME] [PHONE_NUMBER] active -" at bounding box center [466, 41] width 355 height 33
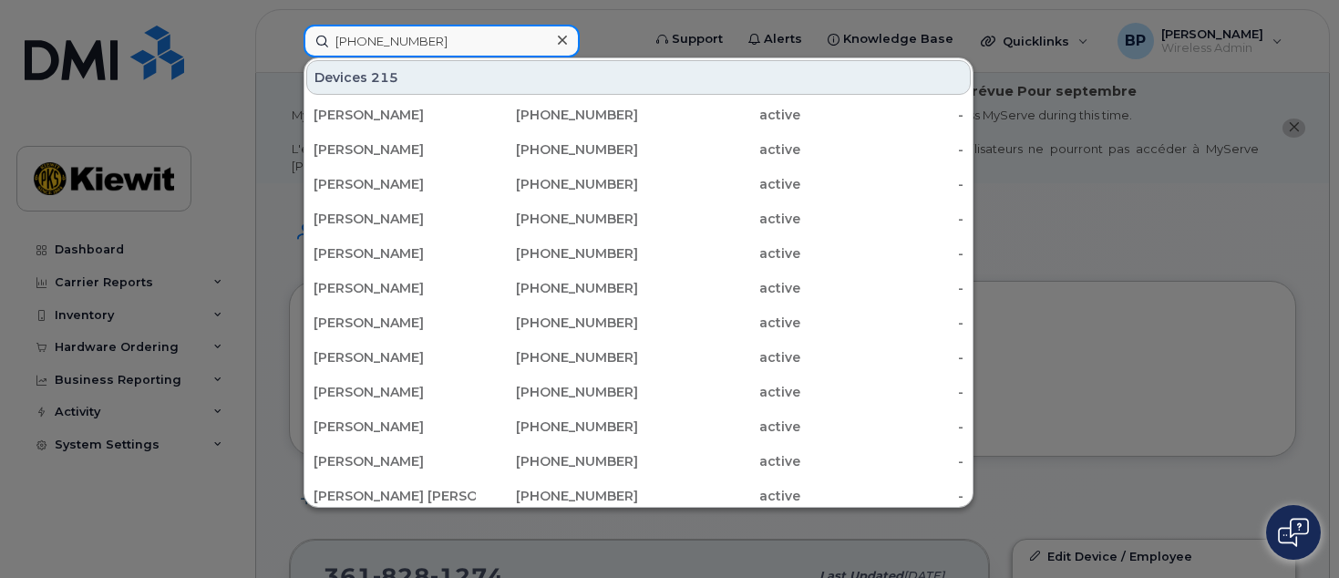
type input "361-238-9401"
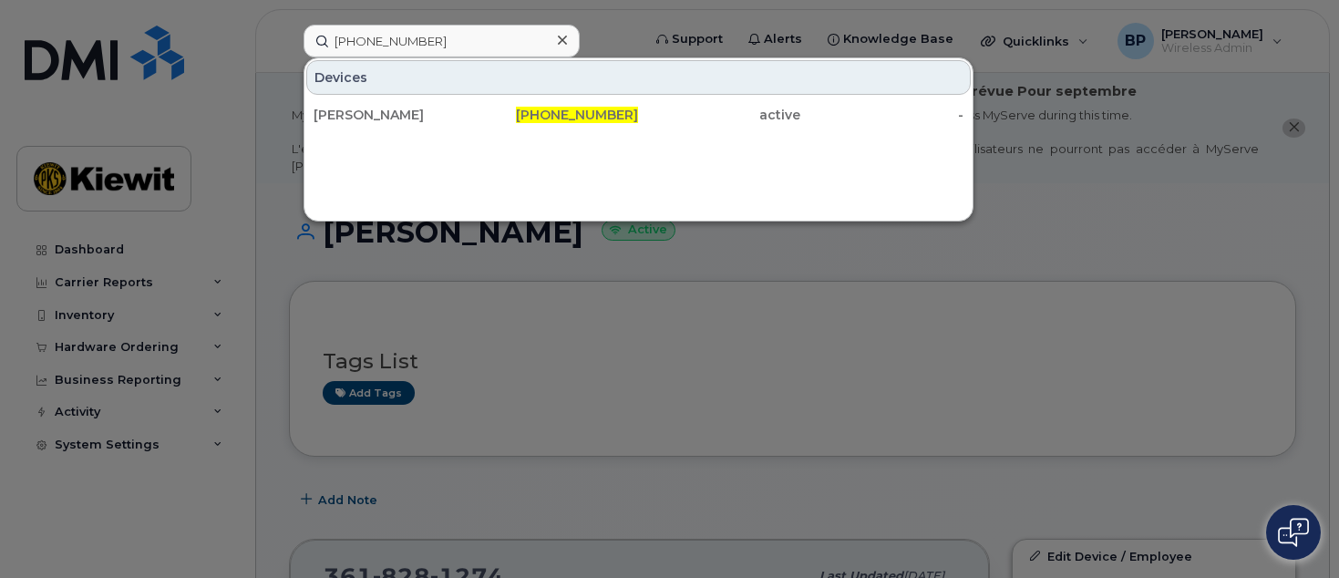
drag, startPoint x: 360, startPoint y: 108, endPoint x: 379, endPoint y: 165, distance: 60.5
click at [360, 108] on div "[PERSON_NAME]" at bounding box center [395, 115] width 162 height 18
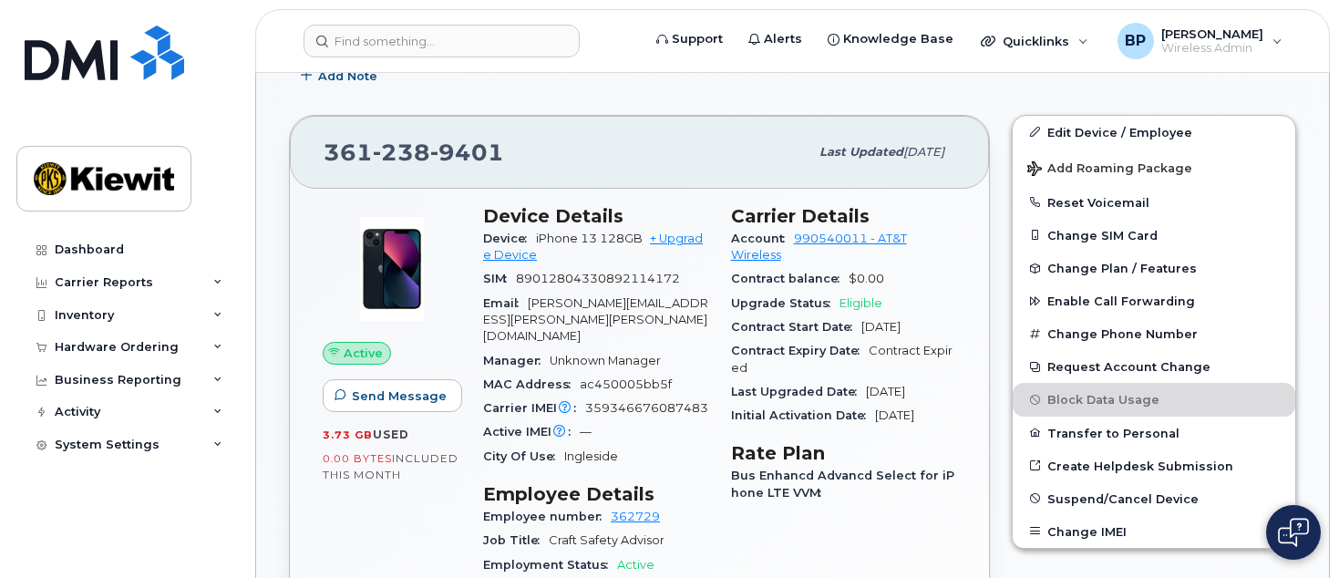
scroll to position [456, 0]
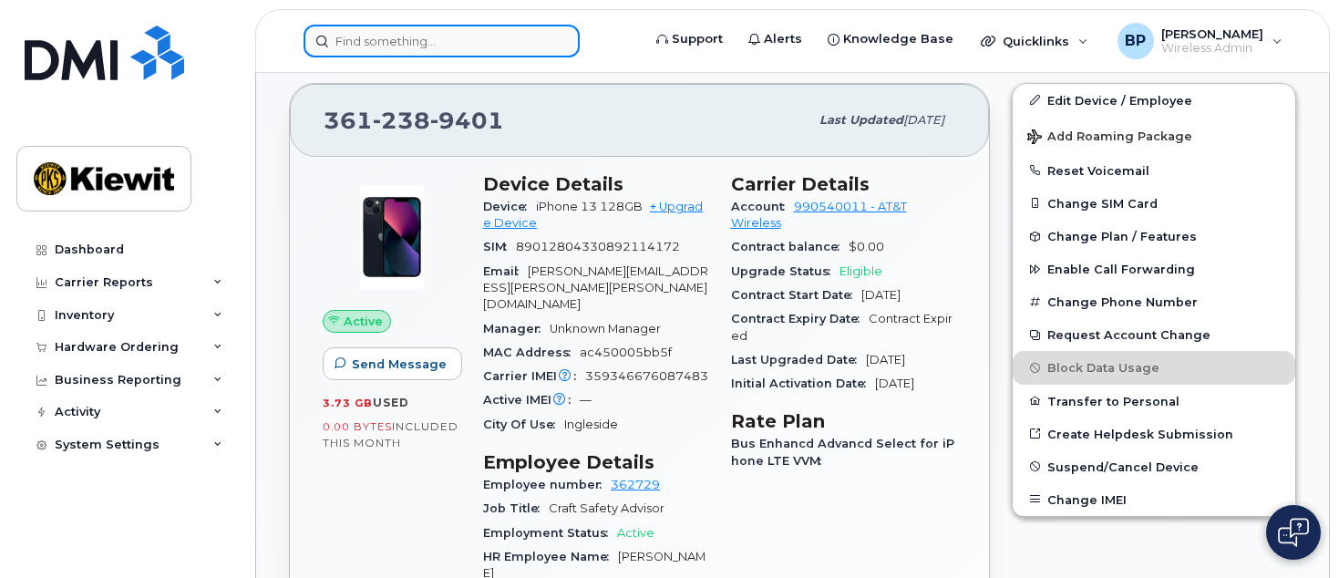
click at [491, 43] on input at bounding box center [442, 41] width 276 height 33
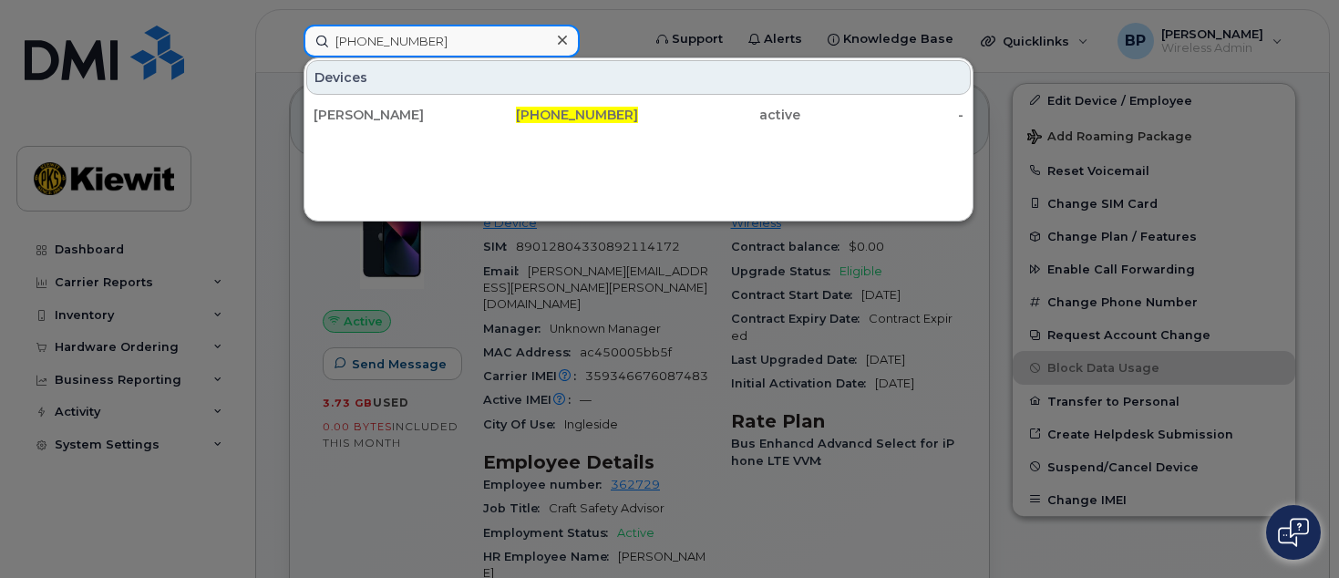
drag, startPoint x: 478, startPoint y: 39, endPoint x: 204, endPoint y: 21, distance: 274.1
click at [289, 25] on div "361-828-1607 Devices ANGELITA PENA 361-828-1607 active -" at bounding box center [466, 41] width 355 height 33
drag, startPoint x: 458, startPoint y: 36, endPoint x: 190, endPoint y: 36, distance: 268.0
click at [289, 36] on div "3613856129 Devices MARTIN OCHOA 361 - 385 - 6129 active -" at bounding box center [466, 41] width 355 height 33
drag, startPoint x: 443, startPoint y: 41, endPoint x: 24, endPoint y: 4, distance: 421.0
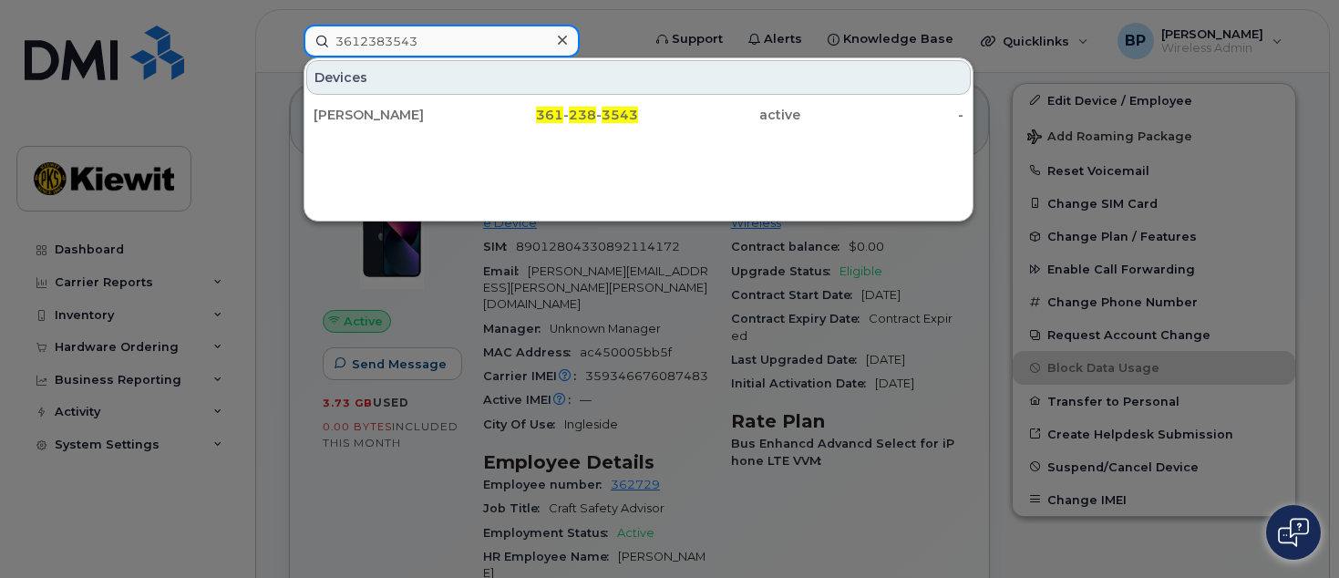
click at [289, 25] on div "3612383543 Devices JAMES BURLESON 361 - 238 - 3543 active -" at bounding box center [466, 41] width 355 height 33
drag, startPoint x: 456, startPoint y: 36, endPoint x: 186, endPoint y: 46, distance: 270.0
click at [289, 46] on div "361-828-1176 Devices PHILLIP BLAIR 361-828-1176 active -" at bounding box center [466, 41] width 355 height 33
drag, startPoint x: 446, startPoint y: 38, endPoint x: 67, endPoint y: -3, distance: 380.5
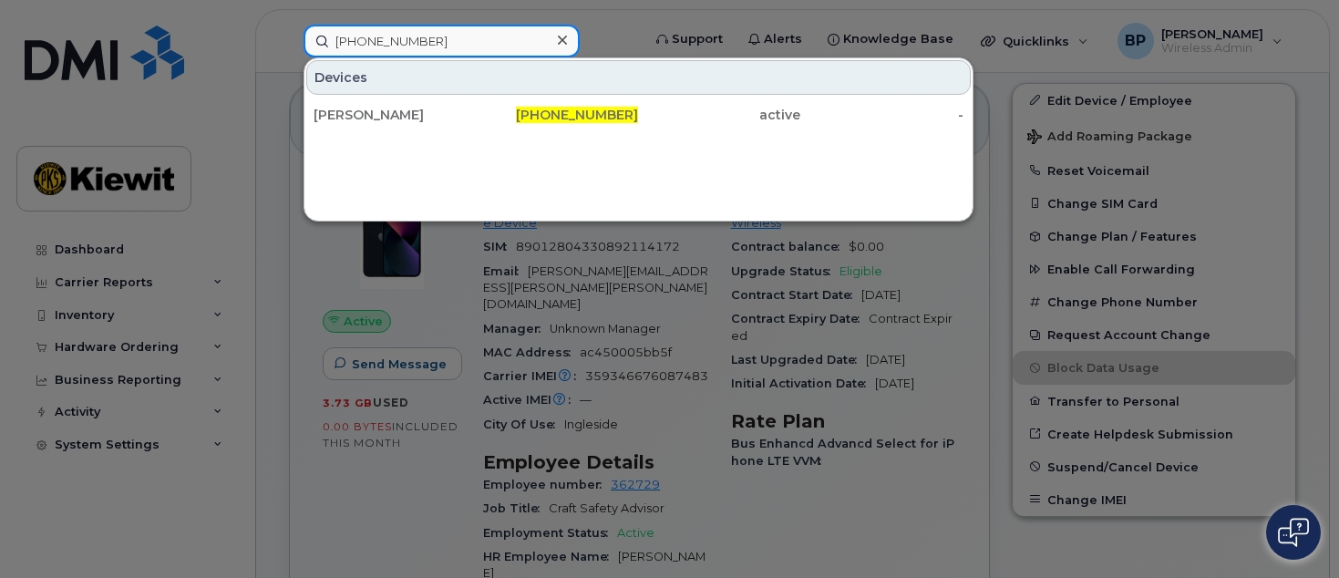
drag, startPoint x: 446, startPoint y: 47, endPoint x: 3, endPoint y: 25, distance: 443.6
click at [289, 26] on div "361-563-6275 Devices RAMON GARZA 361-563-6275 active -" at bounding box center [466, 41] width 355 height 33
drag, startPoint x: 450, startPoint y: 40, endPoint x: 256, endPoint y: 32, distance: 194.3
click at [289, 32] on div "361-385-0054 Devices ROSENDO RODRIGUEZ 361-385-0054 active -" at bounding box center [466, 41] width 355 height 33
drag, startPoint x: 439, startPoint y: 41, endPoint x: 194, endPoint y: 3, distance: 248.2
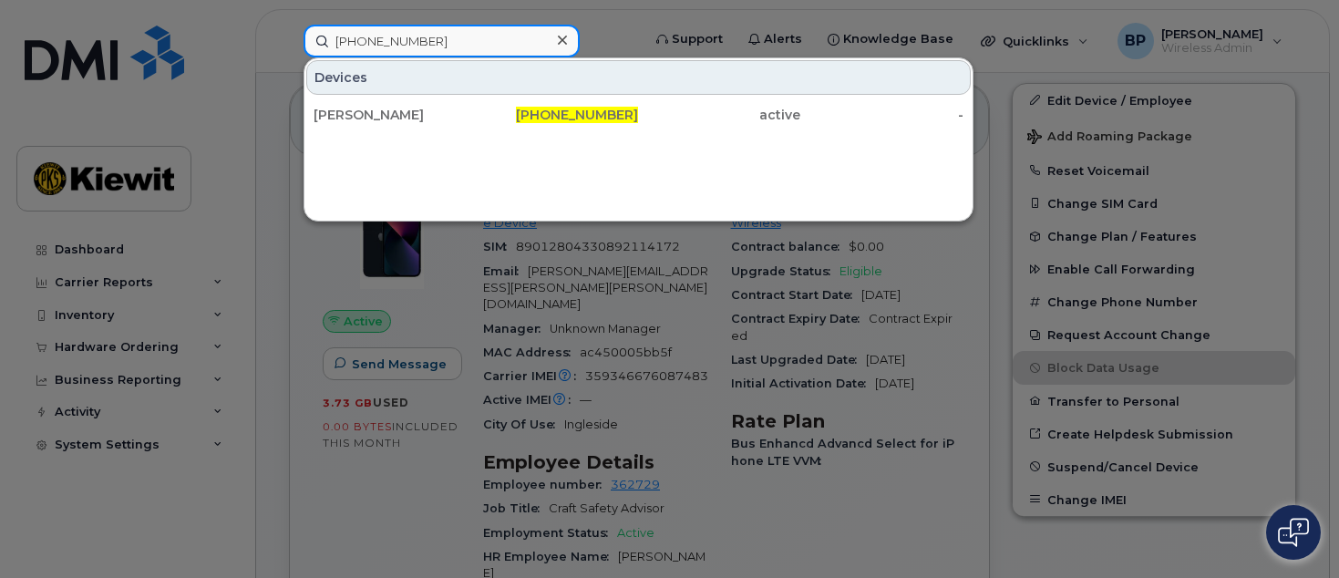
click at [289, 25] on div "361-413-9409 Devices MICHAEL REA 361-413-9409 active -" at bounding box center [466, 41] width 355 height 33
drag, startPoint x: 442, startPoint y: 38, endPoint x: -27, endPoint y: -64, distance: 480.4
drag, startPoint x: 434, startPoint y: 41, endPoint x: 120, endPoint y: 10, distance: 315.1
click at [289, 25] on div "361-385-0219 Devices JORGE.AGUINAGA 361-385-0219 active -" at bounding box center [466, 41] width 355 height 33
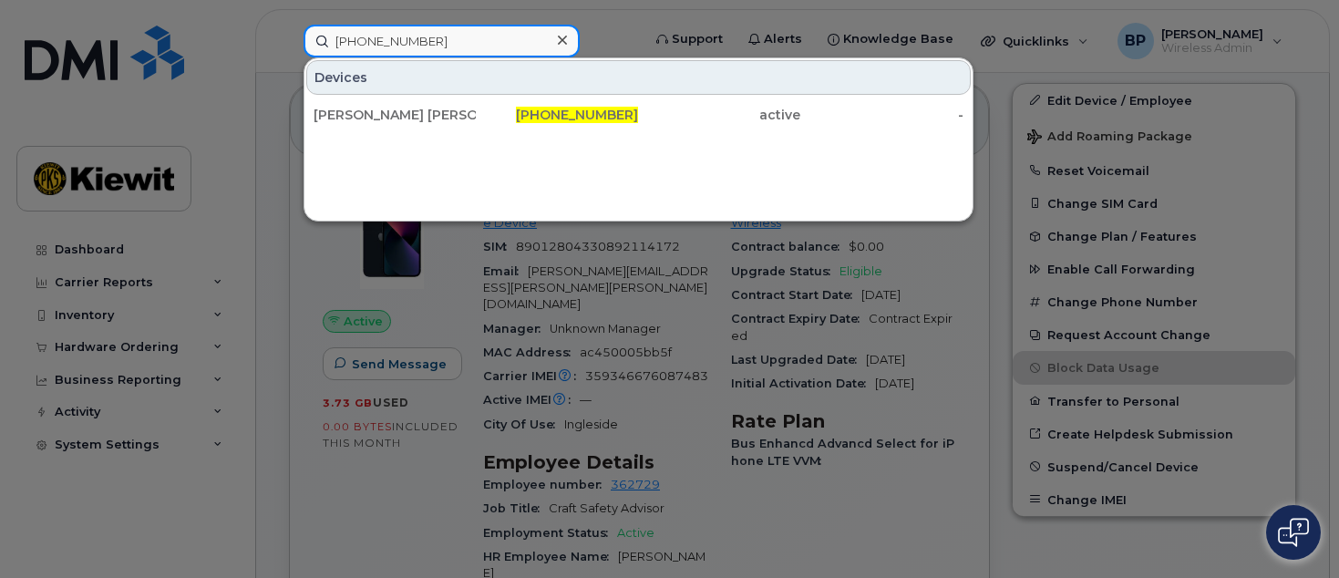
drag, startPoint x: 464, startPoint y: 43, endPoint x: 189, endPoint y: -10, distance: 280.3
drag, startPoint x: 461, startPoint y: 45, endPoint x: 244, endPoint y: 5, distance: 220.6
click at [289, 25] on div "361-238-9006 Devices AMANDA BROSH 361-238-9006 active -" at bounding box center [466, 41] width 355 height 33
drag, startPoint x: 457, startPoint y: 47, endPoint x: 164, endPoint y: 11, distance: 294.9
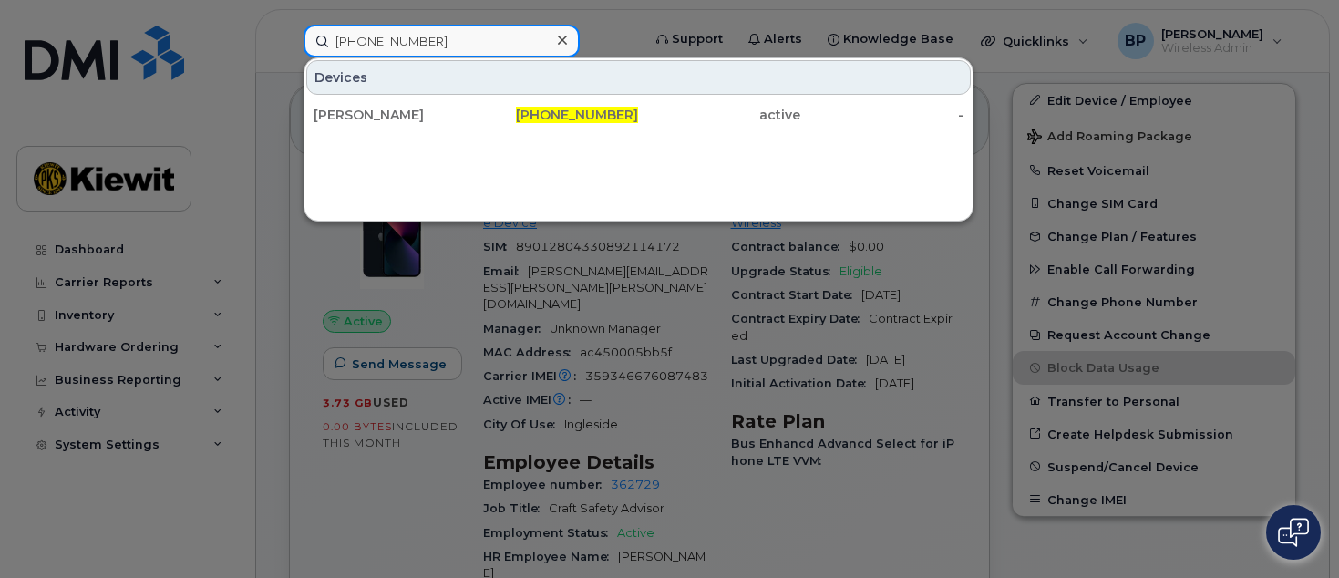
click at [289, 25] on div "361-385-0692 Devices MIKE STEMPELMANN 361-385-0692 active -" at bounding box center [466, 41] width 355 height 33
drag, startPoint x: 449, startPoint y: 44, endPoint x: 191, endPoint y: 46, distance: 258.9
click at [289, 46] on div "361-222-7339 Devices Juan Gamez - Forklift 361-222-7339 active -" at bounding box center [466, 41] width 355 height 33
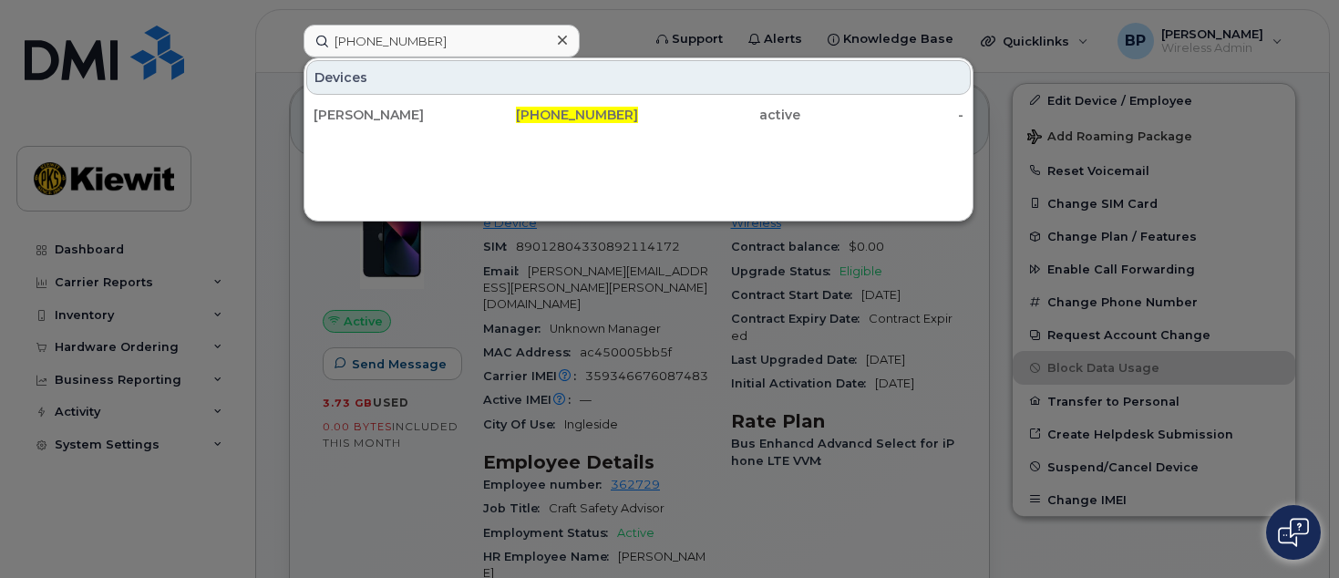
click at [503, 77] on div "Devices" at bounding box center [638, 77] width 665 height 35
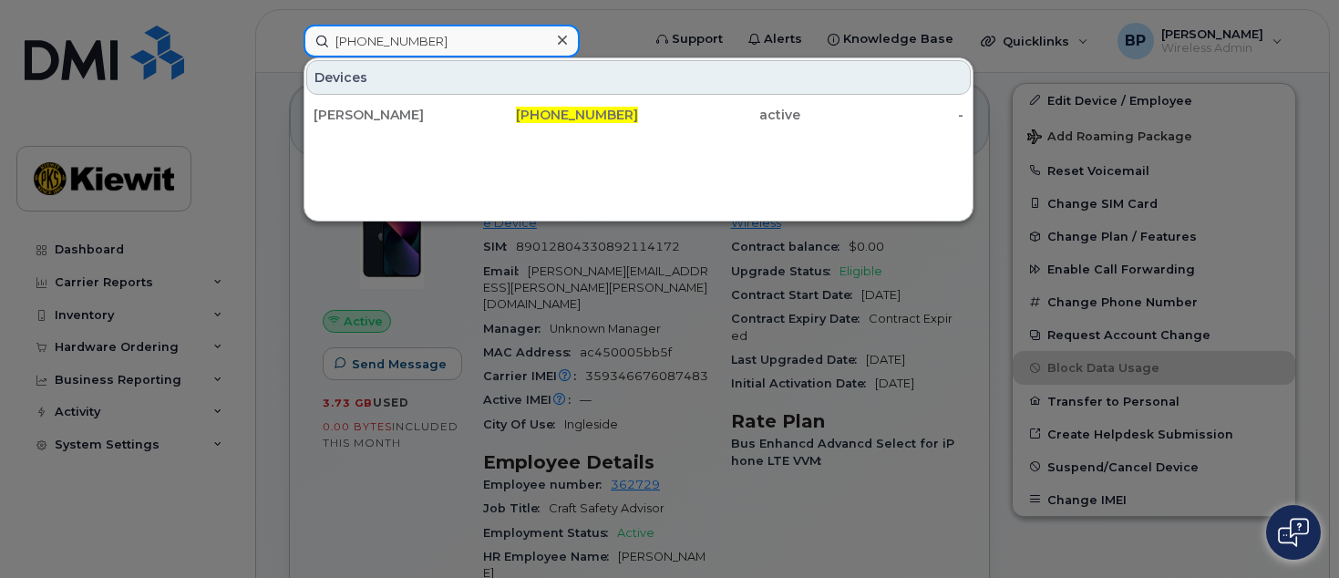
drag, startPoint x: 470, startPoint y: 51, endPoint x: 128, endPoint y: -8, distance: 347.8
drag, startPoint x: 437, startPoint y: 39, endPoint x: 203, endPoint y: 33, distance: 233.4
click at [289, 32] on div "361-385-0161 Devices JAMES LUNA 361-385-0161 active -" at bounding box center [466, 41] width 355 height 33
drag, startPoint x: 461, startPoint y: 34, endPoint x: 204, endPoint y: 34, distance: 257.1
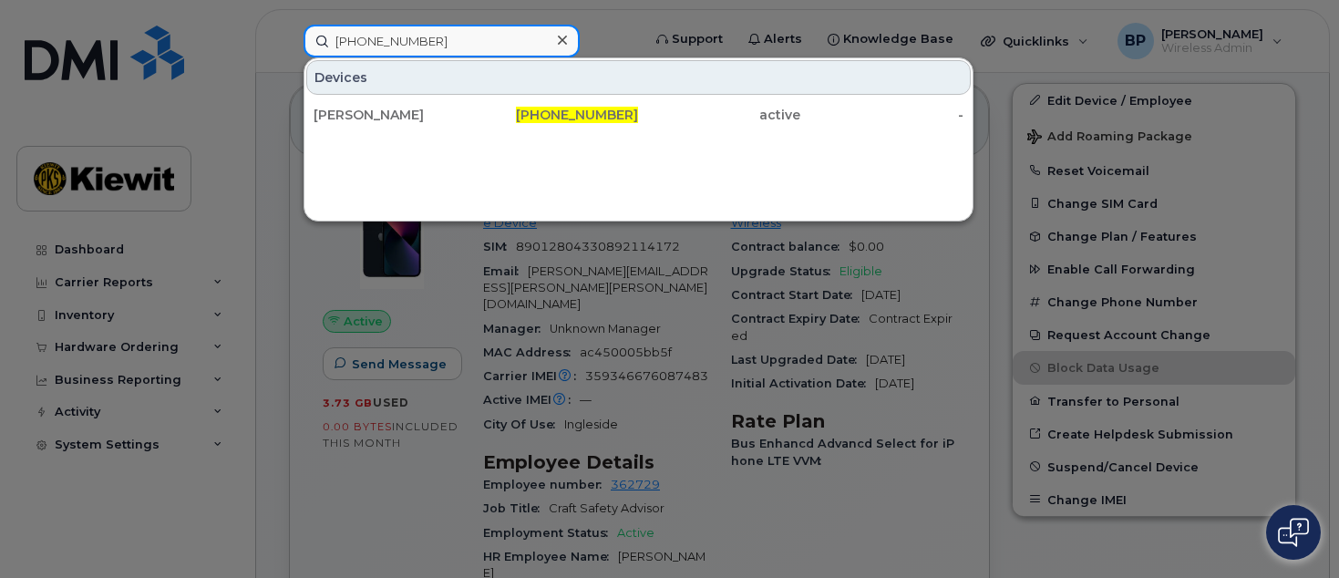
click at [289, 34] on div "361-238-3630 Devices ANTONIO SALAZAR 361-238-3630 active -" at bounding box center [466, 41] width 355 height 33
drag, startPoint x: 436, startPoint y: 43, endPoint x: 211, endPoint y: 35, distance: 225.3
click at [289, 31] on div "361-219-6395 Devices MARCUS BOYD 361-219-6395 active -" at bounding box center [466, 41] width 355 height 33
drag, startPoint x: 440, startPoint y: 48, endPoint x: 246, endPoint y: 39, distance: 194.4
click at [289, 39] on div "361-385-0514 Devices CARLOS VELA 361-385-0514 active -" at bounding box center [466, 41] width 355 height 33
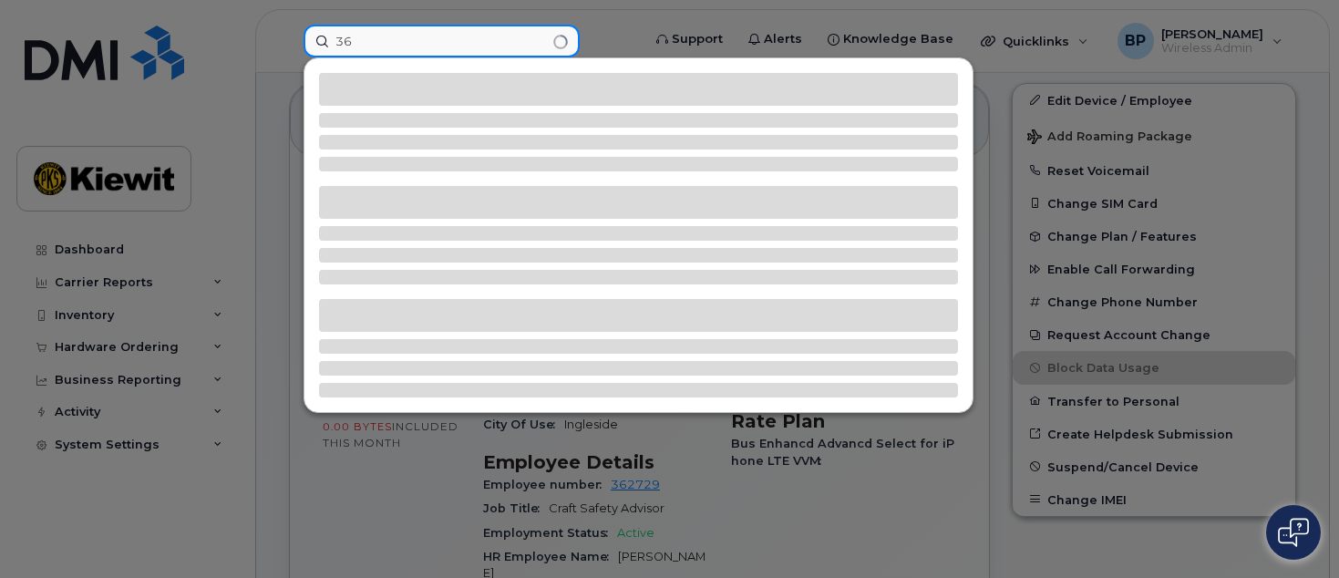
type input "3"
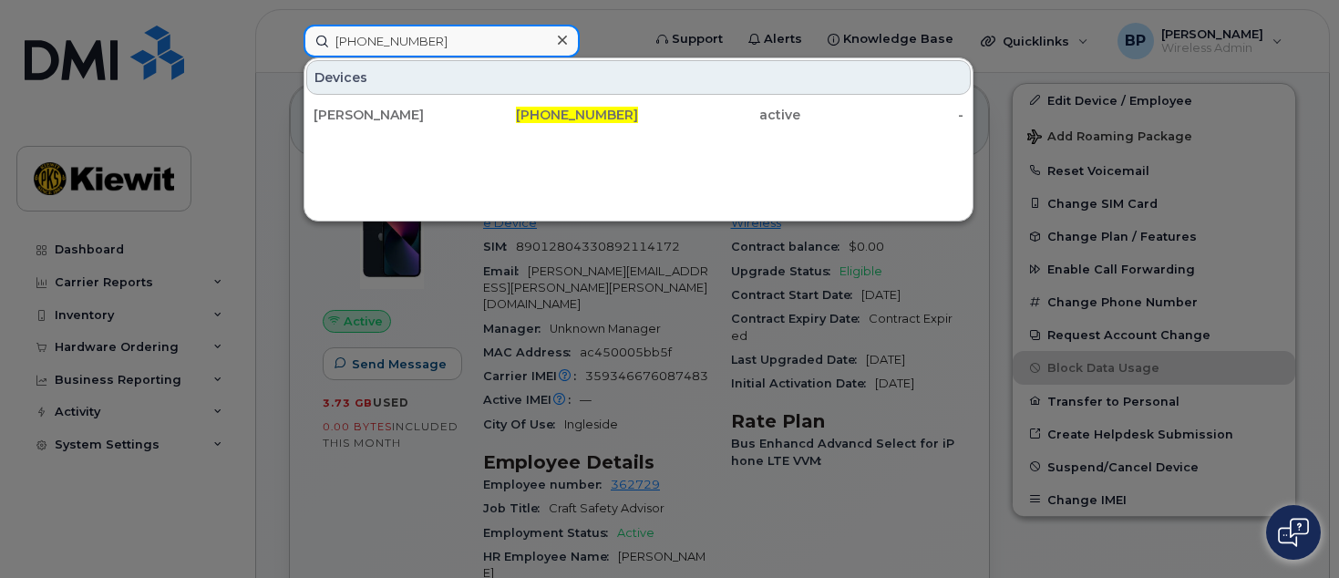
drag, startPoint x: 430, startPoint y: 38, endPoint x: 211, endPoint y: 37, distance: 218.8
click at [289, 37] on div "361-828-1148 Devices MIGUEL ALDACO 361-828-1148 active -" at bounding box center [466, 41] width 355 height 33
drag, startPoint x: 442, startPoint y: 47, endPoint x: 213, endPoint y: 24, distance: 230.0
click at [289, 25] on div "361-828-1741 Devices YORDAN BARO GARCIA 361-828-1741 active -" at bounding box center [466, 41] width 355 height 33
drag, startPoint x: 431, startPoint y: 45, endPoint x: 205, endPoint y: 32, distance: 226.4
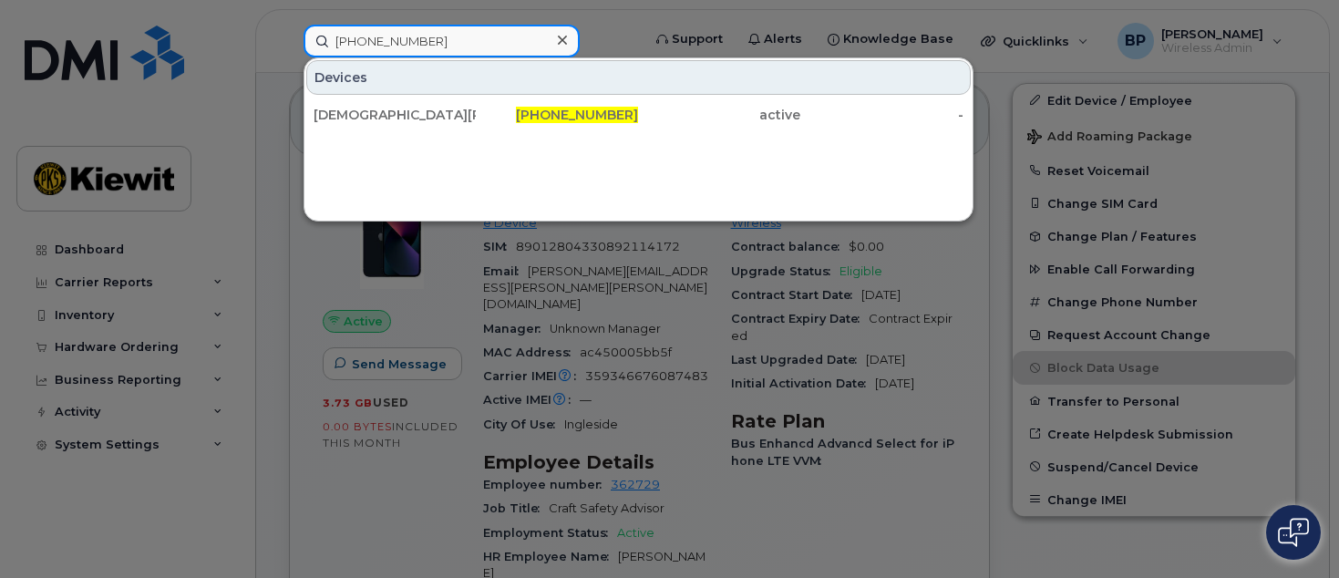
click at [289, 32] on div "361-385-0638 Devices JESUS OCHOA 361-385-0638 active -" at bounding box center [466, 41] width 355 height 33
drag, startPoint x: 436, startPoint y: 47, endPoint x: 260, endPoint y: 27, distance: 177.1
click at [289, 27] on div "361-238-3089 Devices VICTOR BARROSO 361-238-3089 active -" at bounding box center [466, 41] width 355 height 33
drag, startPoint x: 433, startPoint y: 38, endPoint x: 230, endPoint y: 34, distance: 203.3
click at [289, 25] on div "361-413-6630 Devices DYLAN OTTERPOHL 361-413-6630 active -" at bounding box center [466, 41] width 355 height 33
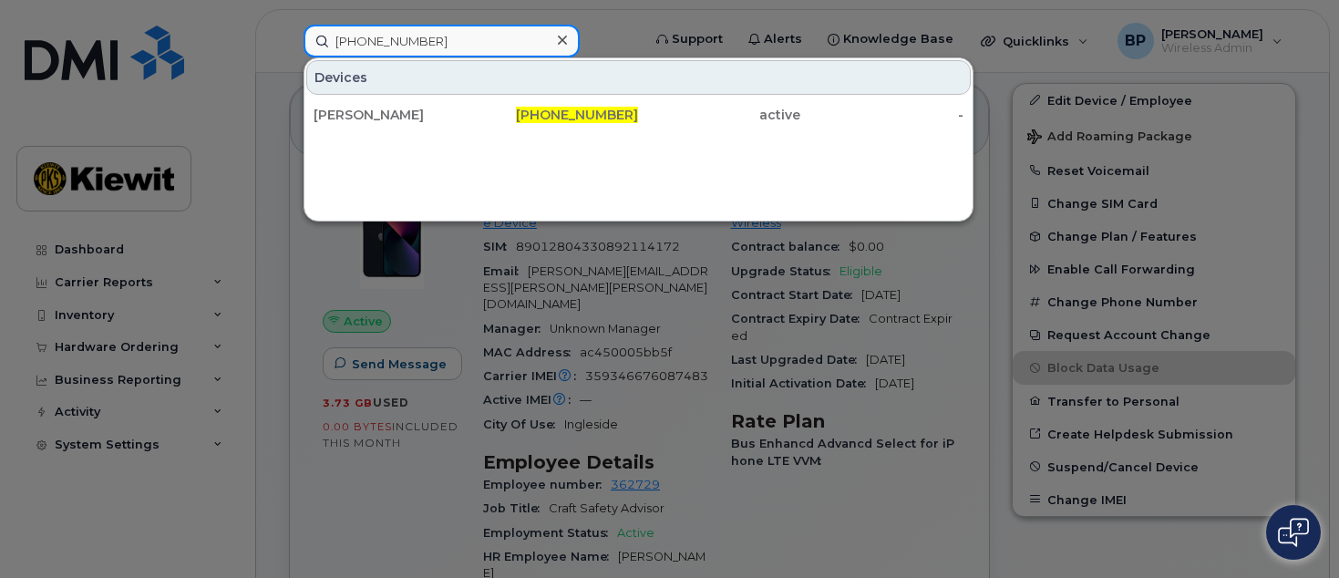
drag, startPoint x: 448, startPoint y: 35, endPoint x: 222, endPoint y: 35, distance: 226.1
click at [289, 35] on div "361-385-0726 Devices LUCIANO MORIN 361-385-0726 active -" at bounding box center [466, 41] width 355 height 33
drag, startPoint x: 441, startPoint y: 42, endPoint x: 213, endPoint y: 19, distance: 229.0
click at [289, 25] on div "361-828-1079 Devices CHRISTOPHER PETERS 361-828-1079 active -" at bounding box center [466, 41] width 355 height 33
drag, startPoint x: 457, startPoint y: 47, endPoint x: 171, endPoint y: 25, distance: 286.2
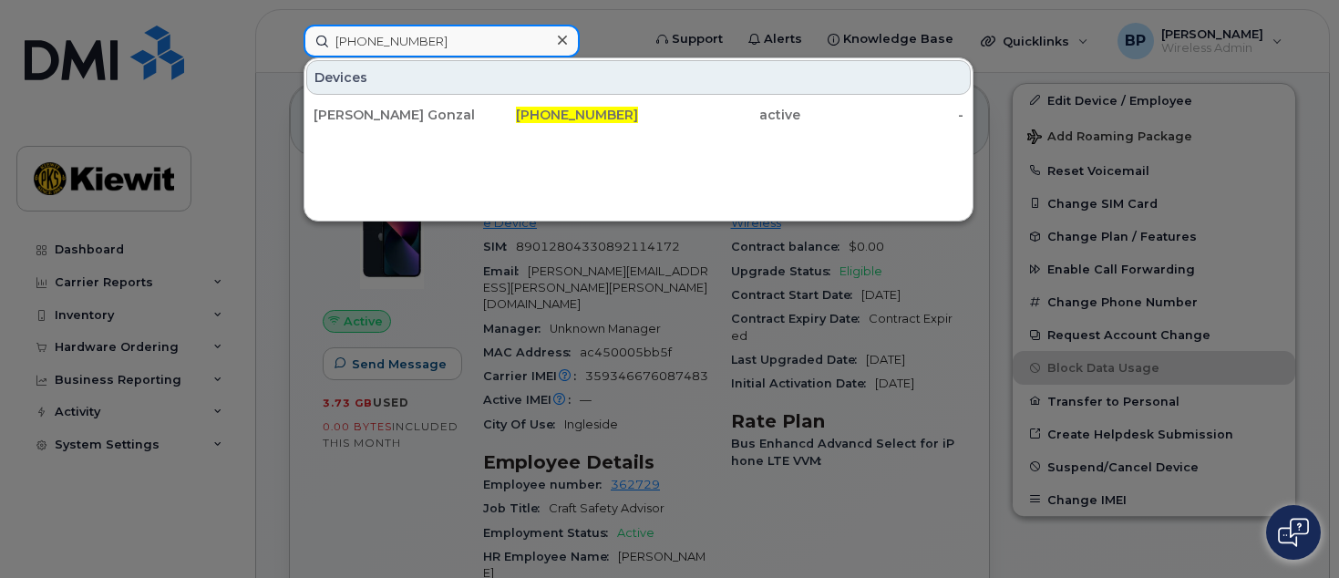
click at [289, 25] on div "361-385-0079 Devices Justin Gonzales1 361-385-0079 active -" at bounding box center [466, 41] width 355 height 33
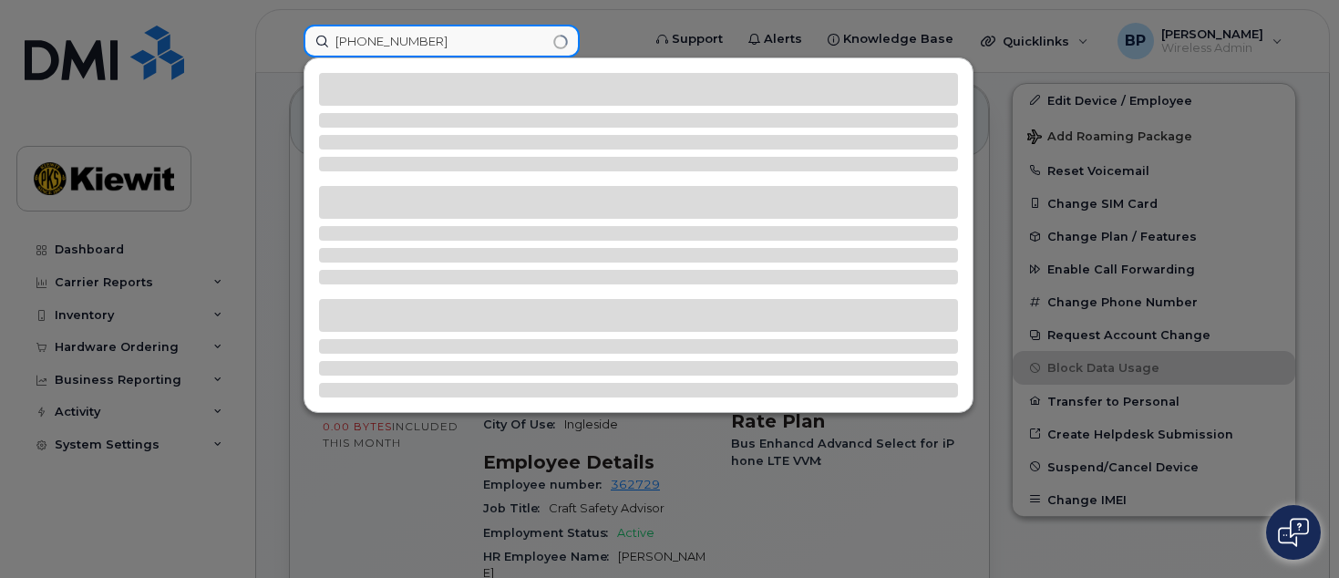
type input "361-385-0678"
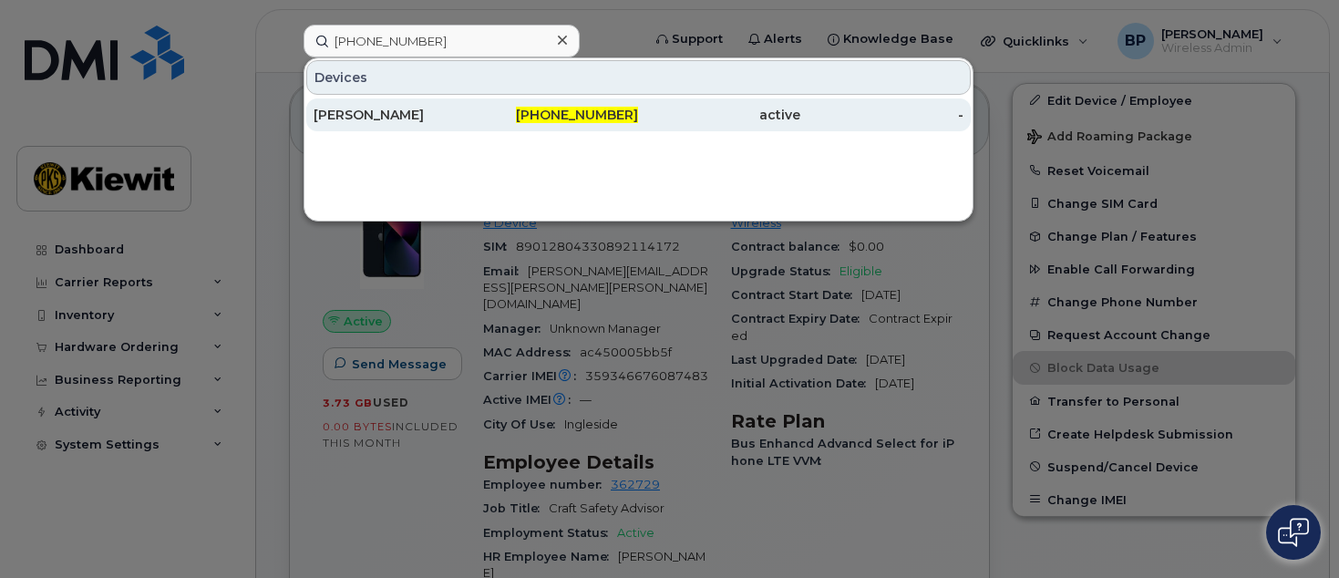
click at [393, 119] on div "RICKY JENKINS" at bounding box center [395, 115] width 162 height 18
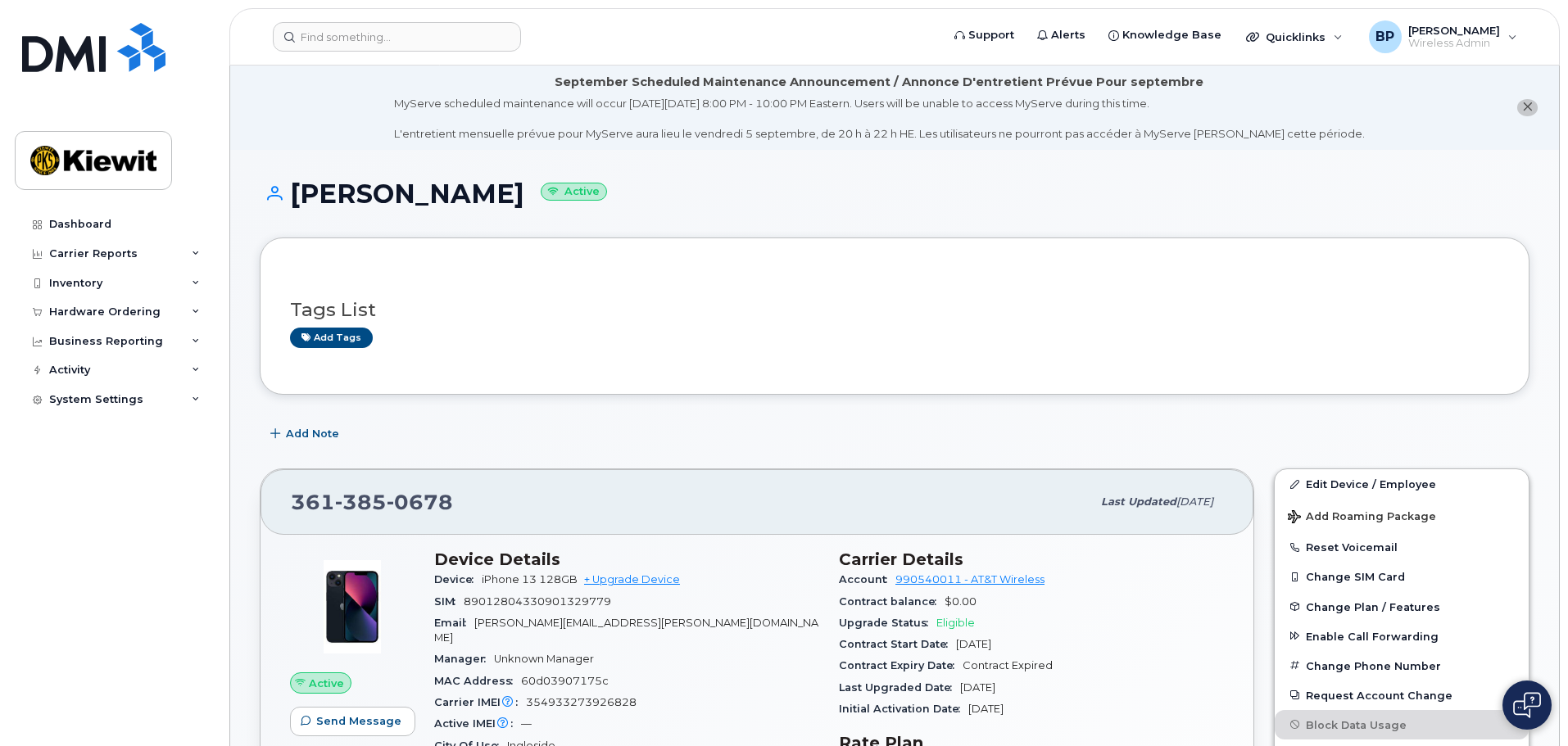
click at [642, 184] on h1 "[PERSON_NAME] Active" at bounding box center [894, 194] width 1270 height 29
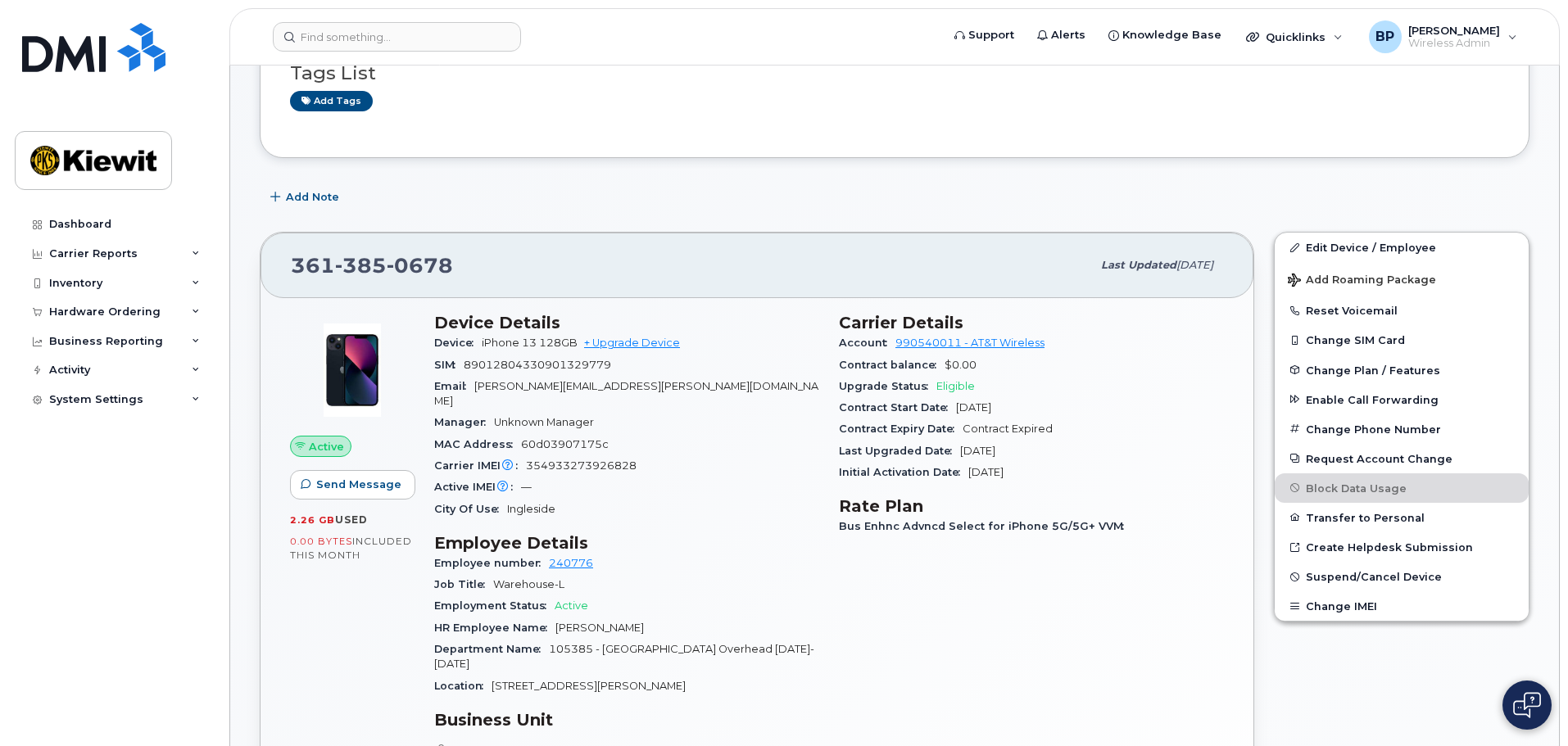
scroll to position [245, 0]
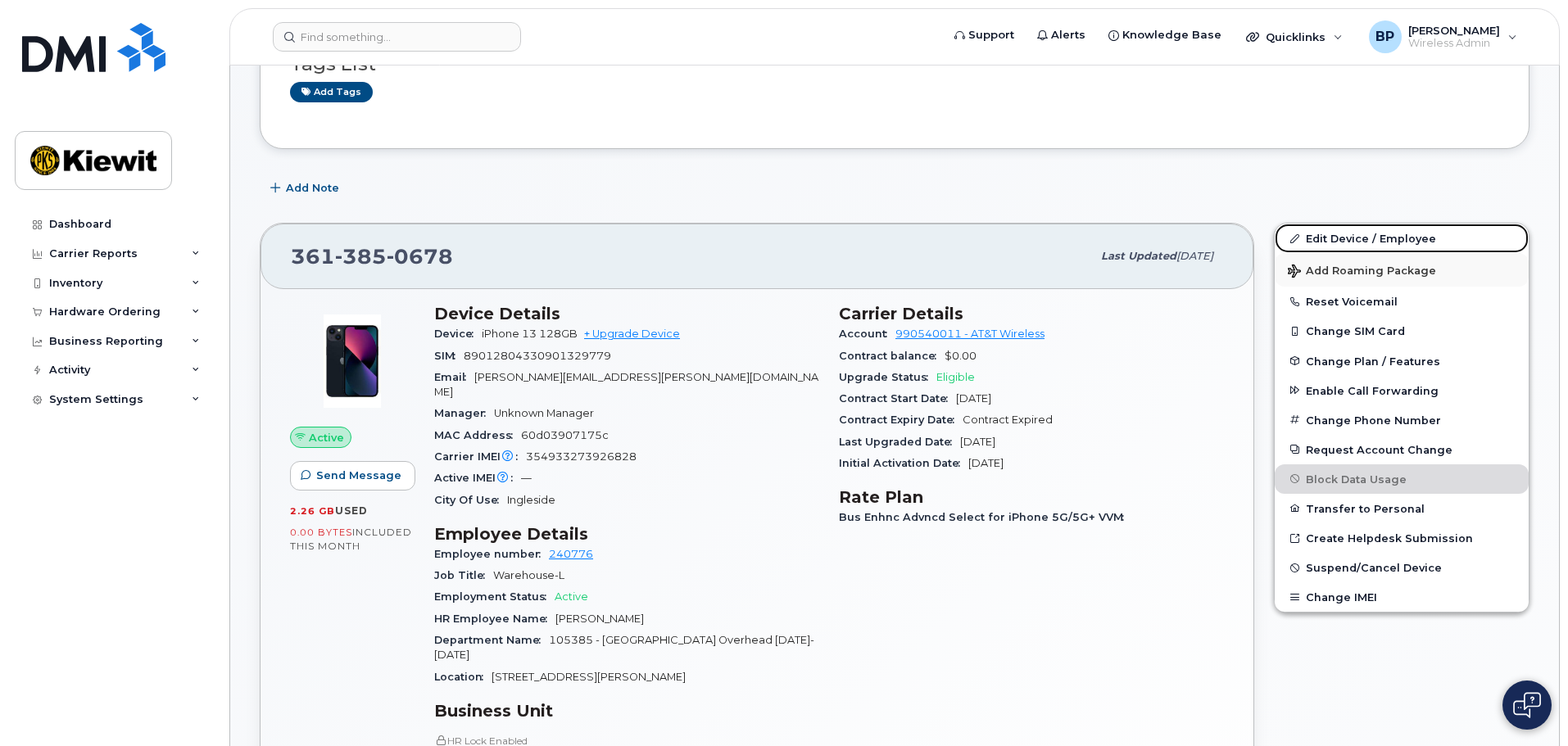
drag, startPoint x: 1341, startPoint y: 240, endPoint x: 1298, endPoint y: 284, distance: 61.5
click at [1202, 240] on link "Edit Device / Employee" at bounding box center [1401, 238] width 254 height 30
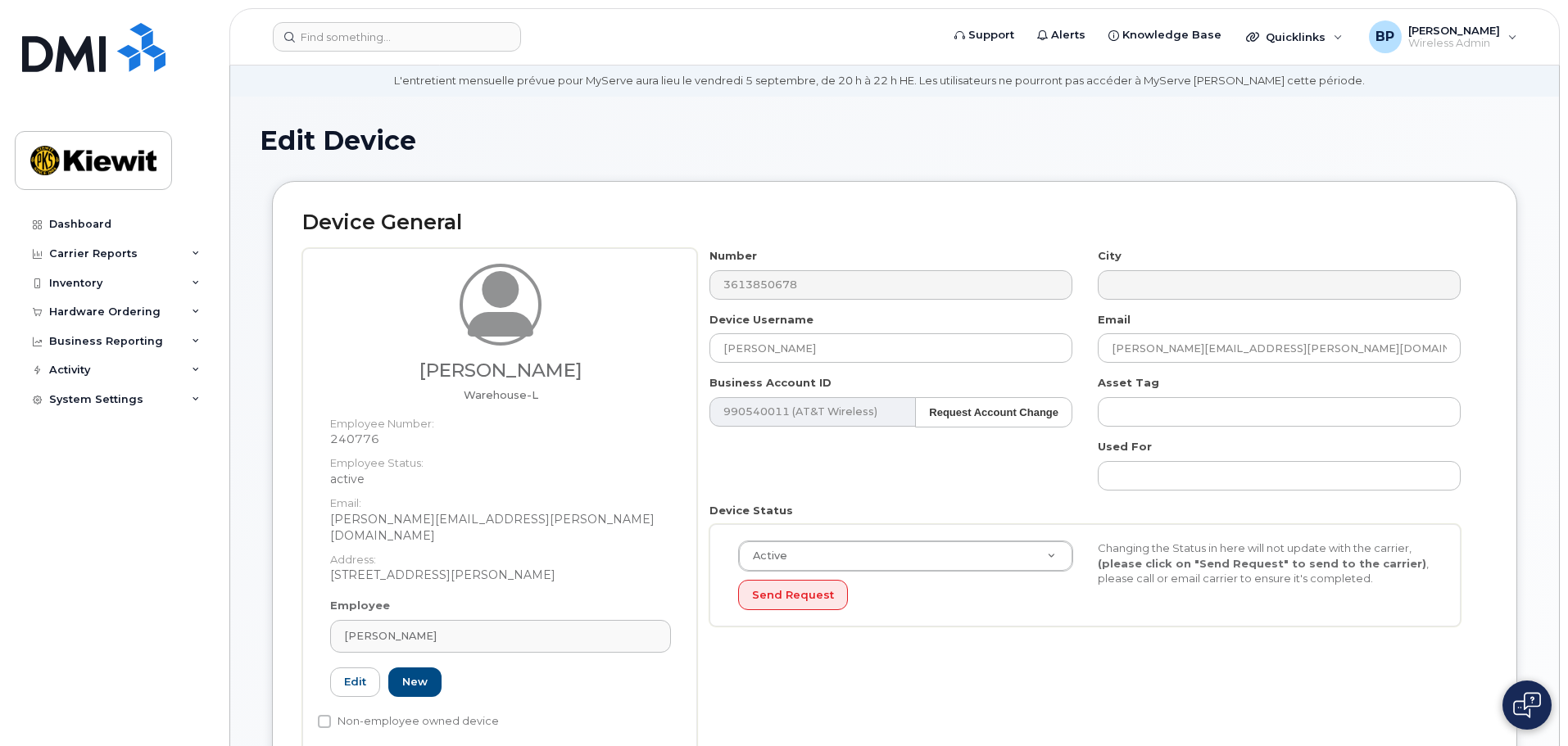
scroll to position [82, 0]
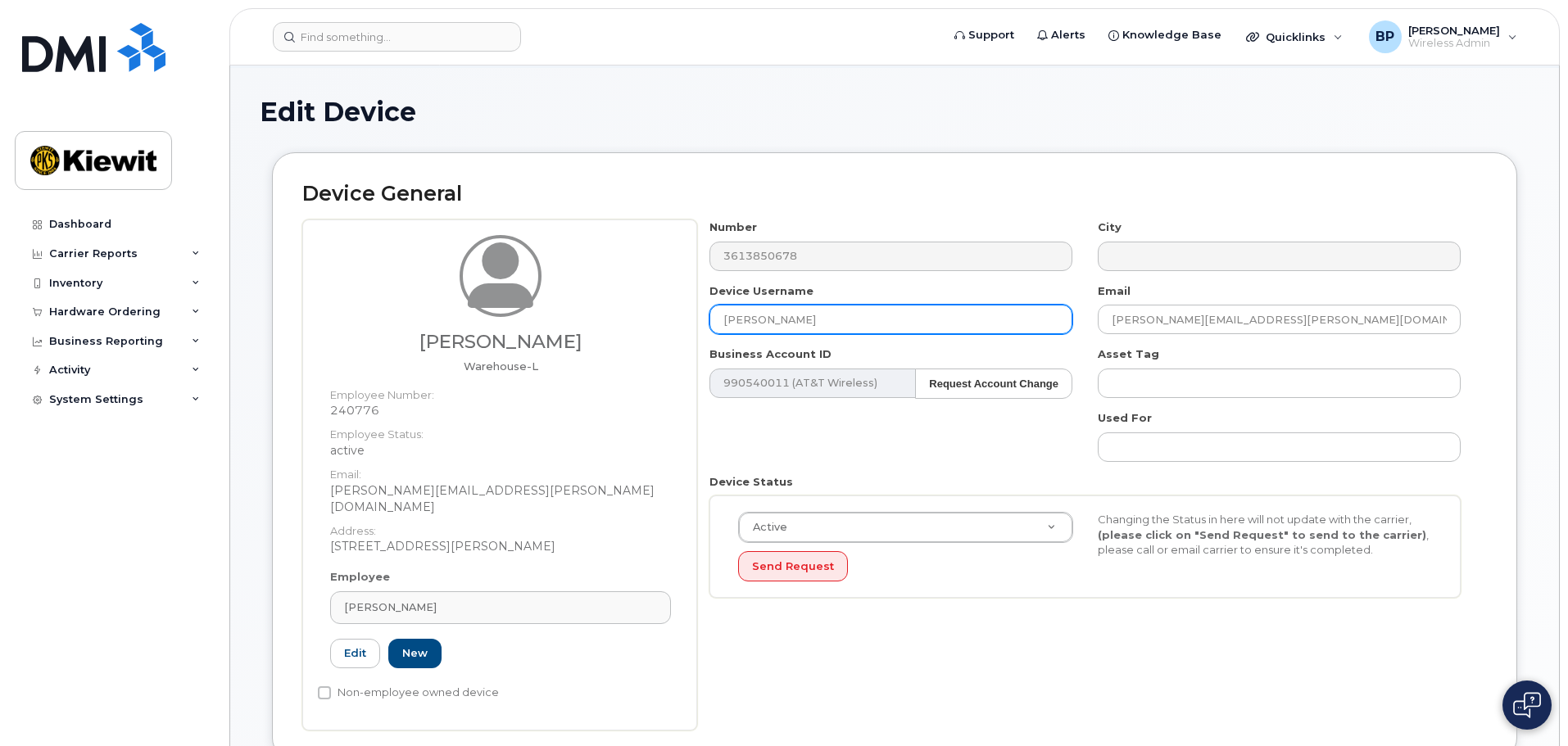
click at [809, 324] on input "RICKY JENKINS" at bounding box center [890, 319] width 363 height 30
type input "R"
type input "c"
drag, startPoint x: 801, startPoint y: 327, endPoint x: 666, endPoint y: 357, distance: 138.3
click at [651, 361] on h5 "Warehouse-L" at bounding box center [500, 366] width 341 height 12
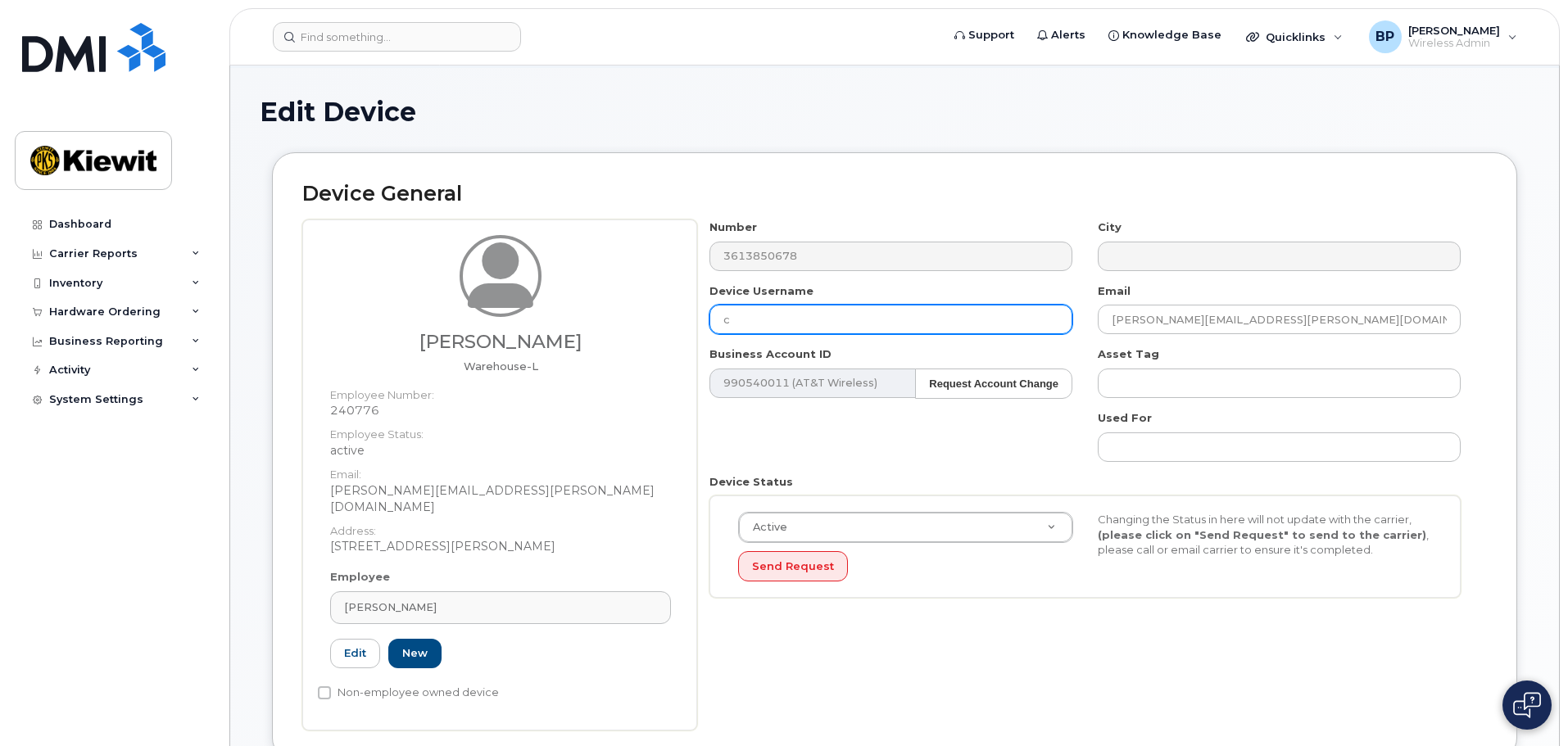
drag, startPoint x: 749, startPoint y: 318, endPoint x: 676, endPoint y: 304, distance: 74.3
click at [679, 304] on div "Clinton Ash Warehouse-L Employee Number: 240776 Employee Status: active Email: …" at bounding box center [894, 475] width 1184 height 511
type input "Clinton Ash"
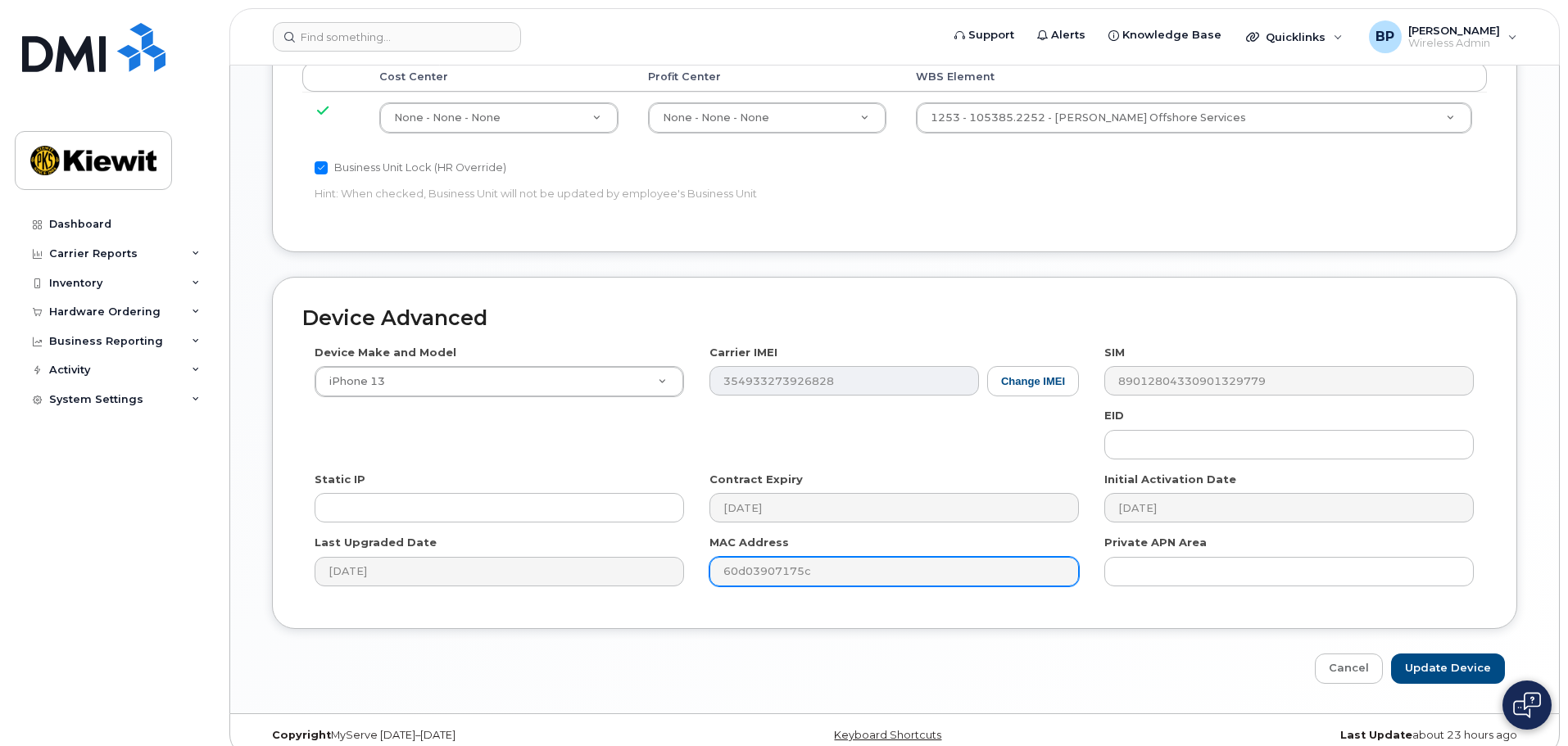
scroll to position [1022, 0]
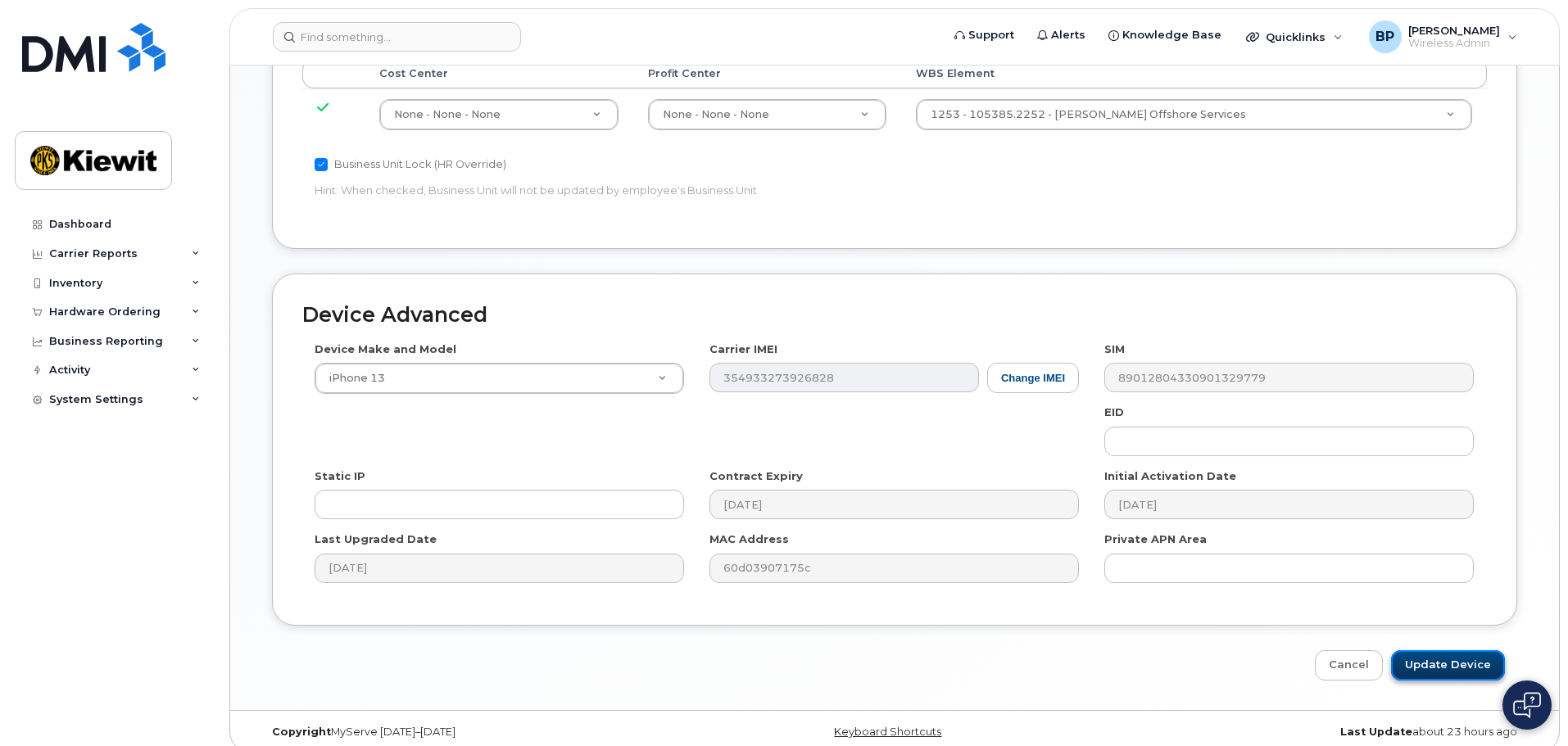
drag, startPoint x: 1418, startPoint y: 645, endPoint x: 1406, endPoint y: 648, distance: 12.4
click at [1418, 651] on input "Update Device" at bounding box center [1448, 666] width 114 height 31
type input "Saving..."
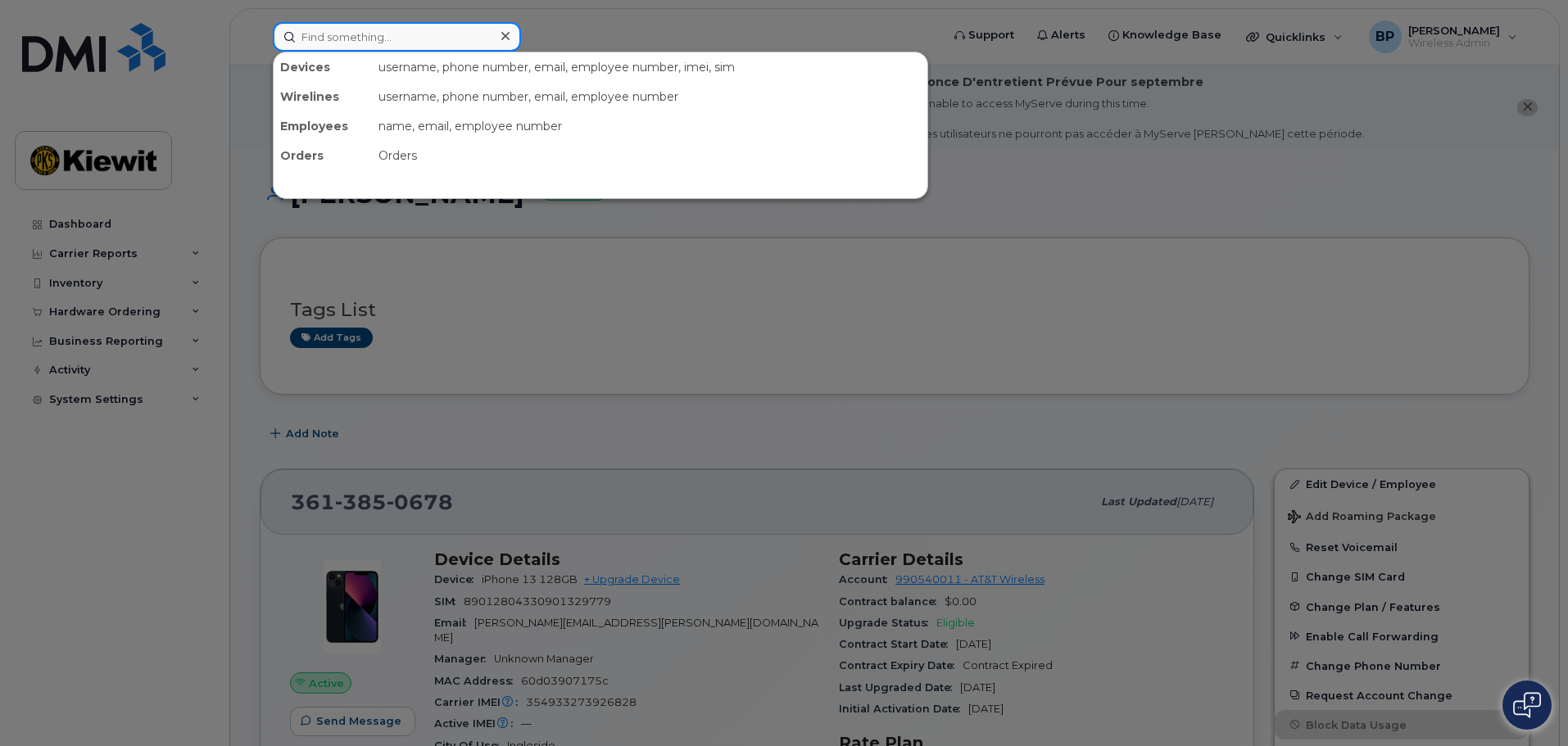
drag, startPoint x: 385, startPoint y: 36, endPoint x: 173, endPoint y: 22, distance: 212.5
click at [260, 22] on div "Devices username, phone number, email, employee number, imei, sim Wirelines use…" at bounding box center [601, 37] width 683 height 30
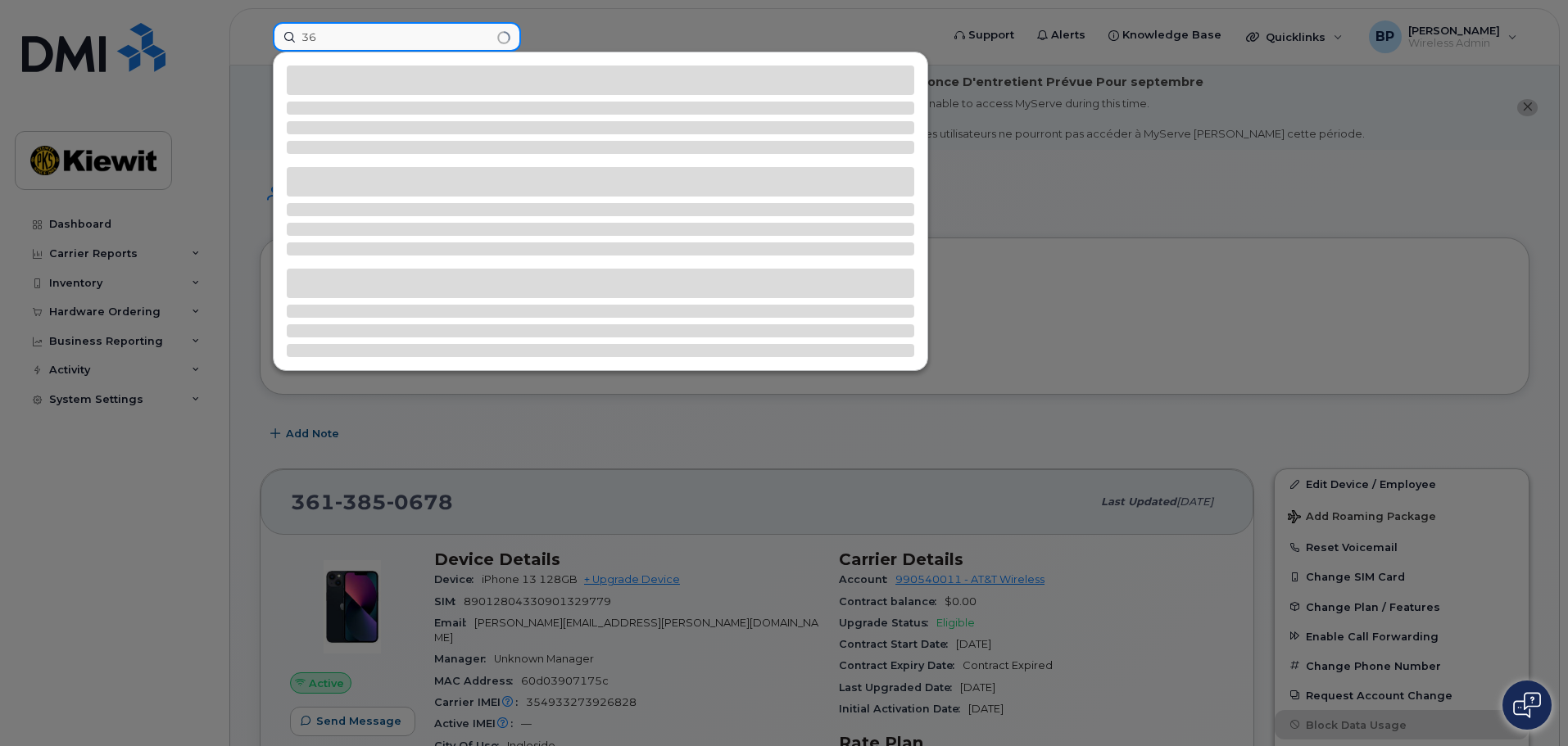
type input "3"
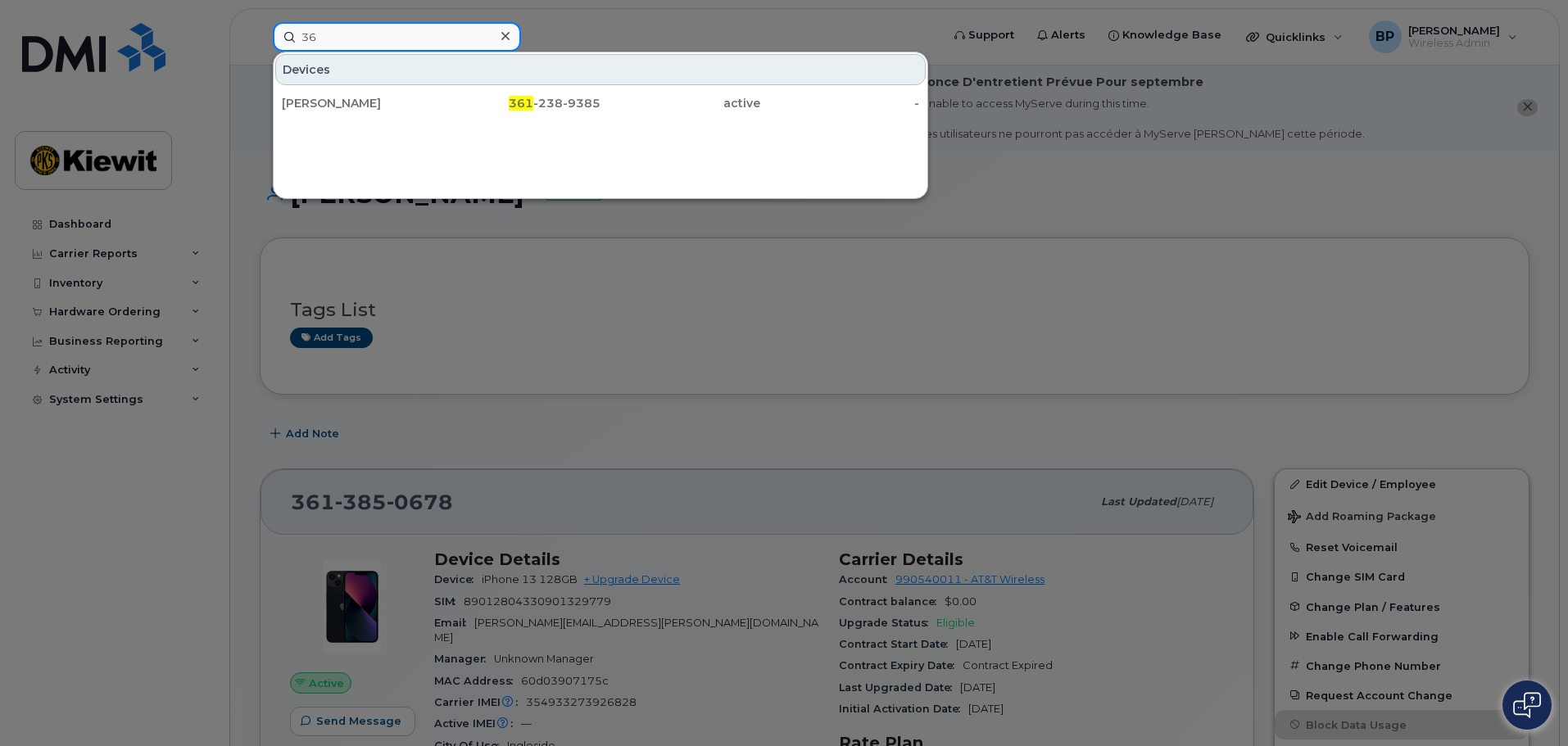
type input "3"
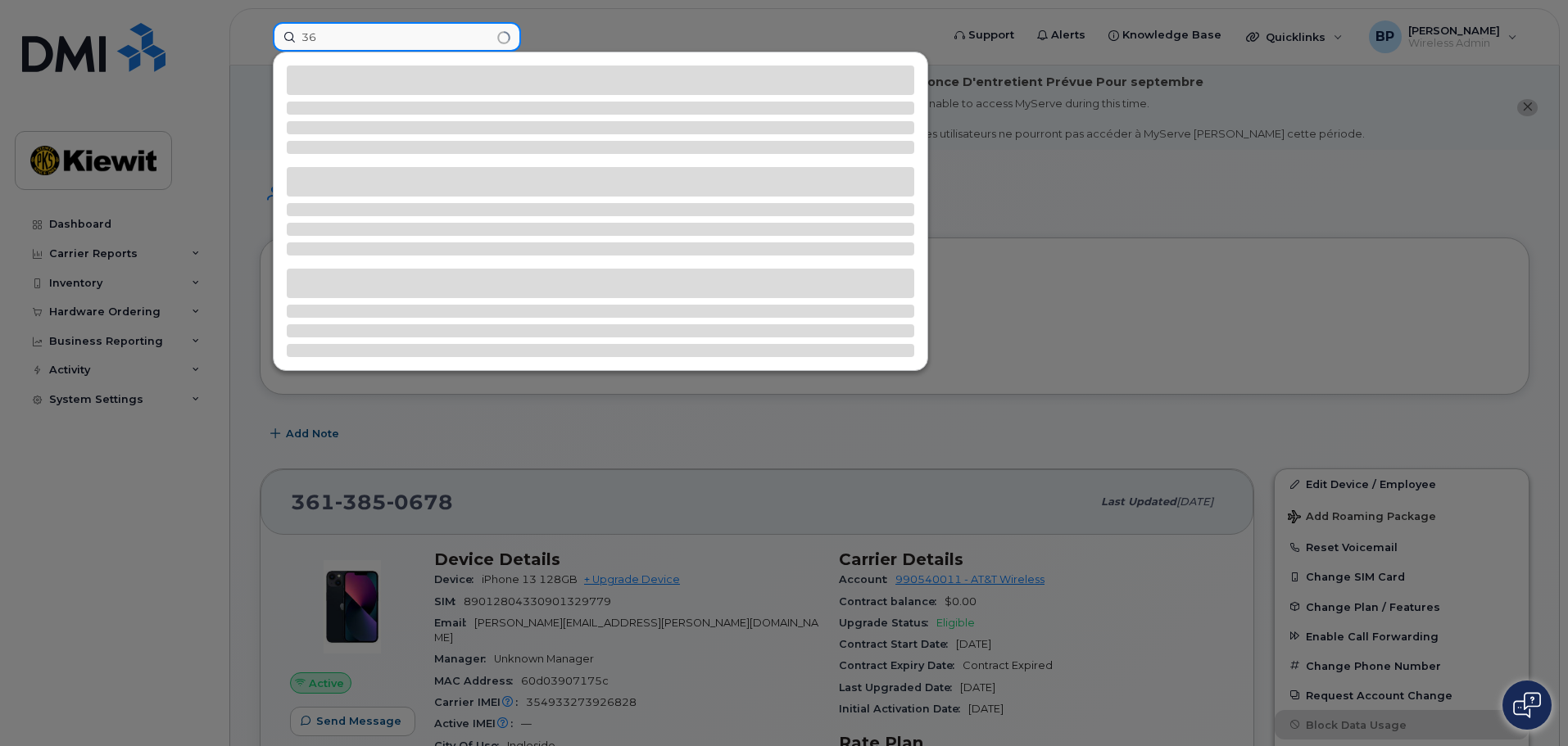
type input "3"
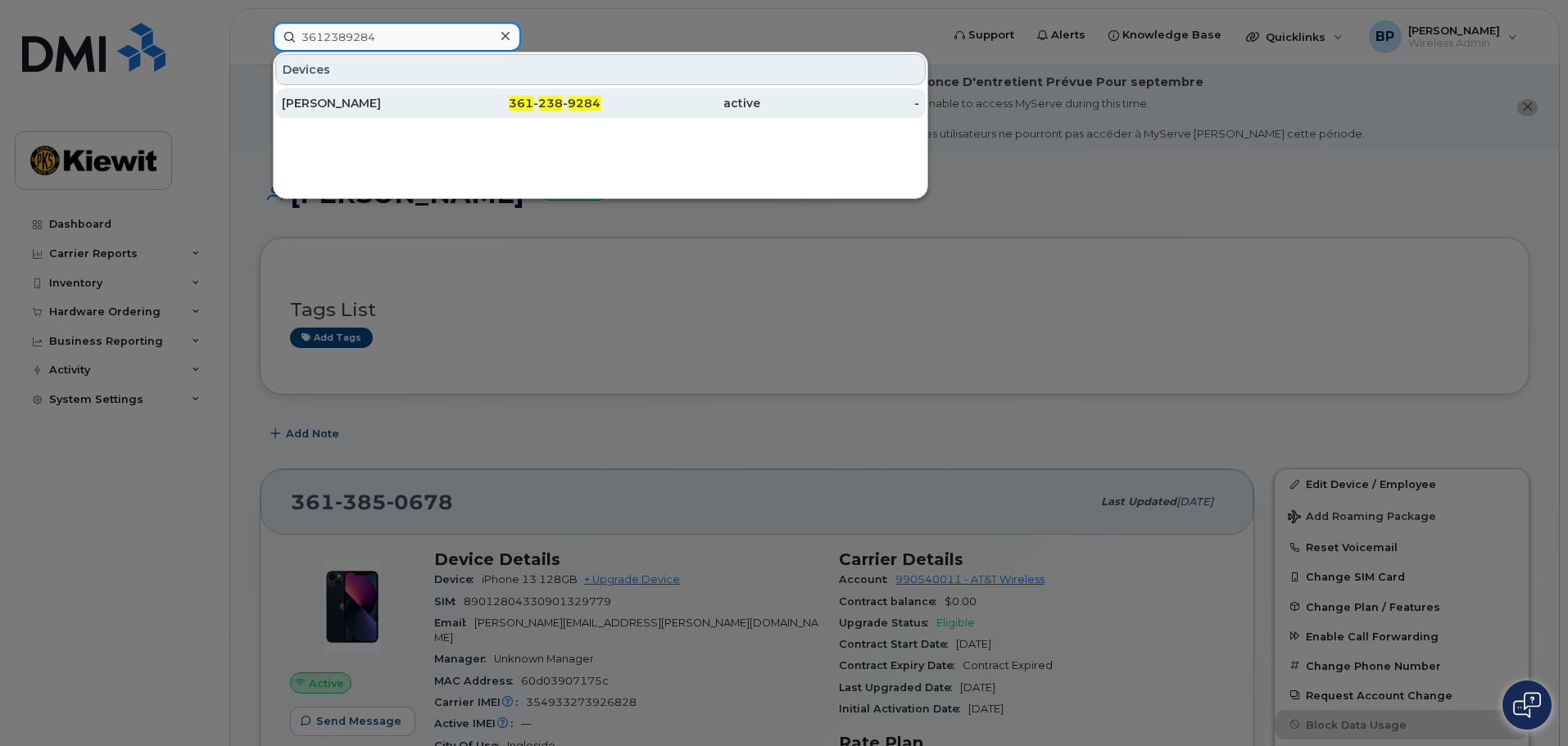
type input "3612389284"
click at [395, 98] on div "[PERSON_NAME]" at bounding box center [362, 103] width 160 height 16
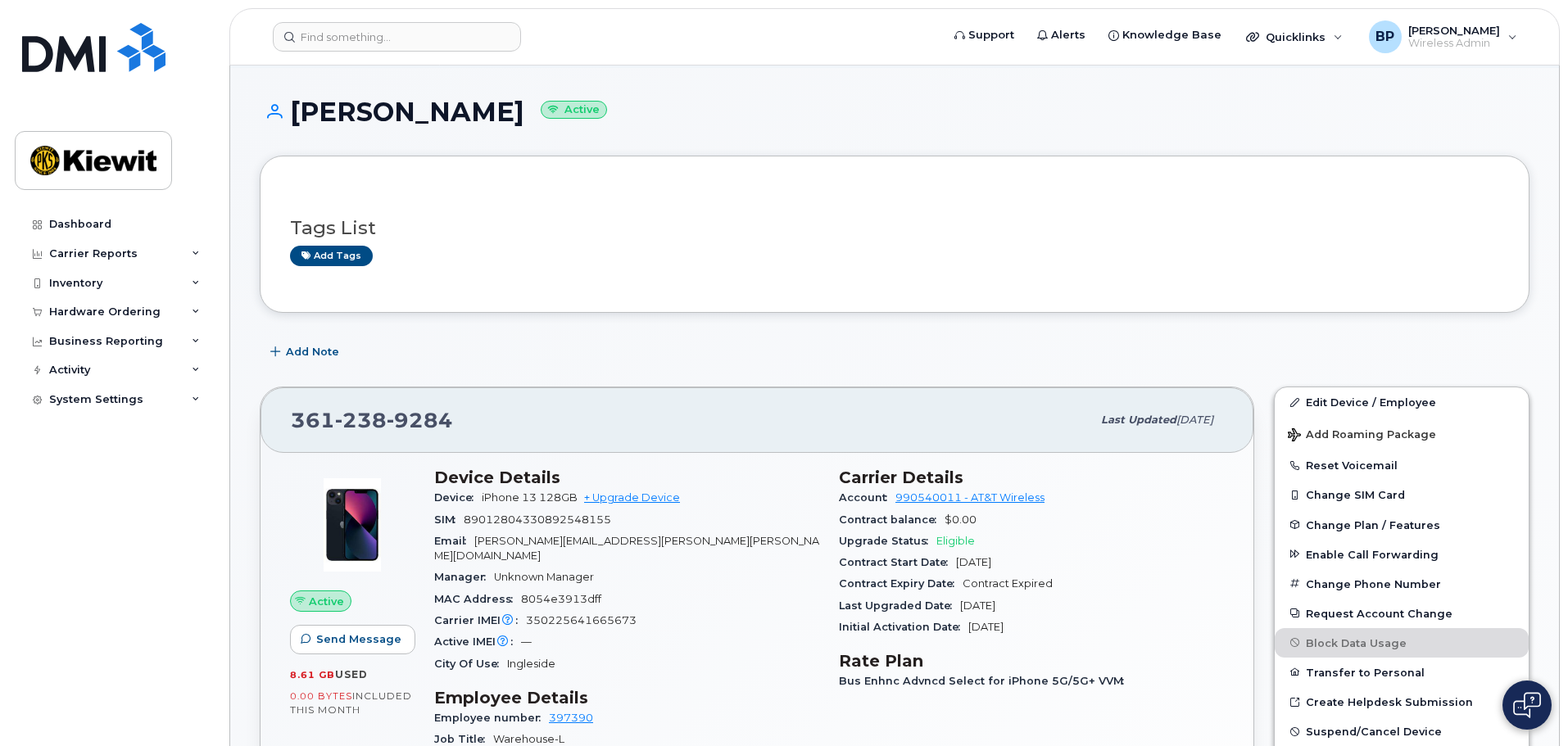
scroll to position [164, 0]
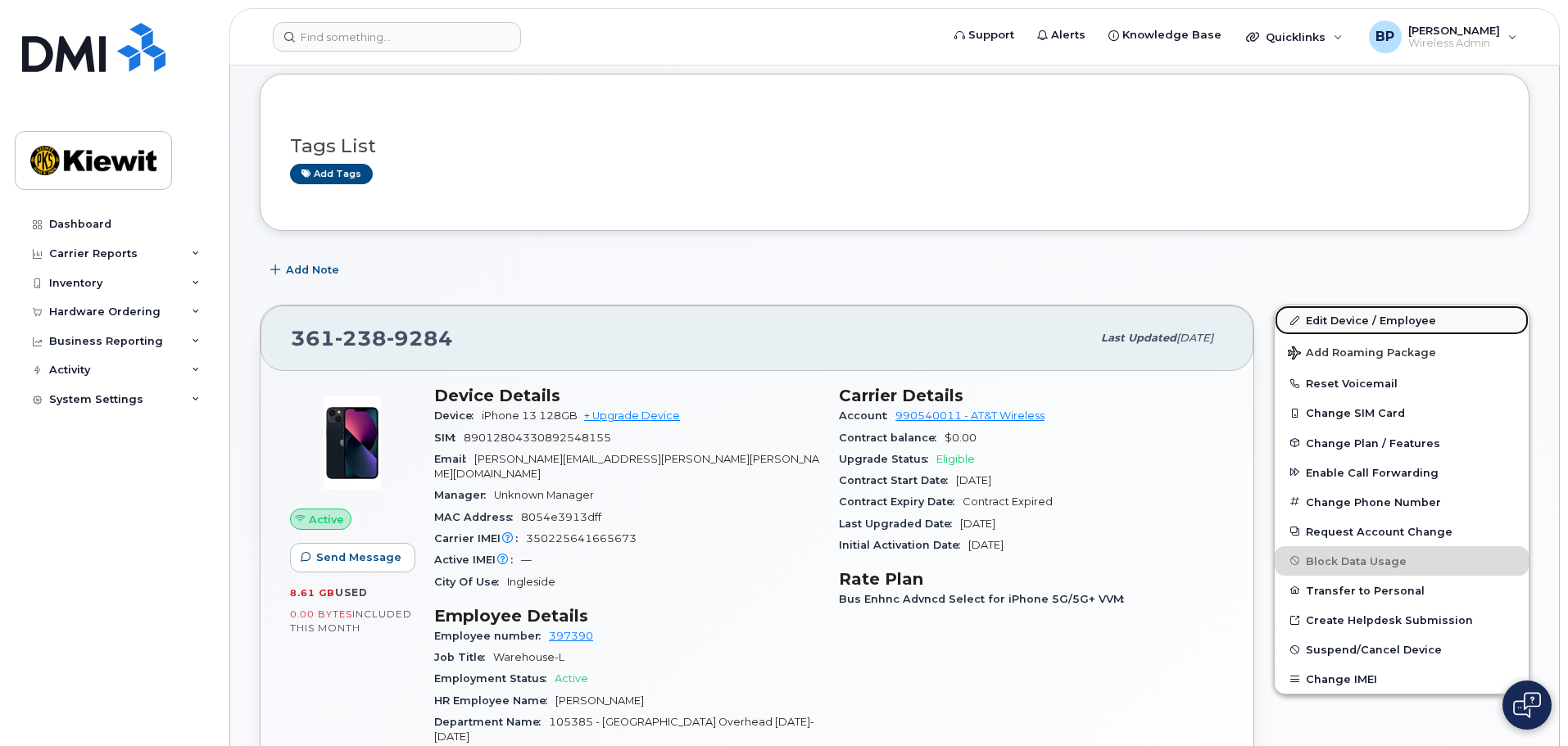
click at [1341, 321] on link "Edit Device / Employee" at bounding box center [1401, 320] width 254 height 30
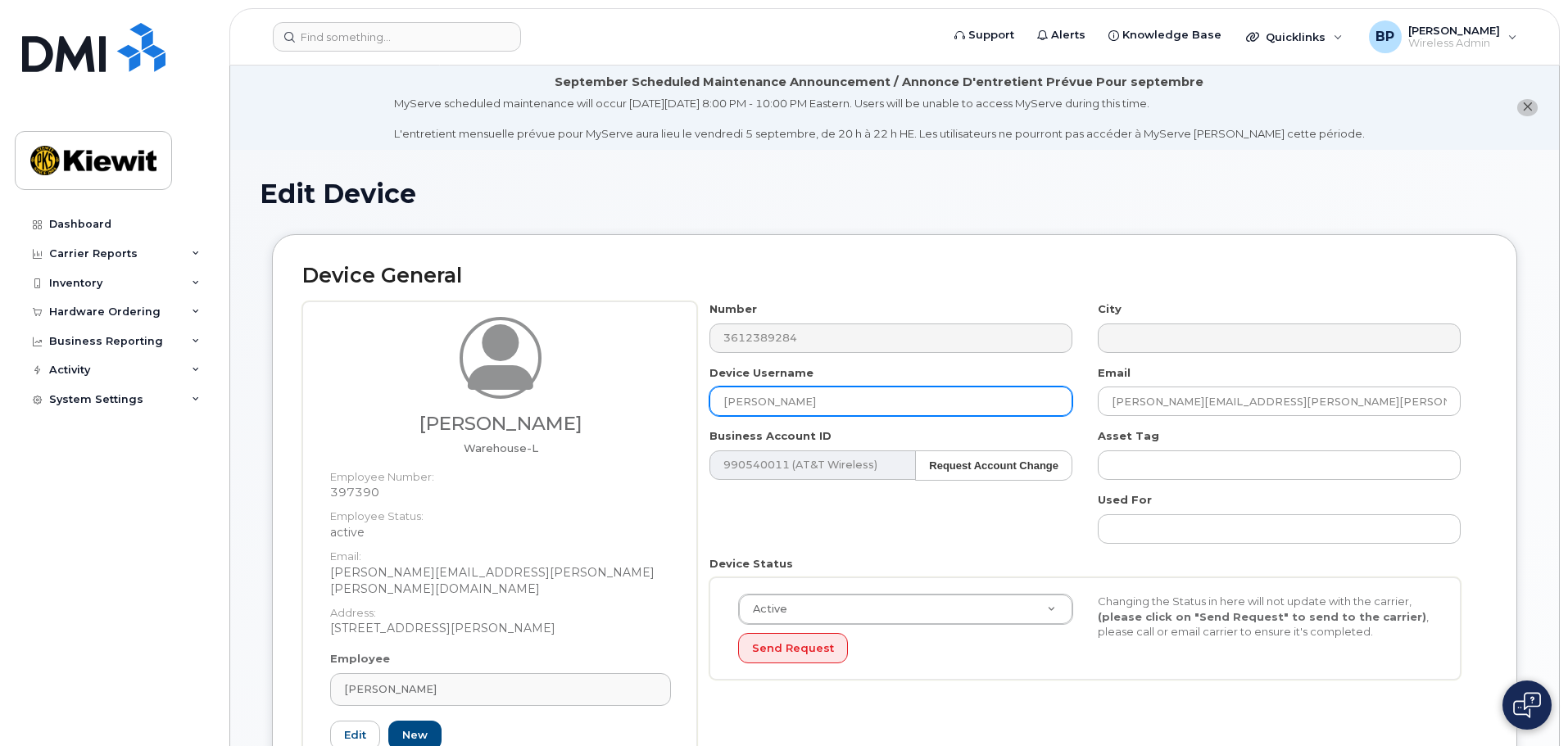
drag, startPoint x: 878, startPoint y: 403, endPoint x: 672, endPoint y: 397, distance: 206.1
click at [672, 397] on div "[PERSON_NAME] Warehouse-L Employee Number: 397390 Employee Status: active Email…" at bounding box center [894, 556] width 1184 height 511
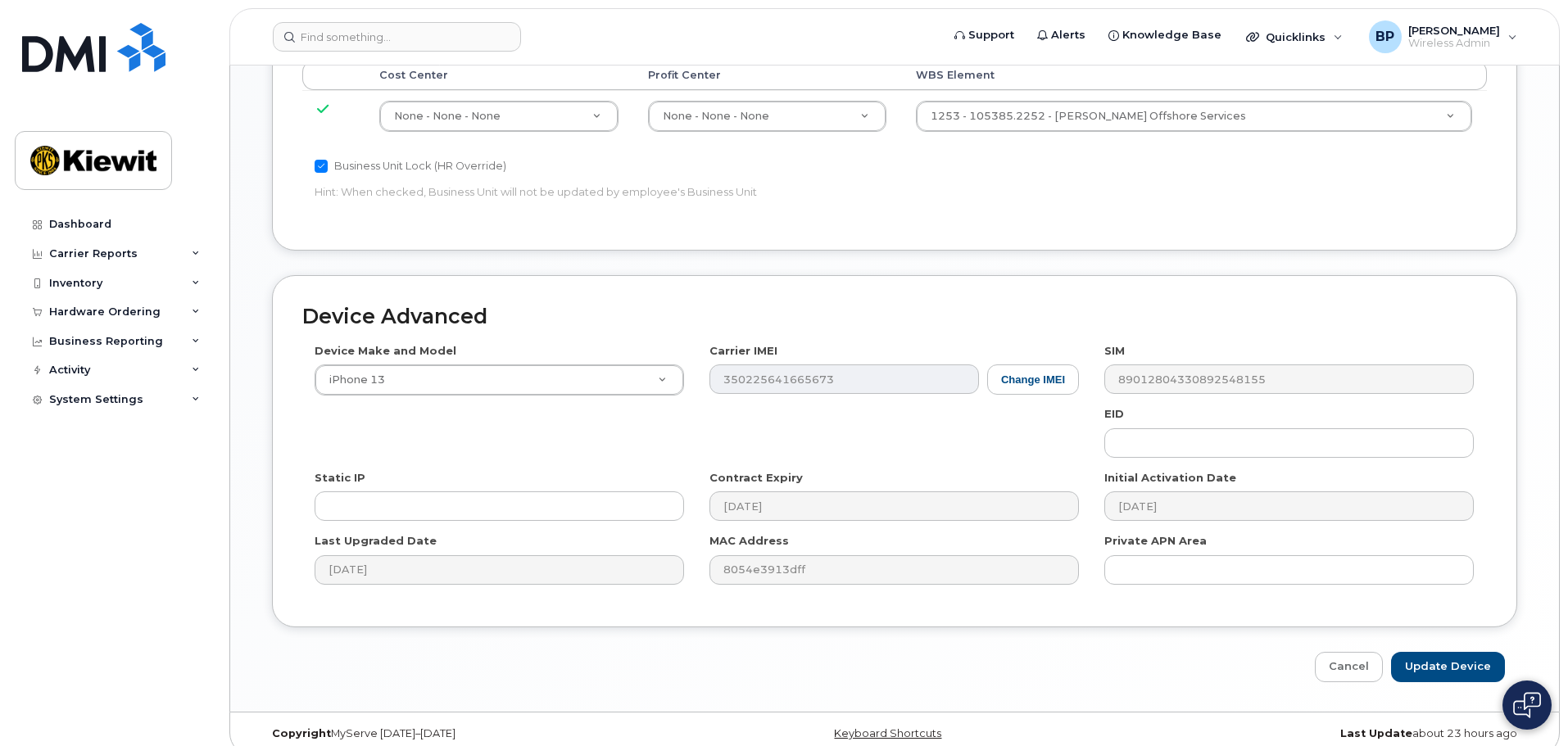
scroll to position [1022, 0]
type input "[PERSON_NAME]"
click at [1447, 651] on input "Update Device" at bounding box center [1448, 666] width 114 height 31
type input "Saving..."
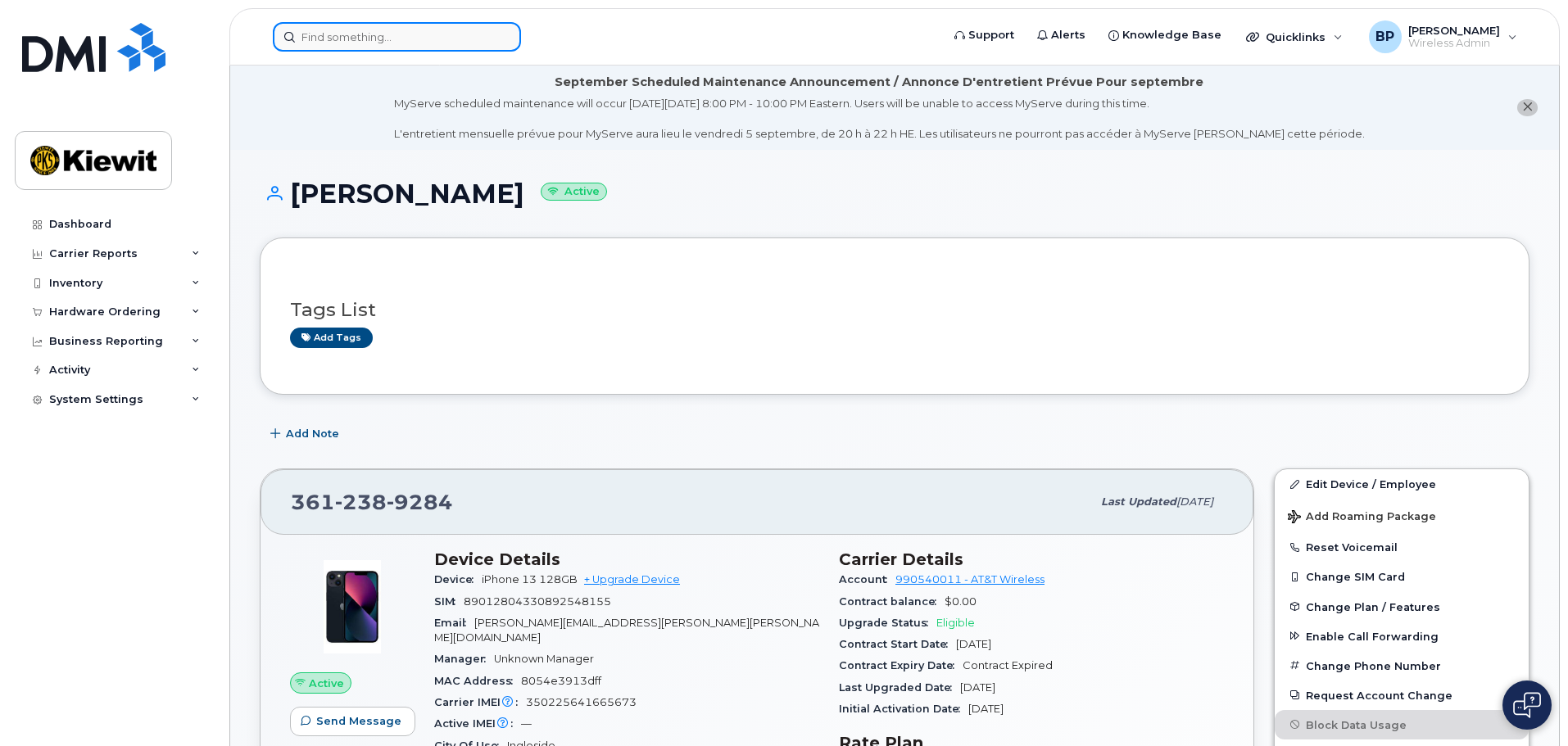
click at [425, 43] on input at bounding box center [397, 37] width 248 height 30
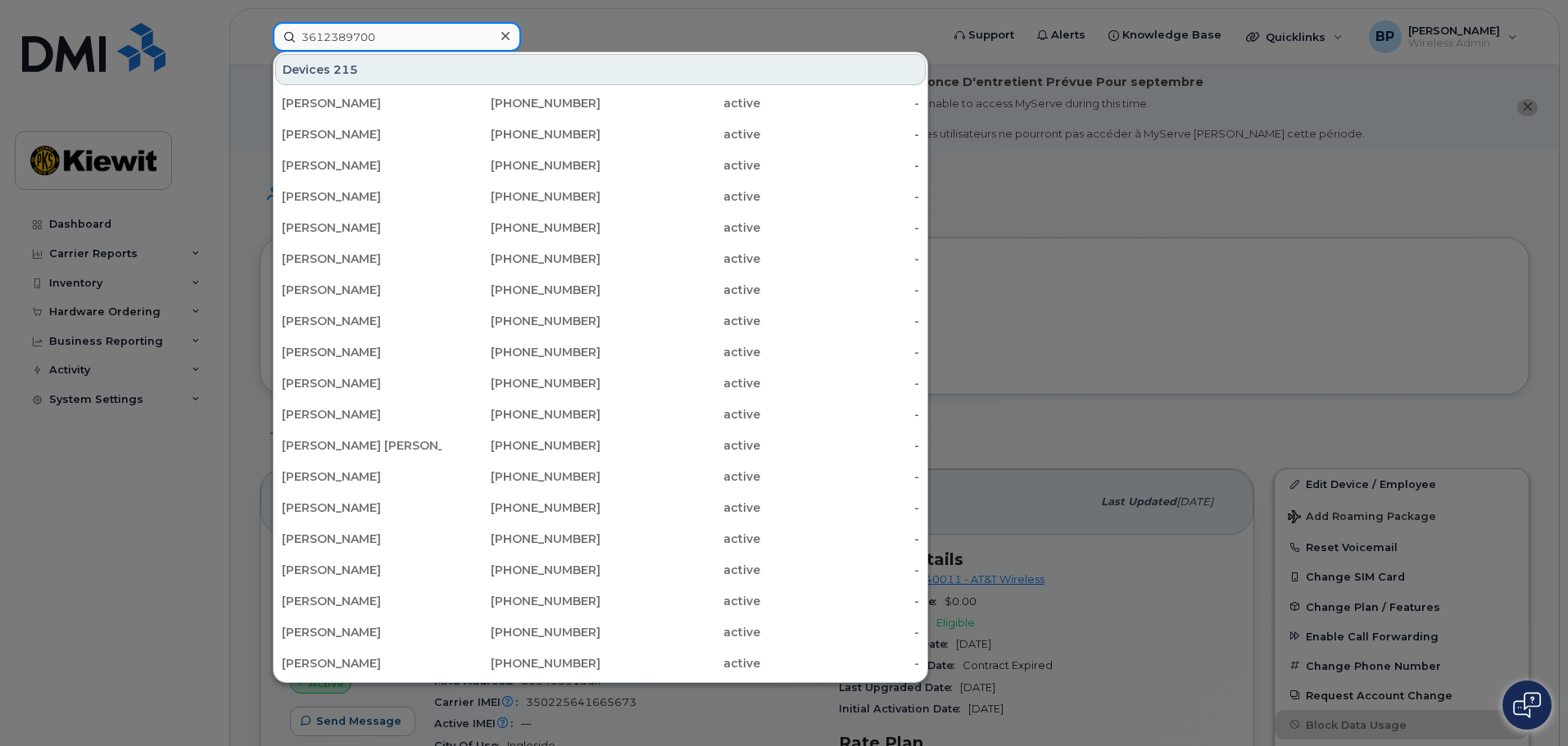
type input "3612389700"
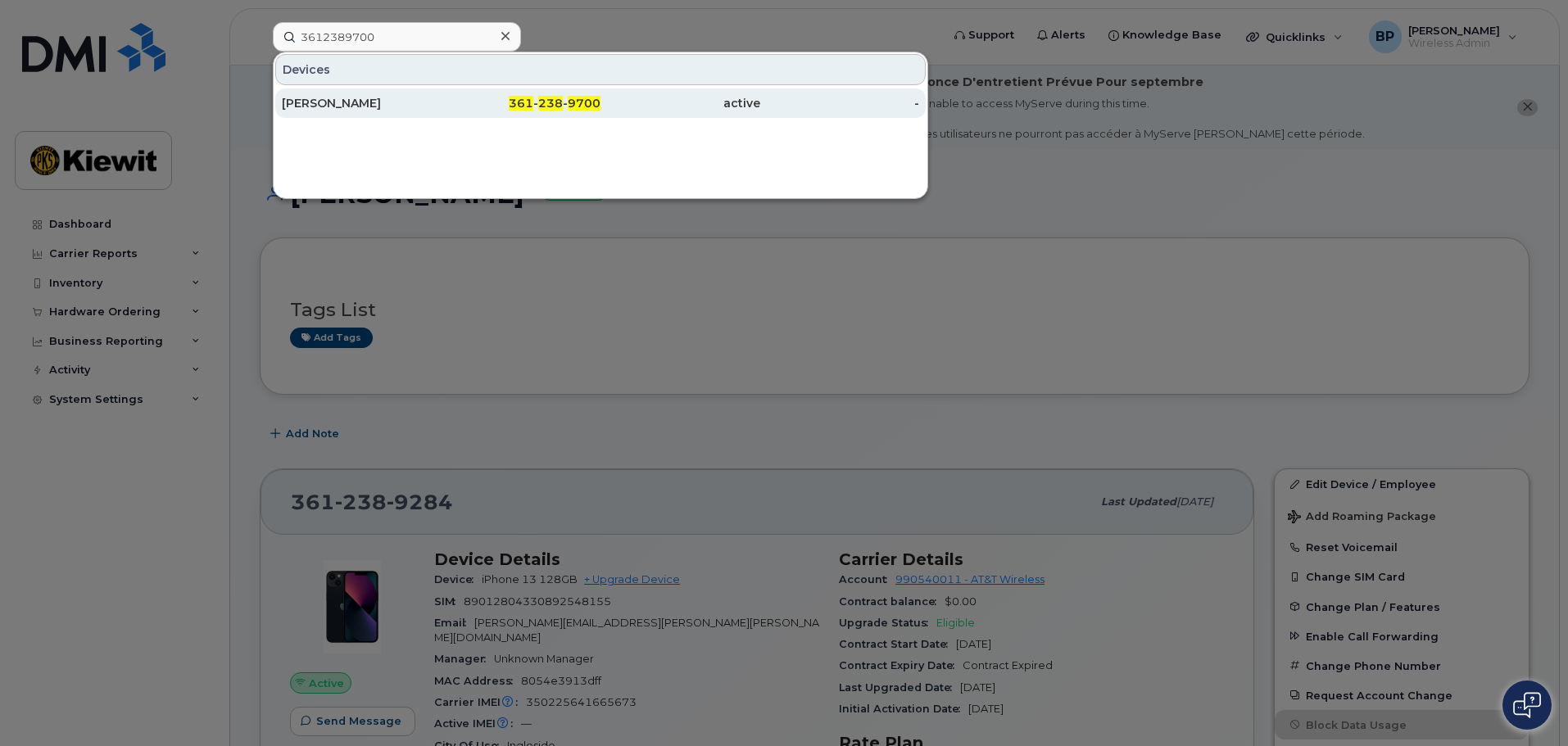
click at [358, 107] on div "[PERSON_NAME]" at bounding box center [362, 103] width 160 height 16
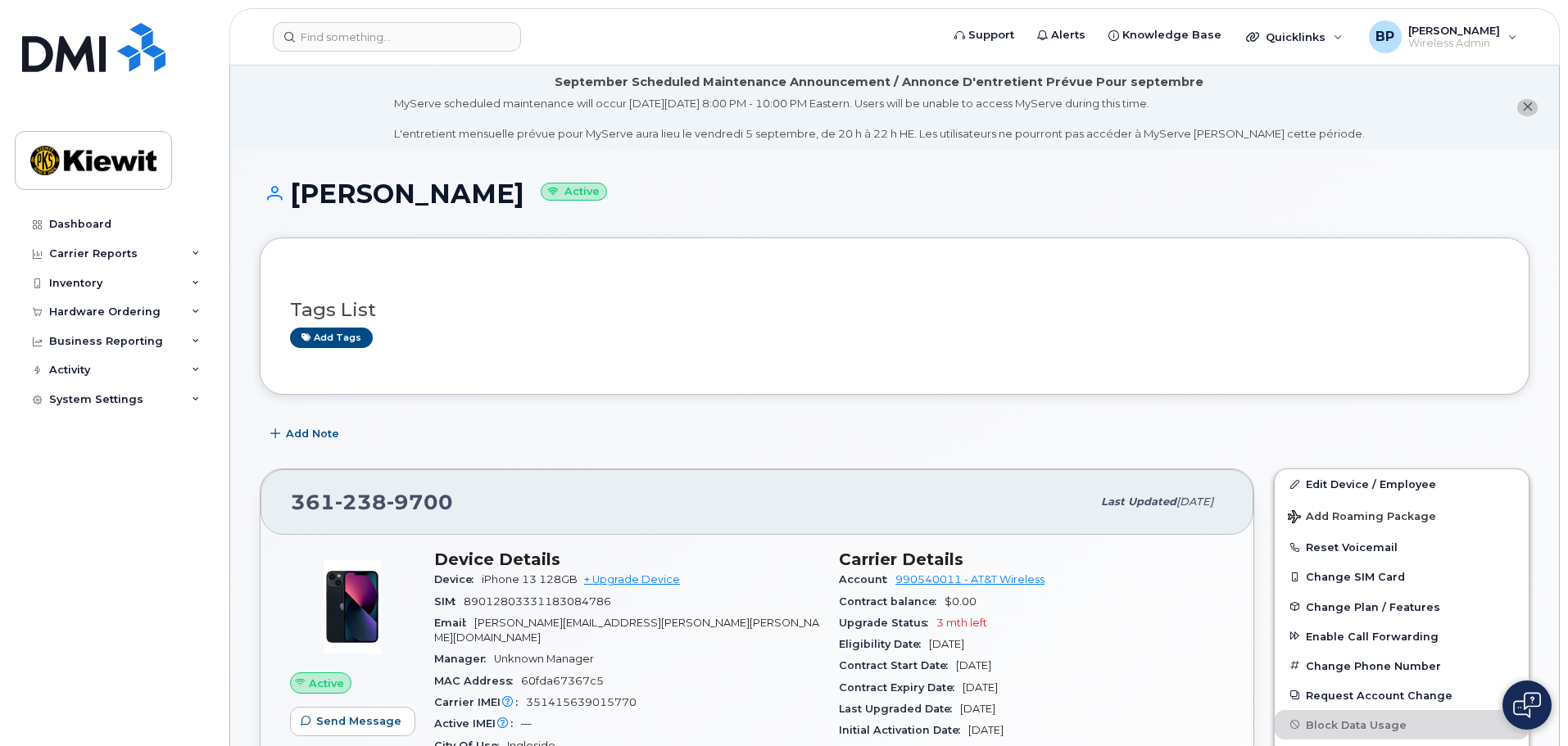
scroll to position [82, 0]
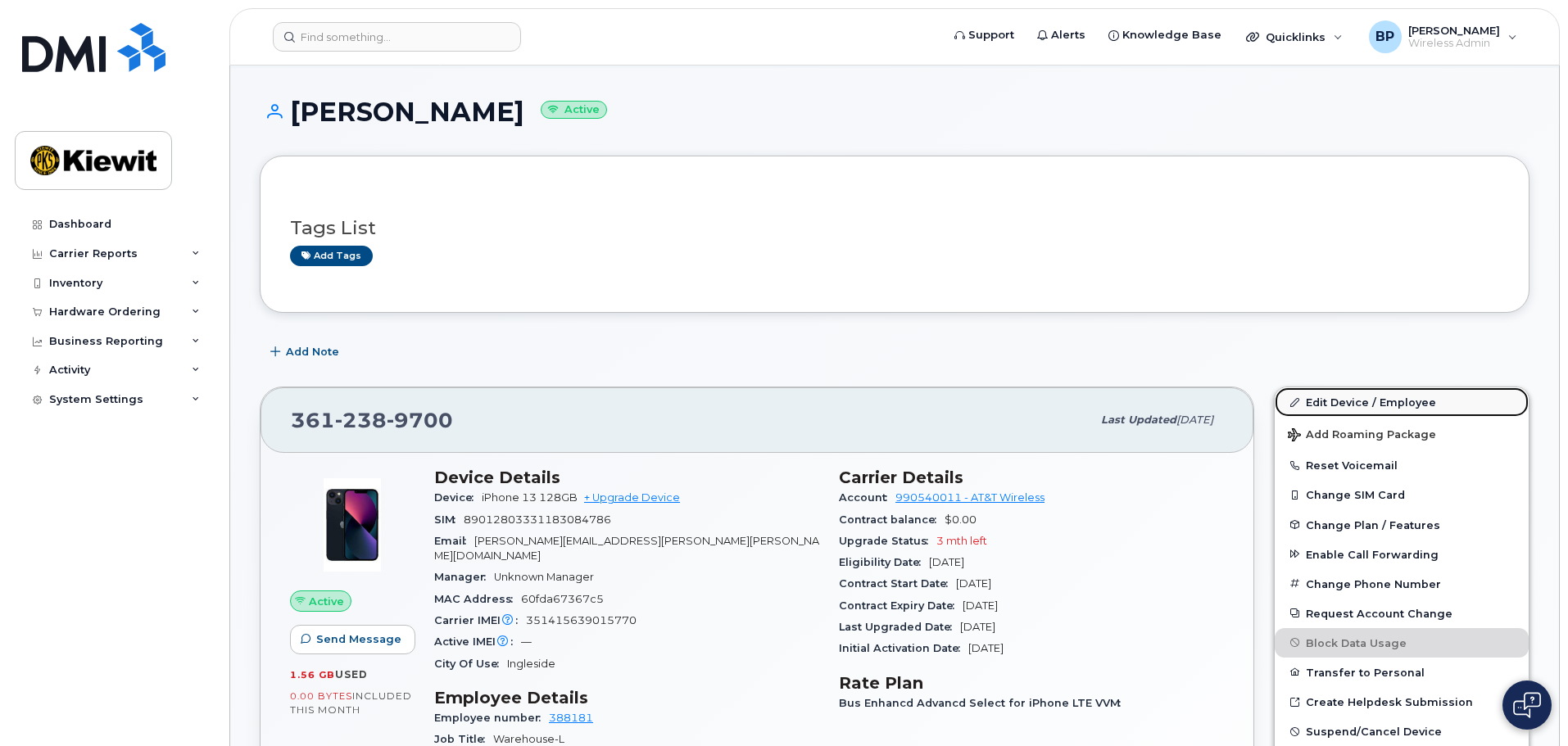
click at [1327, 402] on link "Edit Device / Employee" at bounding box center [1401, 402] width 254 height 30
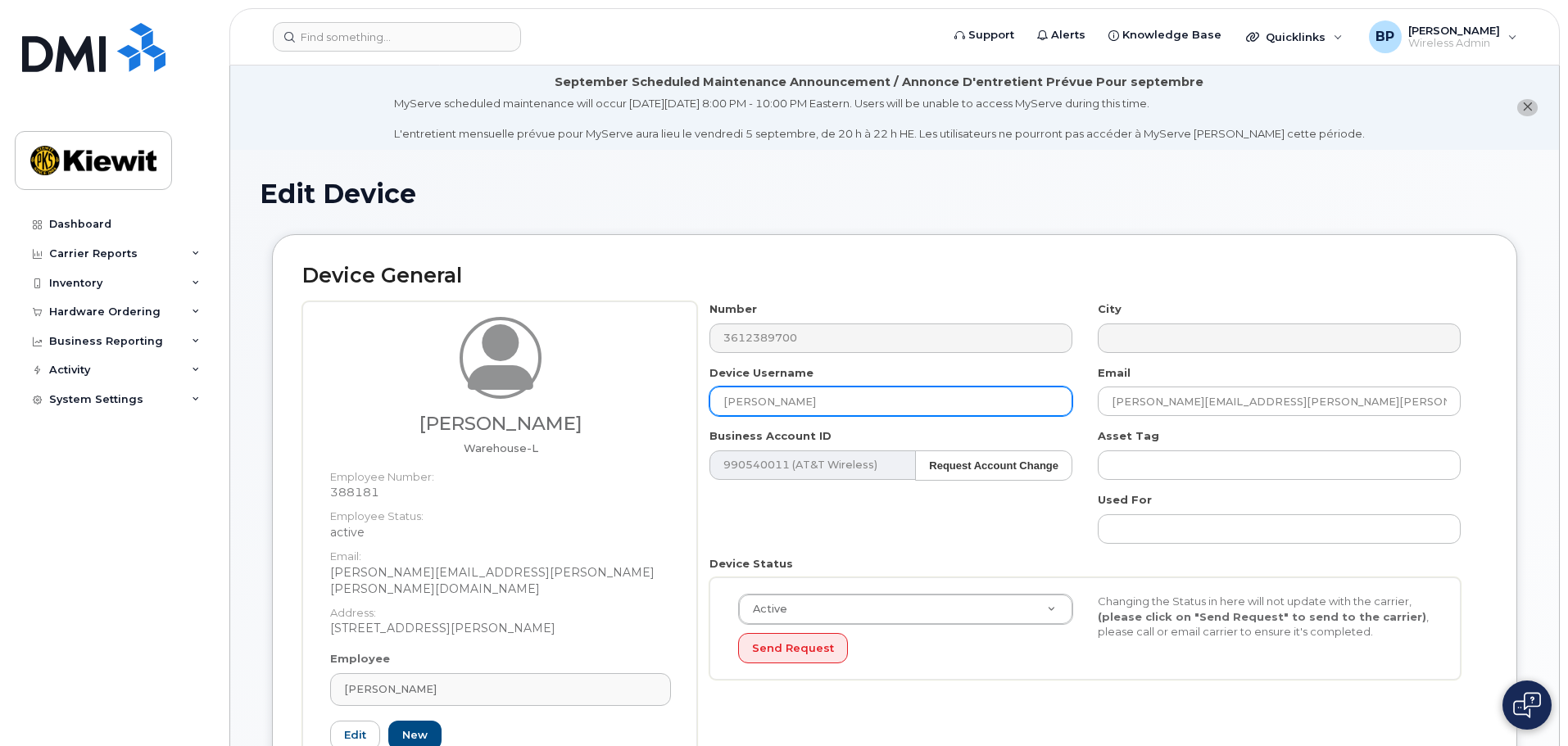
drag, startPoint x: 815, startPoint y: 402, endPoint x: 637, endPoint y: 396, distance: 178.1
click at [637, 396] on div "Noe Luna Warehouse-L Employee Number: 388181 Employee Status: active Email: NOE…" at bounding box center [894, 556] width 1184 height 511
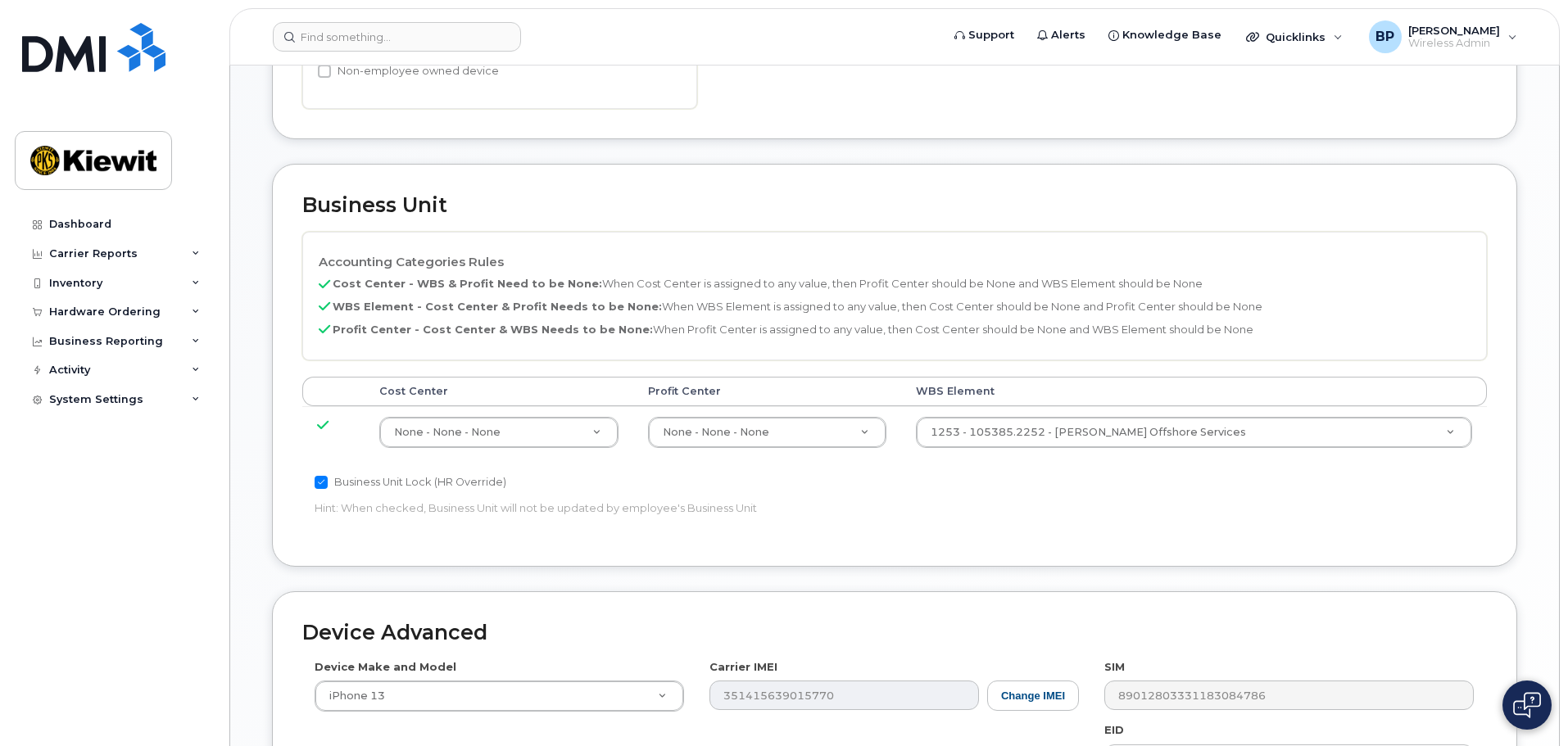
scroll to position [1022, 0]
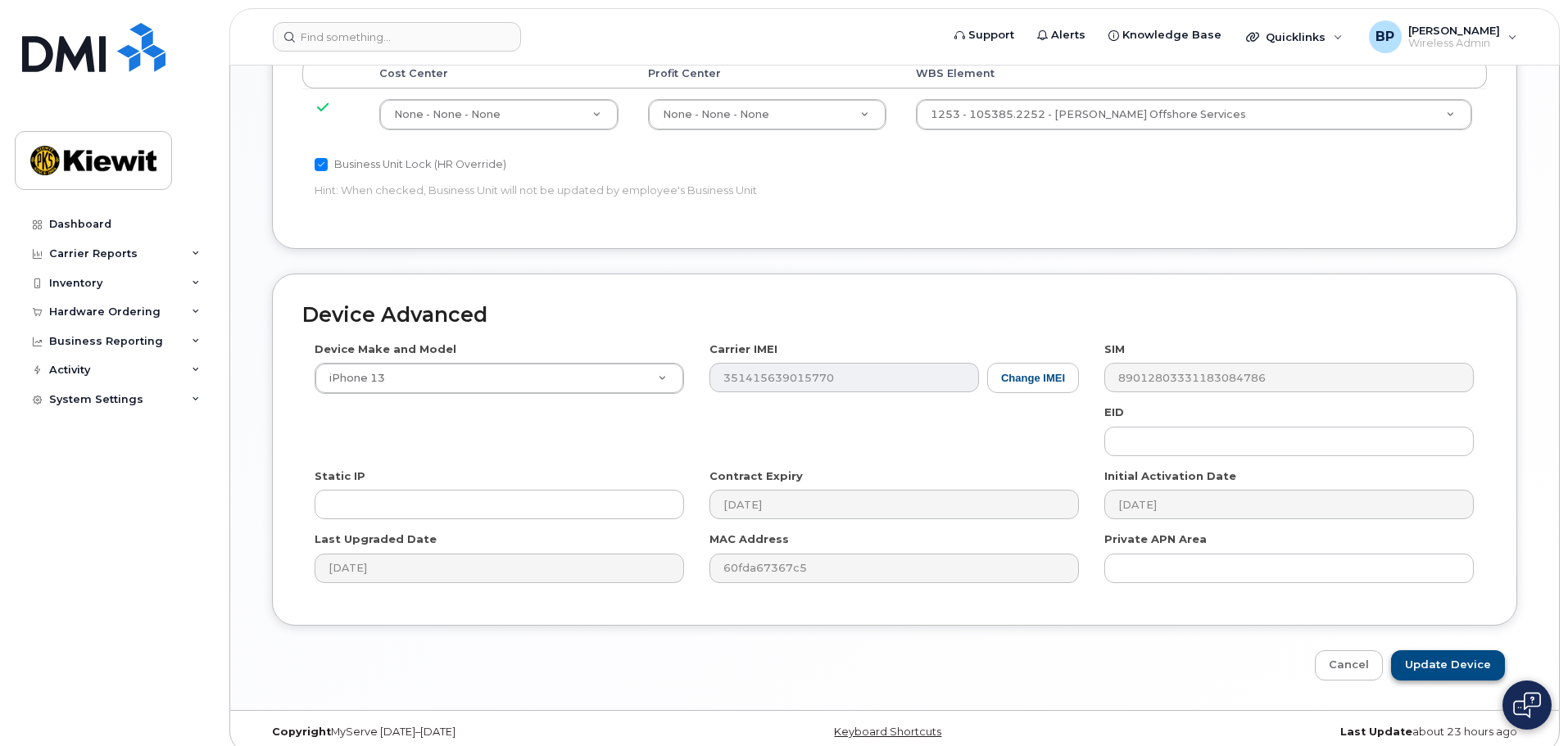
type input "Noe Luna"
drag, startPoint x: 1467, startPoint y: 650, endPoint x: 1456, endPoint y: 649, distance: 11.0
click at [1467, 651] on input "Update Device" at bounding box center [1448, 666] width 114 height 31
type input "Saving..."
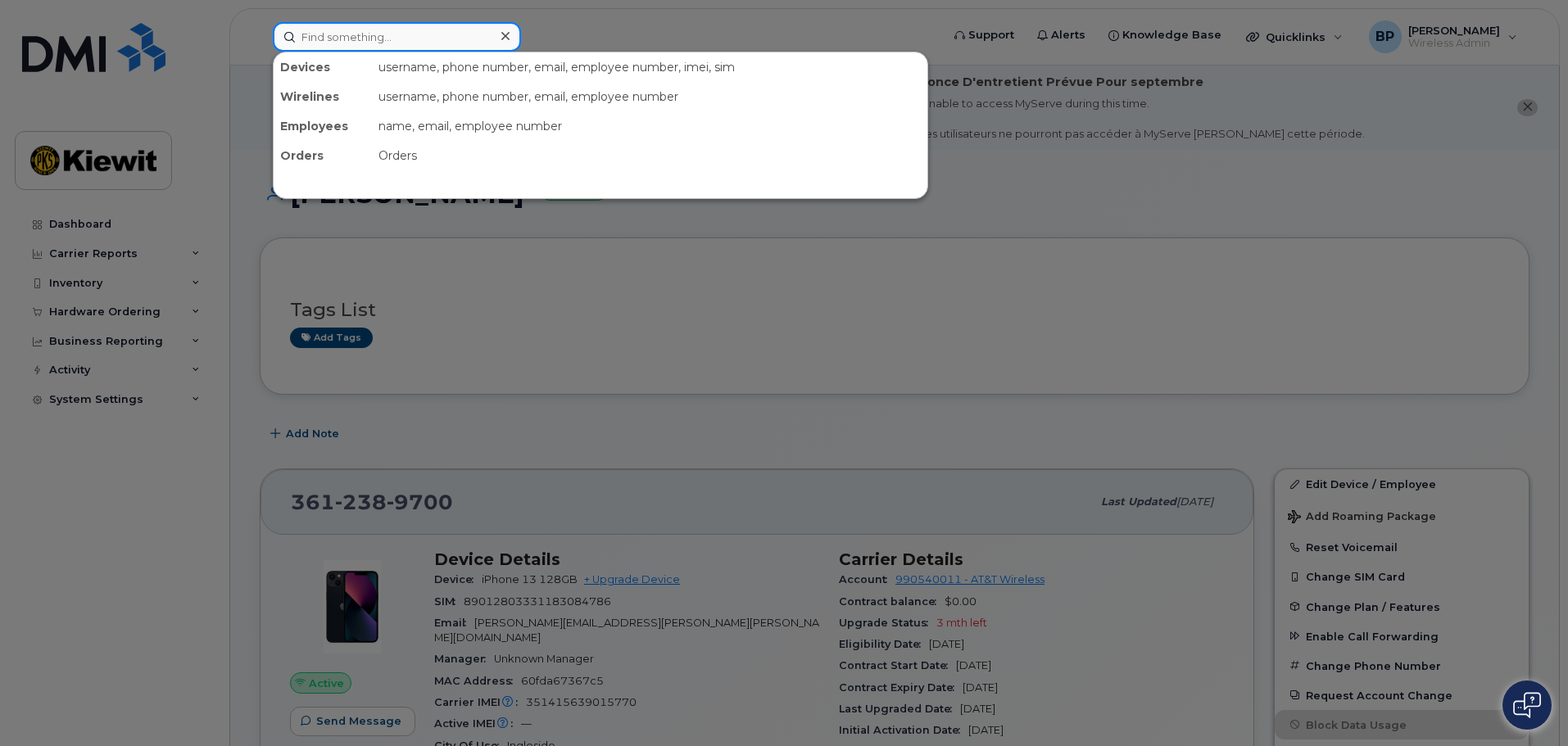
drag, startPoint x: 401, startPoint y: 40, endPoint x: 186, endPoint y: 34, distance: 215.1
click at [260, 34] on div "Devices username, phone number, email, employee number, imei, sim Wirelines use…" at bounding box center [601, 37] width 683 height 30
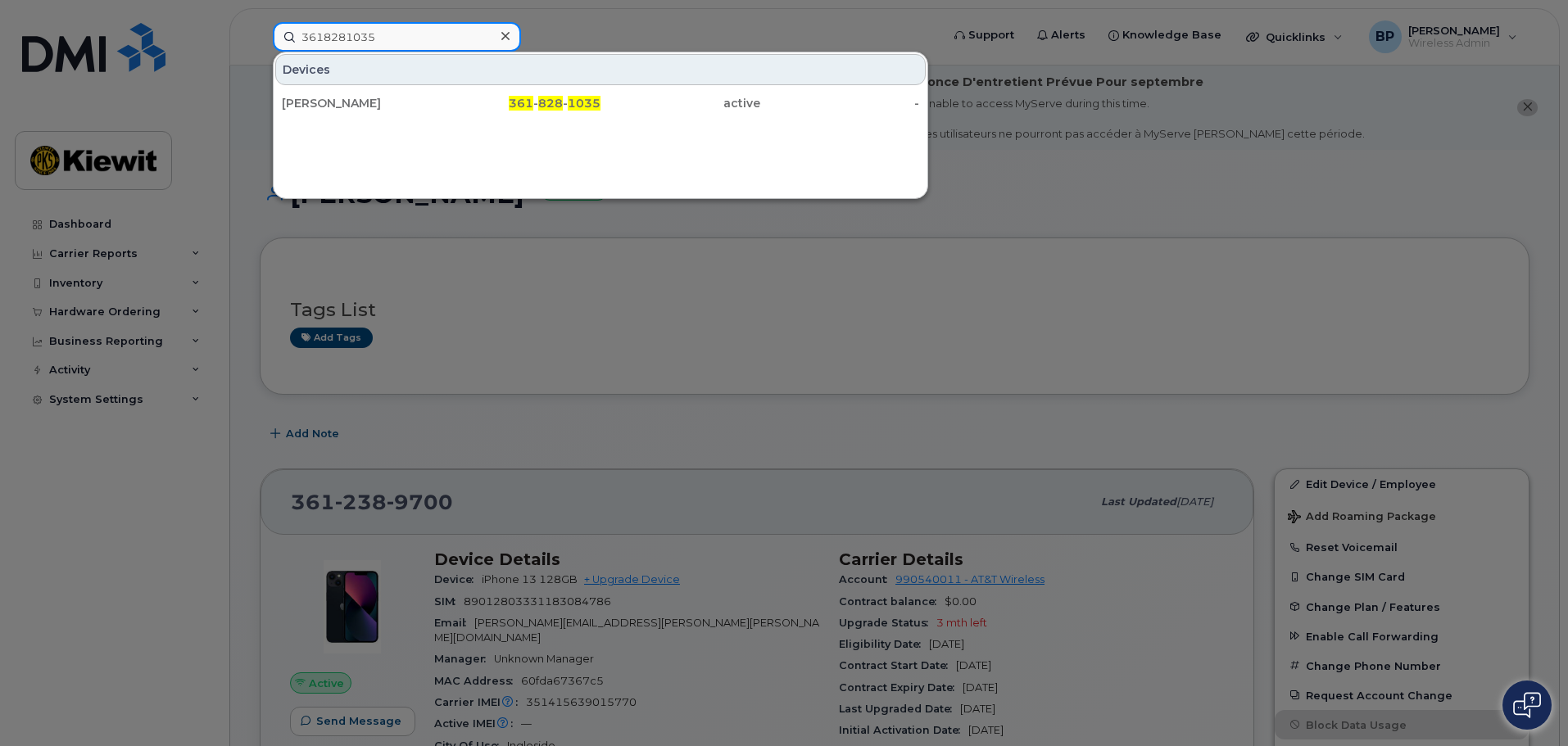
drag, startPoint x: 385, startPoint y: 40, endPoint x: 245, endPoint y: 15, distance: 142.2
click at [260, 22] on div "3618281035 Devices ADAM DELEON 361 - 828 - 1035 active -" at bounding box center [601, 37] width 683 height 30
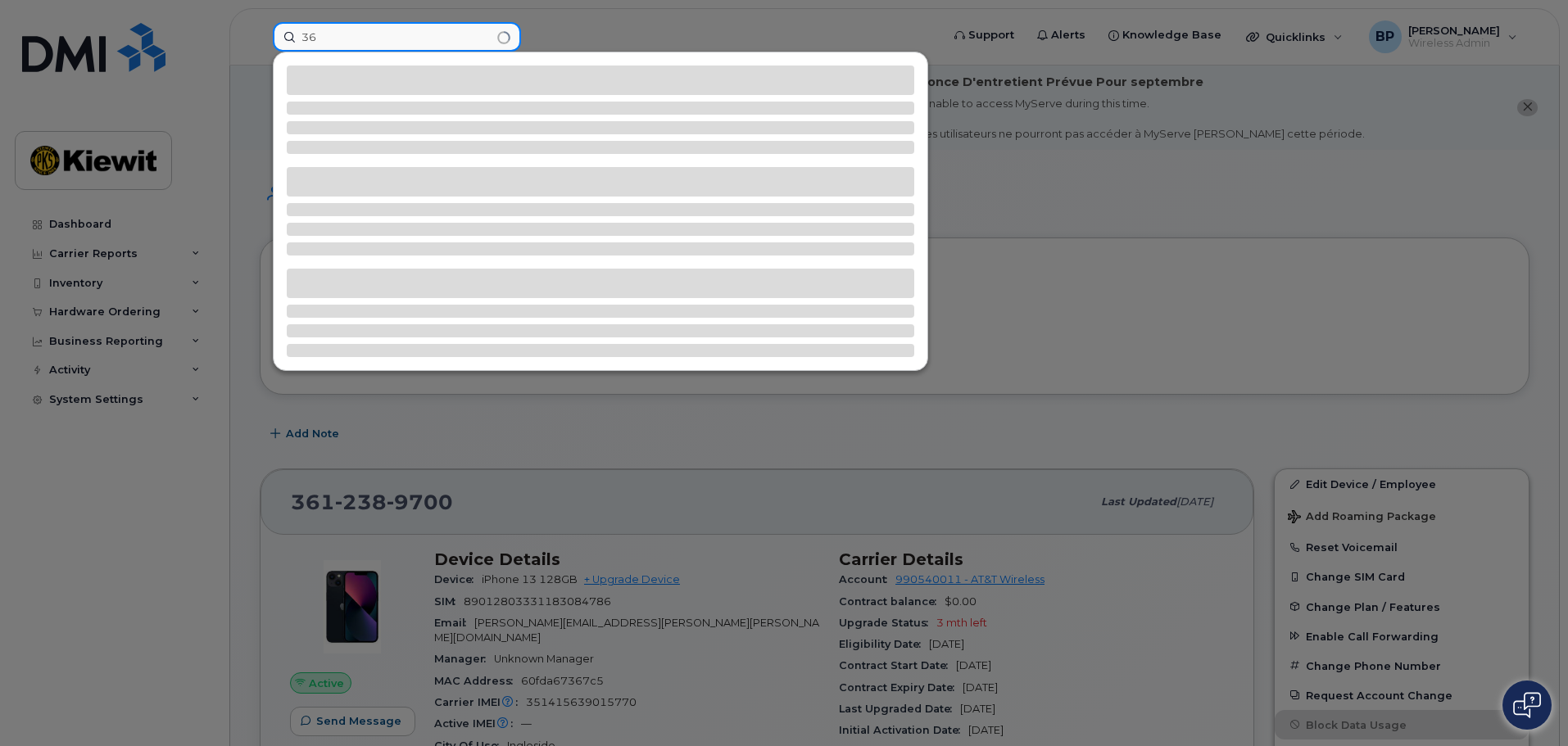
type input "3"
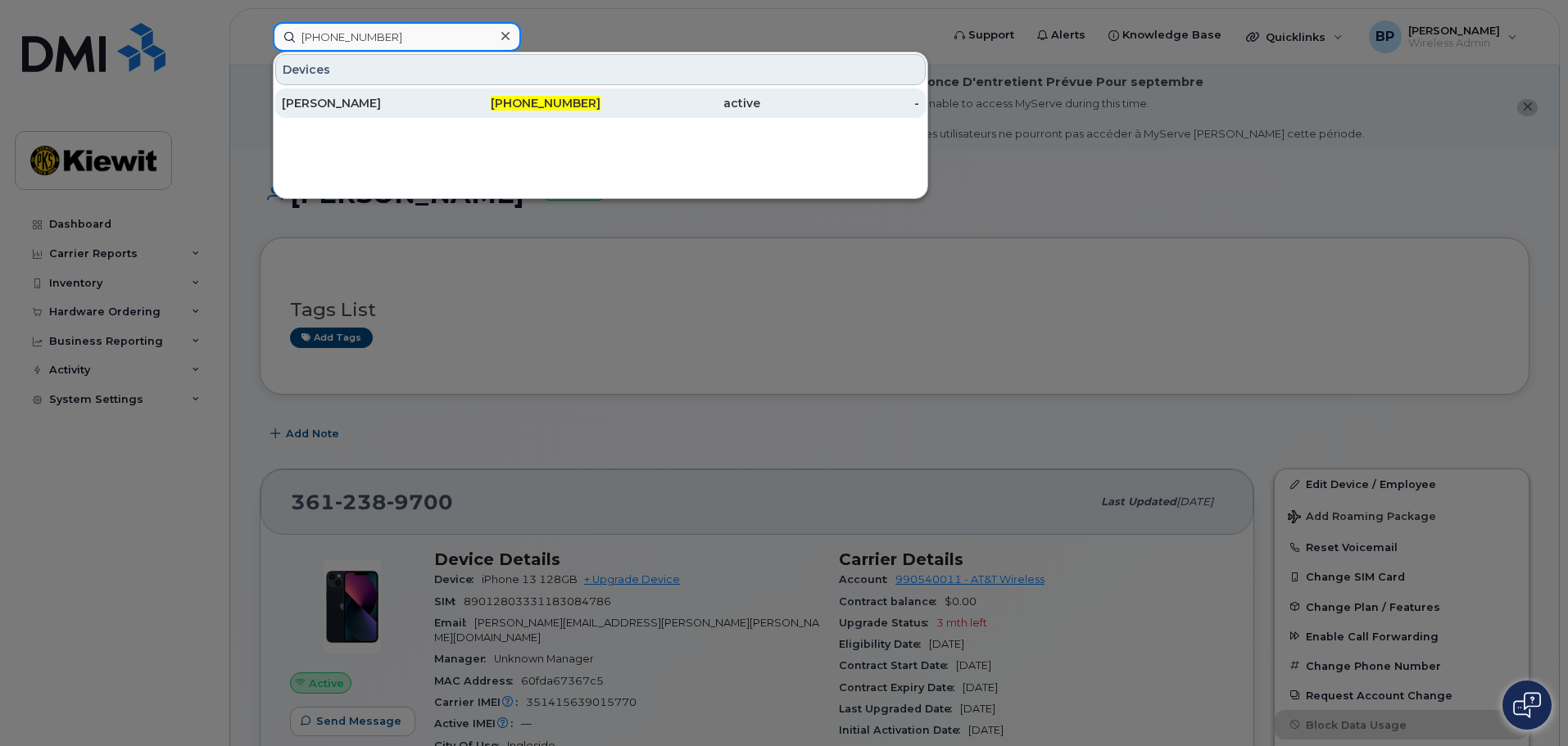
type input "361-385-0318"
click at [297, 98] on div "[PERSON_NAME]" at bounding box center [362, 103] width 160 height 16
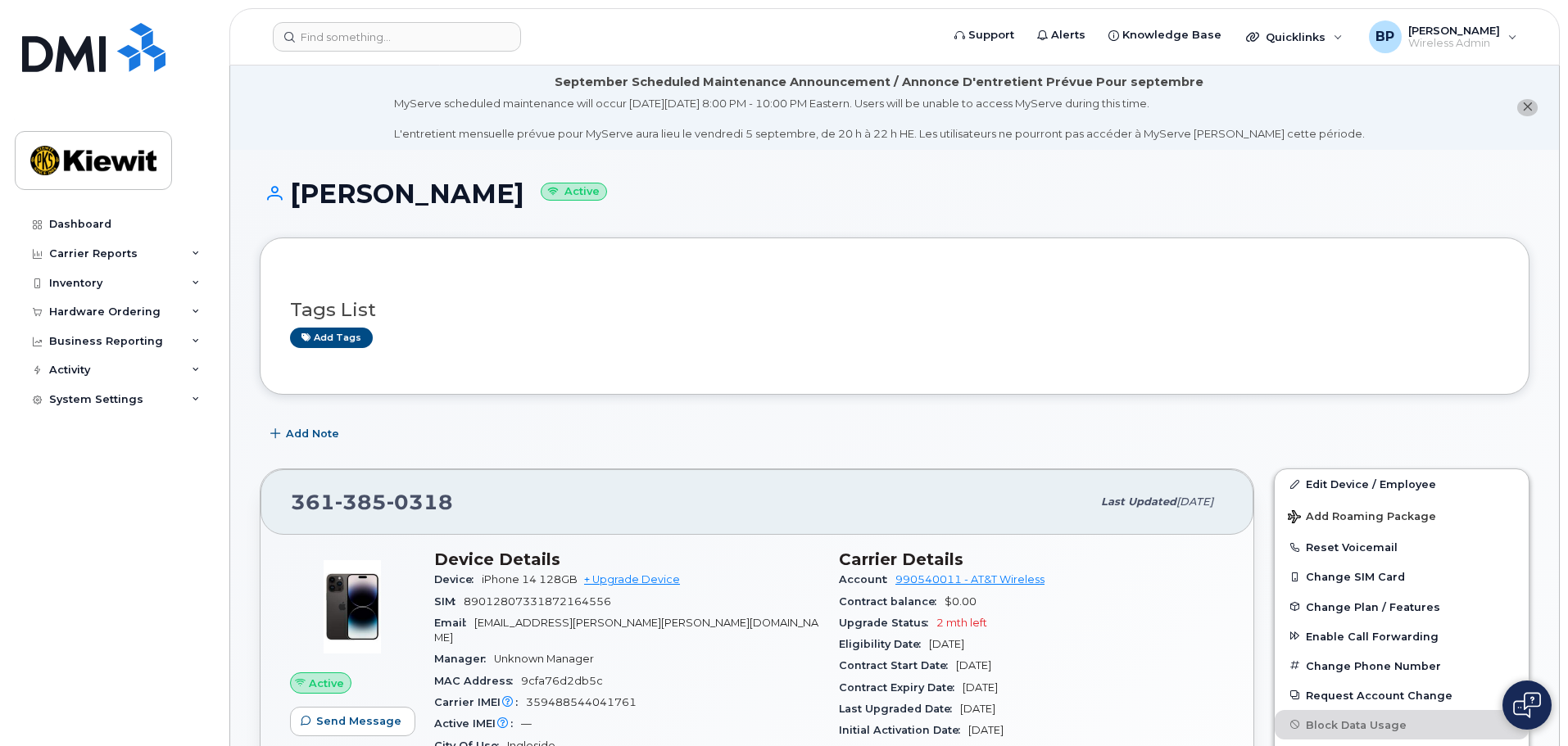
scroll to position [82, 0]
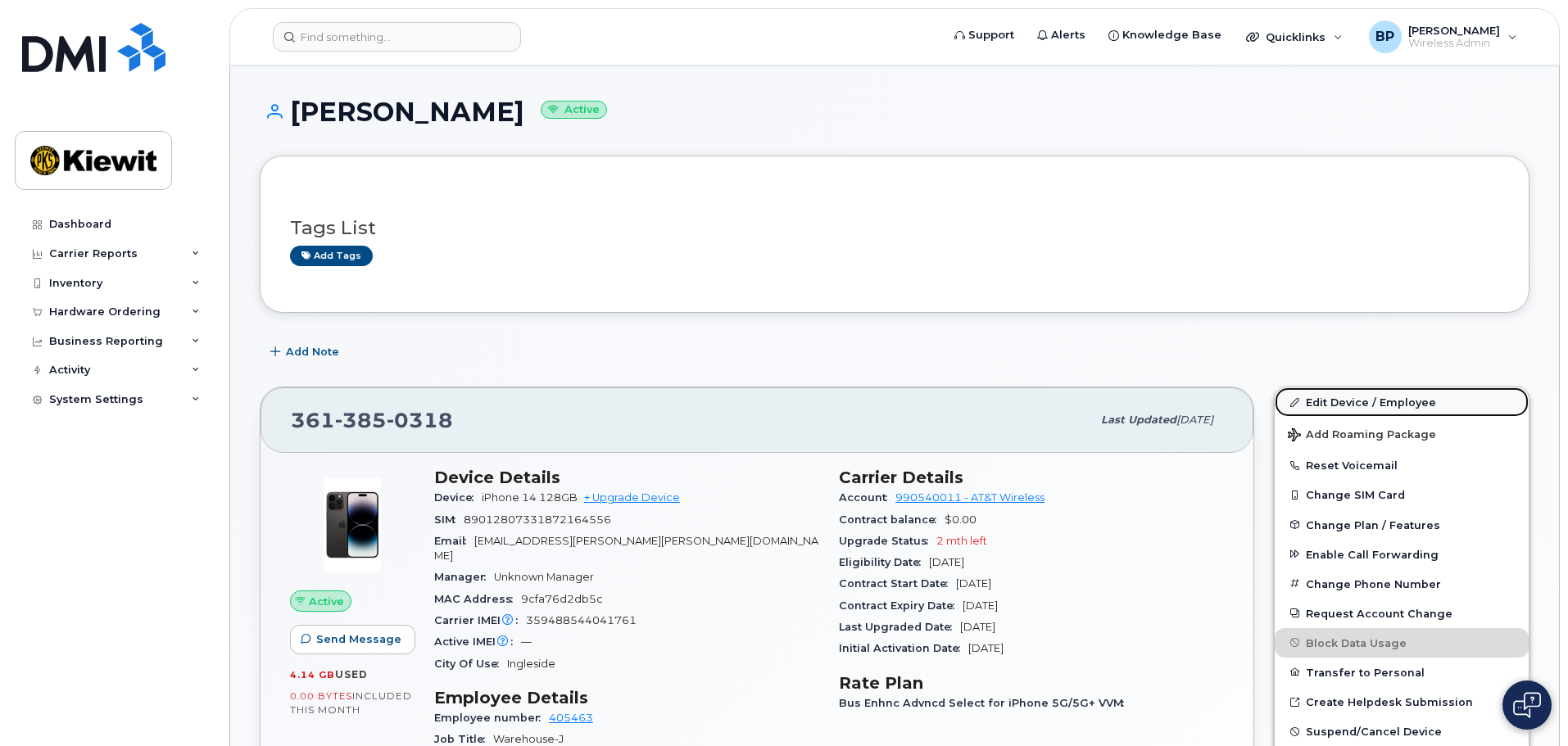
click at [1354, 397] on link "Edit Device / Employee" at bounding box center [1401, 402] width 254 height 30
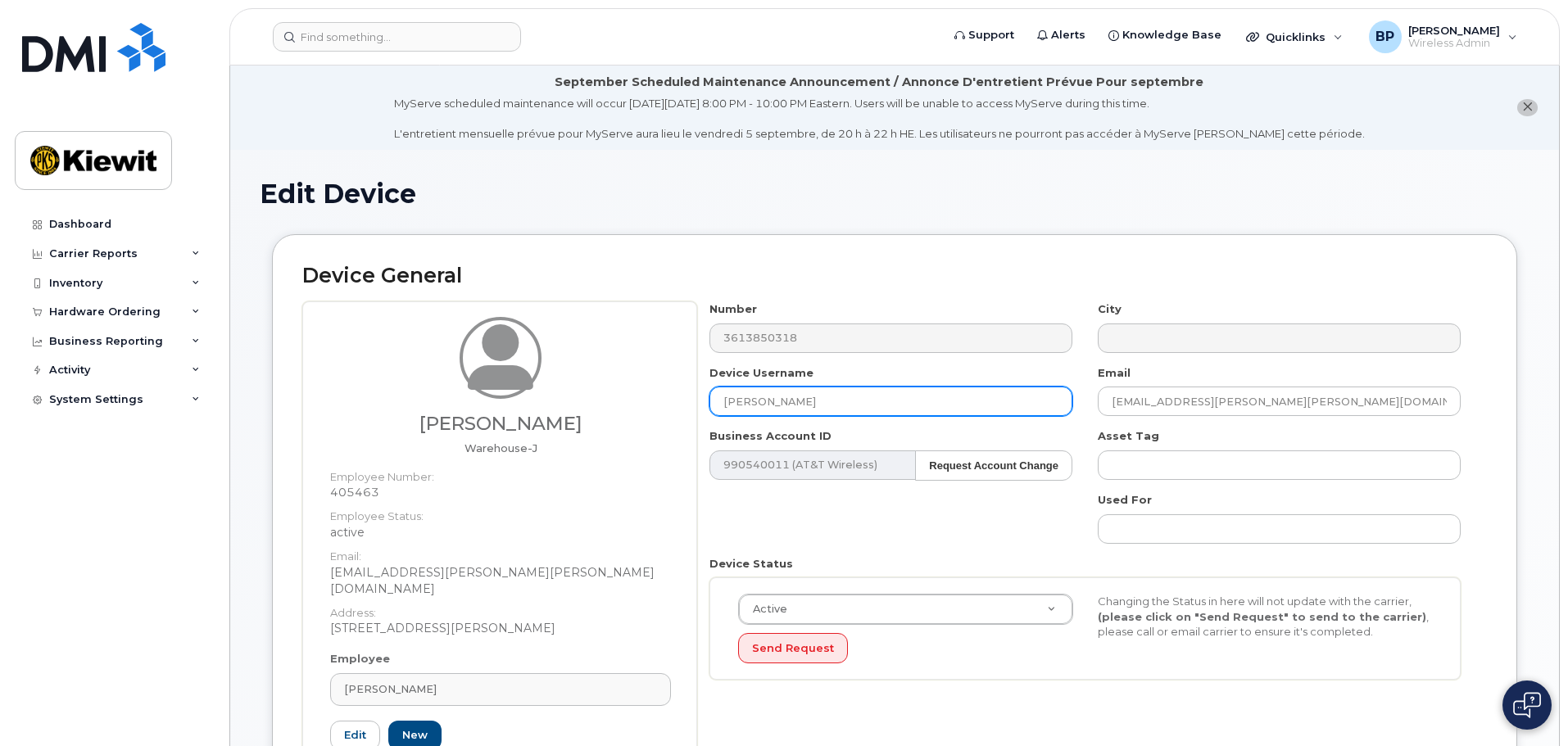
drag, startPoint x: 823, startPoint y: 403, endPoint x: 641, endPoint y: 403, distance: 182.0
click at [641, 403] on div "Marlion Johnson Warehouse-J Employee Number: 405463 Employee Status: active Ema…" at bounding box center [894, 556] width 1184 height 511
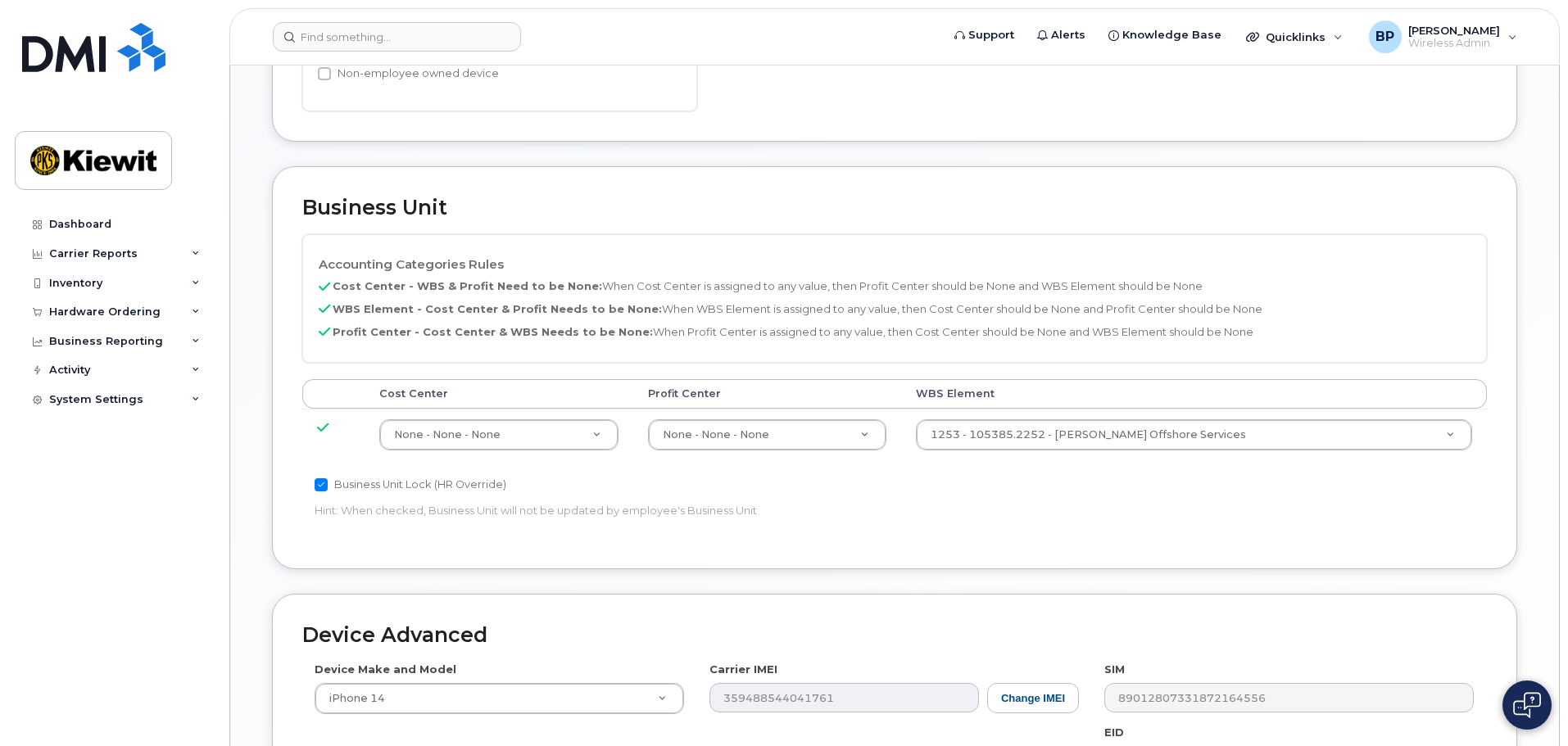
scroll to position [1022, 0]
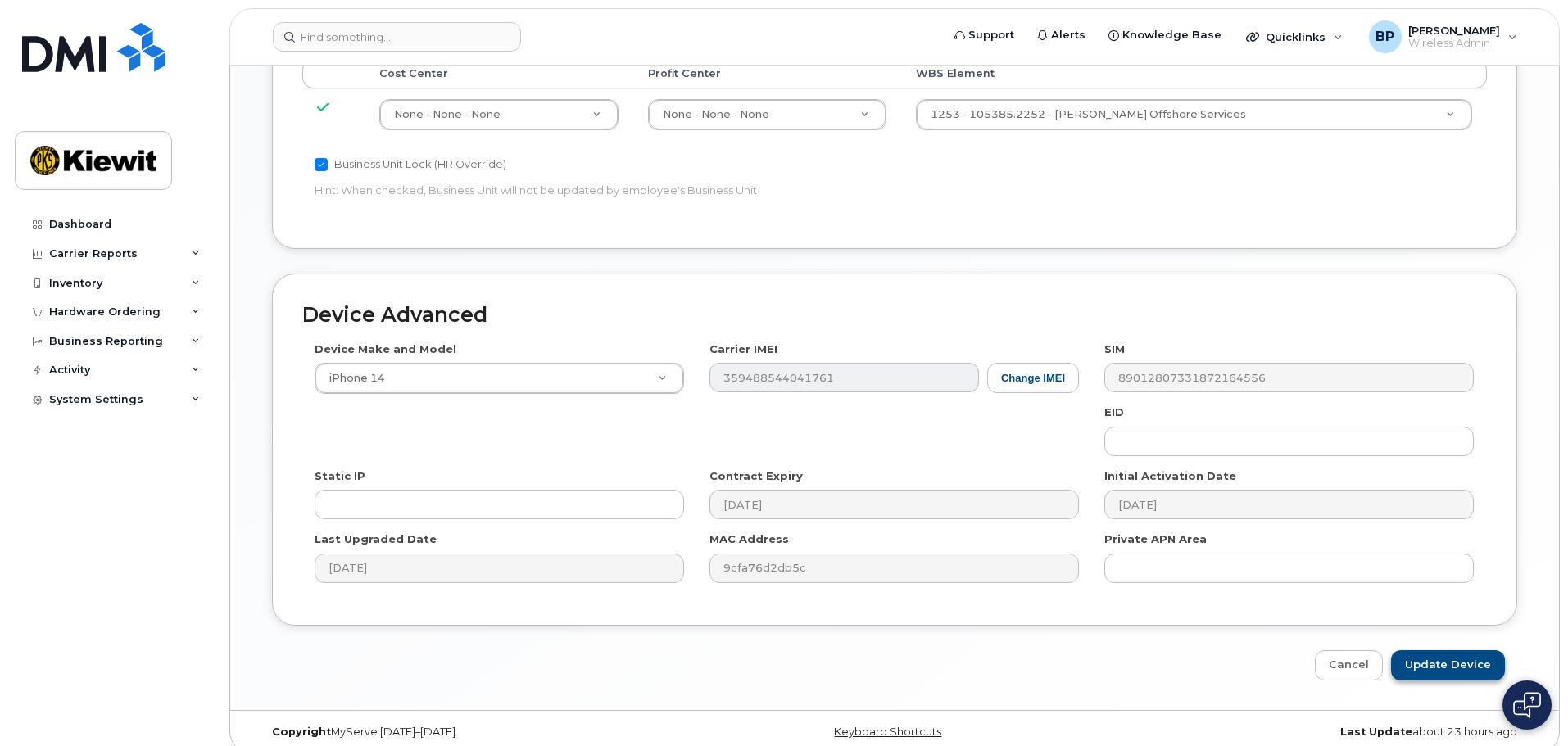
type input "Marlion Johnson"
click at [1449, 651] on input "Update Device" at bounding box center [1448, 666] width 114 height 31
type input "Saving..."
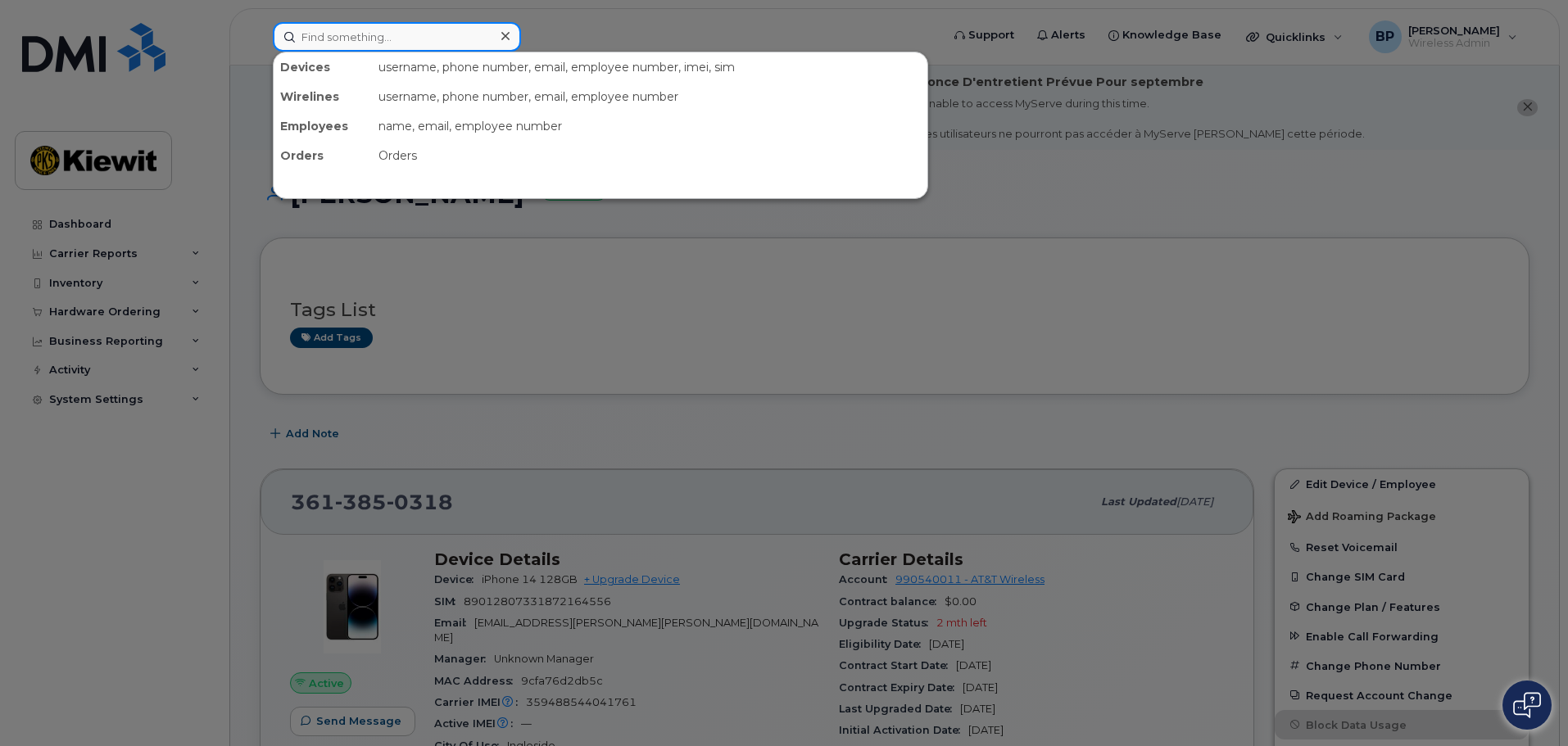
drag, startPoint x: 465, startPoint y: 41, endPoint x: 437, endPoint y: 36, distance: 28.4
click at [437, 36] on input at bounding box center [397, 37] width 248 height 30
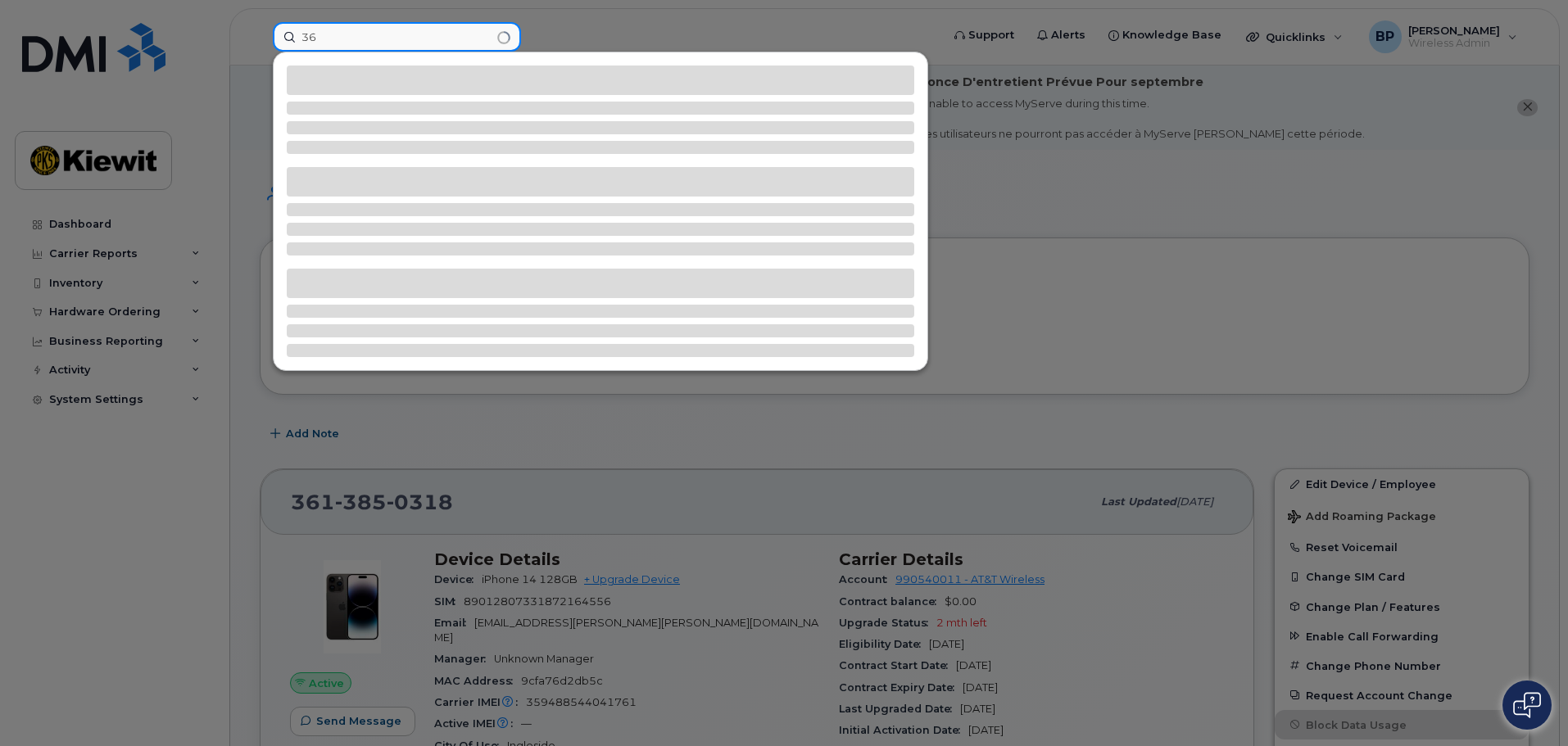
type input "3"
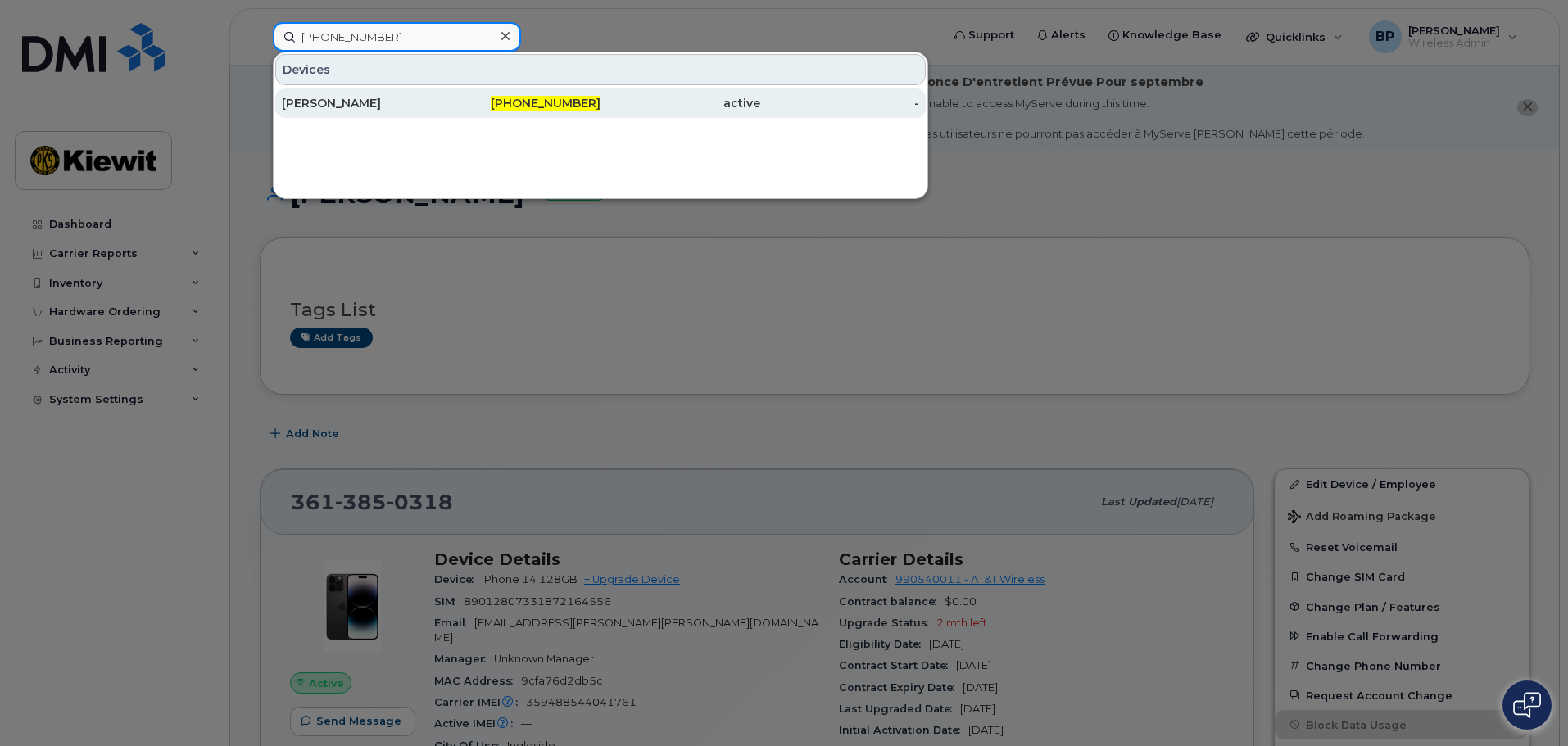
type input "361-238-9686"
click at [364, 101] on div "[PERSON_NAME]" at bounding box center [362, 103] width 160 height 16
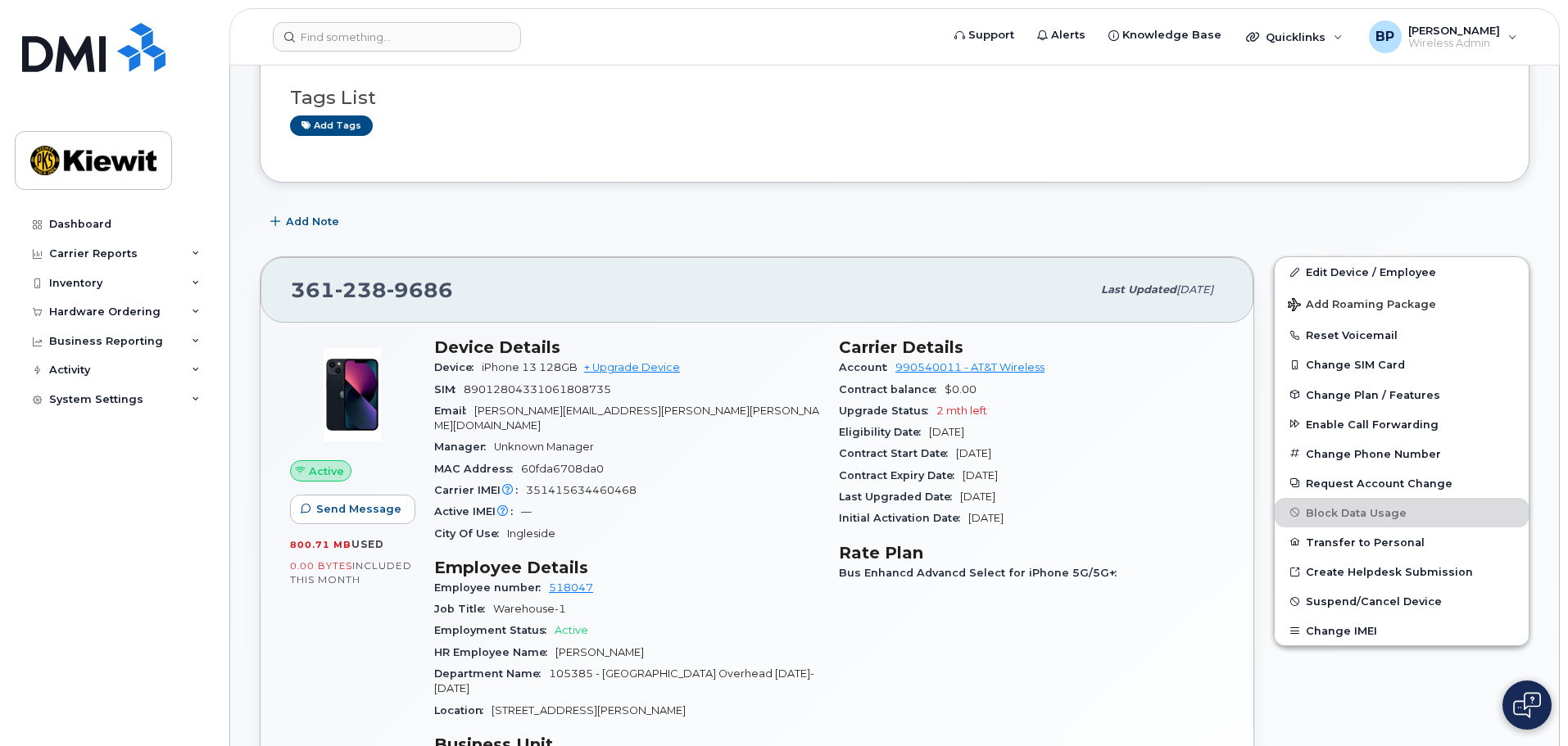
scroll to position [245, 0]
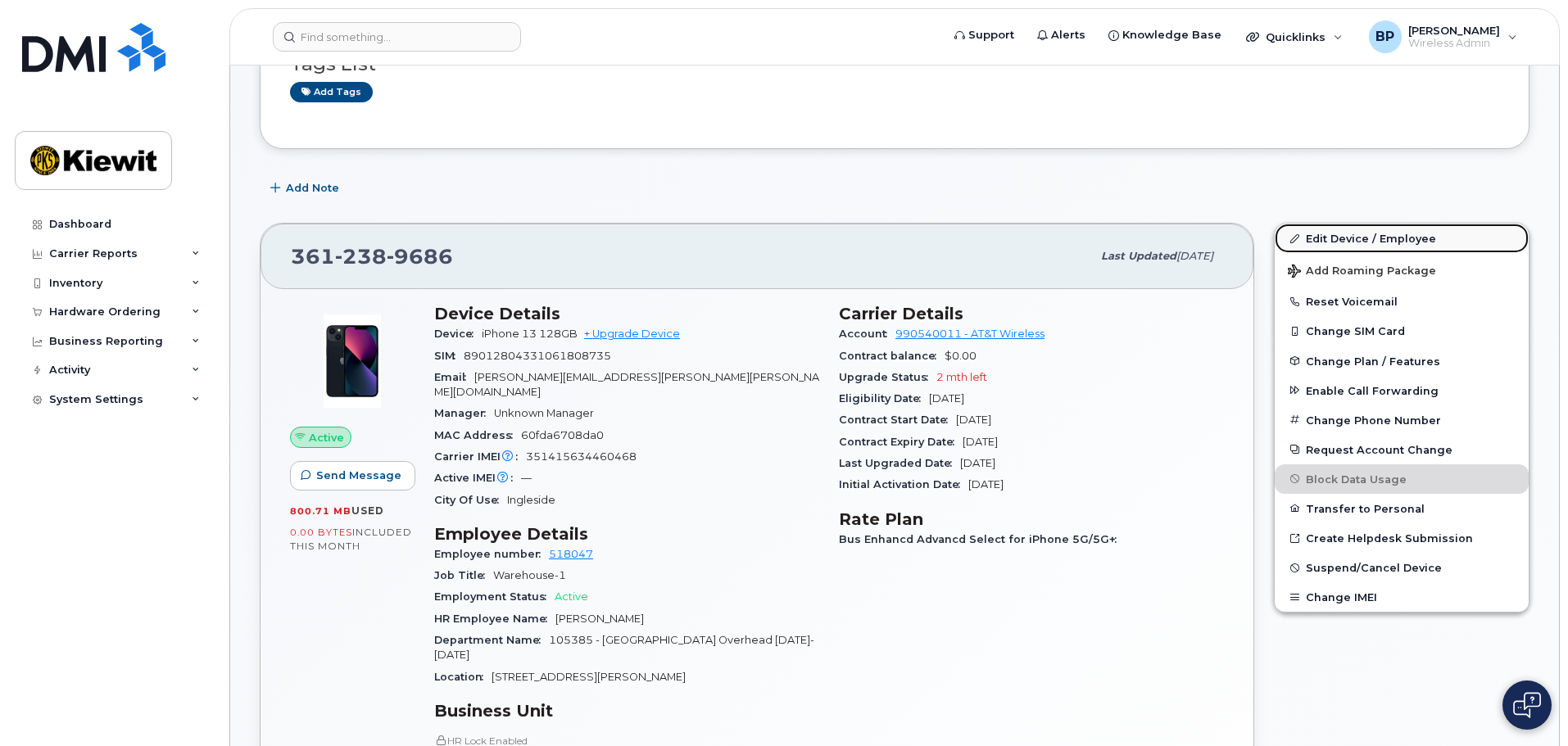
click at [1333, 235] on link "Edit Device / Employee" at bounding box center [1401, 238] width 254 height 30
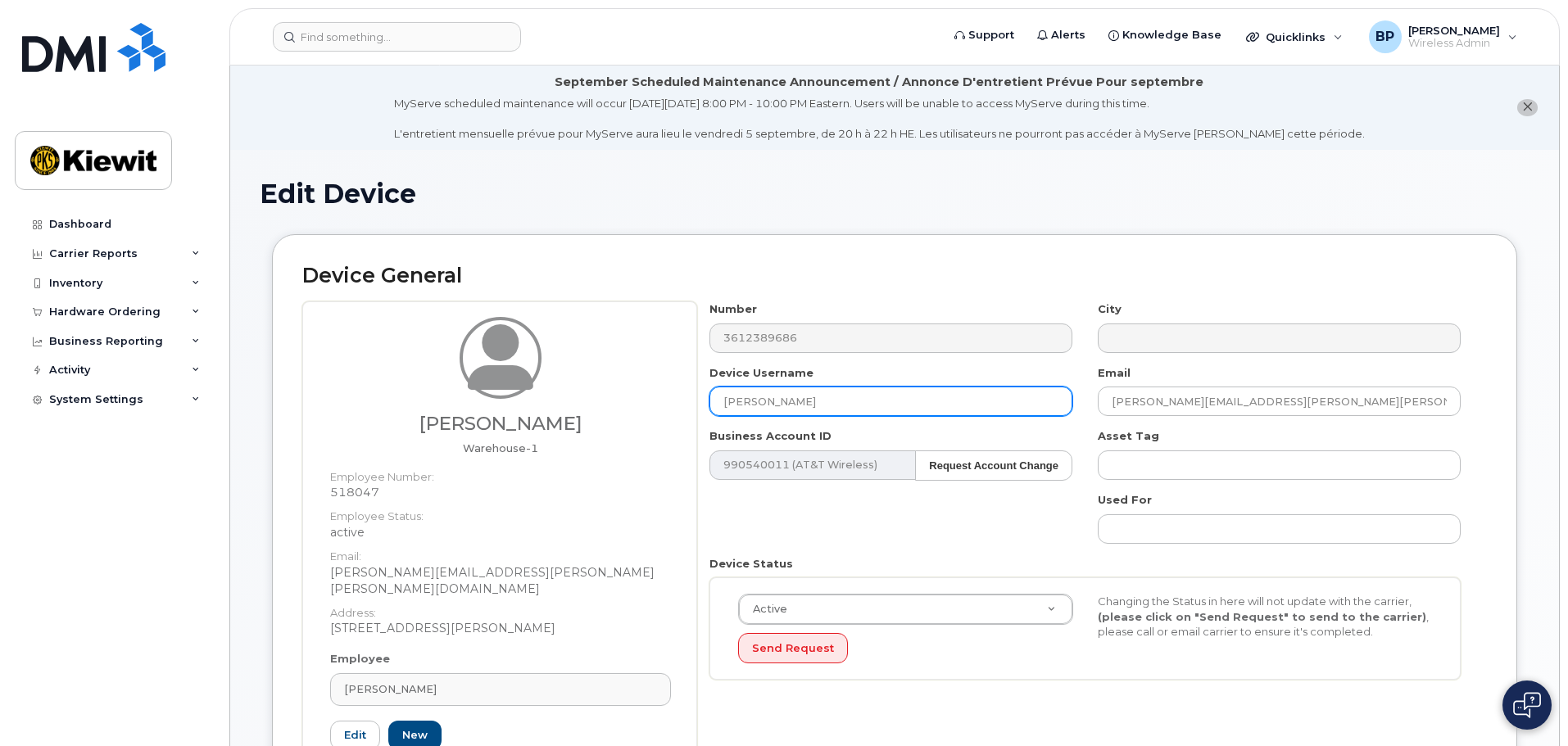
drag, startPoint x: 825, startPoint y: 401, endPoint x: 576, endPoint y: 384, distance: 249.6
click at [576, 384] on div "Jonathan Guzman Warehouse-1 Employee Number: 518047 Employee Status: active Ema…" at bounding box center [894, 556] width 1184 height 511
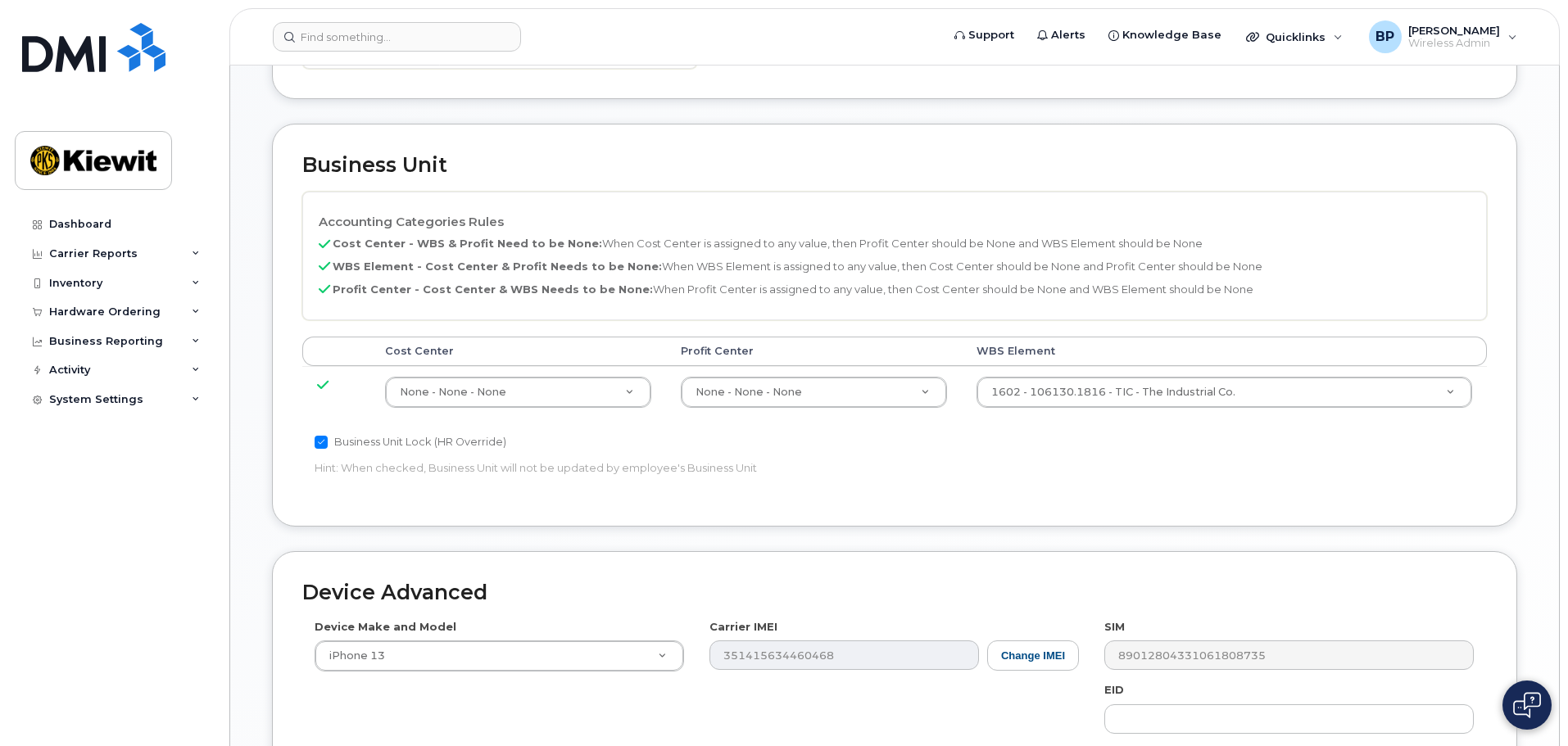
scroll to position [983, 0]
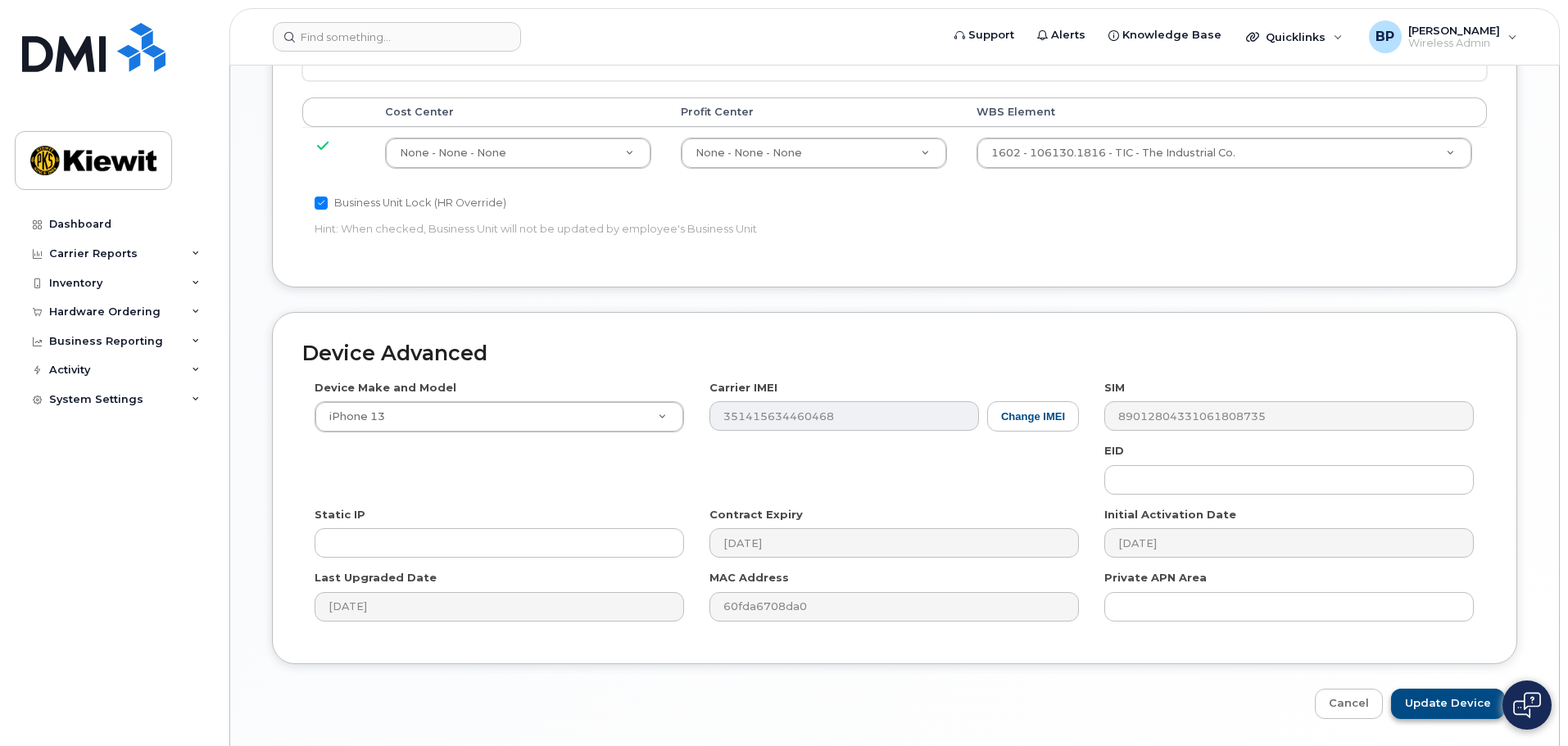
type input "Jonathan Guzman"
click at [1439, 689] on input "Update Device" at bounding box center [1448, 705] width 114 height 31
type input "Saving..."
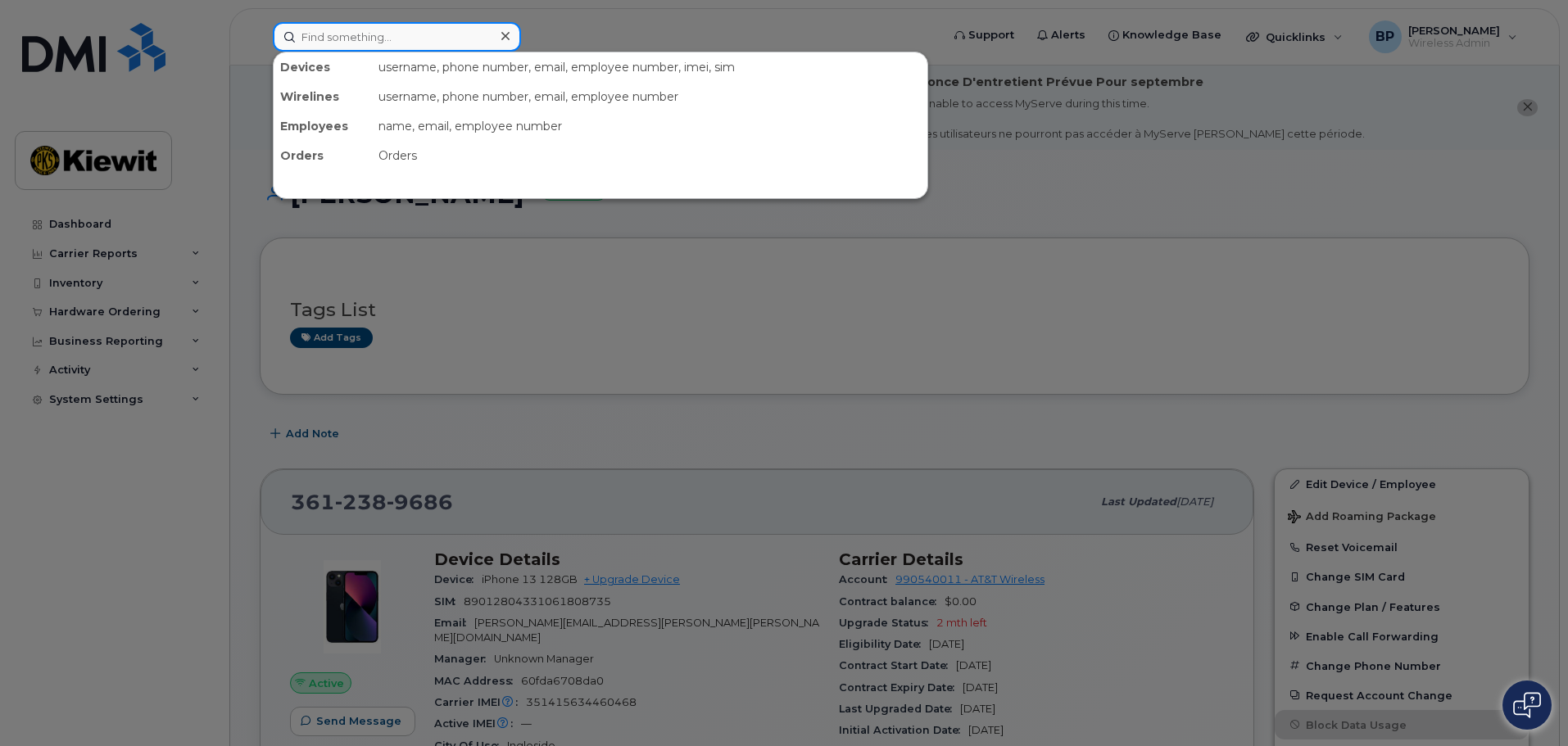
drag, startPoint x: 434, startPoint y: 43, endPoint x: 156, endPoint y: 4, distance: 280.7
click at [260, 22] on div "Devices username, phone number, email, employee number, imei, sim Wirelines use…" at bounding box center [601, 37] width 683 height 30
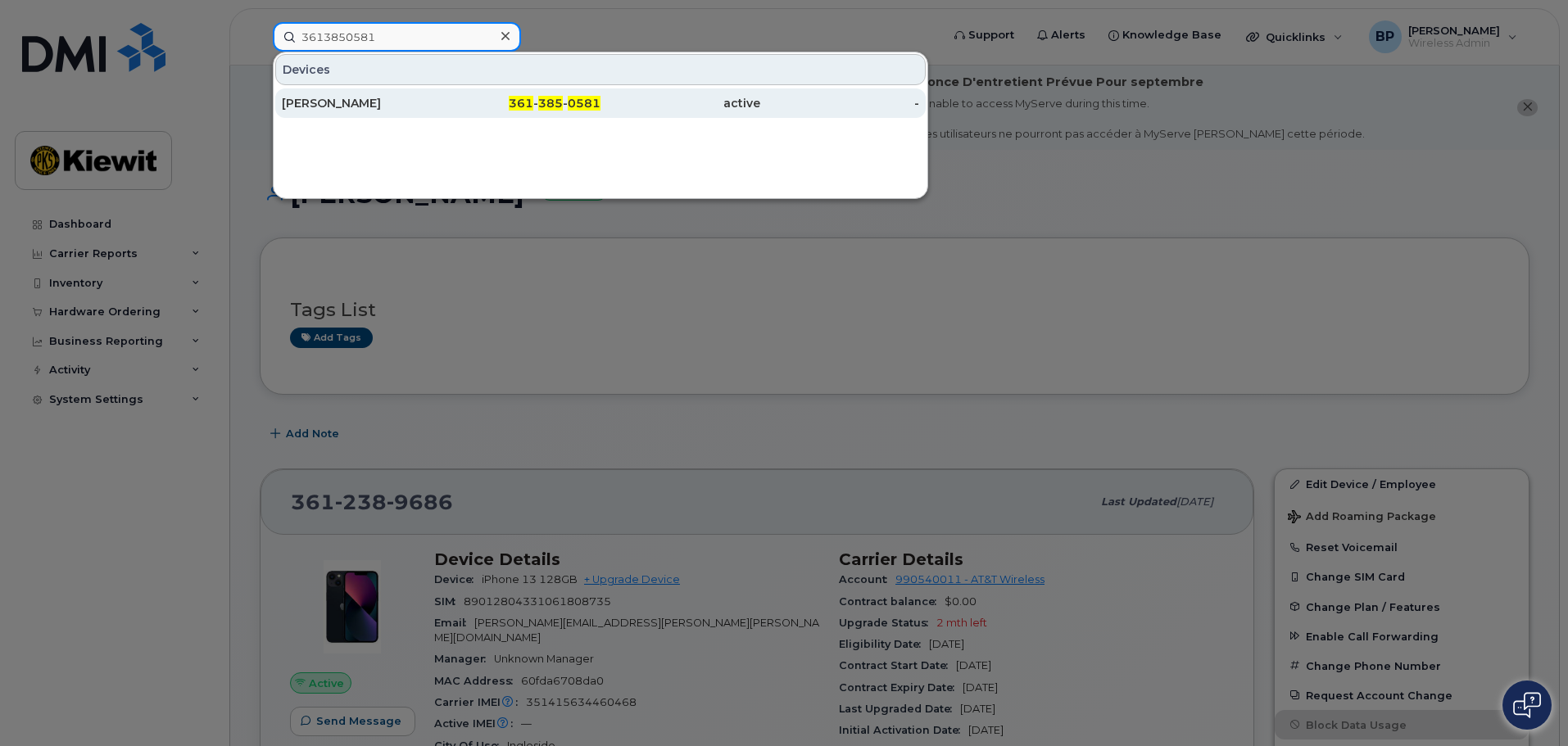
type input "3613850581"
click at [396, 102] on div "[PERSON_NAME]" at bounding box center [362, 103] width 160 height 16
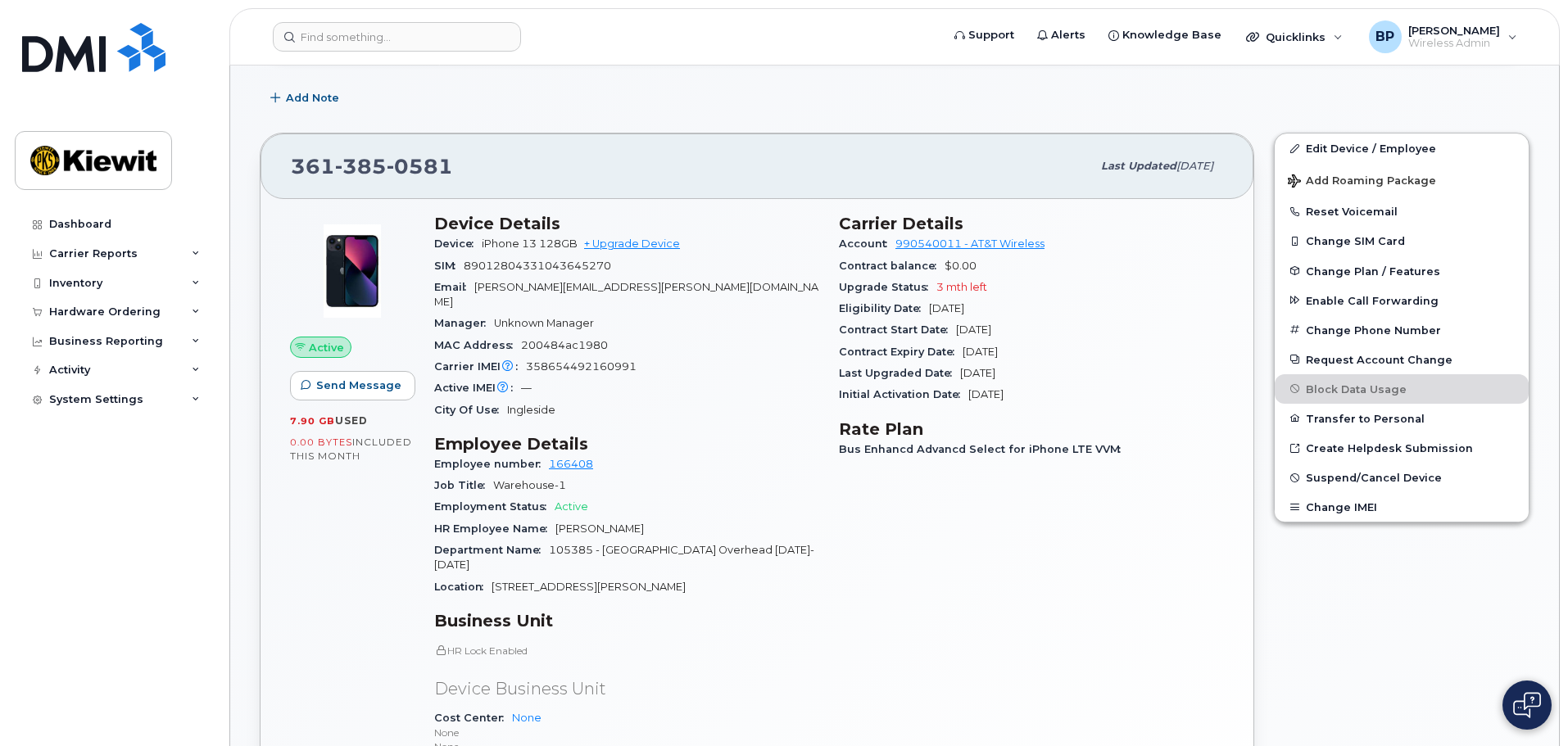
scroll to position [410, 0]
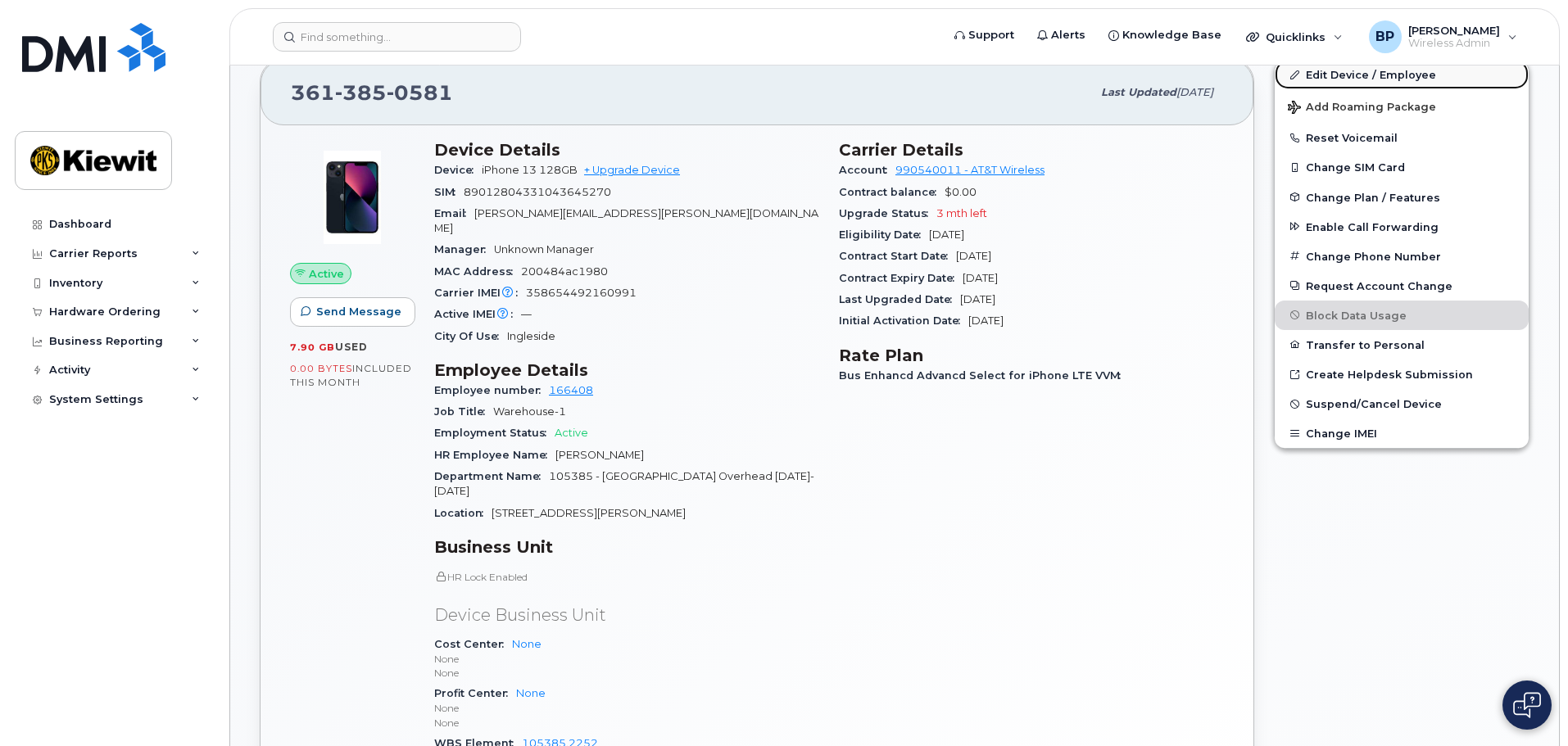
click at [1340, 77] on link "Edit Device / Employee" at bounding box center [1401, 75] width 254 height 30
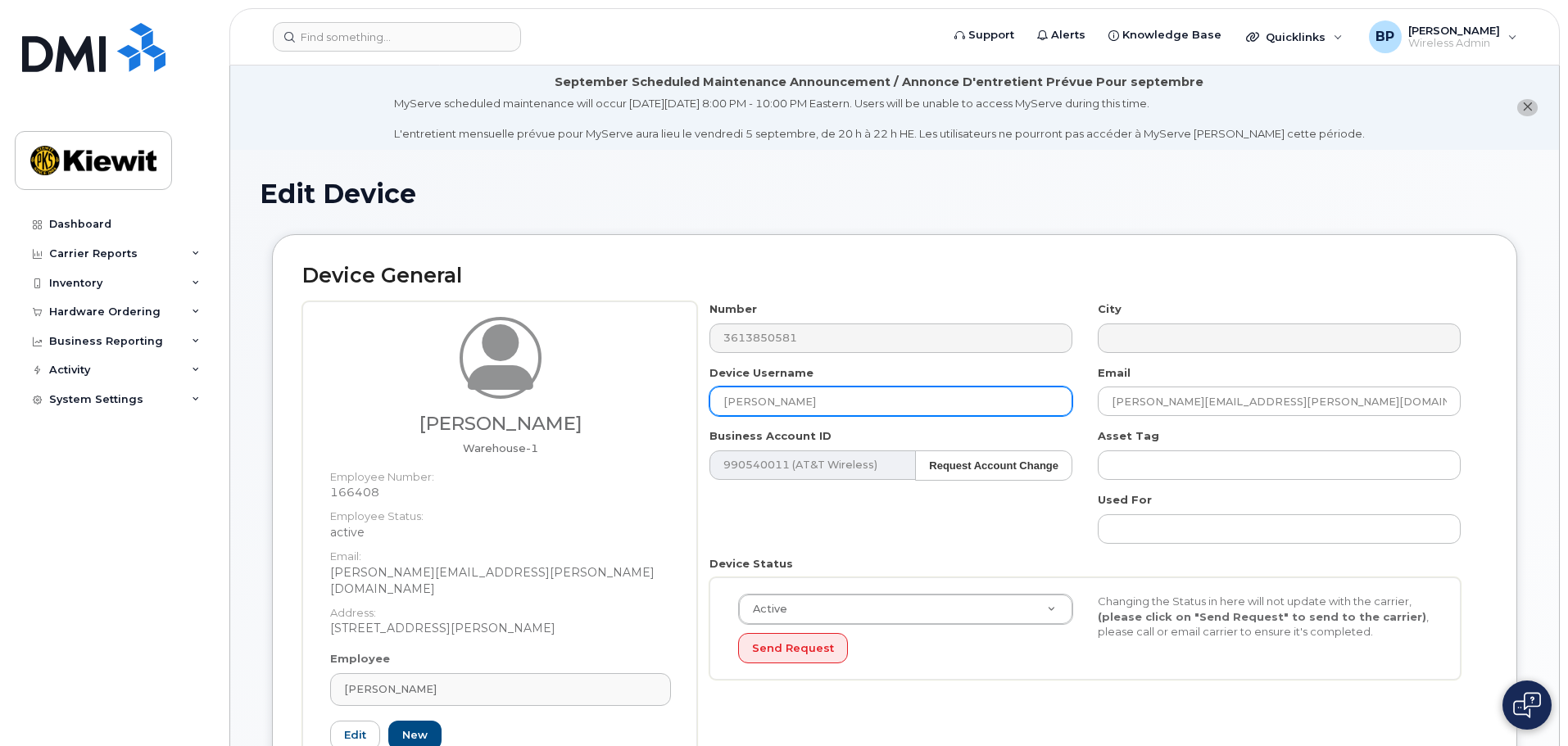
drag, startPoint x: 847, startPoint y: 398, endPoint x: 582, endPoint y: 369, distance: 266.6
click at [587, 372] on div "Randy Phillips Jr Warehouse-1 Employee Number: 166408 Employee Status: active E…" at bounding box center [894, 556] width 1184 height 511
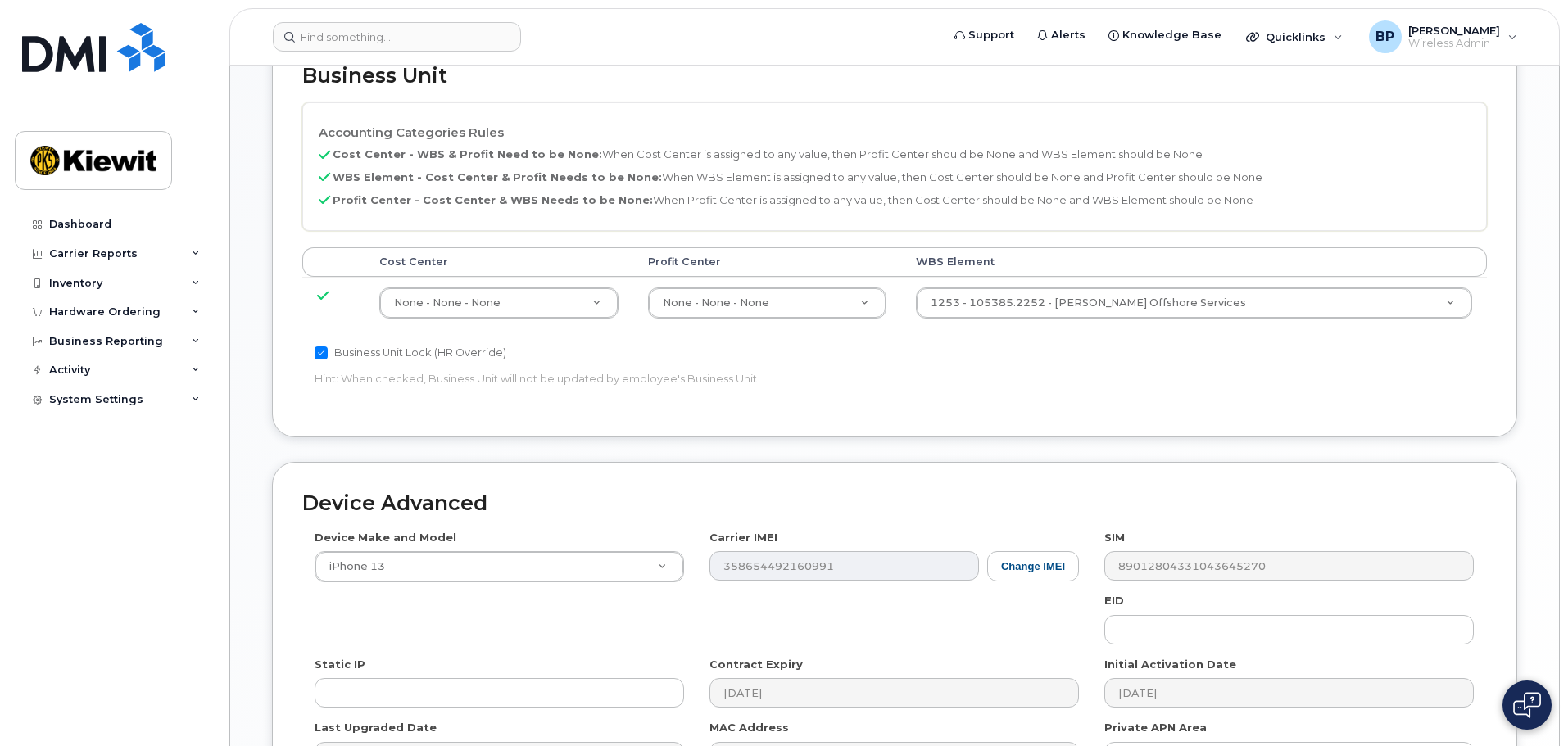
scroll to position [1022, 0]
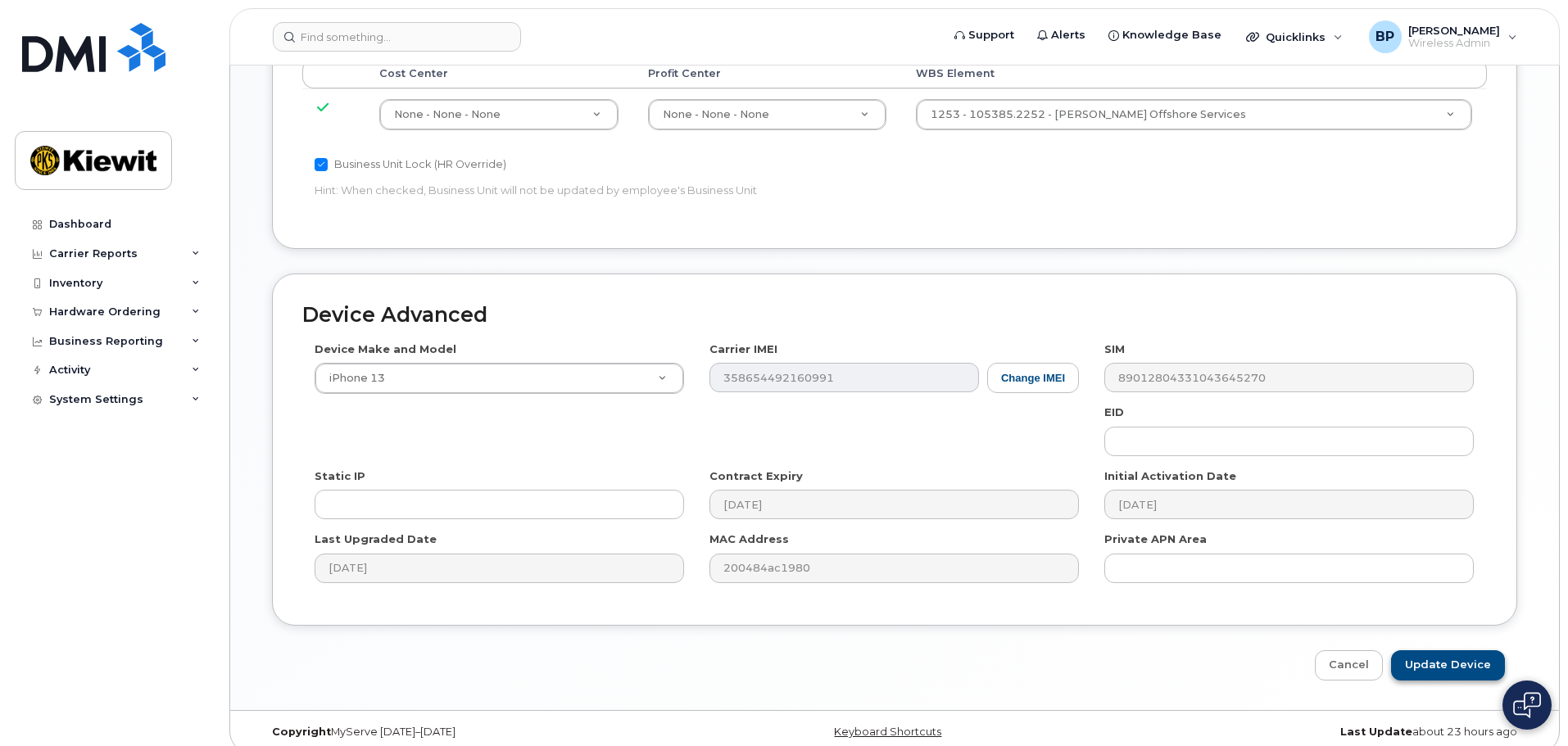
type input "[PERSON_NAME]"
click at [1429, 651] on input "Update Device" at bounding box center [1448, 666] width 114 height 31
type input "Saving..."
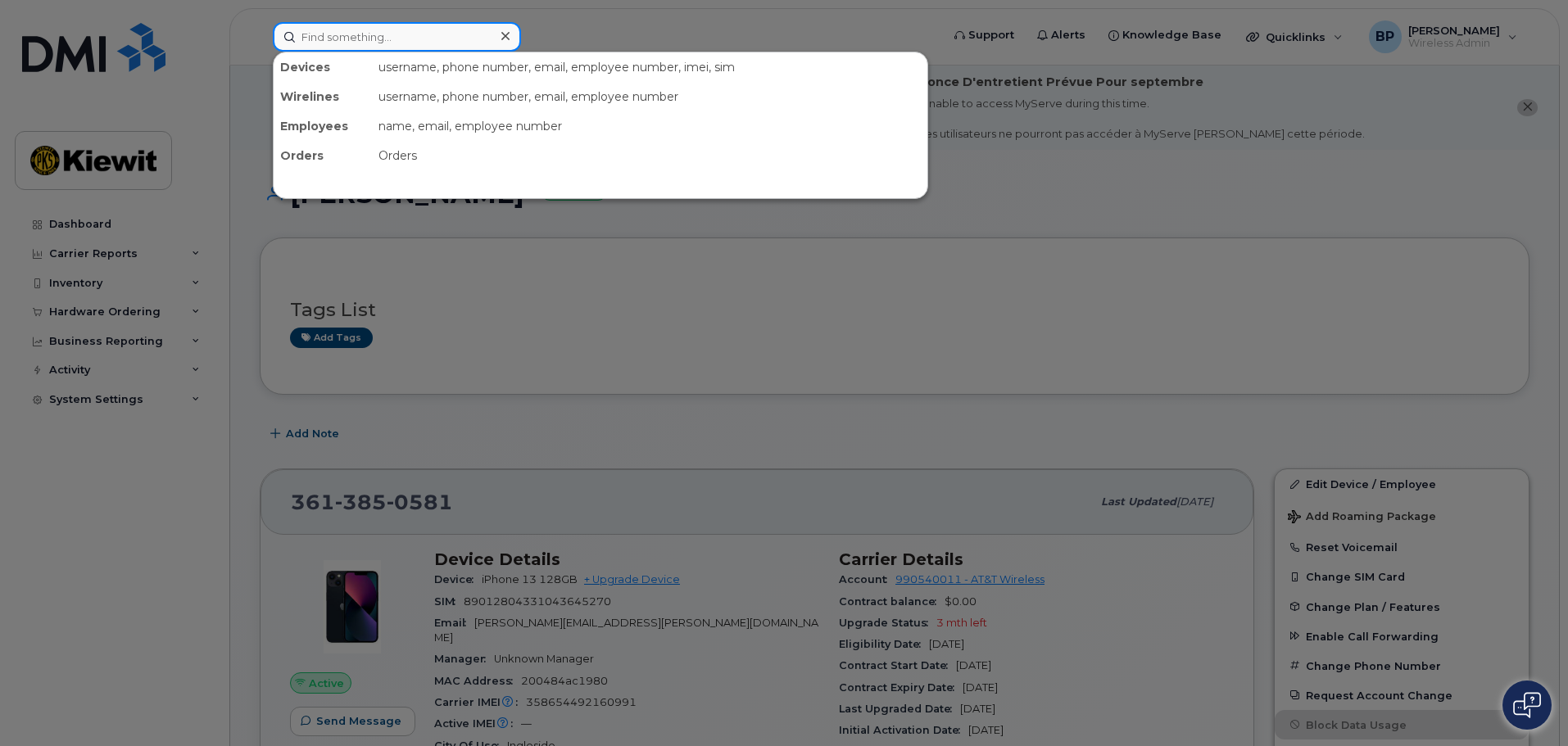
click at [421, 40] on input at bounding box center [397, 37] width 248 height 30
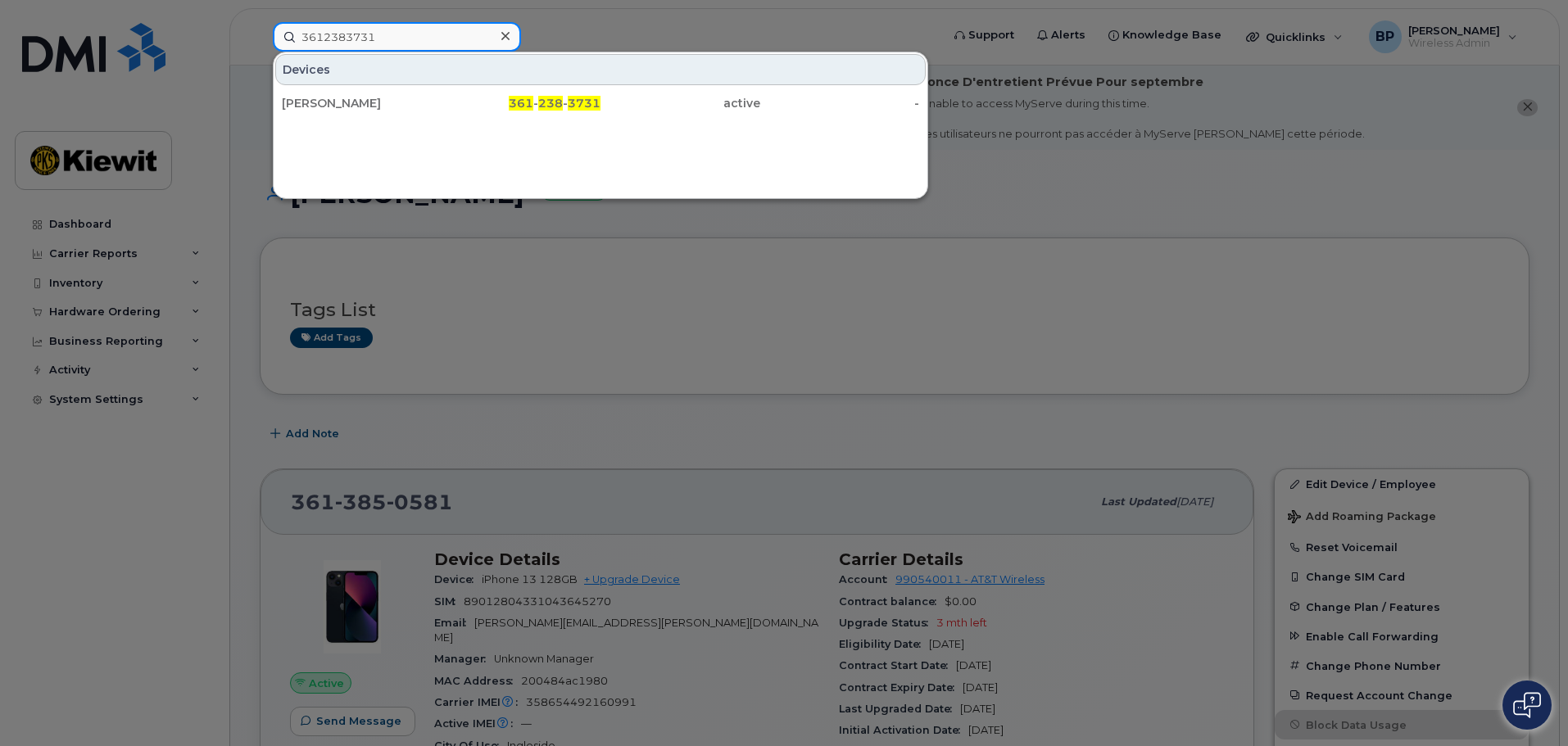
drag, startPoint x: 385, startPoint y: 36, endPoint x: 197, endPoint y: 12, distance: 189.5
click at [260, 22] on div "3612383731 Devices [PERSON_NAME] 361 - 238 - 3731 active -" at bounding box center [601, 37] width 683 height 30
drag, startPoint x: 383, startPoint y: 36, endPoint x: 195, endPoint y: 28, distance: 188.2
click at [260, 28] on div "3612301575 Devices [PERSON_NAME] 361 - 230 - 1575 active -" at bounding box center [601, 37] width 683 height 30
drag, startPoint x: 394, startPoint y: 36, endPoint x: 246, endPoint y: 22, distance: 148.7
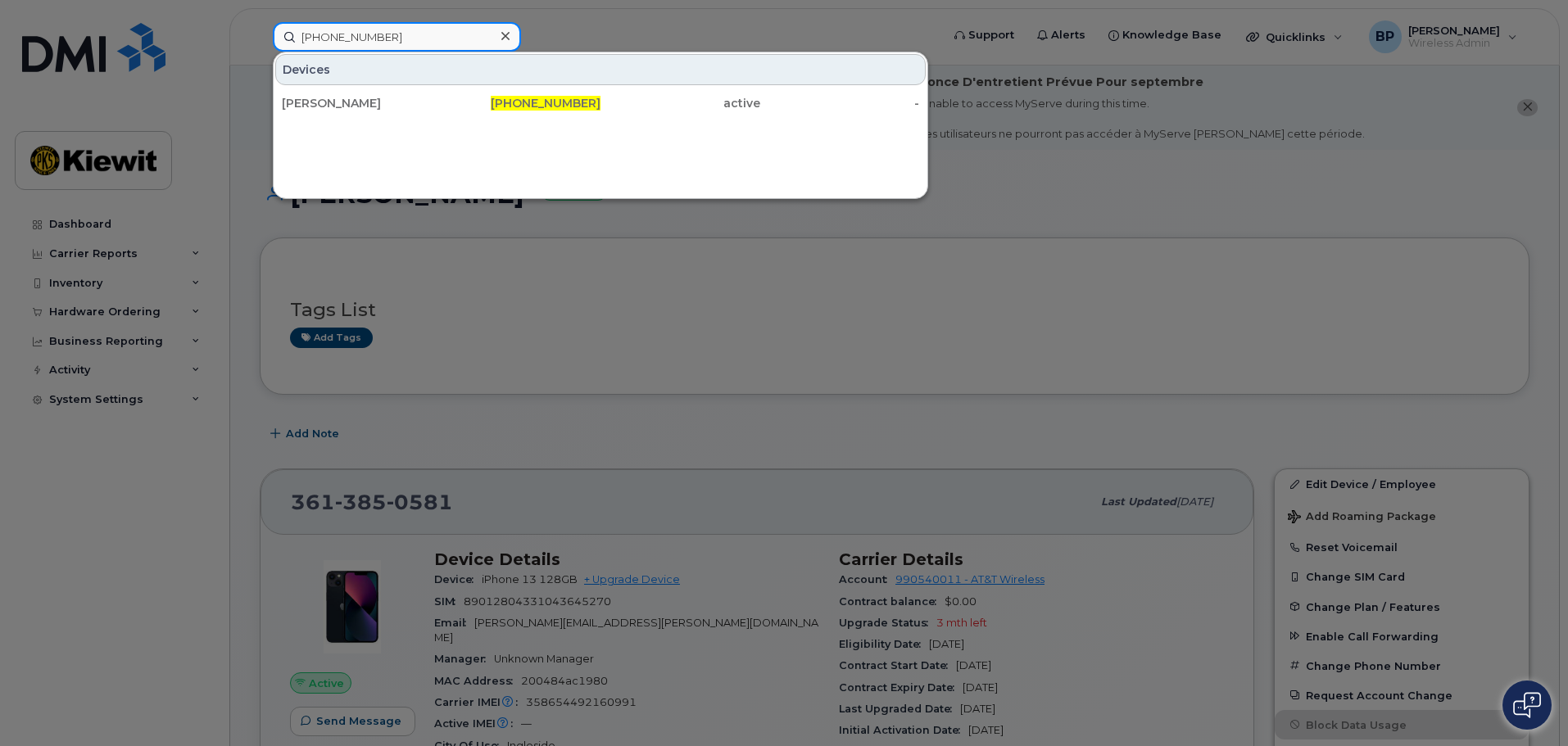
click at [260, 22] on div "[PHONE_NUMBER] Devices [PERSON_NAME] [PHONE_NUMBER] active -" at bounding box center [601, 37] width 683 height 30
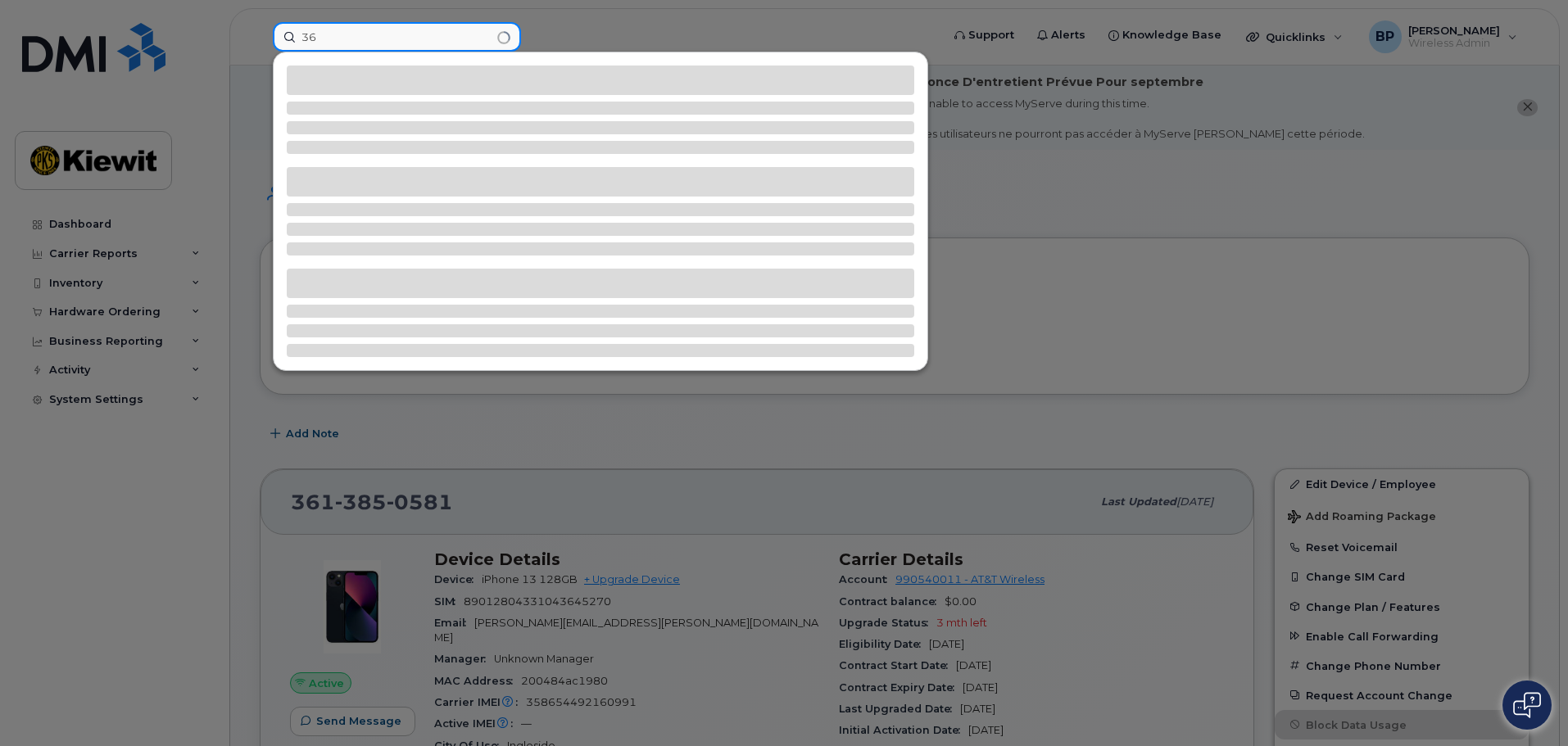
type input "3"
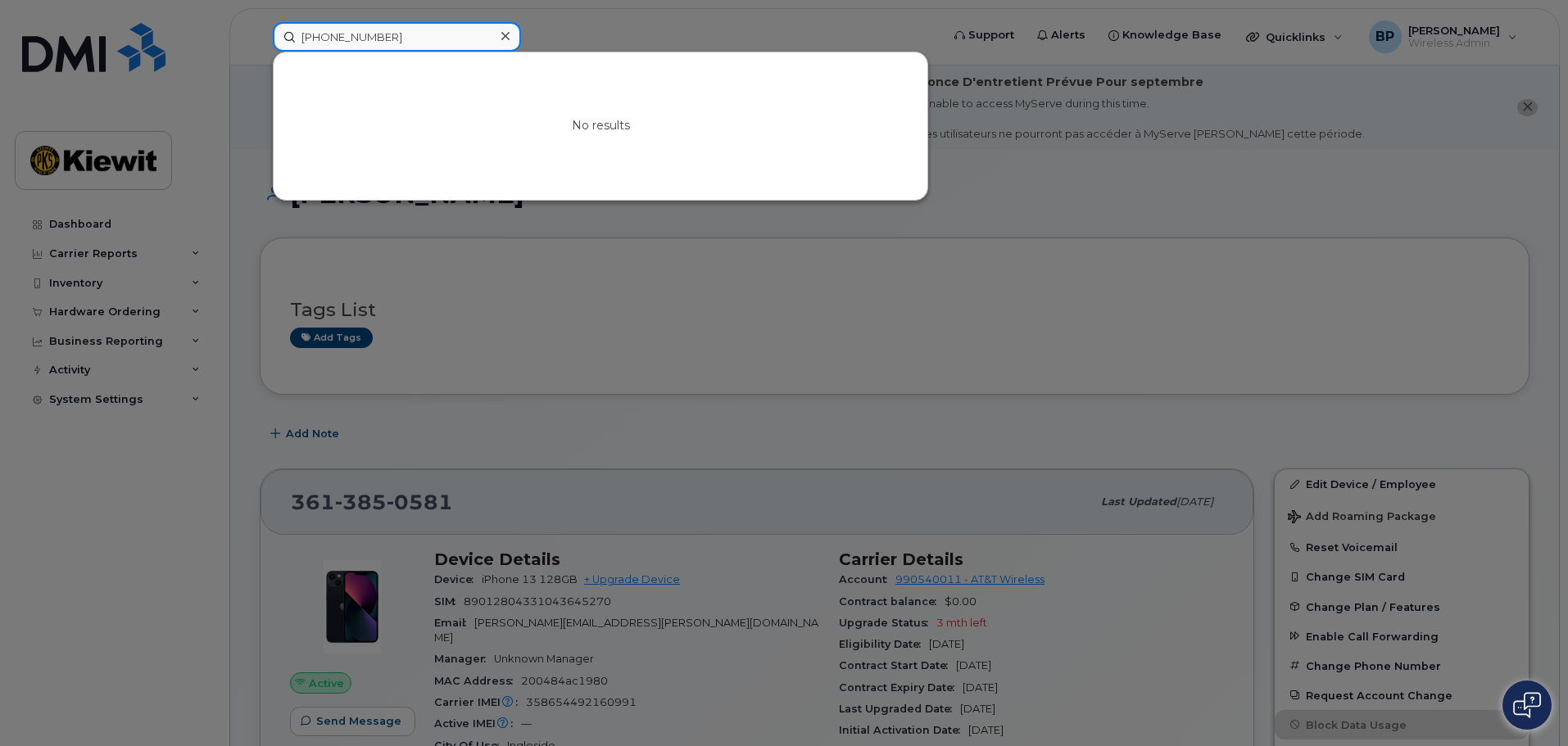
click at [416, 34] on input "[PHONE_NUMBER]" at bounding box center [397, 37] width 248 height 30
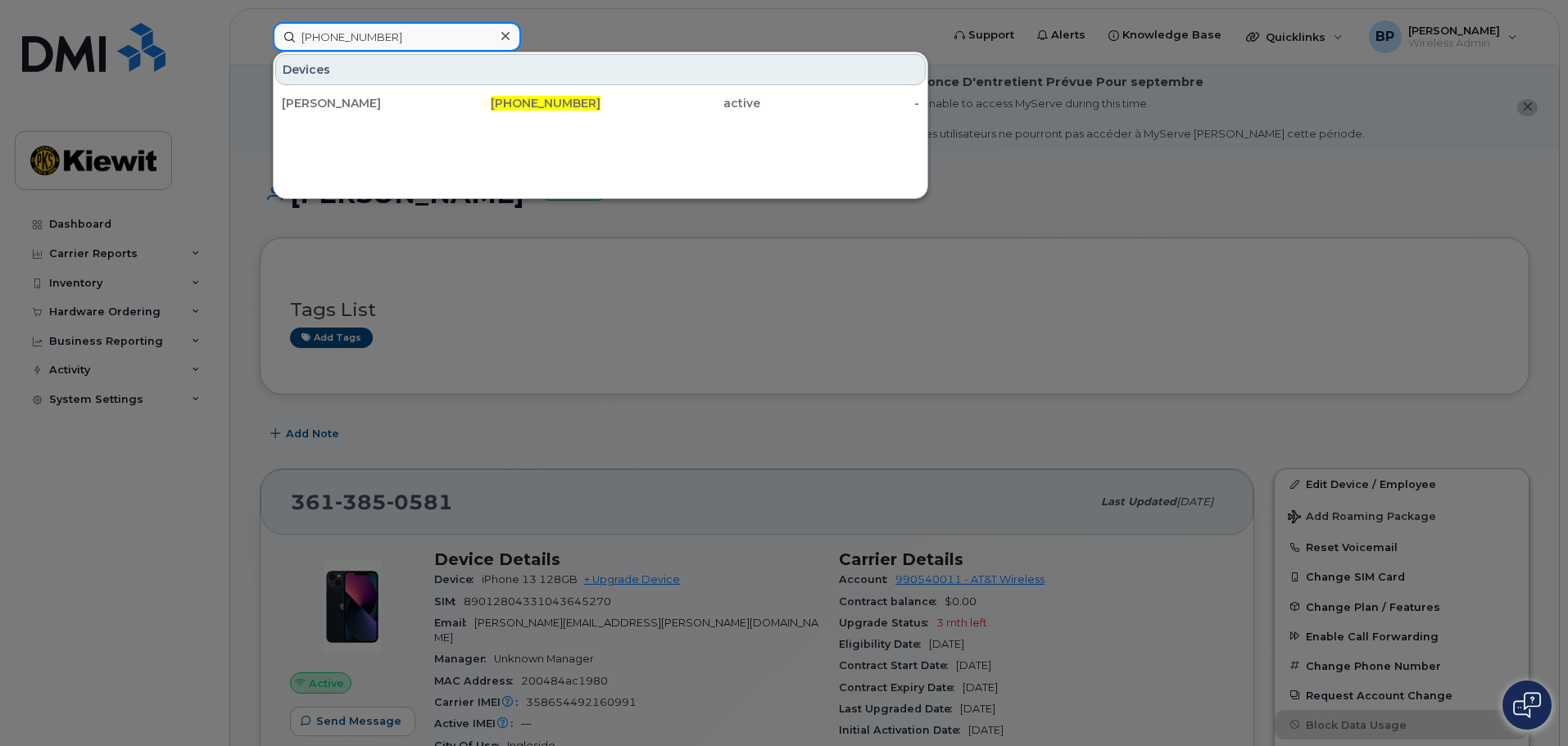
drag, startPoint x: 412, startPoint y: 36, endPoint x: 171, endPoint y: 13, distance: 242.1
click at [260, 22] on div "[PHONE_NUMBER] Devices [PERSON_NAME] [PHONE_NUMBER] active -" at bounding box center [601, 37] width 683 height 30
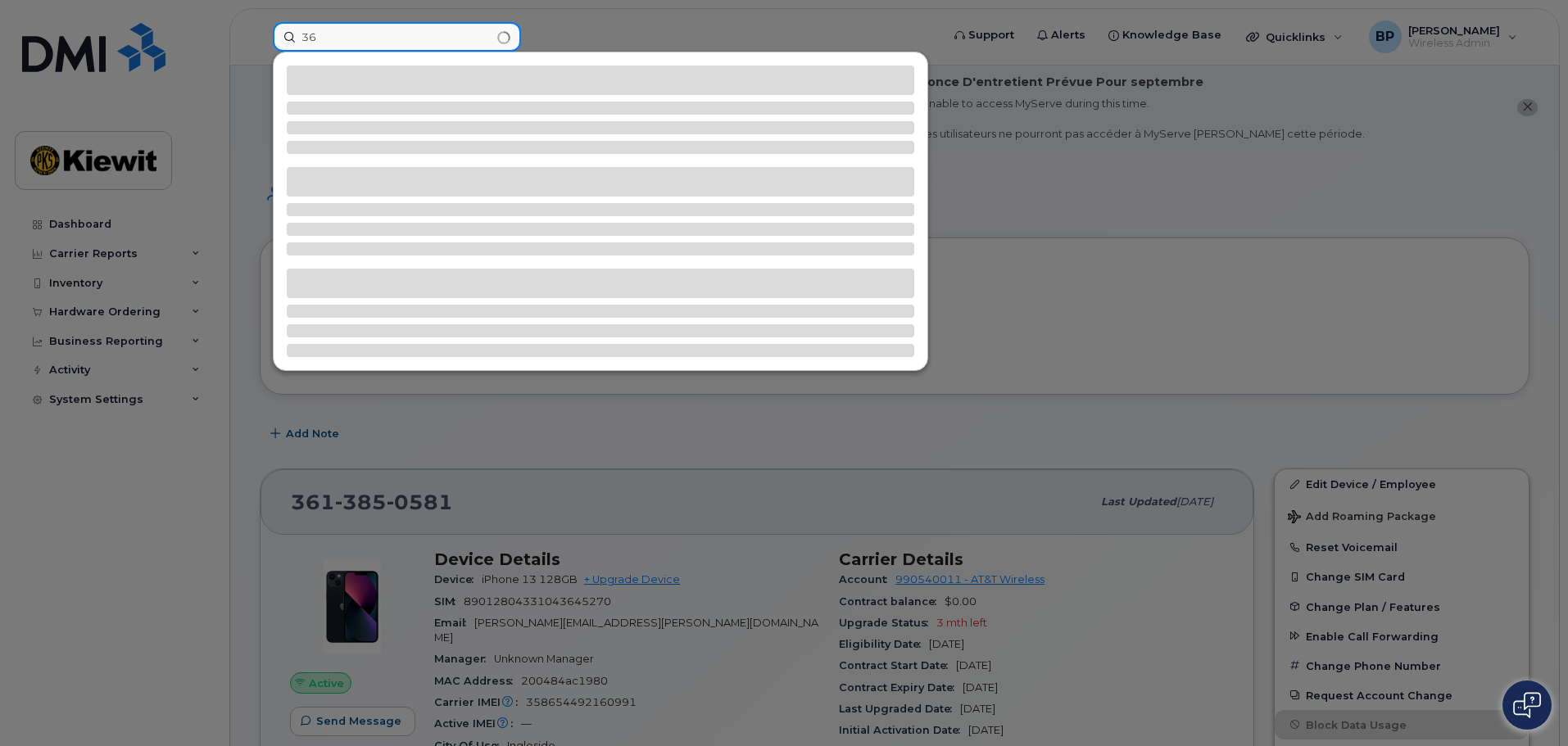
type input "3"
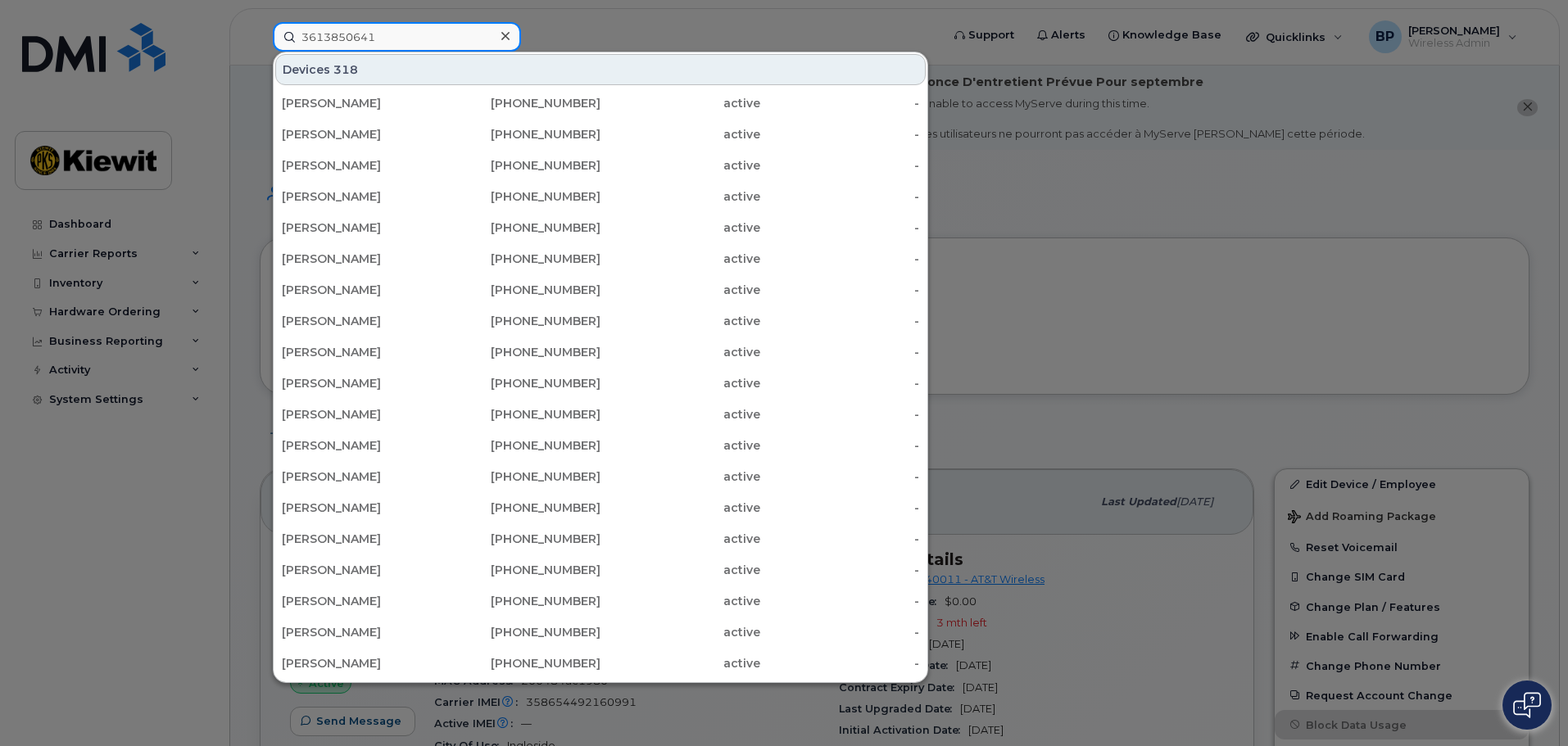
type input "3613850641"
